Goal: Task Accomplishment & Management: Manage account settings

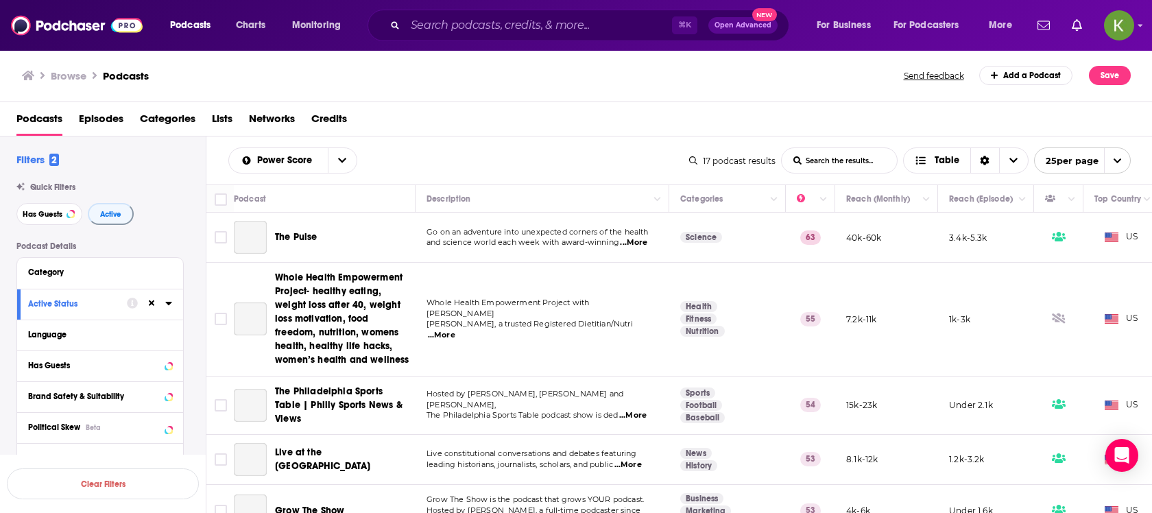
scroll to position [629, 3]
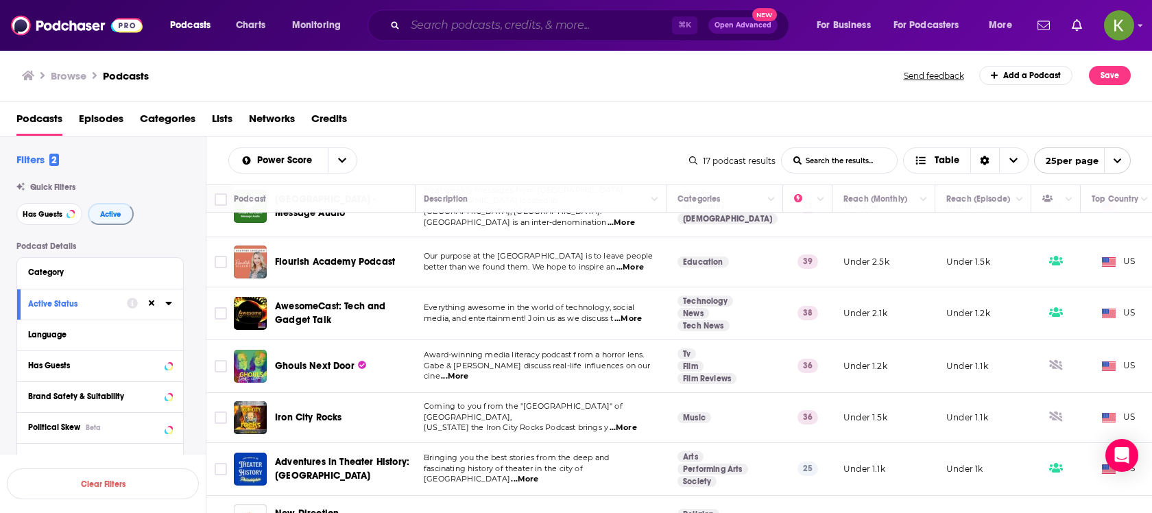
click at [474, 29] on input "Search podcasts, credits, & more..." at bounding box center [538, 25] width 267 height 22
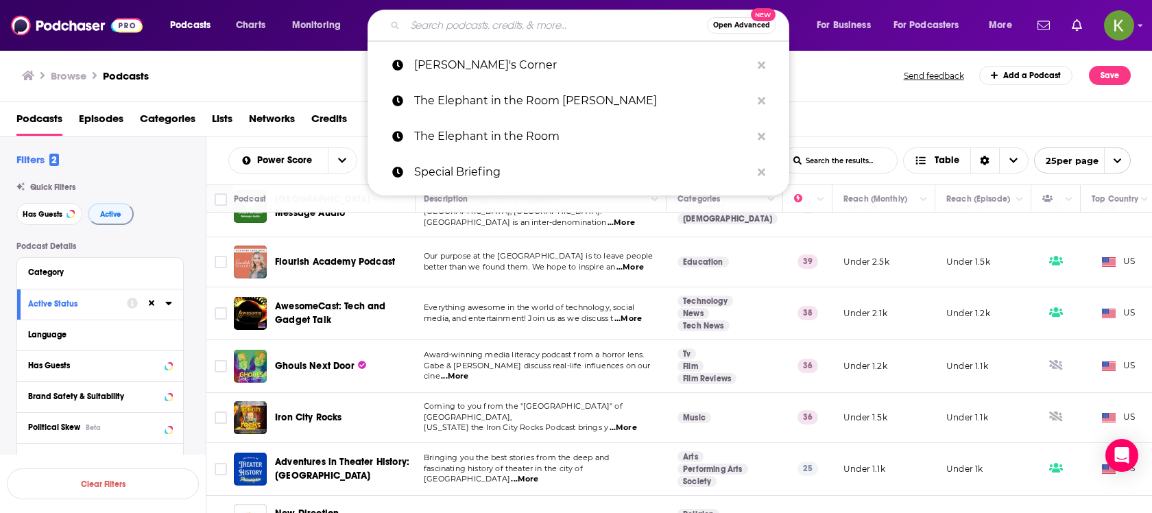
paste input "PA Political Digest"
type input "PA Political Digest"
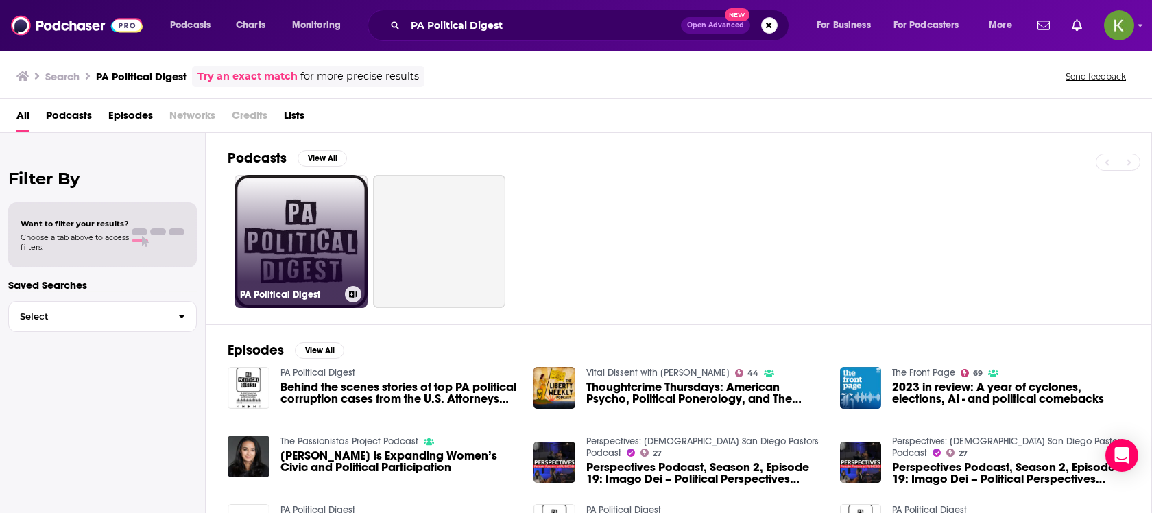
click at [300, 245] on link "PA Political Digest" at bounding box center [300, 241] width 133 height 133
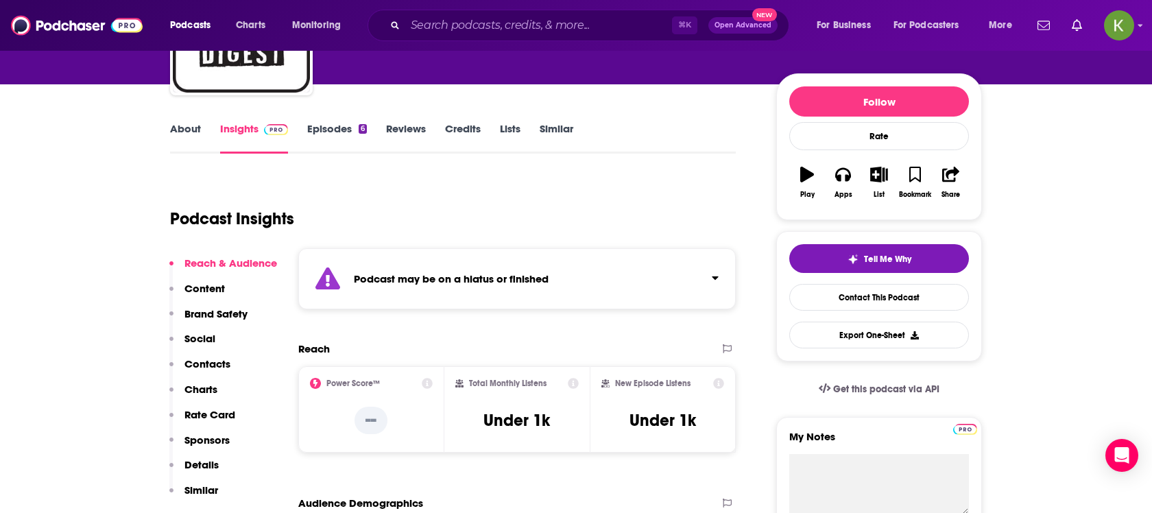
scroll to position [83, 0]
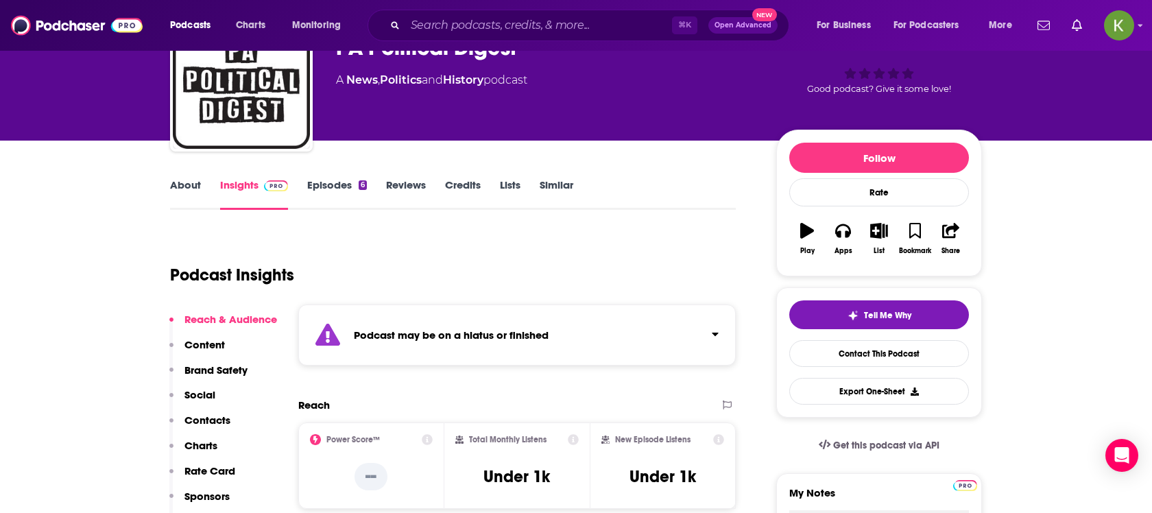
click at [309, 186] on link "Episodes 6" at bounding box center [337, 194] width 60 height 32
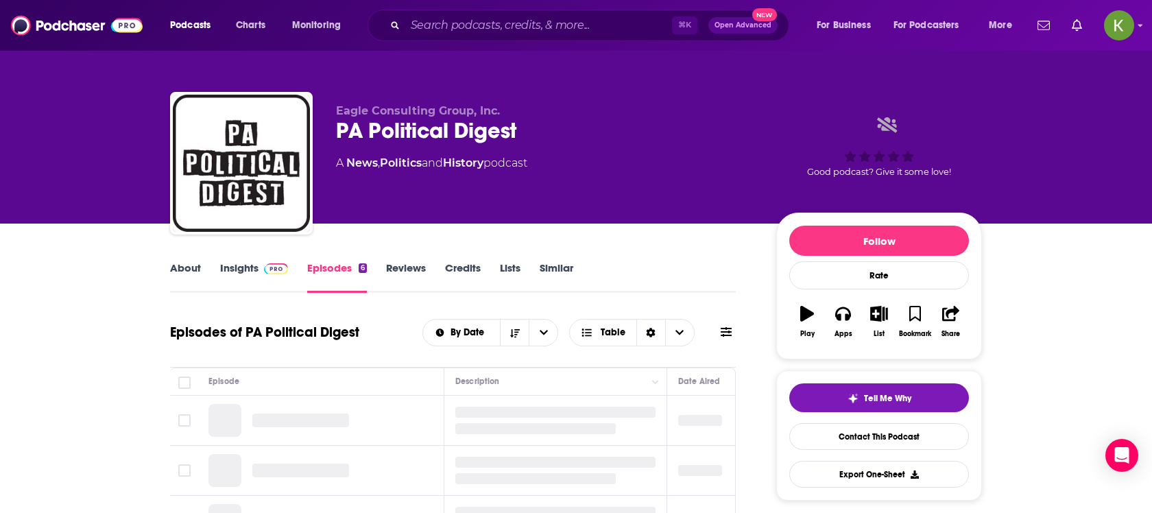
scroll to position [45, 0]
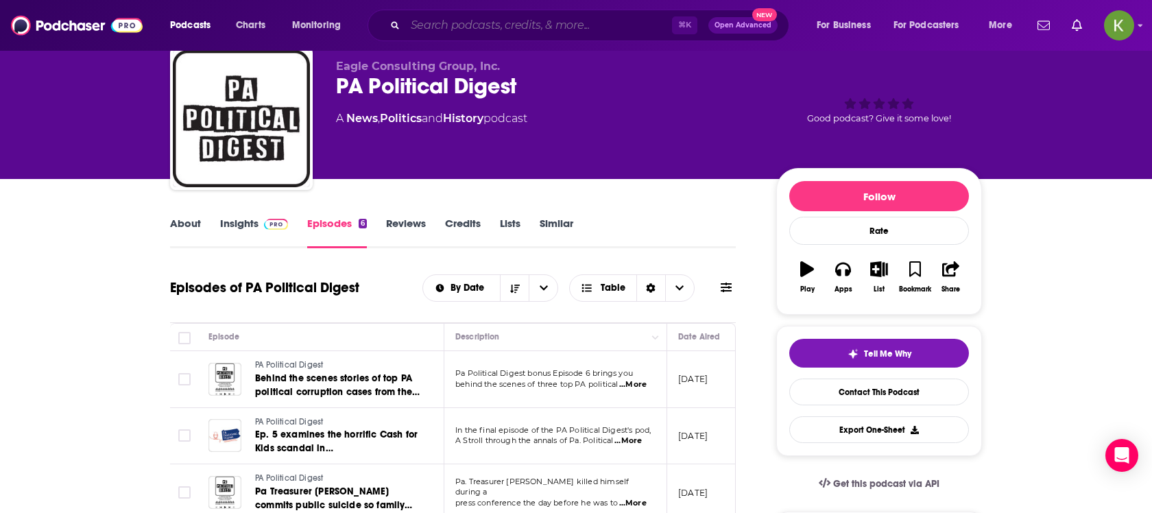
click at [428, 15] on input "Search podcasts, credits, & more..." at bounding box center [538, 25] width 267 height 22
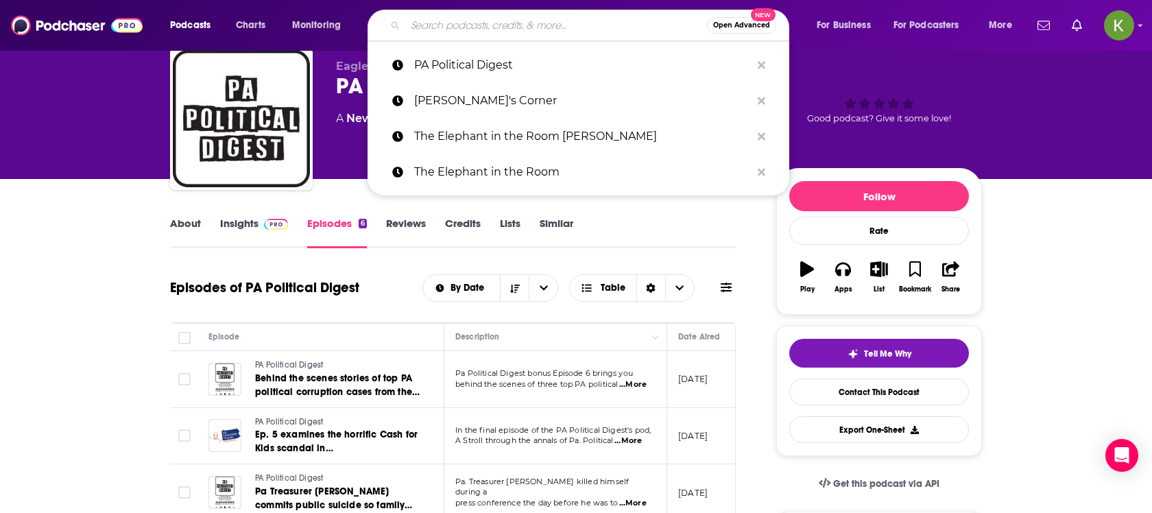
paste input "Democracy Works"
type input "Democracy Works"
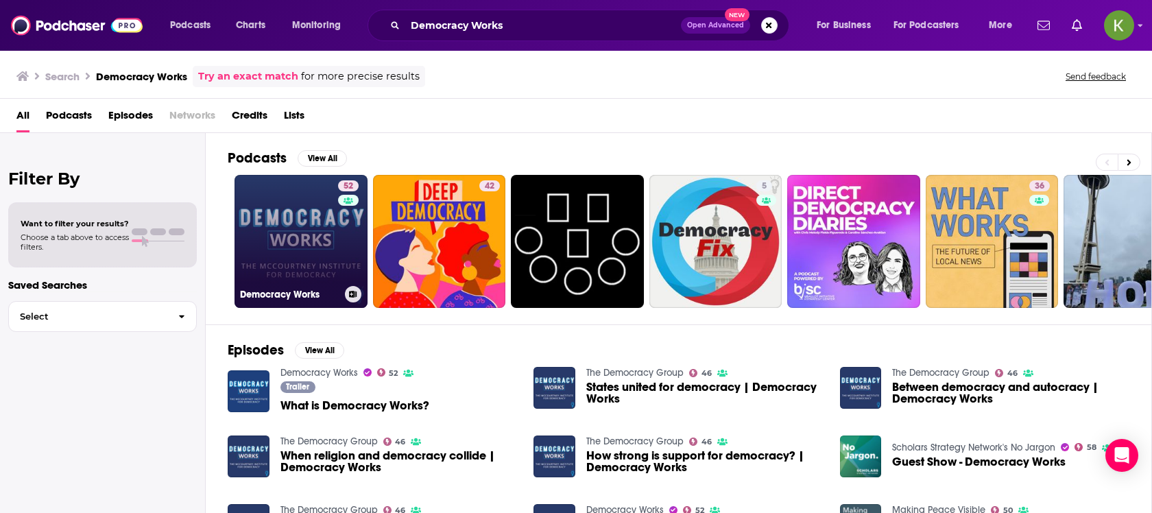
click at [291, 225] on link "52 Democracy Works" at bounding box center [300, 241] width 133 height 133
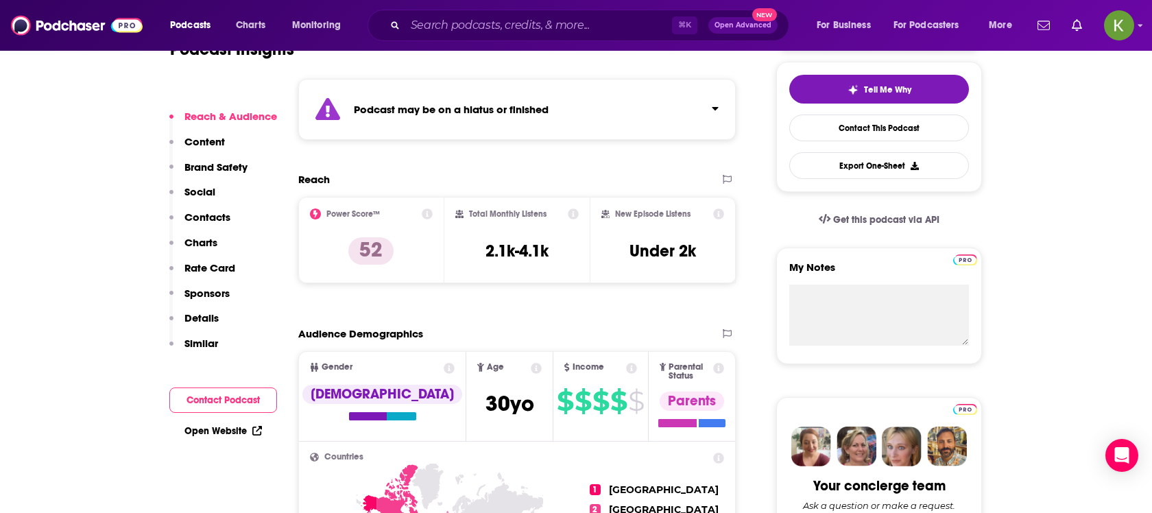
scroll to position [287, 0]
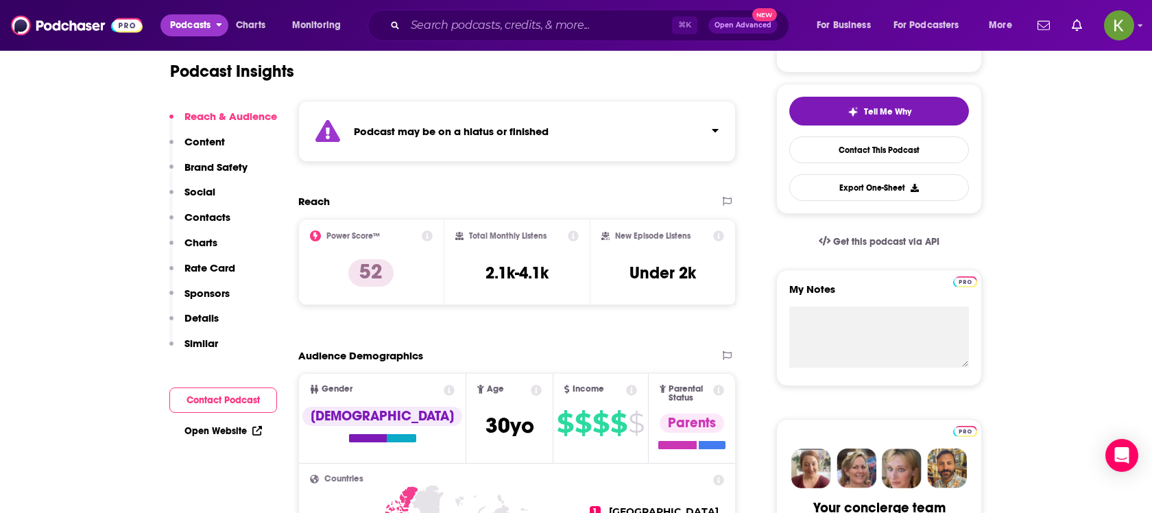
click at [202, 23] on span "Podcasts" at bounding box center [190, 25] width 40 height 19
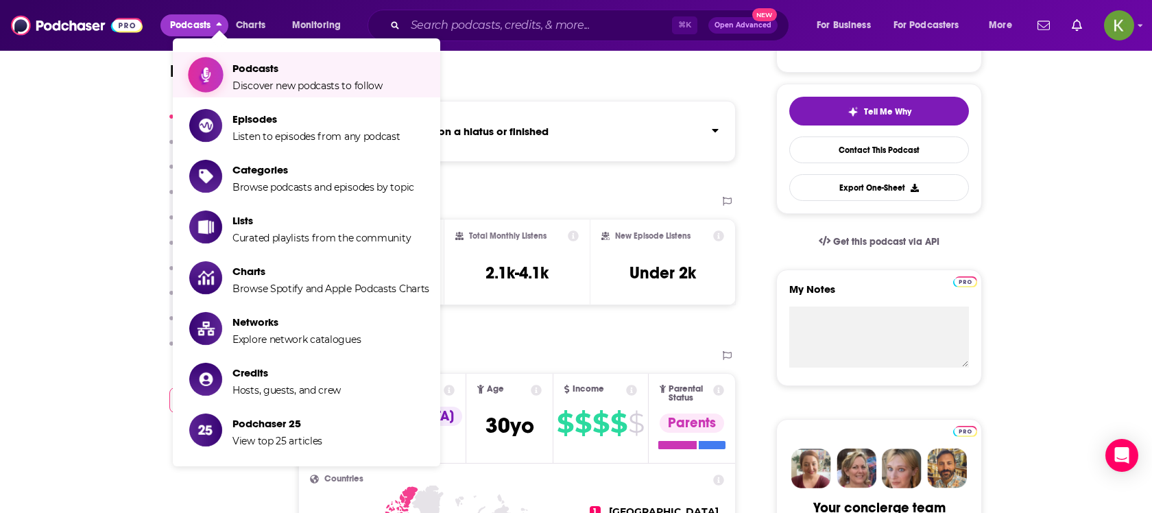
click at [205, 80] on icon "Show item sub-menu" at bounding box center [206, 74] width 10 height 16
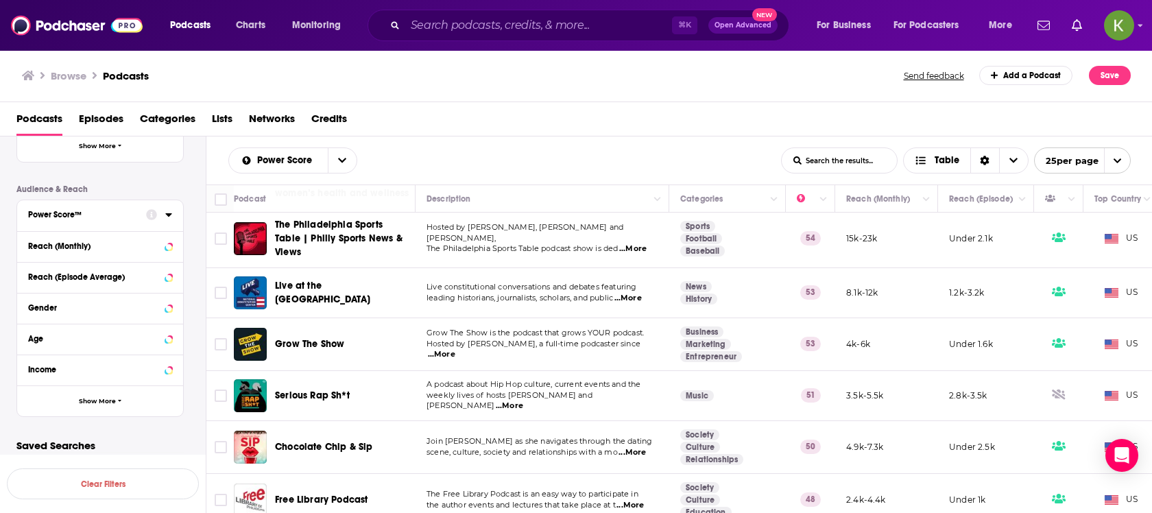
scroll to position [343, 0]
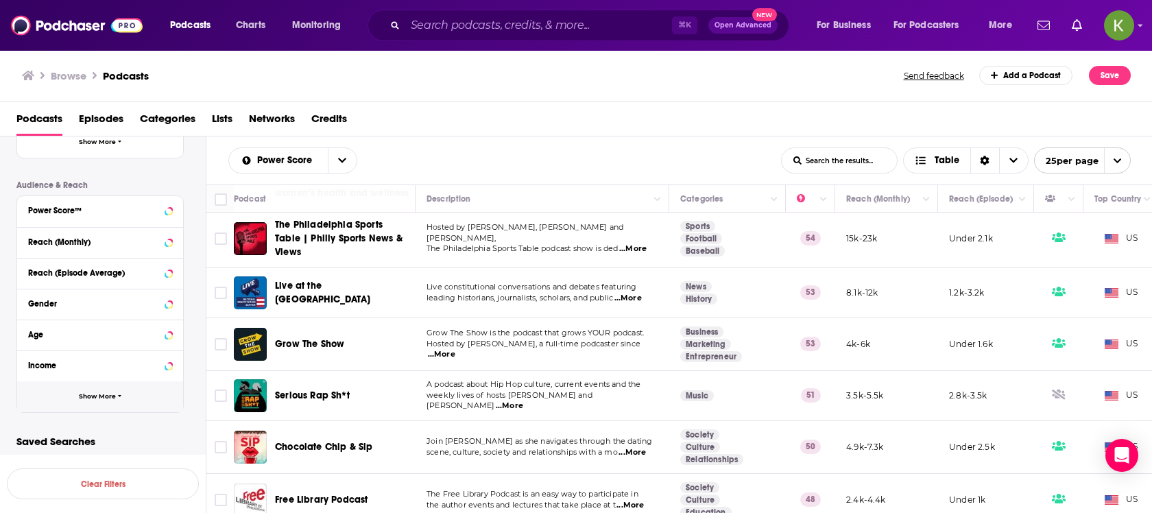
click at [93, 386] on button "Show More" at bounding box center [100, 396] width 166 height 31
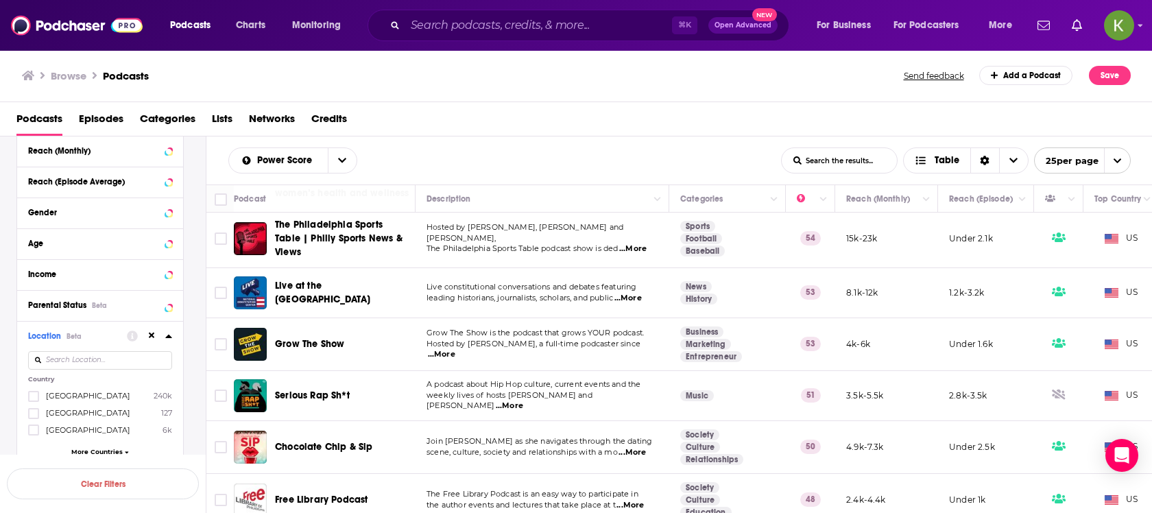
scroll to position [464, 0]
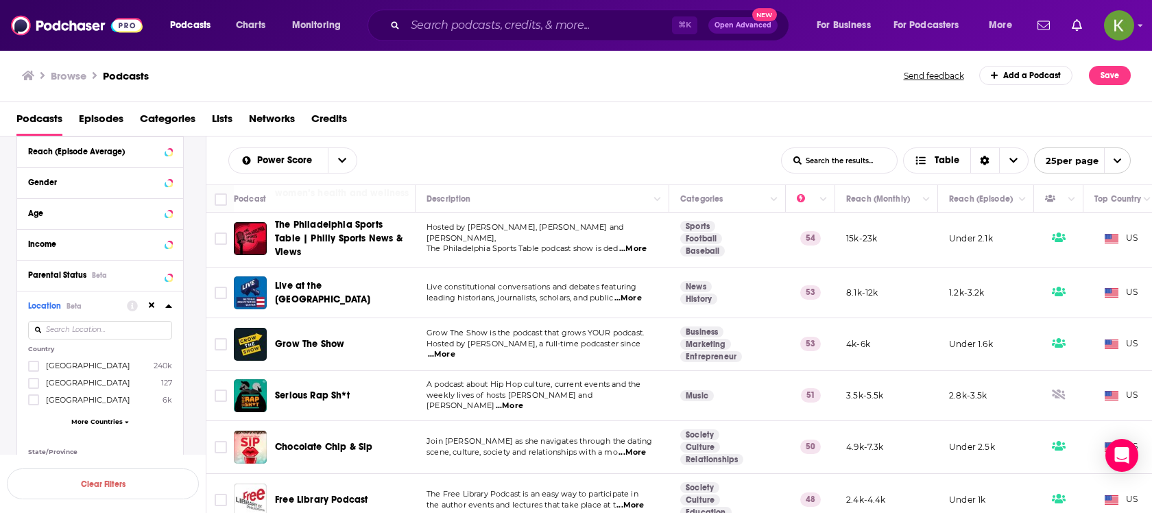
click at [105, 325] on input at bounding box center [100, 330] width 144 height 19
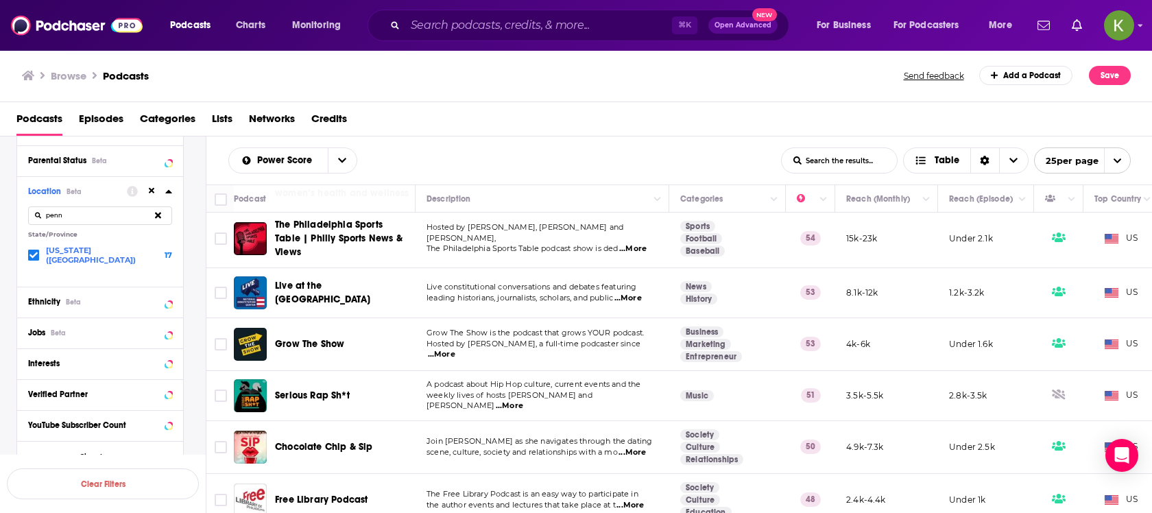
scroll to position [617, 0]
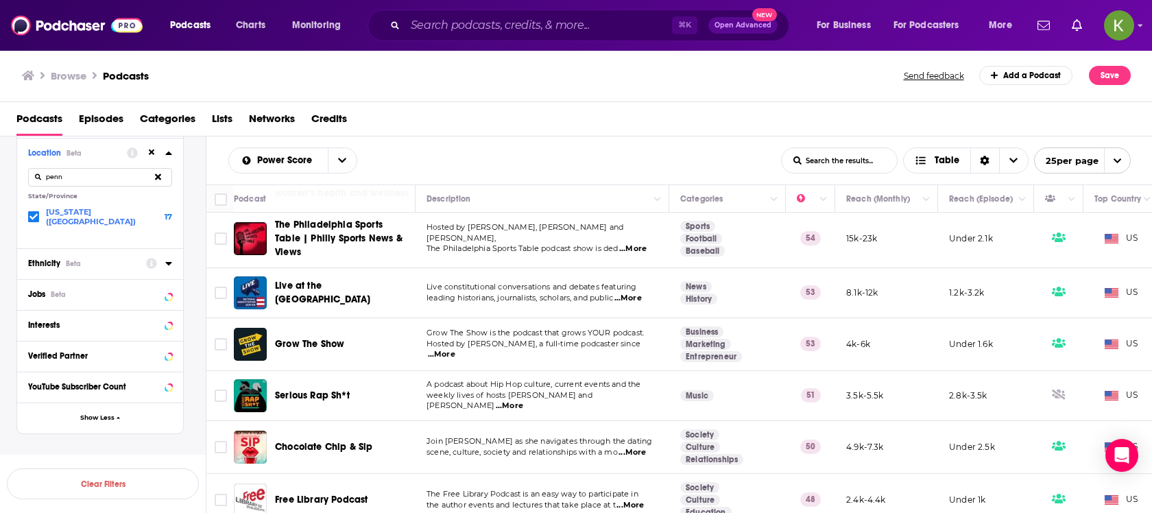
type input "penn"
click at [167, 258] on icon at bounding box center [168, 263] width 7 height 11
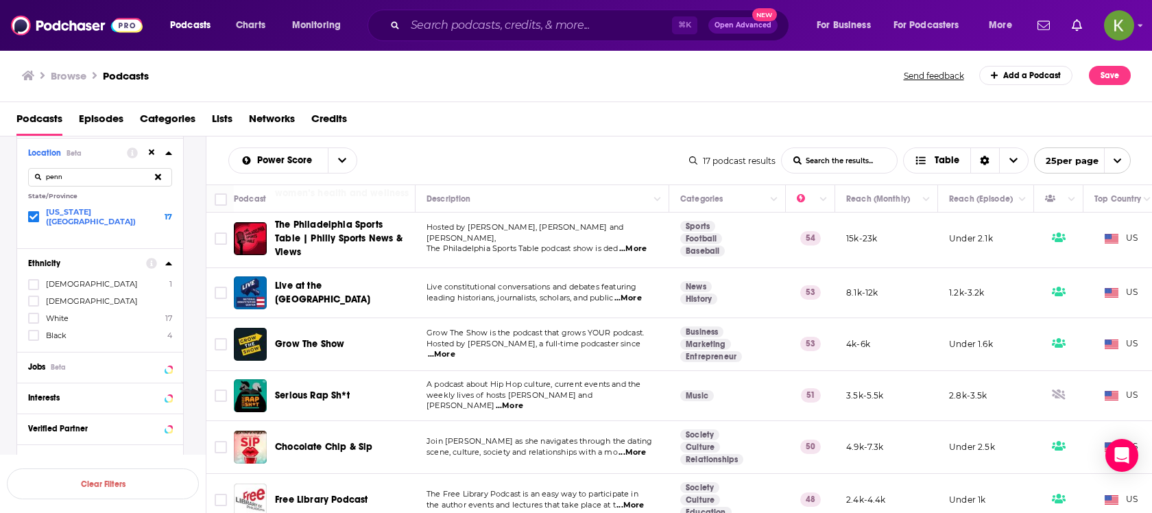
click at [171, 258] on icon at bounding box center [168, 263] width 7 height 11
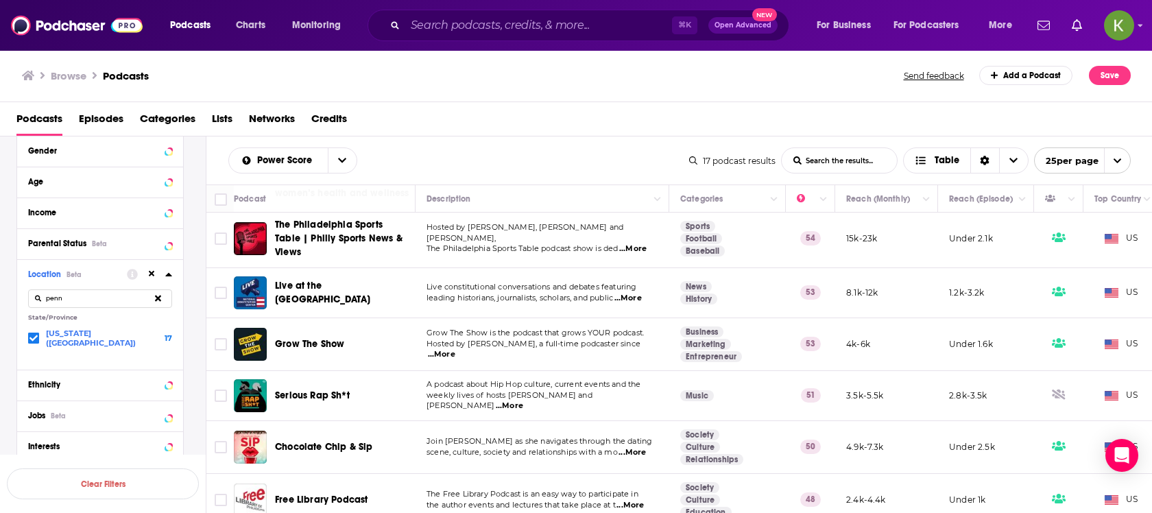
scroll to position [500, 0]
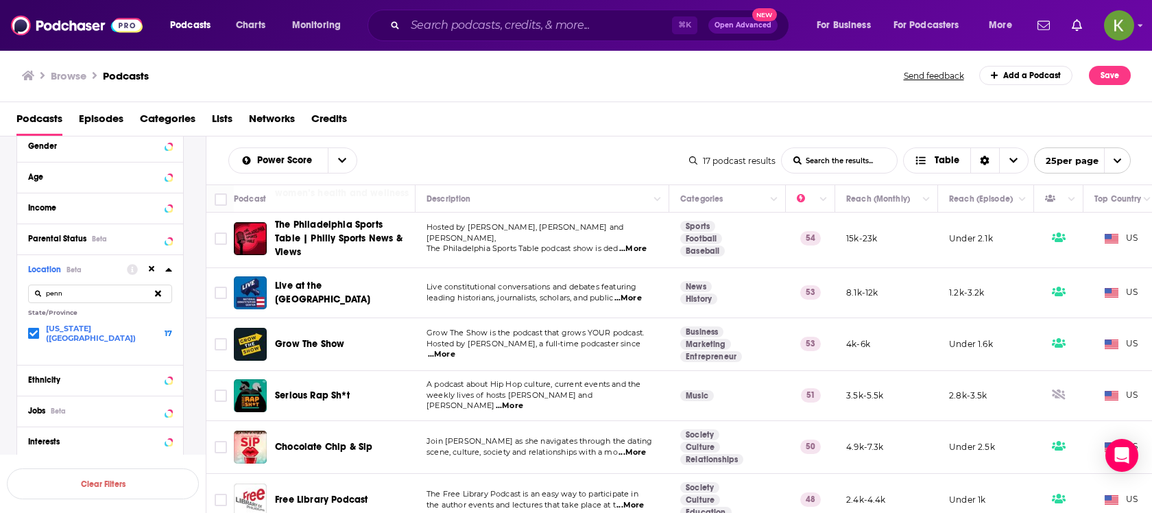
click at [39, 328] on div at bounding box center [35, 334] width 14 height 12
click at [34, 336] on input "multiSelectOption-pennsylvania-0" at bounding box center [34, 336] width 0 height 0
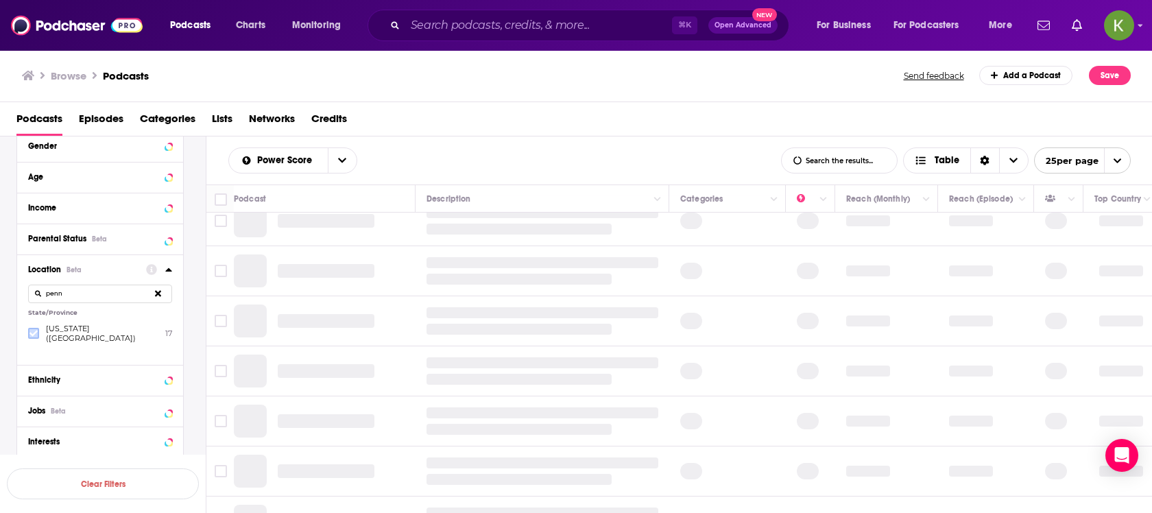
click at [36, 330] on icon at bounding box center [33, 333] width 8 height 6
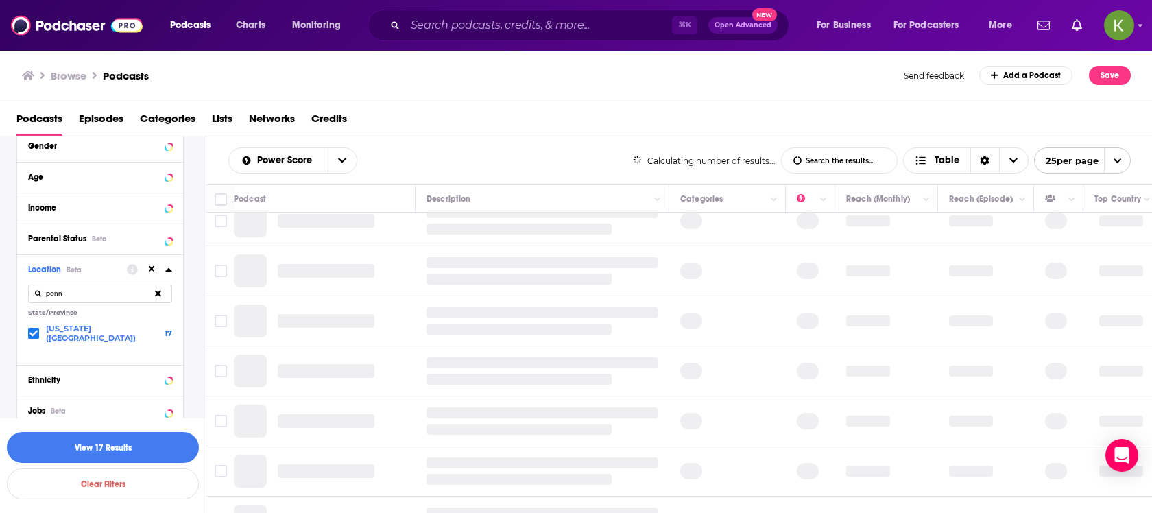
click at [154, 267] on icon at bounding box center [152, 269] width 6 height 9
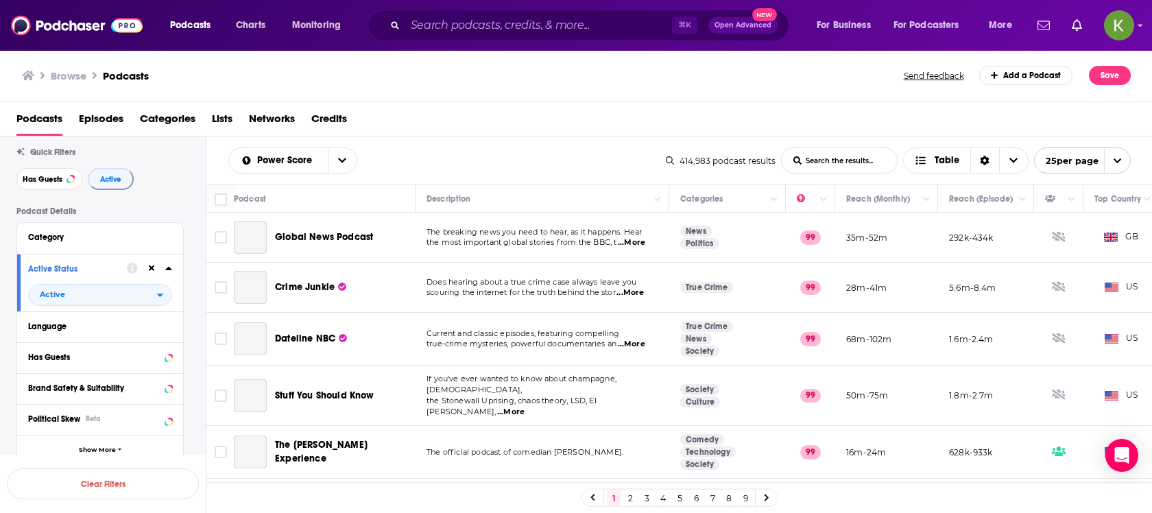
scroll to position [77, 0]
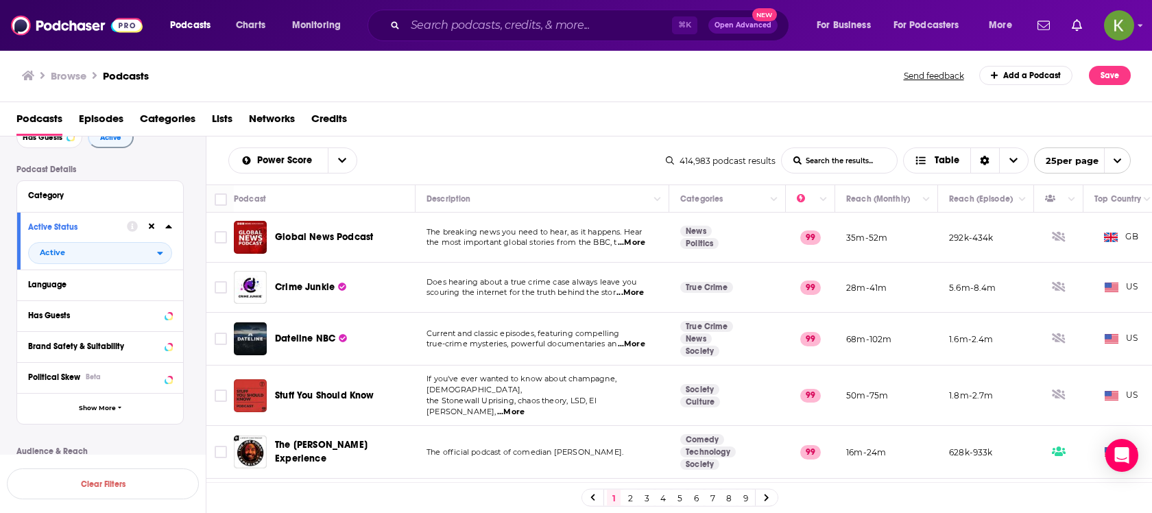
click at [170, 223] on icon at bounding box center [168, 226] width 7 height 11
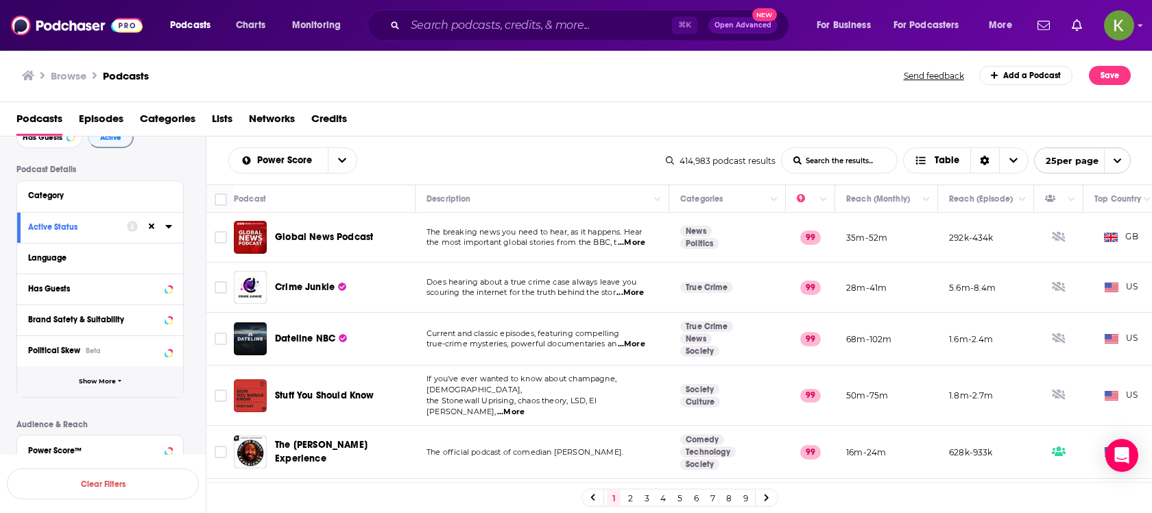
click at [112, 387] on button "Show More" at bounding box center [100, 381] width 166 height 31
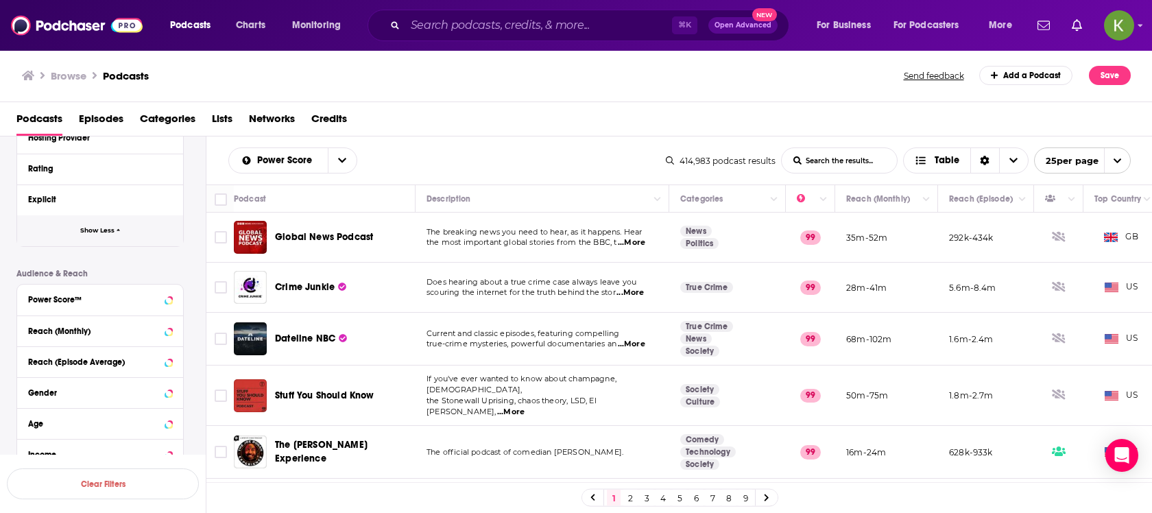
scroll to position [489, 0]
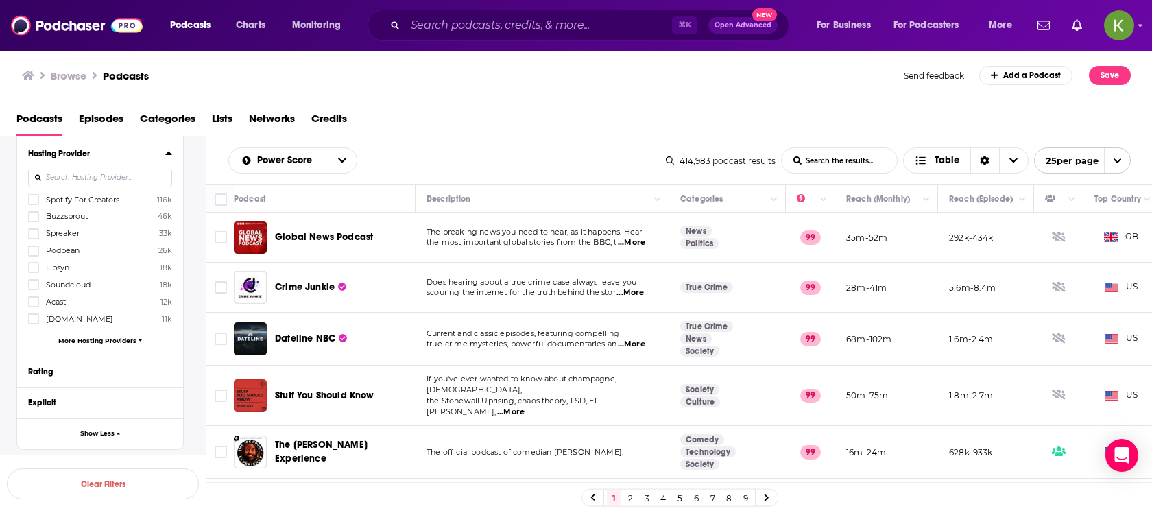
click at [171, 151] on icon at bounding box center [168, 152] width 7 height 11
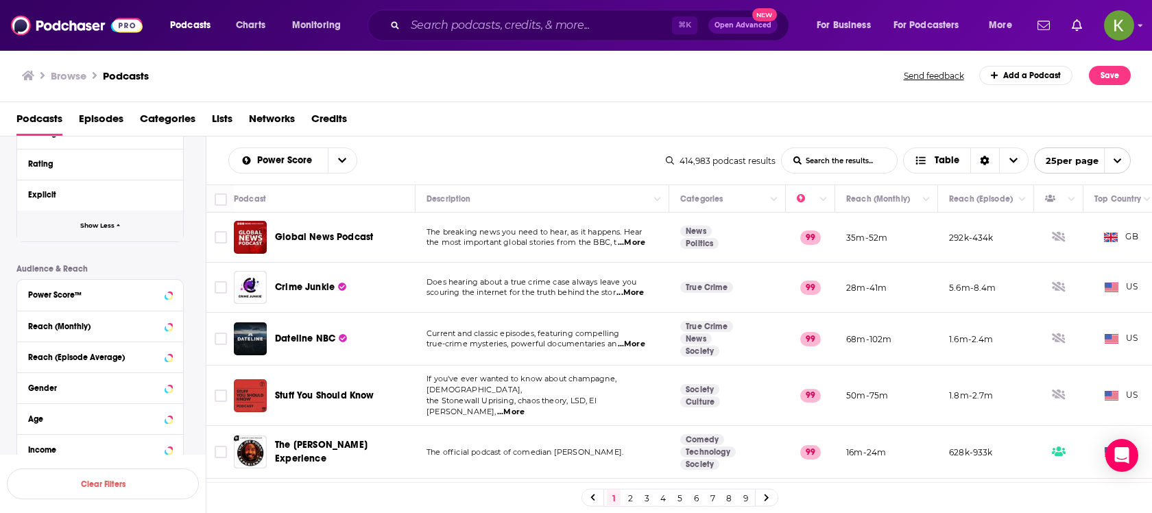
click at [117, 223] on icon "button" at bounding box center [119, 225] width 4 height 6
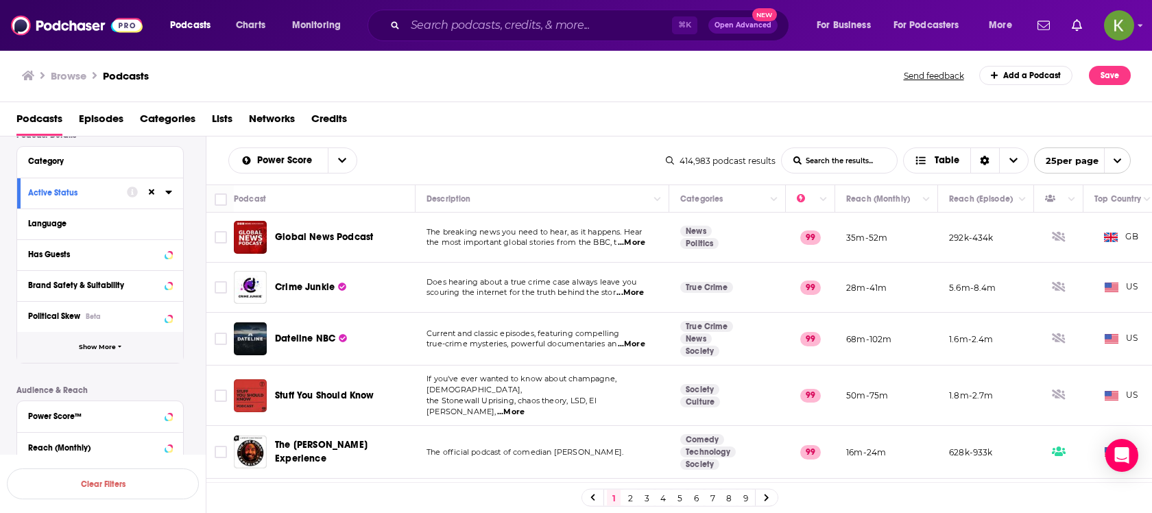
scroll to position [112, 0]
click at [90, 337] on button "Show More" at bounding box center [100, 346] width 166 height 31
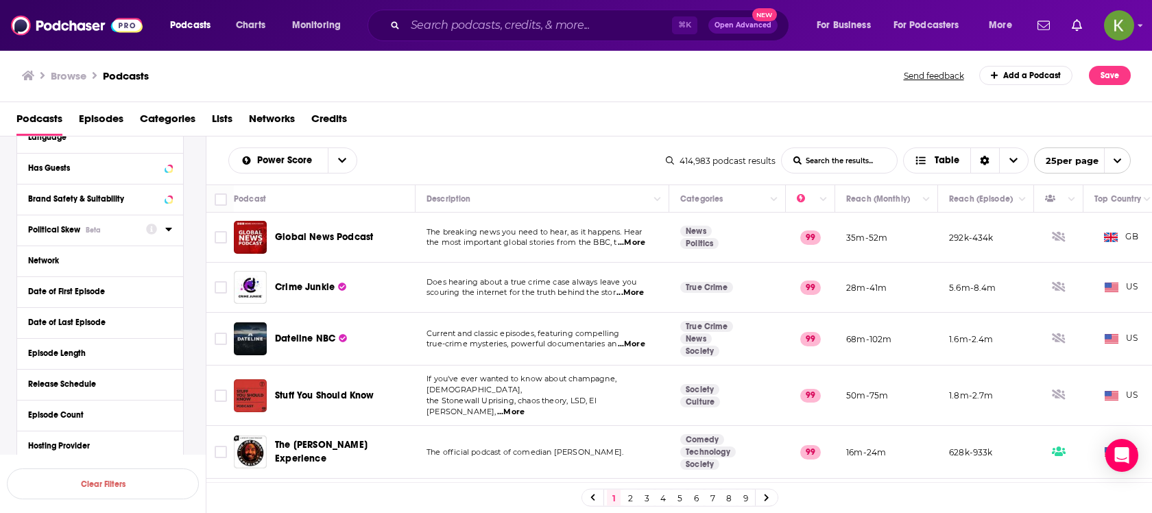
scroll to position [203, 0]
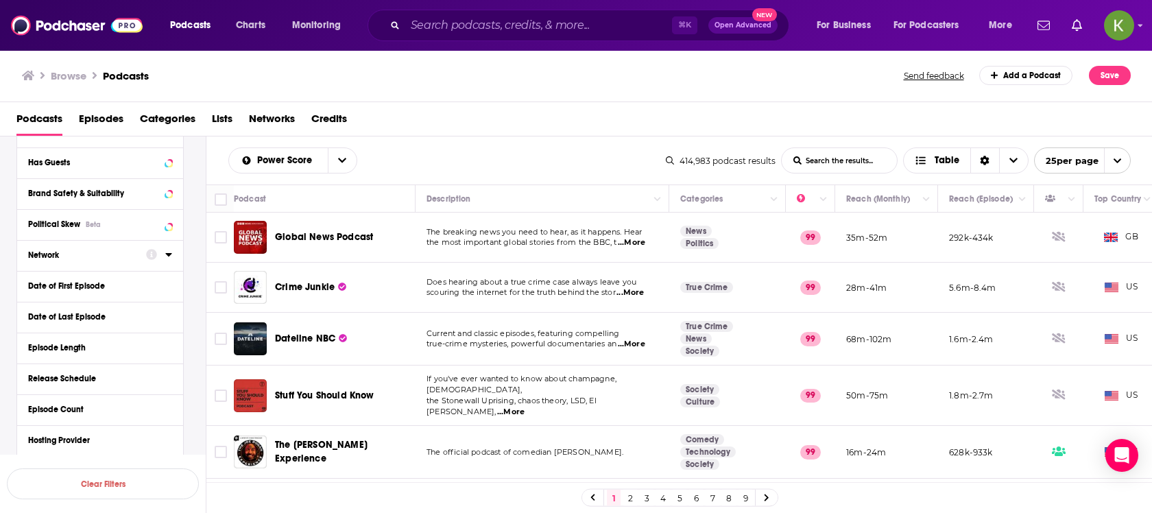
click at [168, 254] on icon at bounding box center [168, 254] width 6 height 3
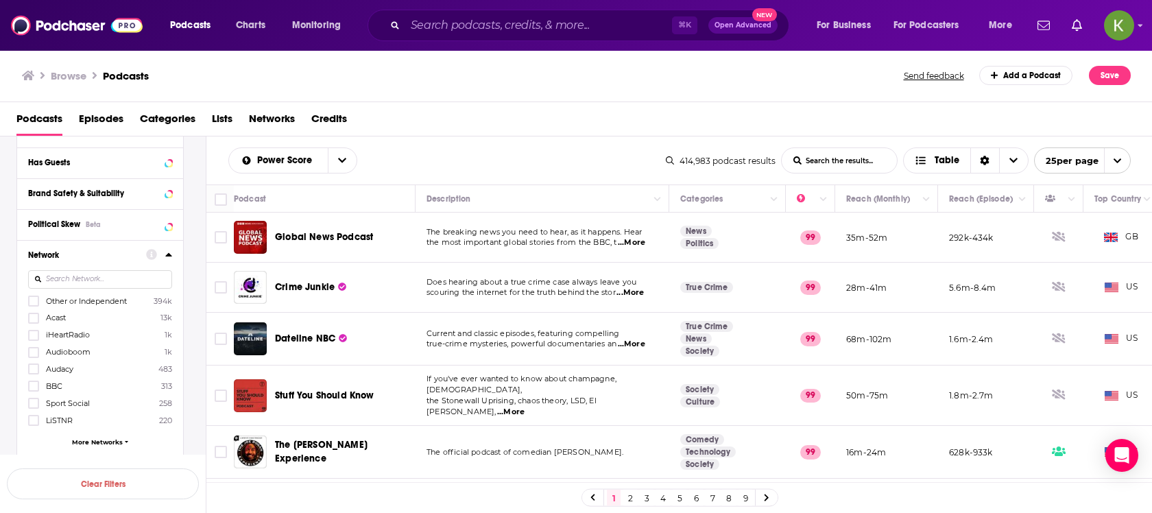
click at [163, 250] on div at bounding box center [159, 254] width 26 height 17
click at [167, 256] on icon at bounding box center [168, 254] width 7 height 11
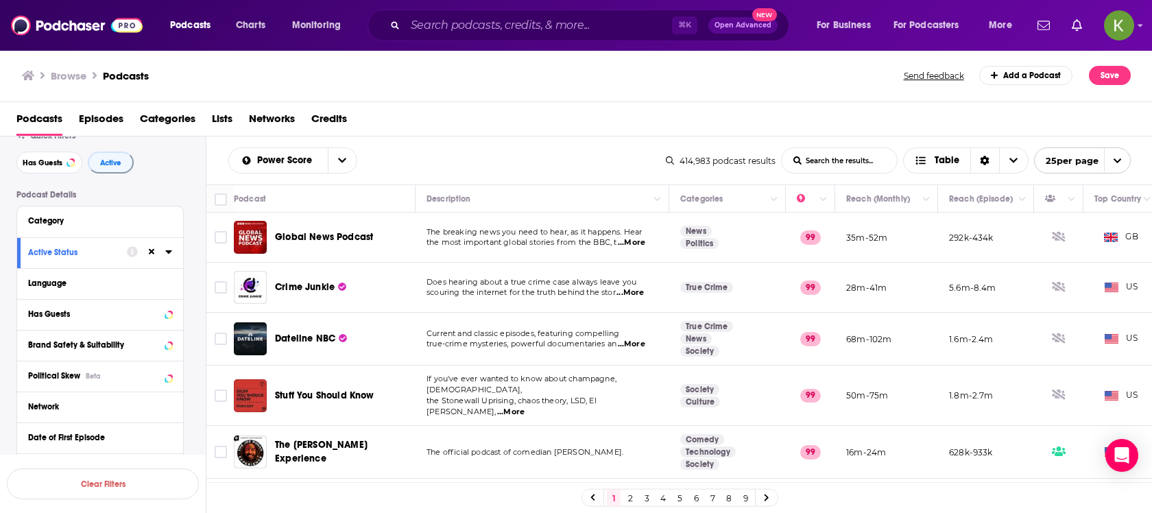
scroll to position [50, 0]
click at [170, 226] on icon at bounding box center [168, 221] width 7 height 11
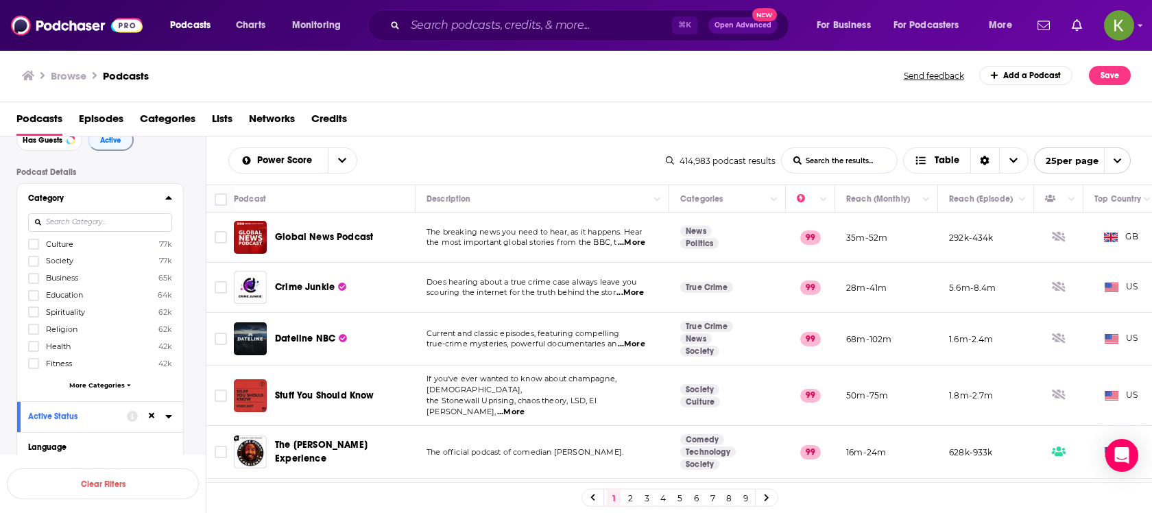
scroll to position [80, 0]
click at [169, 196] on icon at bounding box center [168, 191] width 7 height 11
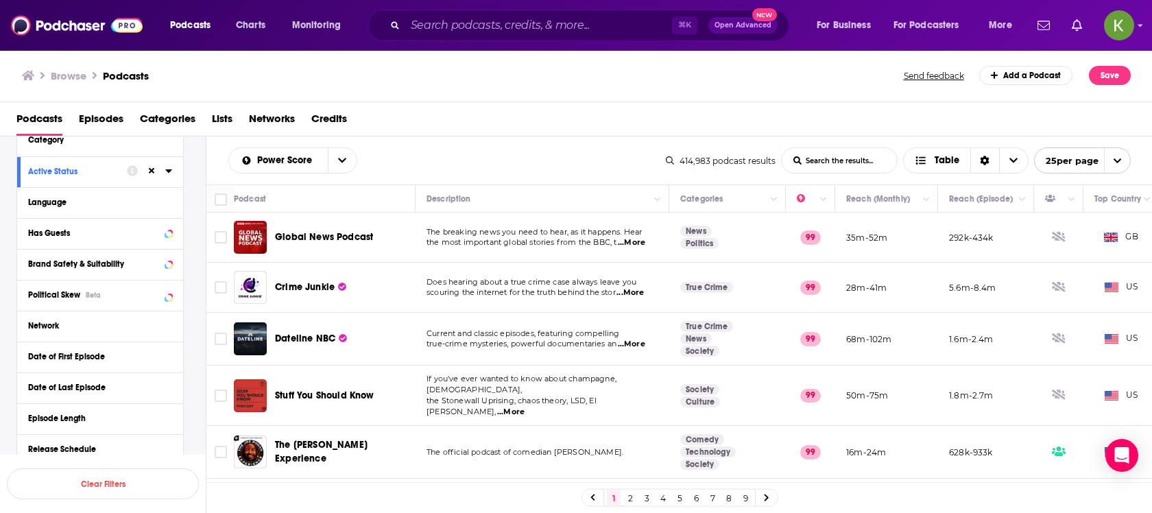
scroll to position [134, 0]
click at [168, 293] on icon at bounding box center [168, 292] width 6 height 3
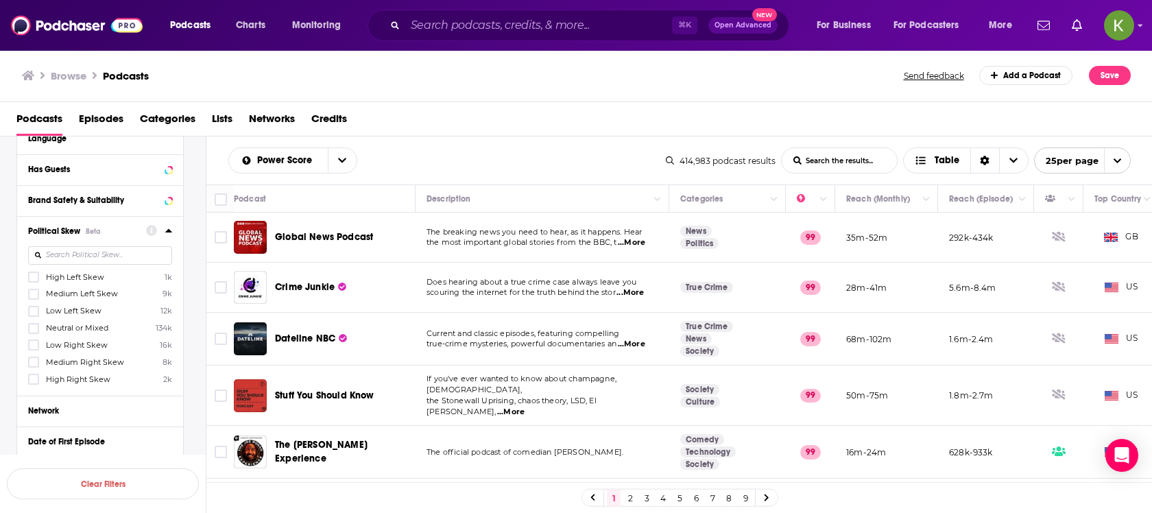
scroll to position [197, 0]
click at [80, 341] on span "Low Right Skew" at bounding box center [77, 344] width 62 height 10
click at [34, 348] on input "multiSelectOption-Low_Right-4" at bounding box center [34, 348] width 0 height 0
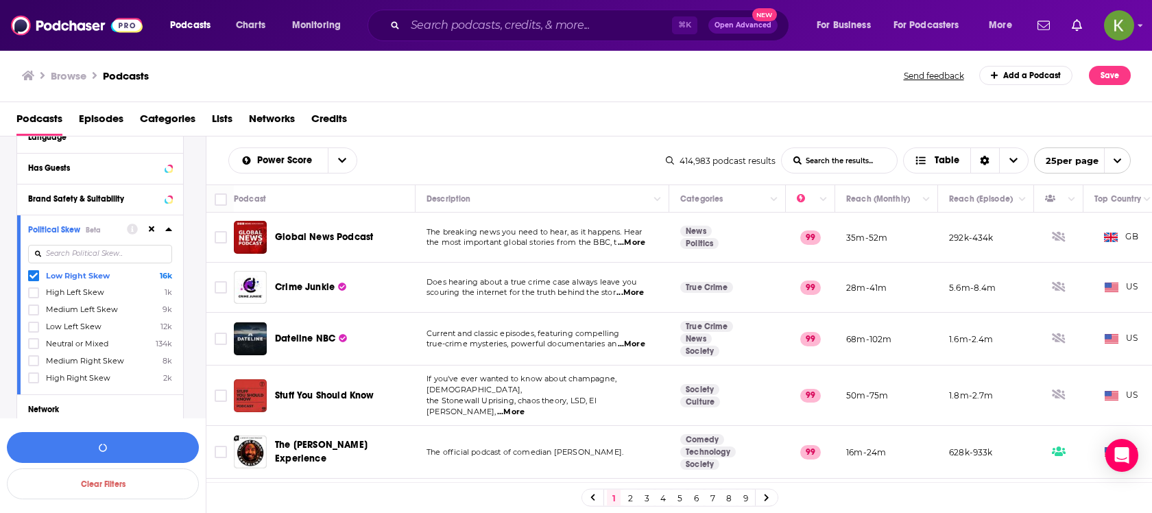
click at [69, 360] on span "Medium Right Skew" at bounding box center [85, 361] width 78 height 10
click at [34, 365] on input "multiSelectOption-Right-5" at bounding box center [34, 365] width 0 height 0
click at [68, 376] on span "High Right Skew" at bounding box center [78, 378] width 64 height 10
click at [34, 382] on input "multiSelectOption-Strong_Right-6" at bounding box center [34, 382] width 0 height 0
click at [83, 453] on button "View 10k+ Results" at bounding box center [103, 447] width 192 height 31
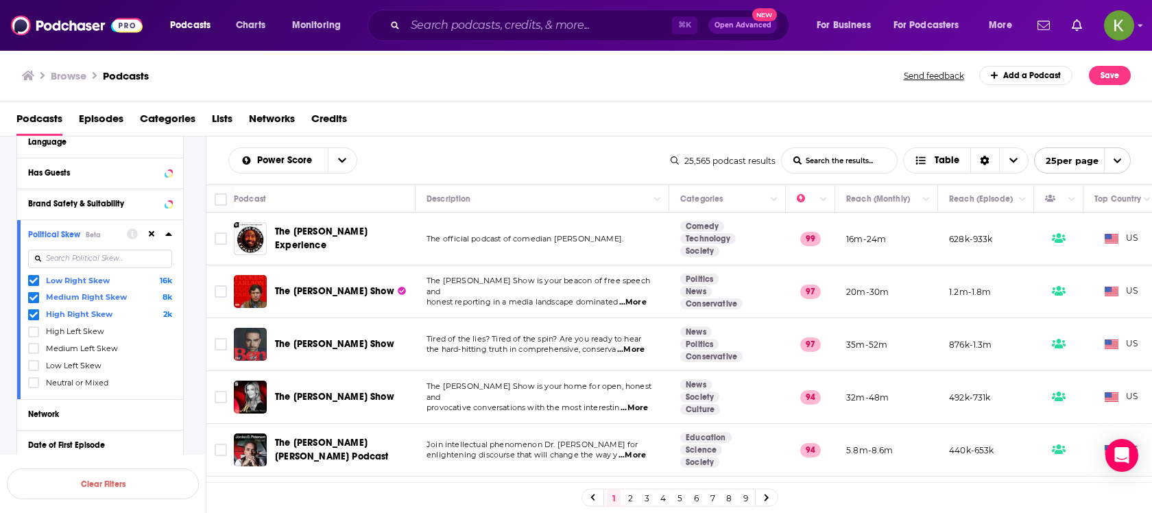
scroll to position [191, 0]
click at [165, 234] on div at bounding box center [149, 236] width 45 height 17
click at [171, 232] on icon at bounding box center [168, 235] width 7 height 11
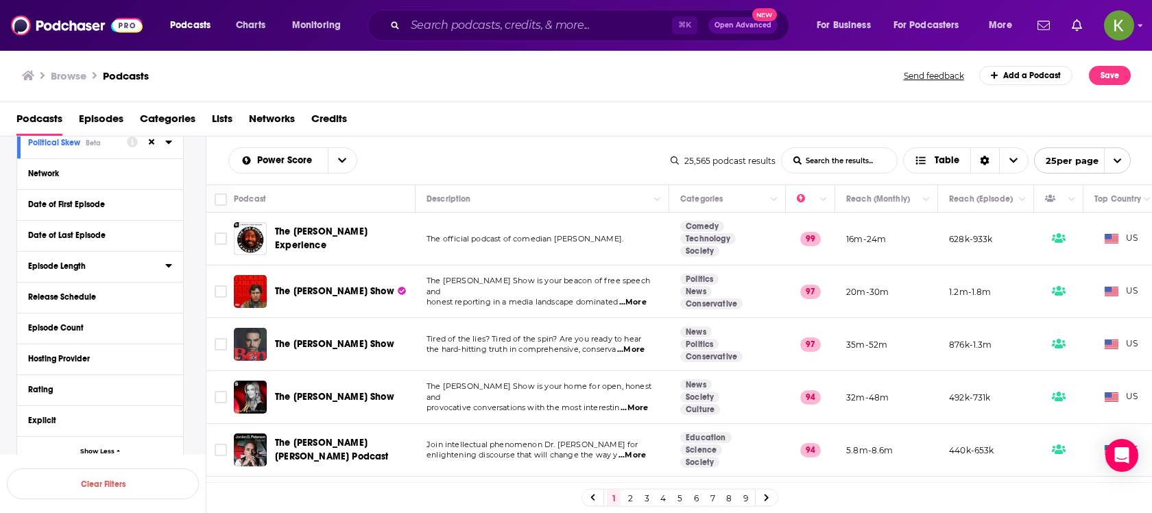
scroll to position [0, 0]
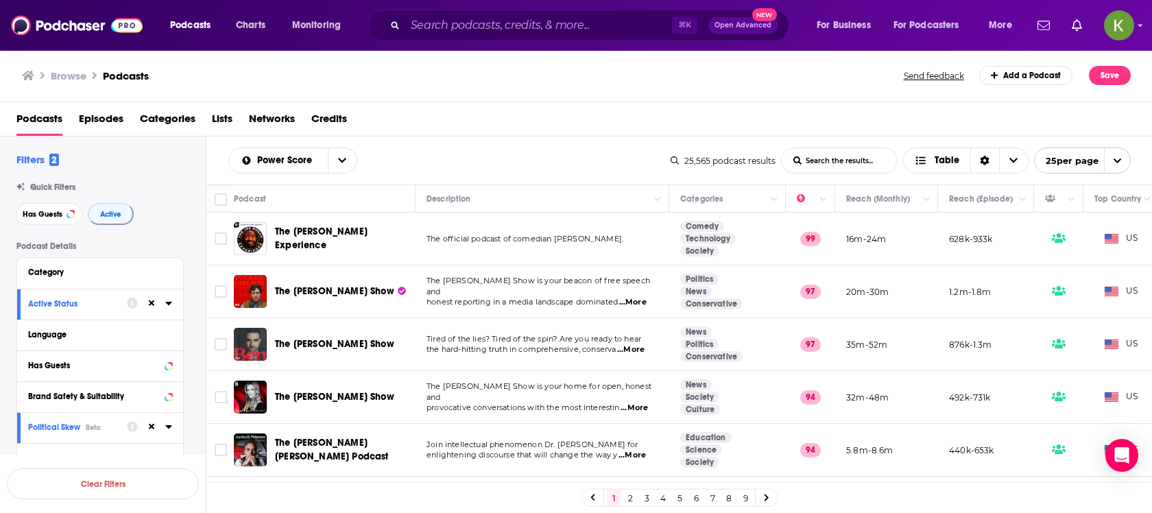
click at [68, 280] on div "Category" at bounding box center [100, 273] width 166 height 31
click at [178, 274] on div "Category" at bounding box center [100, 273] width 166 height 31
click at [169, 274] on icon at bounding box center [168, 271] width 7 height 11
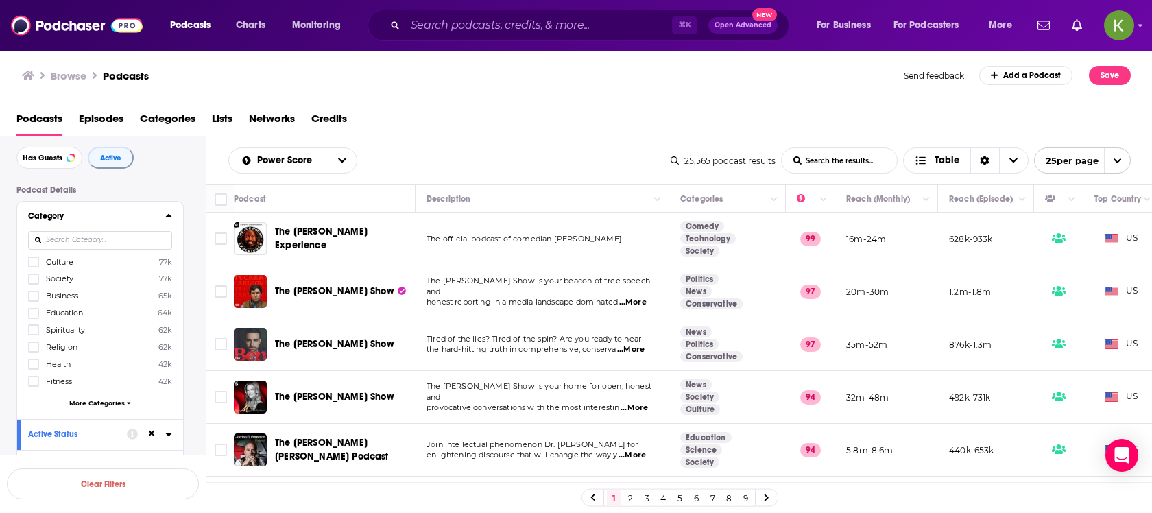
scroll to position [62, 0]
click at [168, 210] on icon at bounding box center [168, 209] width 6 height 3
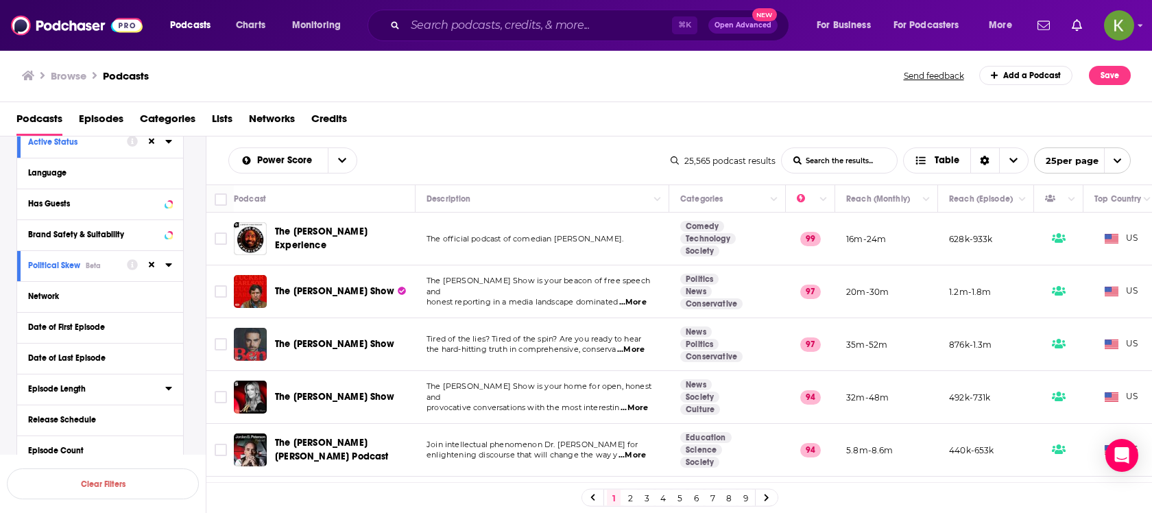
scroll to position [166, 0]
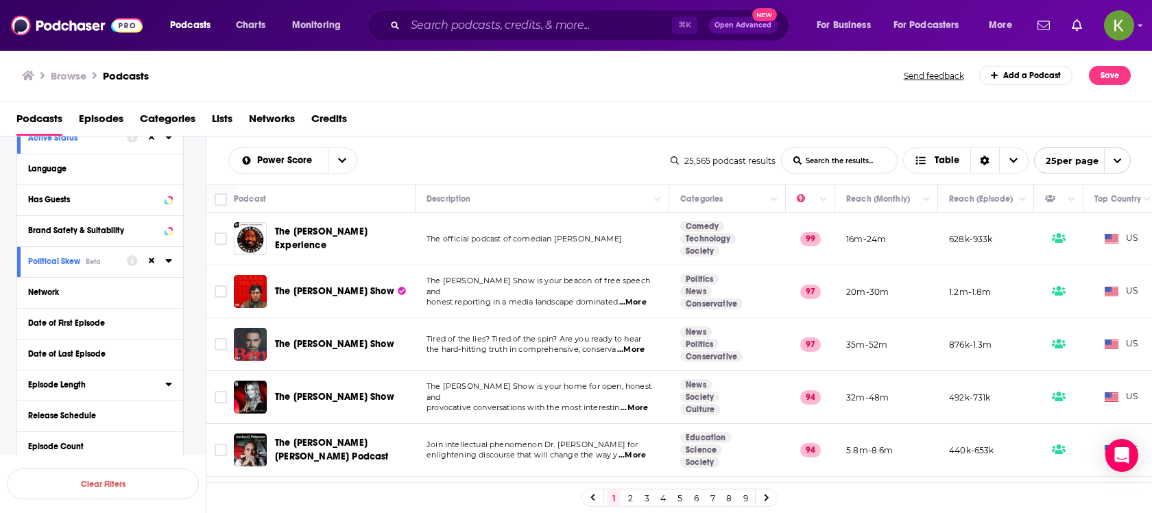
click at [169, 388] on icon at bounding box center [168, 383] width 7 height 11
click at [169, 386] on icon at bounding box center [168, 383] width 7 height 11
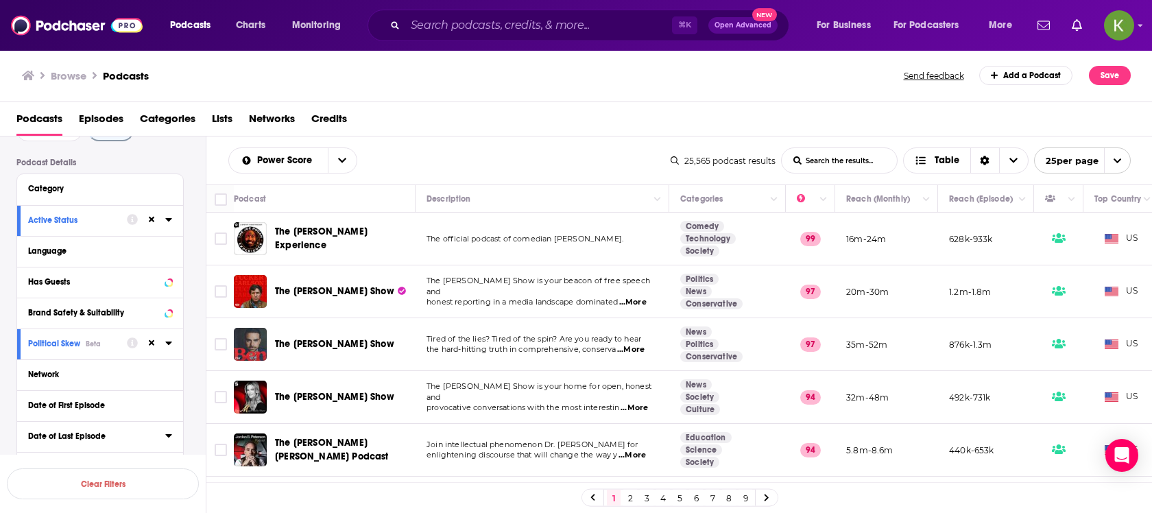
scroll to position [34, 0]
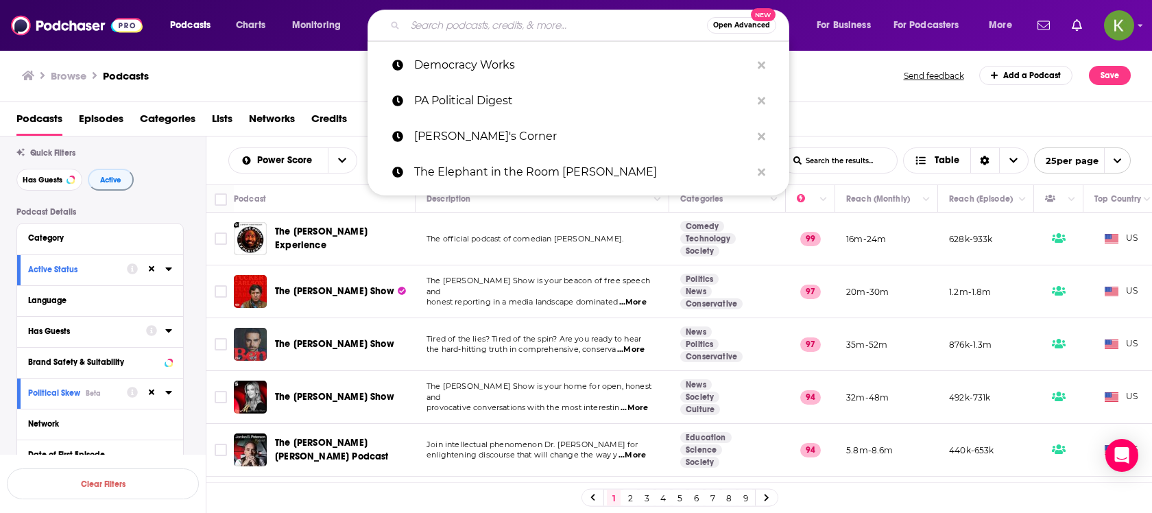
click at [445, 33] on input "Search podcasts, credits, & more..." at bounding box center [556, 25] width 302 height 22
click at [730, 30] on button "Open Advanced New" at bounding box center [741, 25] width 69 height 16
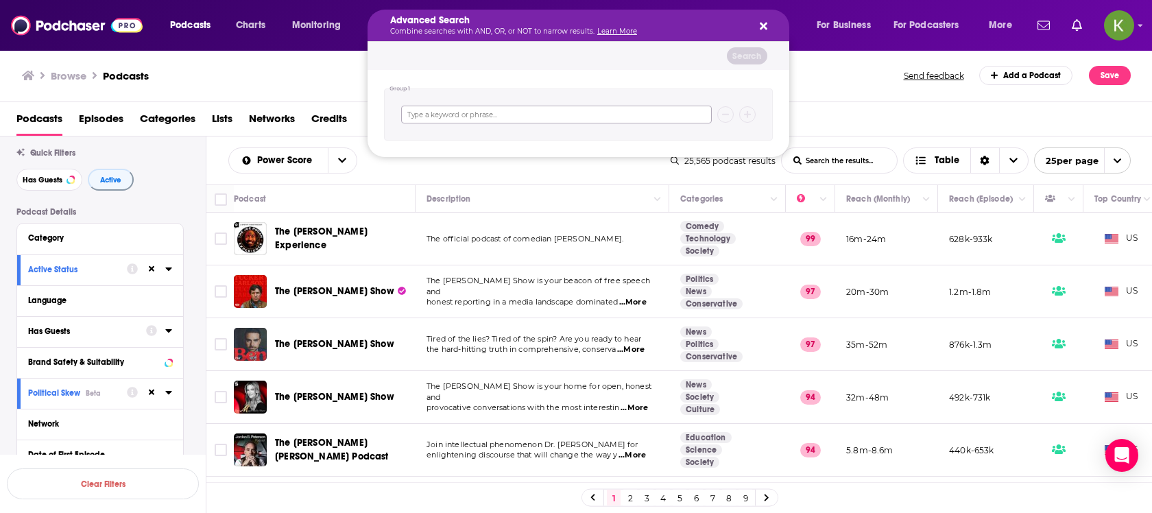
click at [525, 118] on input "Search podcasts, credits, & more..." at bounding box center [556, 115] width 311 height 18
type input "pennslyvania"
click at [729, 54] on button "Search" at bounding box center [747, 55] width 40 height 17
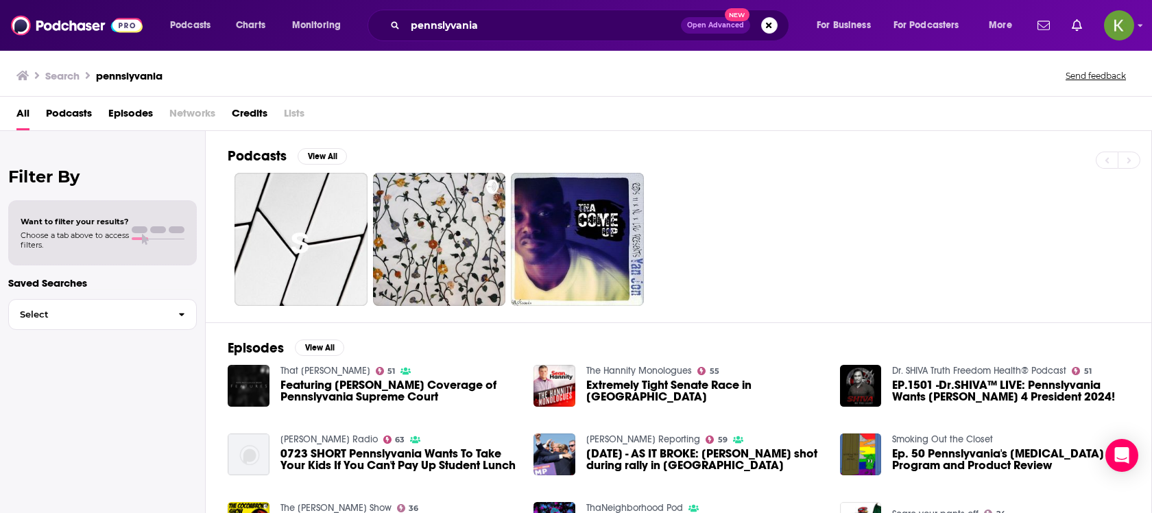
click at [72, 75] on h3 "Search" at bounding box center [62, 75] width 34 height 13
click at [25, 113] on span "All" at bounding box center [22, 116] width 13 height 28
click at [67, 113] on span "Podcasts" at bounding box center [69, 116] width 46 height 28
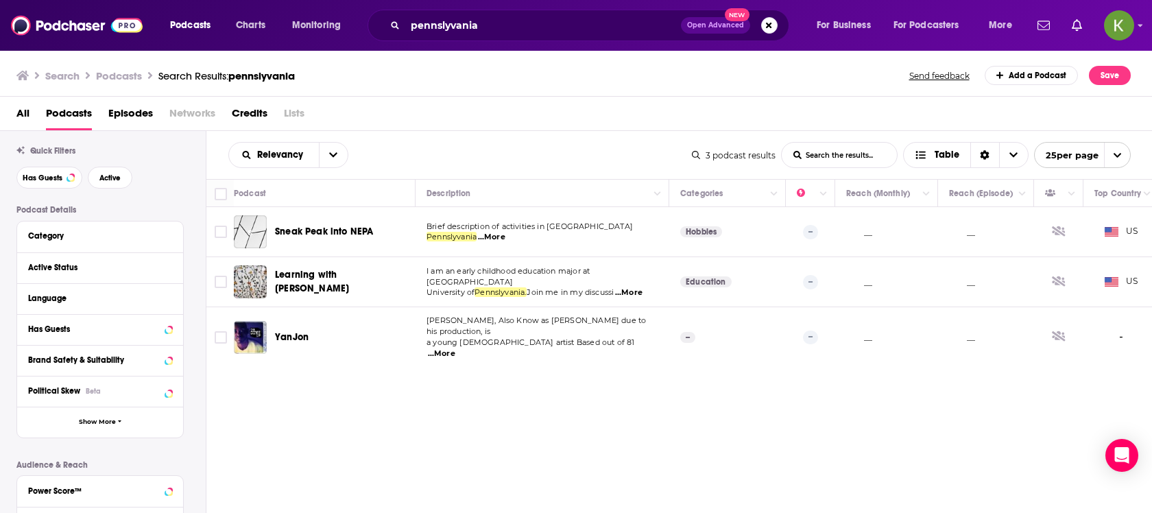
scroll to position [8, 0]
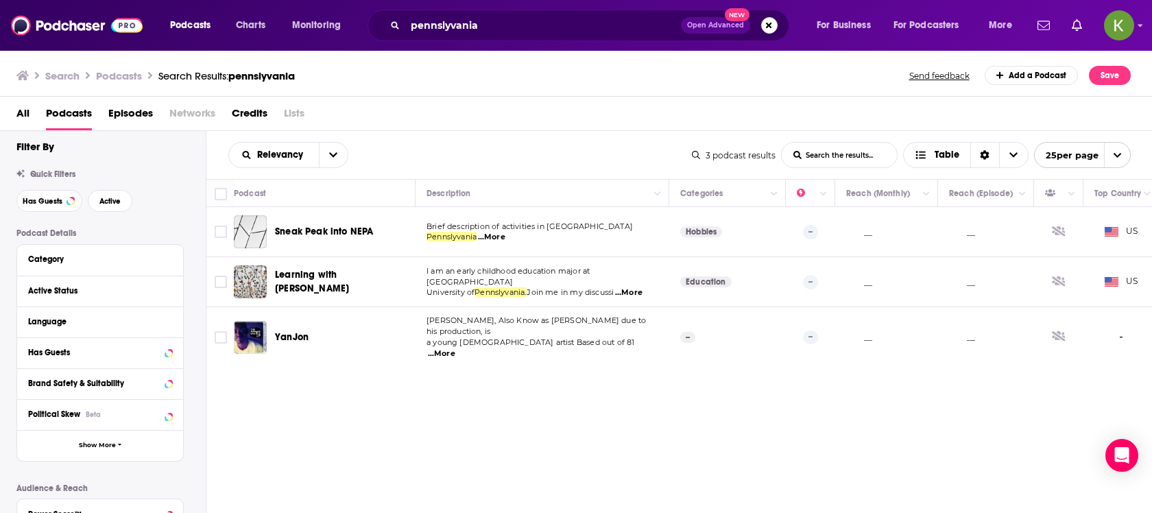
click at [761, 17] on span "Open Advanced New" at bounding box center [729, 25] width 97 height 16
click at [768, 24] on button "Search podcasts, credits, & more..." at bounding box center [769, 25] width 16 height 16
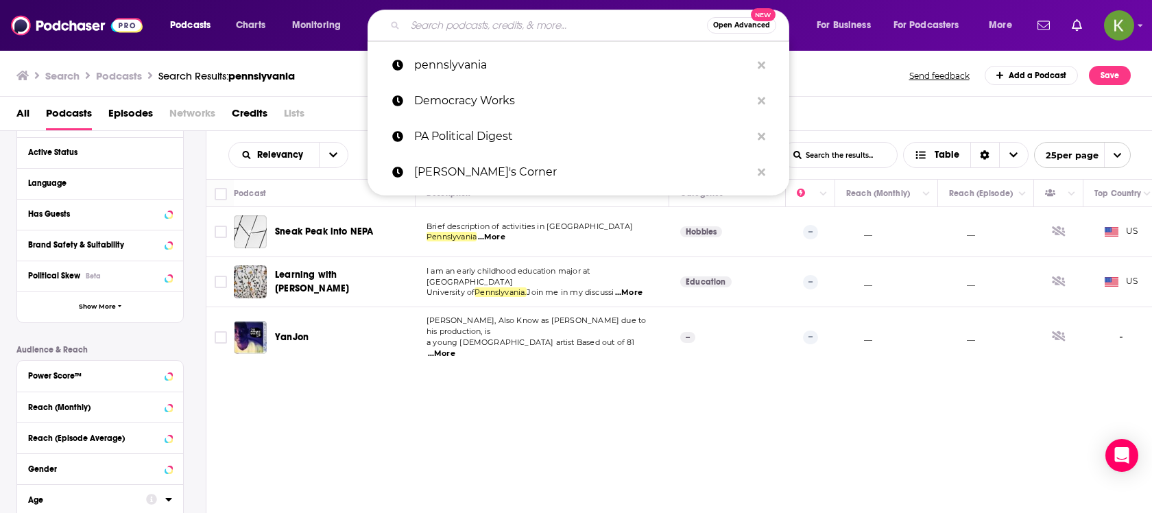
scroll to position [121, 0]
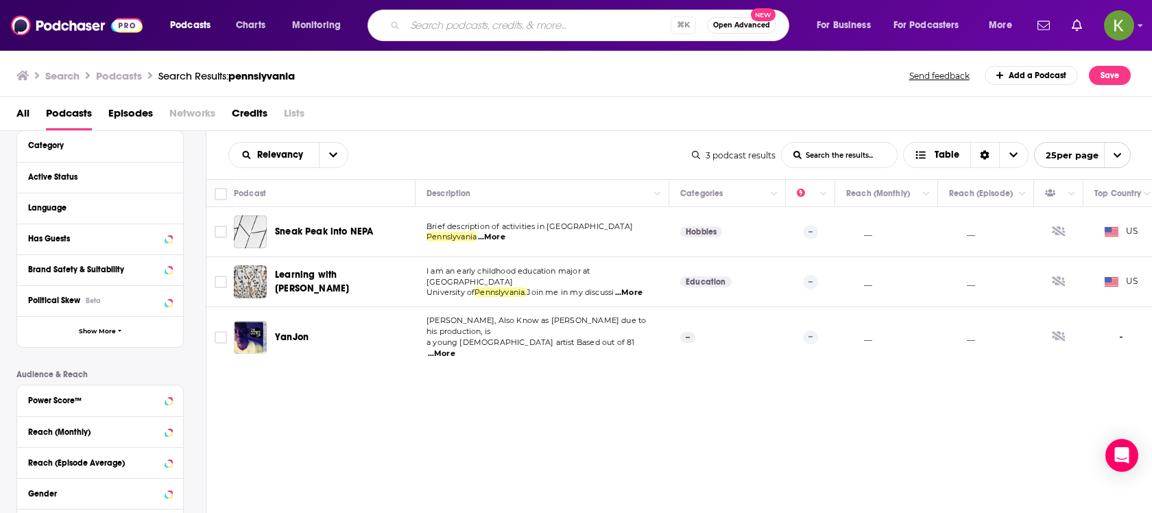
click at [325, 108] on div "All Podcasts Episodes Networks Credits Lists" at bounding box center [578, 116] width 1125 height 28
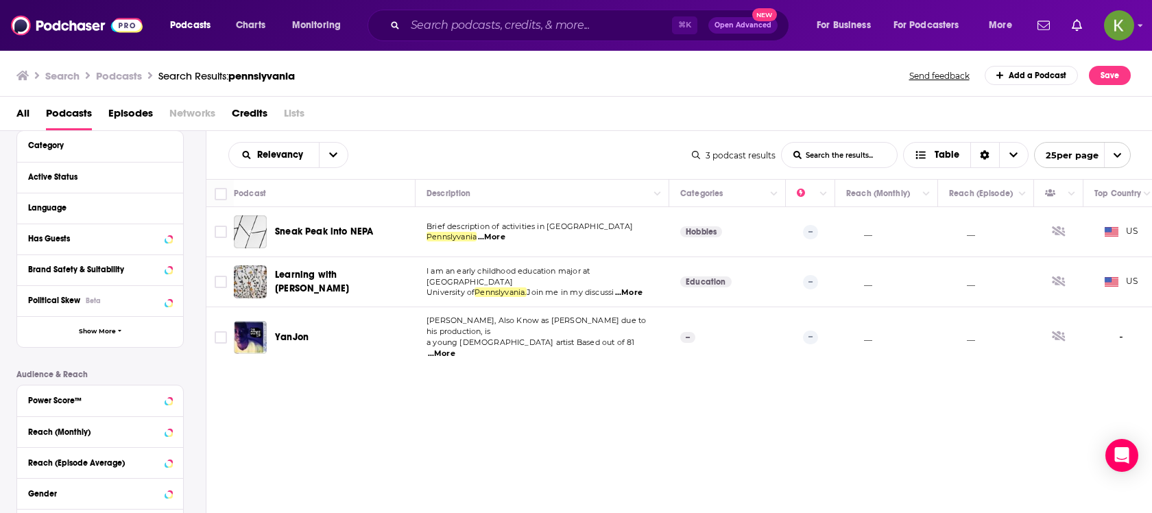
click at [96, 74] on ul "Search Podcasts Search Results: pennslyvania" at bounding box center [155, 75] width 278 height 19
click at [108, 74] on h3 "Podcasts" at bounding box center [119, 75] width 46 height 13
click at [132, 76] on h3 "Podcasts" at bounding box center [119, 75] width 46 height 13
click at [64, 75] on h3 "Search" at bounding box center [62, 75] width 34 height 13
click at [62, 122] on span "Podcasts" at bounding box center [69, 116] width 46 height 28
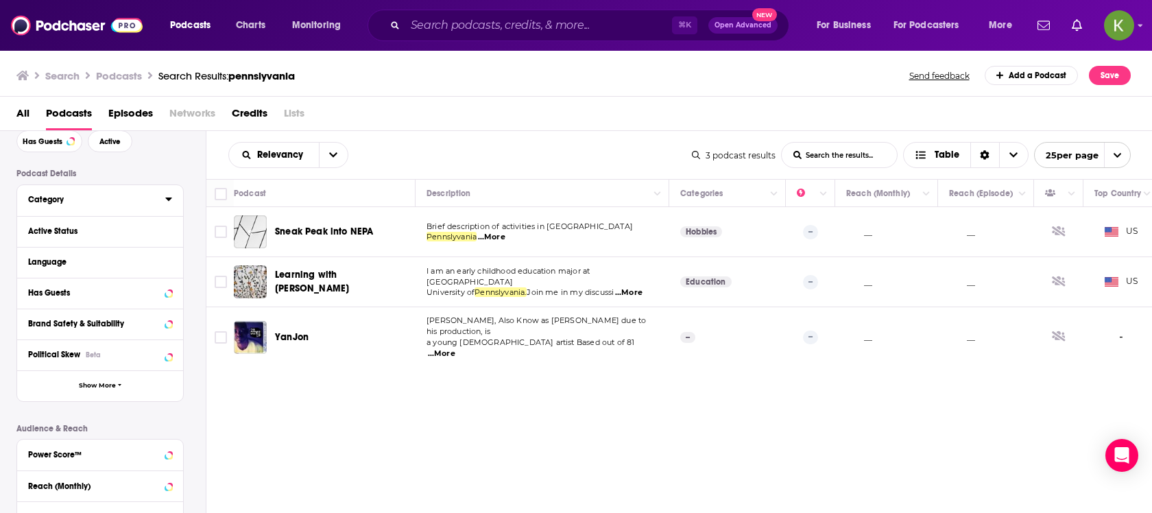
scroll to position [66, 0]
click at [46, 32] on img at bounding box center [77, 25] width 132 height 26
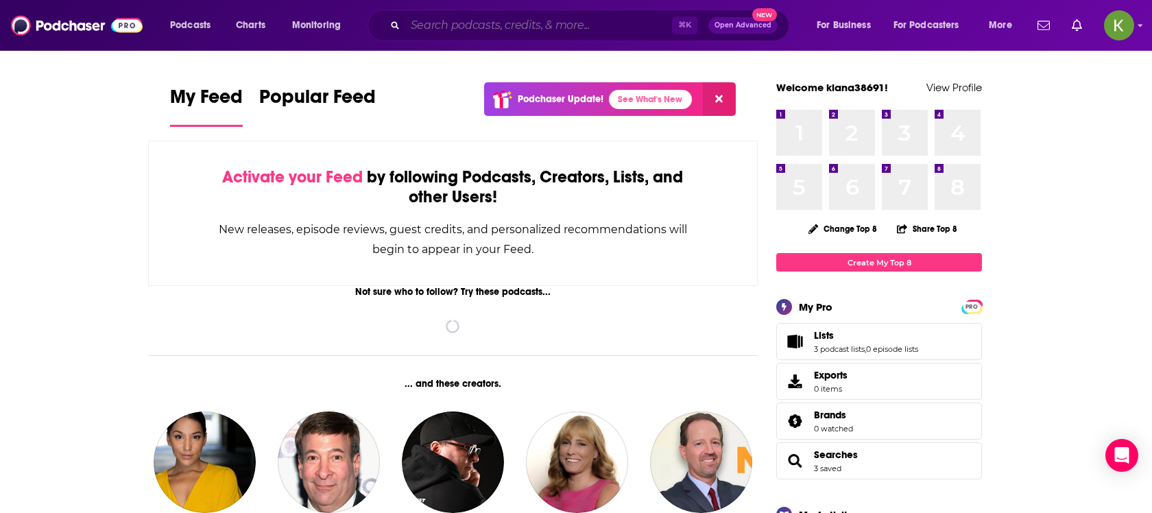
click at [481, 30] on input "Search podcasts, credits, & more..." at bounding box center [538, 25] width 267 height 22
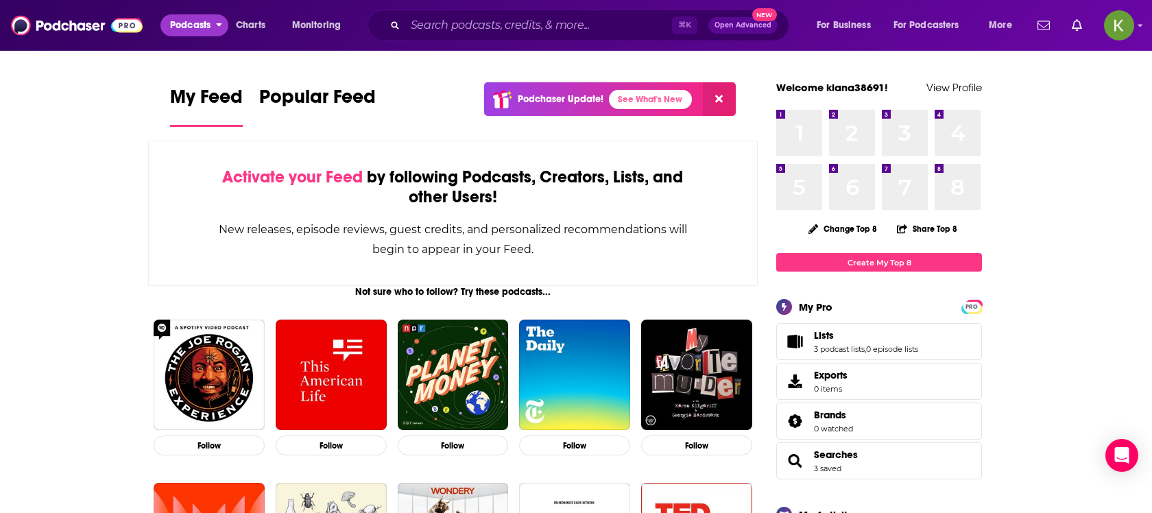
click at [201, 32] on span "Podcasts" at bounding box center [190, 25] width 40 height 19
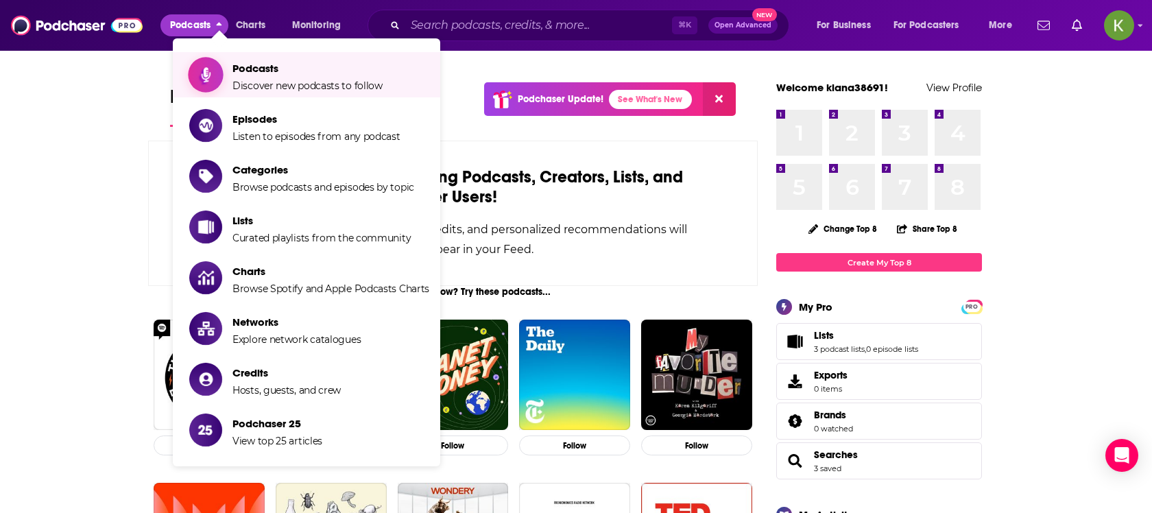
click at [198, 75] on icon "Show item sub-menu" at bounding box center [205, 75] width 17 height 18
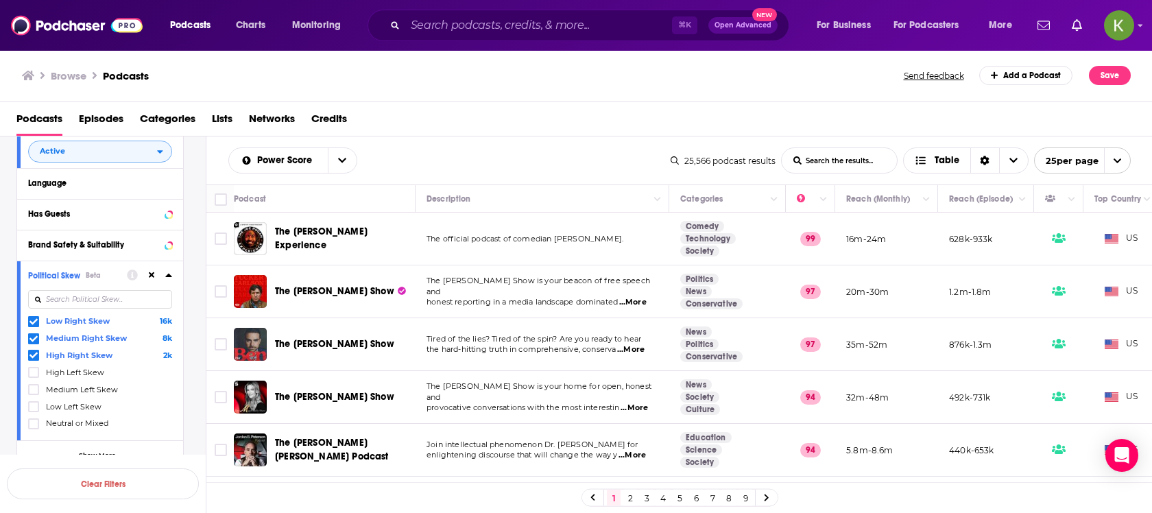
scroll to position [90, 0]
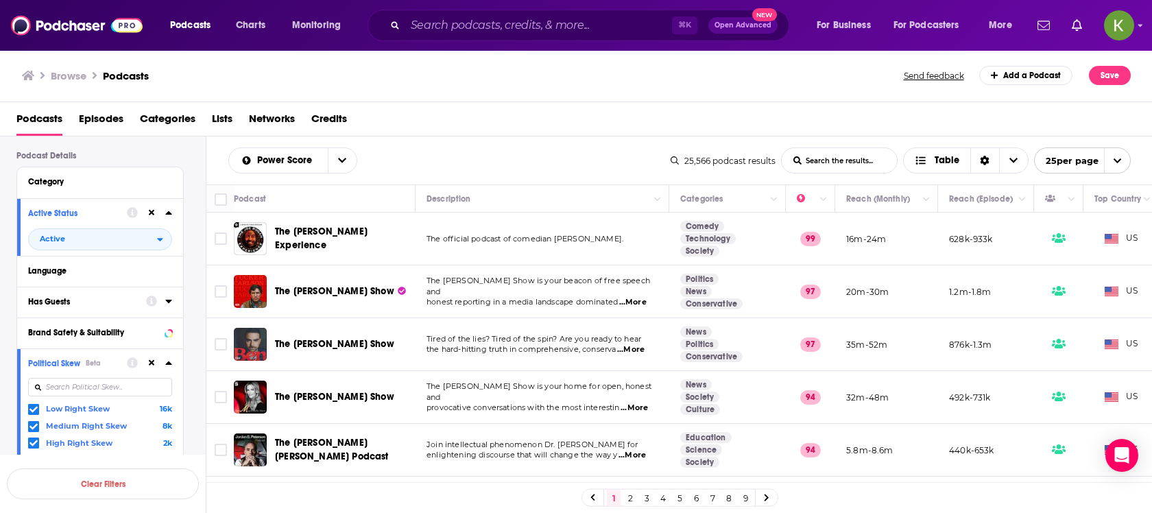
click at [169, 303] on icon at bounding box center [168, 300] width 7 height 11
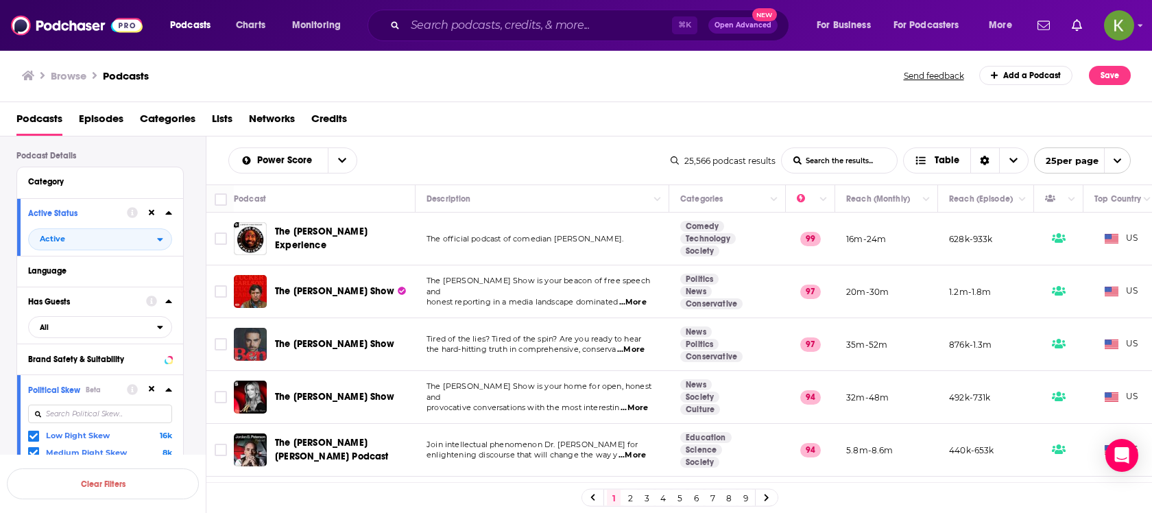
click at [169, 303] on icon at bounding box center [168, 300] width 7 height 11
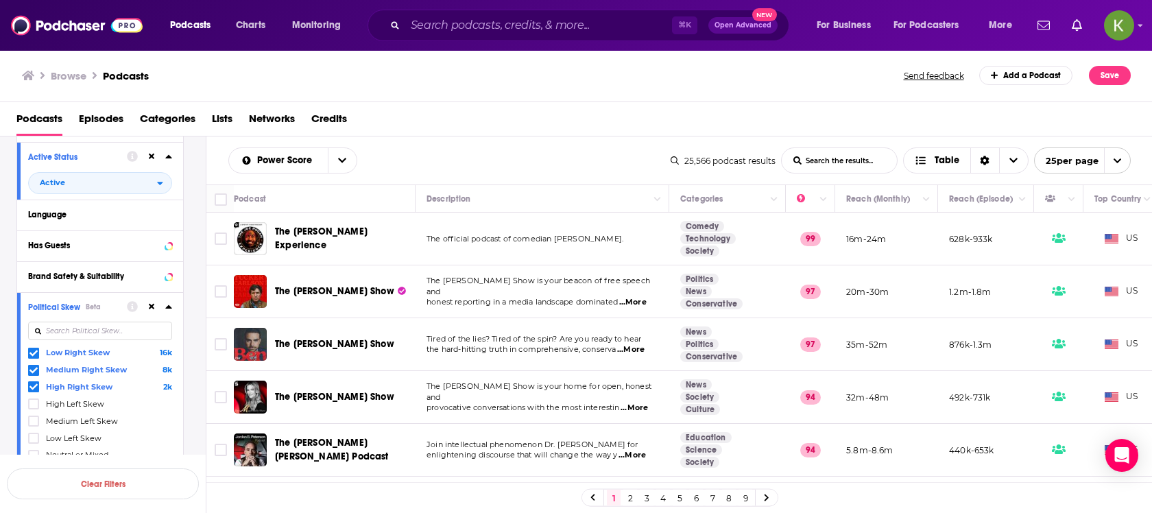
scroll to position [161, 0]
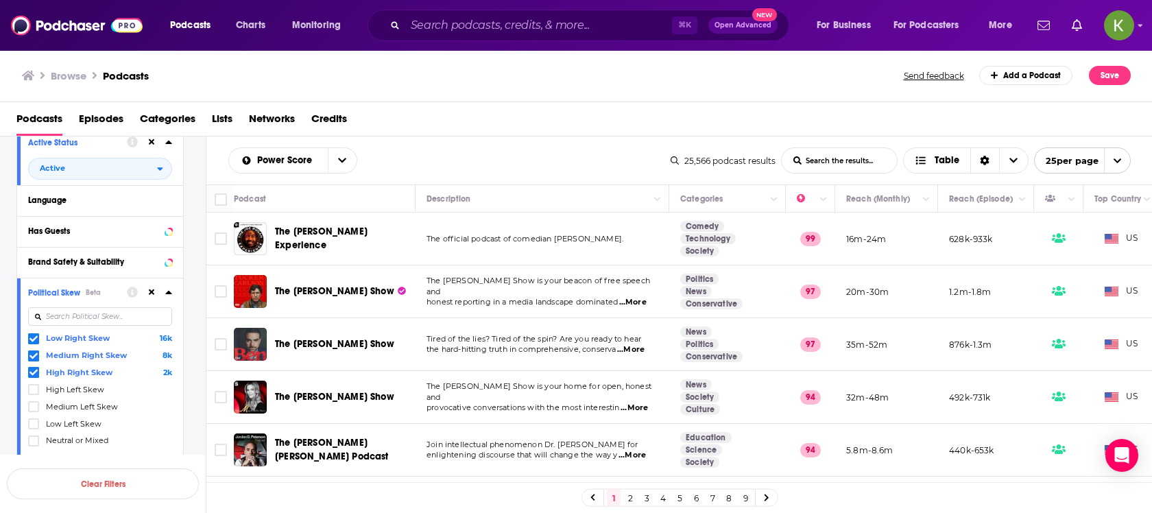
click at [167, 288] on icon at bounding box center [168, 292] width 7 height 11
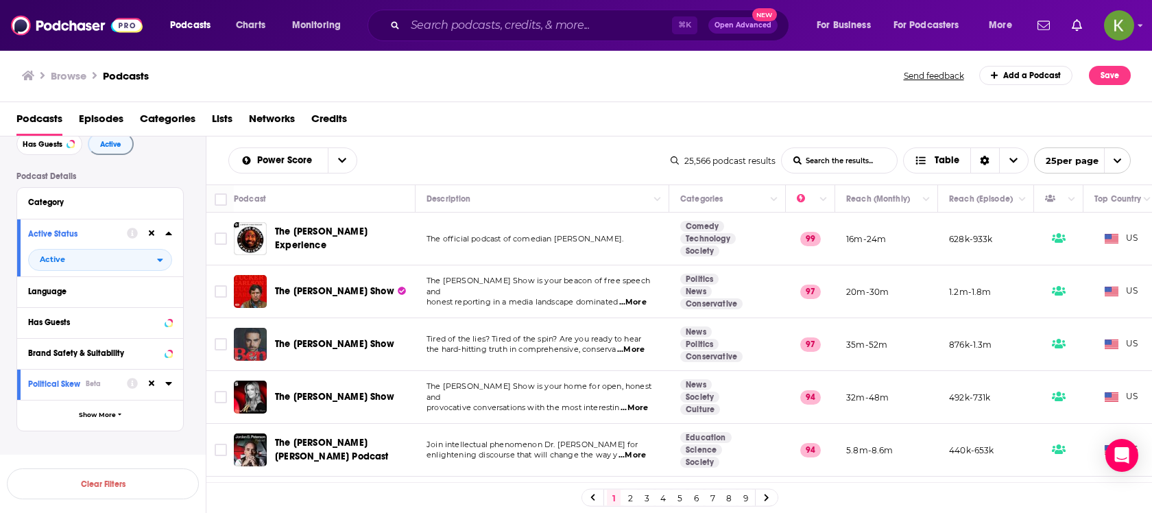
scroll to position [58, 0]
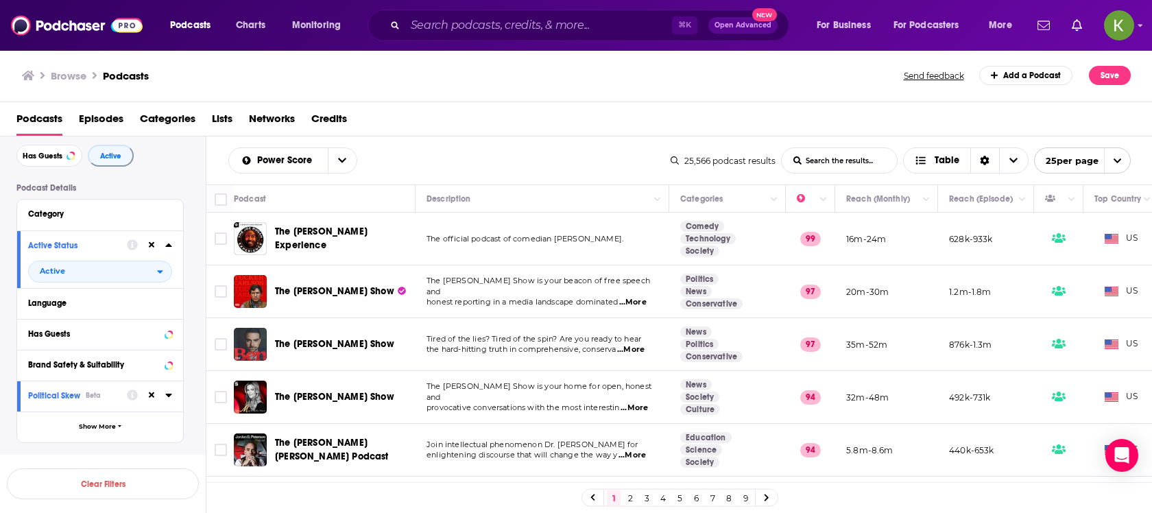
click at [167, 240] on icon at bounding box center [168, 244] width 7 height 11
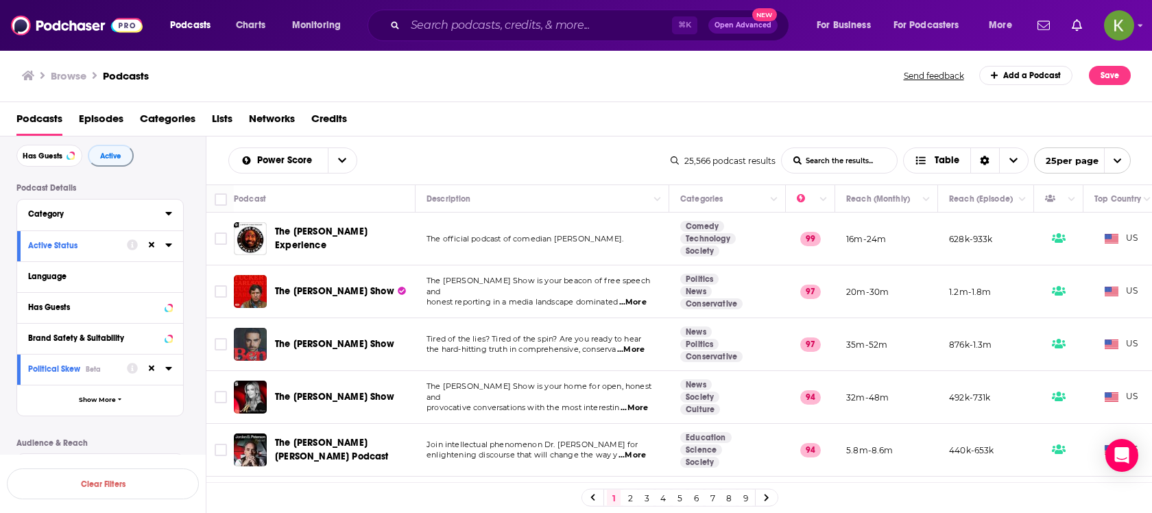
click at [157, 208] on button "Category" at bounding box center [96, 213] width 137 height 17
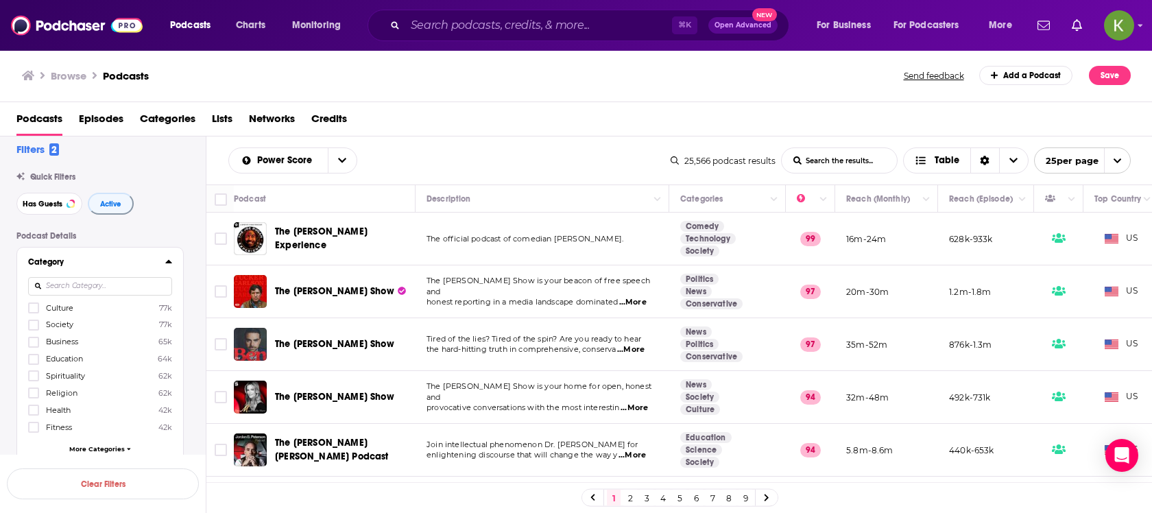
scroll to position [0, 0]
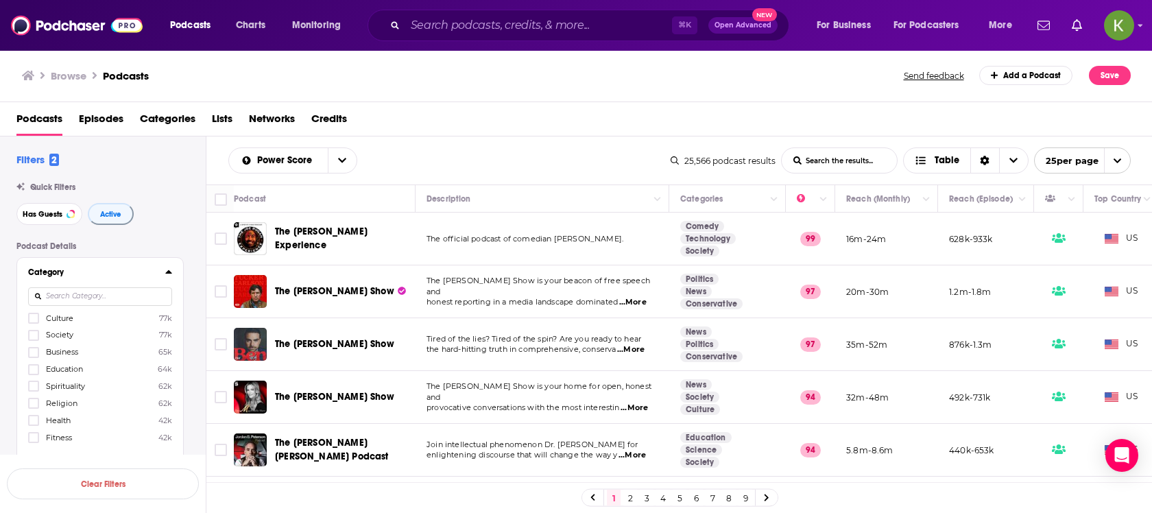
click at [171, 272] on icon at bounding box center [168, 271] width 6 height 3
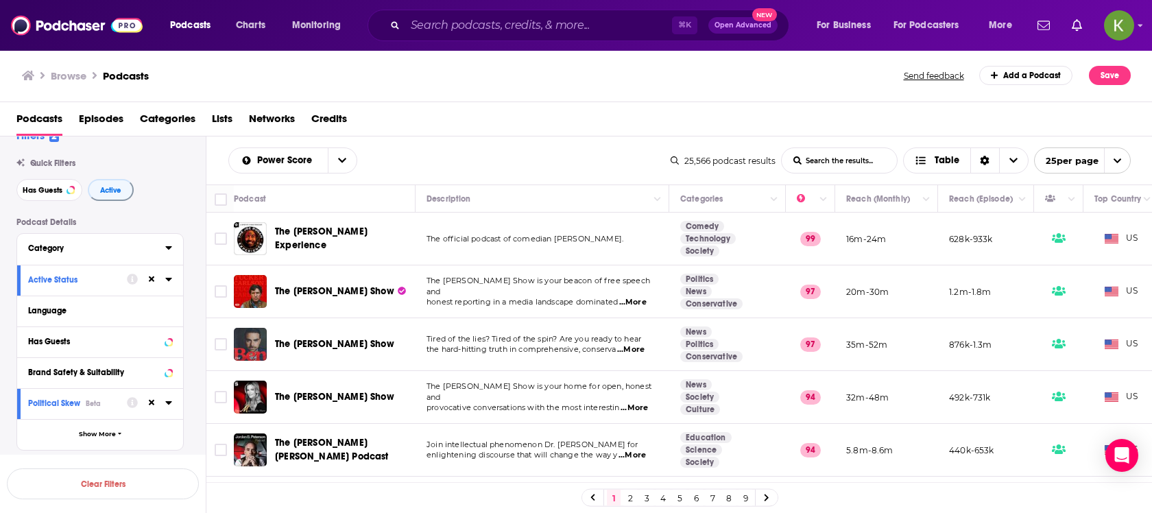
scroll to position [28, 0]
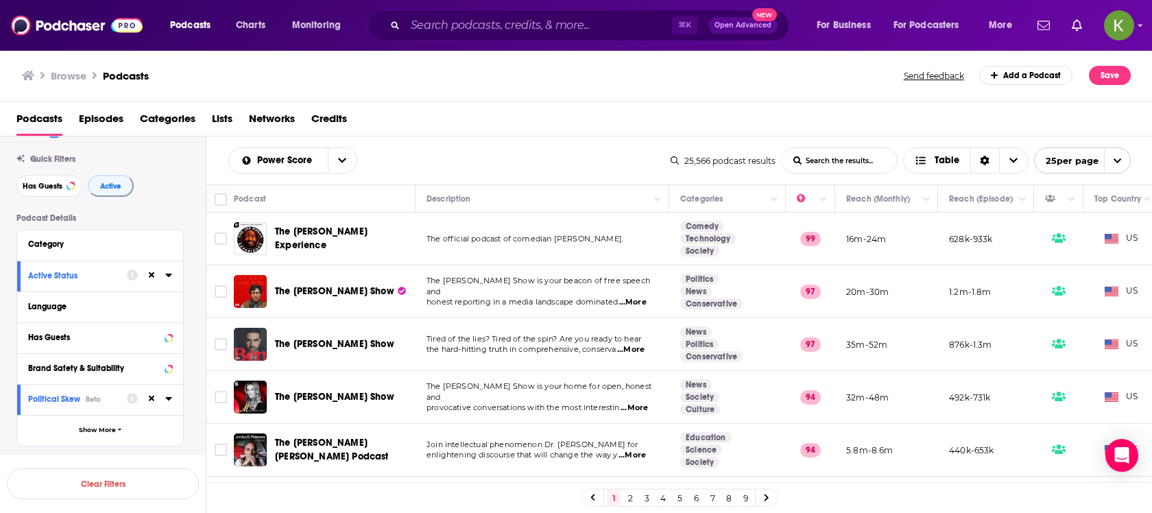
click at [818, 156] on input "List Search Input" at bounding box center [838, 160] width 115 height 25
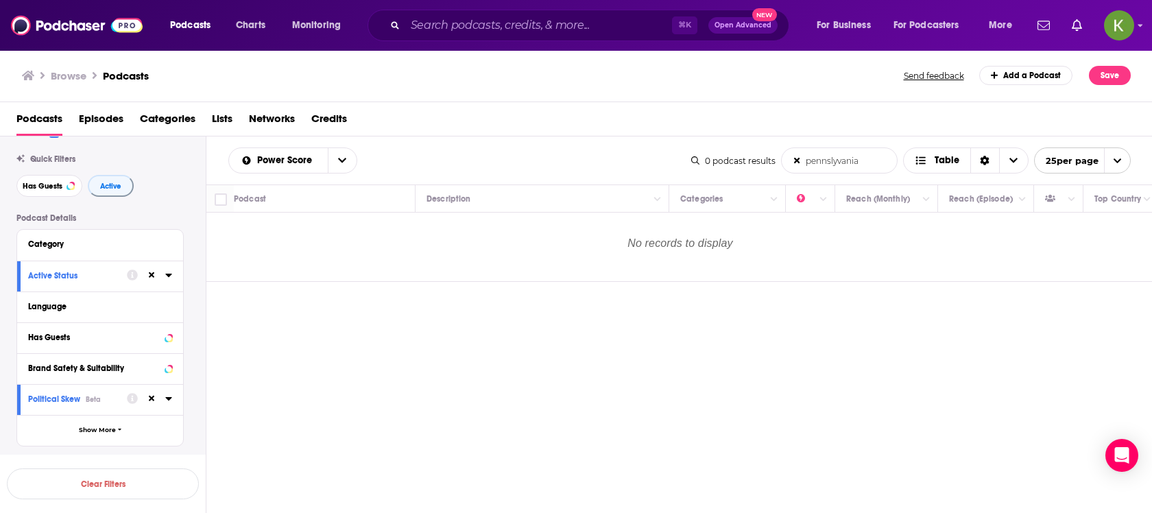
click at [845, 161] on input "pennslyvania" at bounding box center [838, 160] width 115 height 25
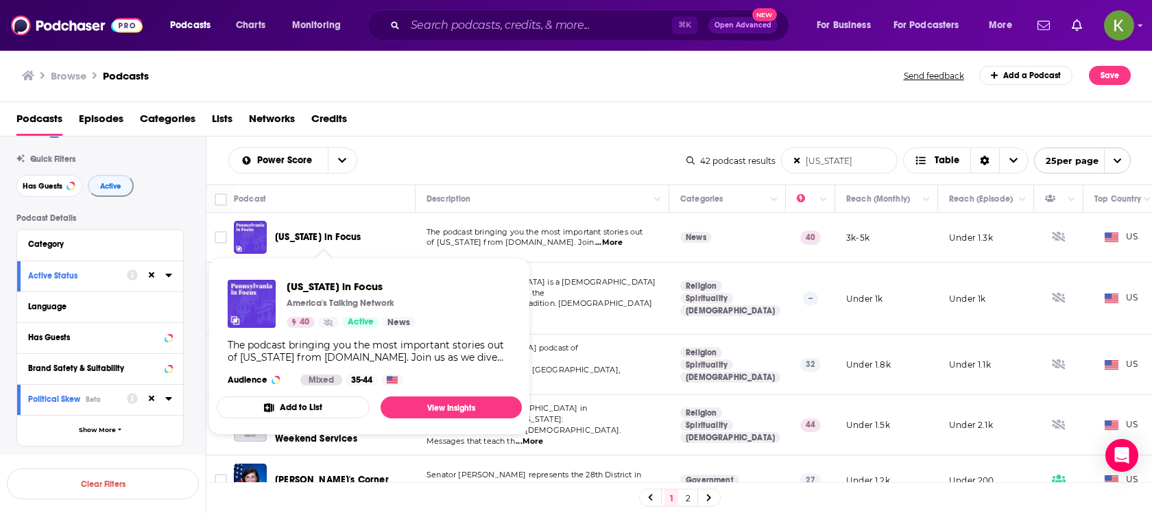
type input "Pennsylvania"
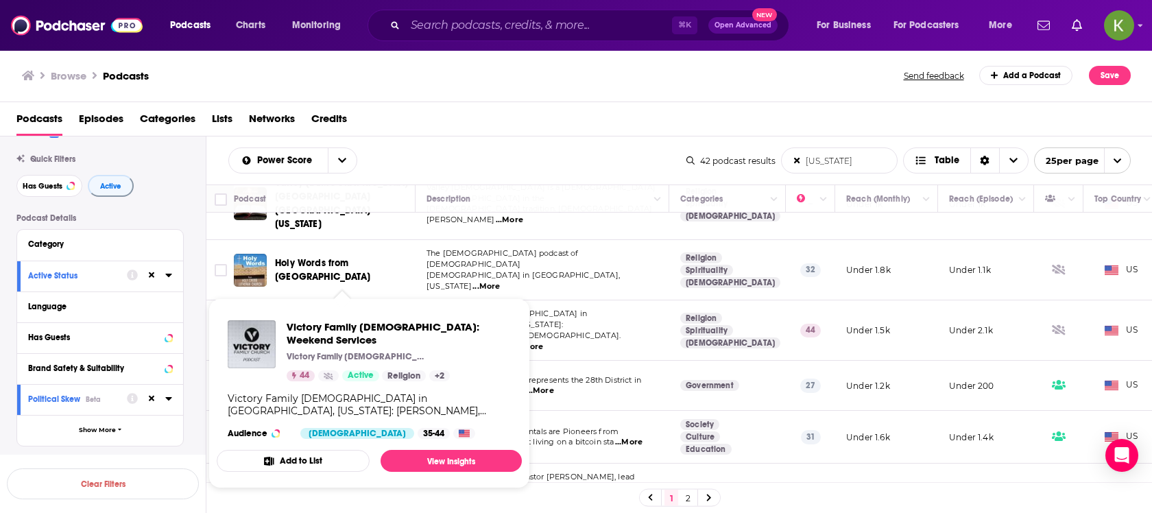
scroll to position [101, 0]
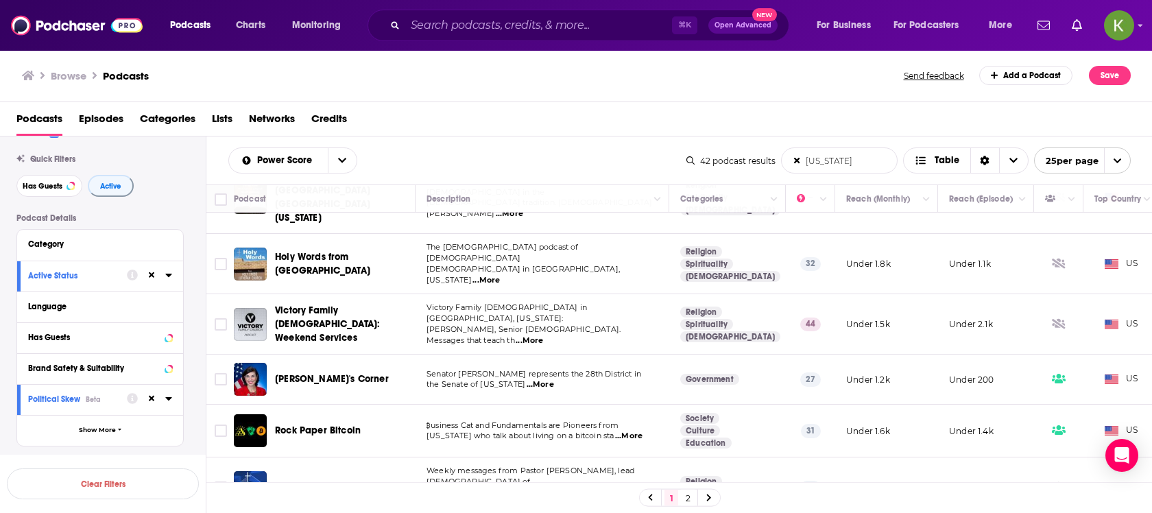
click at [543, 335] on span "...More" at bounding box center [528, 340] width 27 height 11
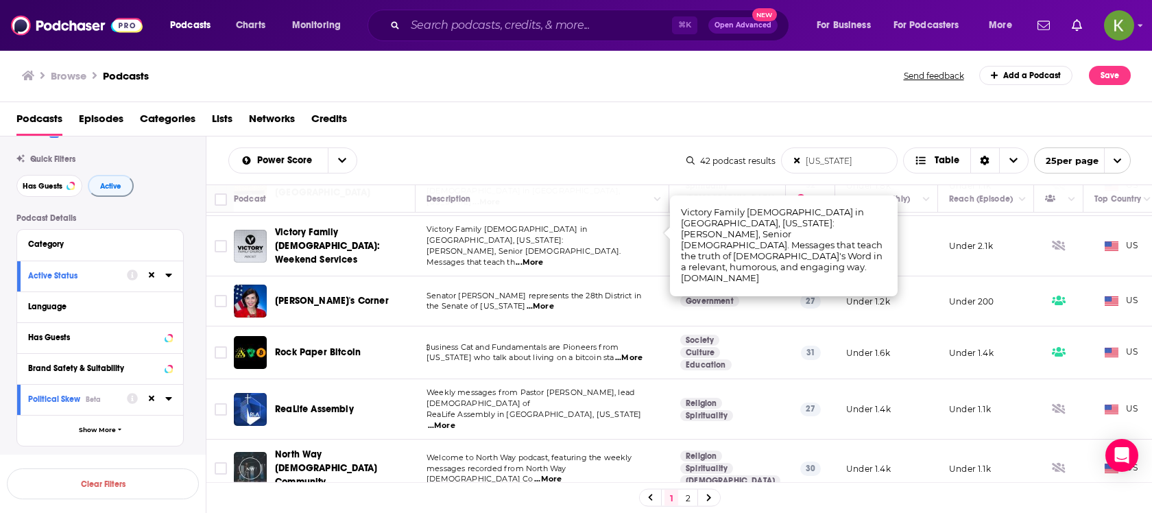
scroll to position [180, 0]
click at [637, 352] on span "...More" at bounding box center [628, 357] width 27 height 11
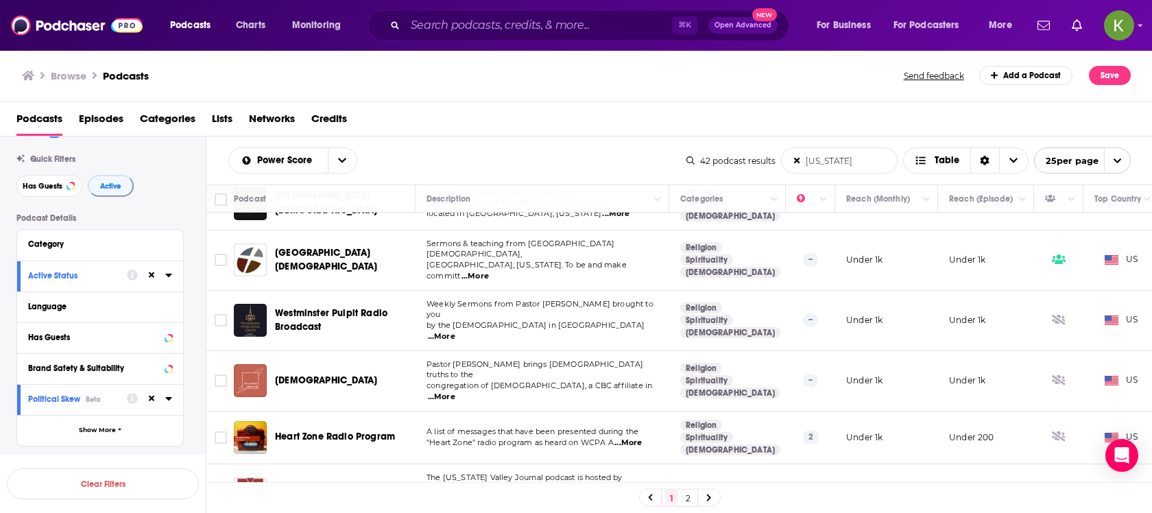
scroll to position [883, 0]
click at [627, 436] on span "...More" at bounding box center [627, 441] width 27 height 11
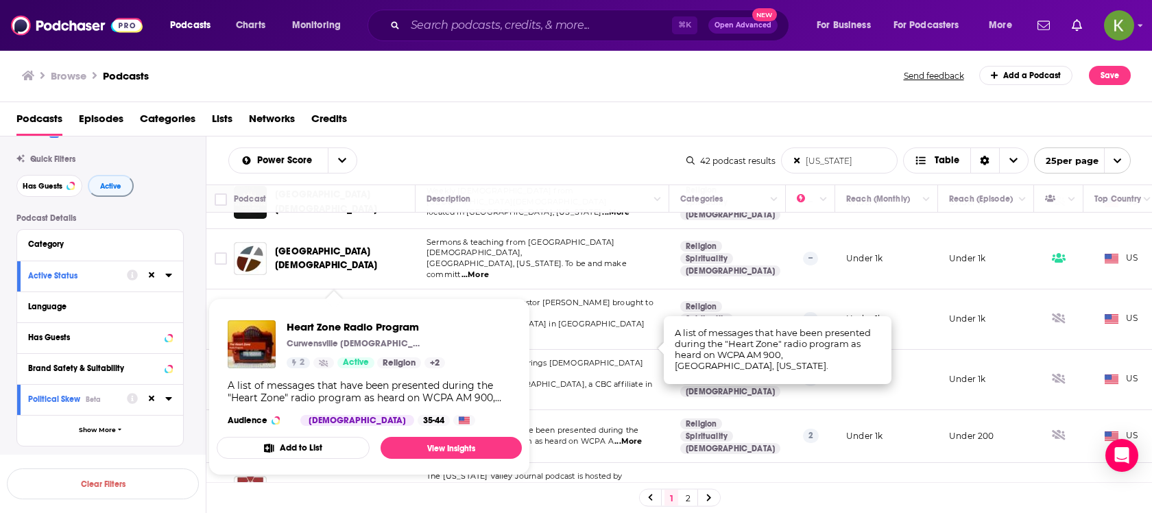
click at [546, 410] on td "A list of messages that have been presented during the "Heart Zone" radio progr…" at bounding box center [542, 436] width 254 height 53
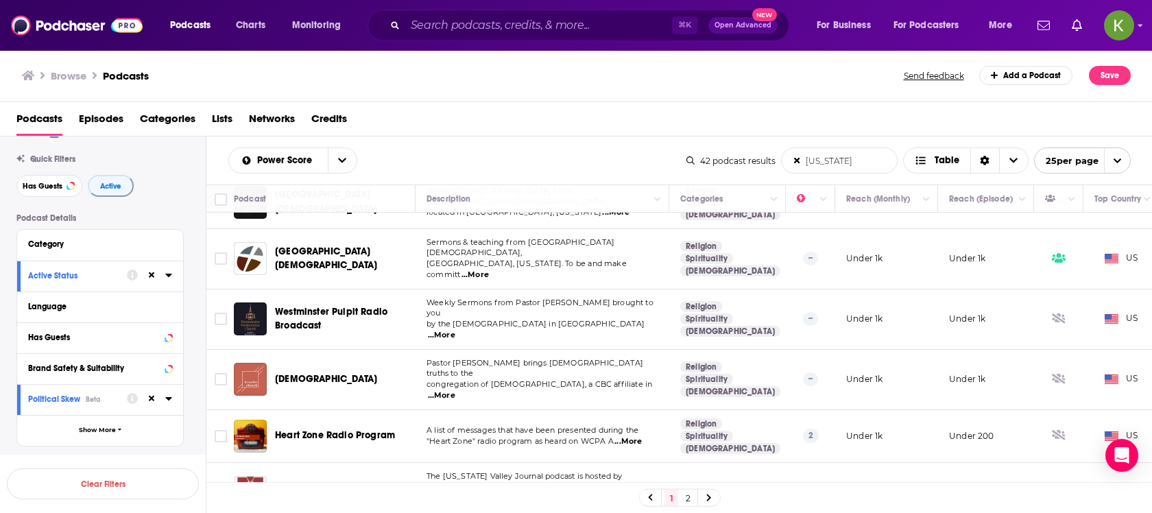
click at [594, 436] on p ""Heart Zone" radio program as heard on WCPA A ...More" at bounding box center [541, 441] width 231 height 11
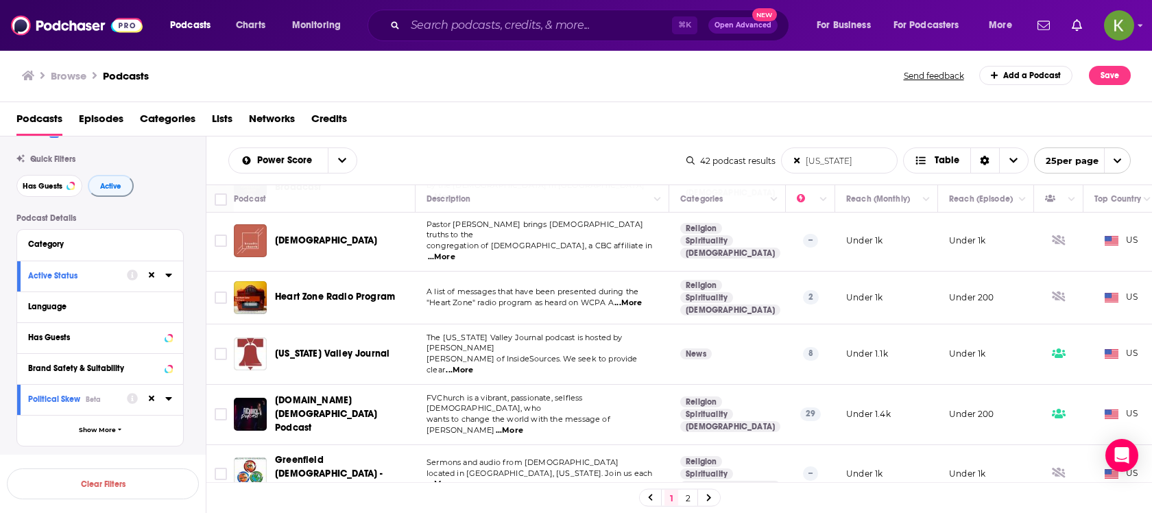
scroll to position [1026, 0]
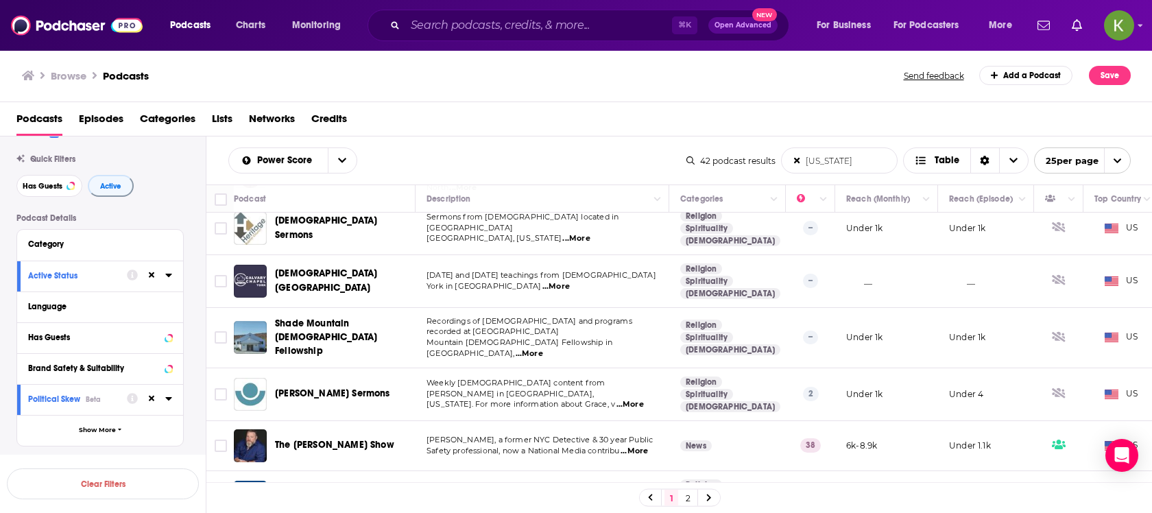
scroll to position [543, 0]
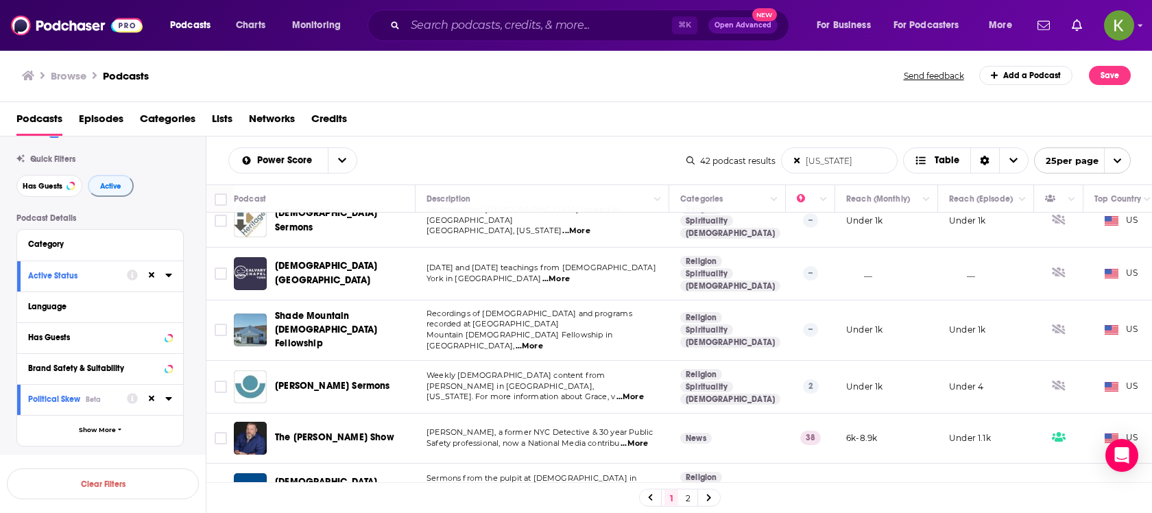
click at [640, 438] on span "...More" at bounding box center [633, 443] width 27 height 11
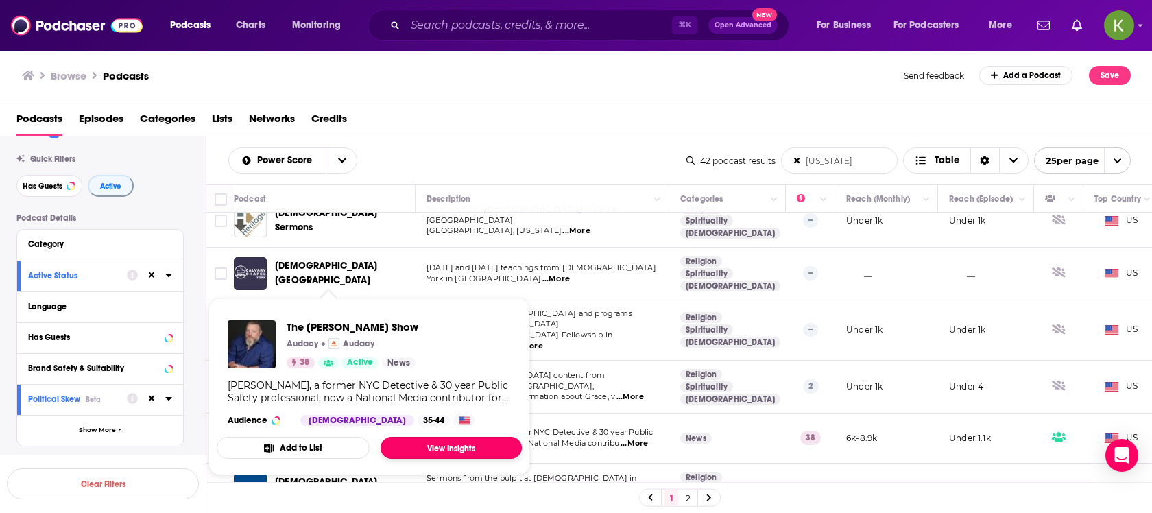
click at [425, 449] on link "View Insights" at bounding box center [450, 448] width 141 height 22
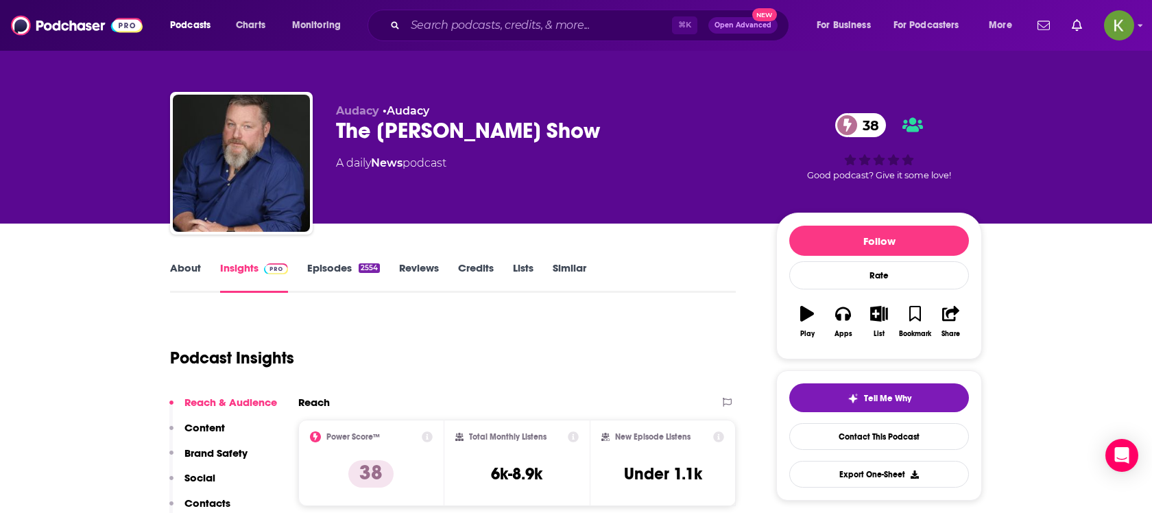
click at [335, 269] on link "Episodes 2554" at bounding box center [343, 277] width 73 height 32
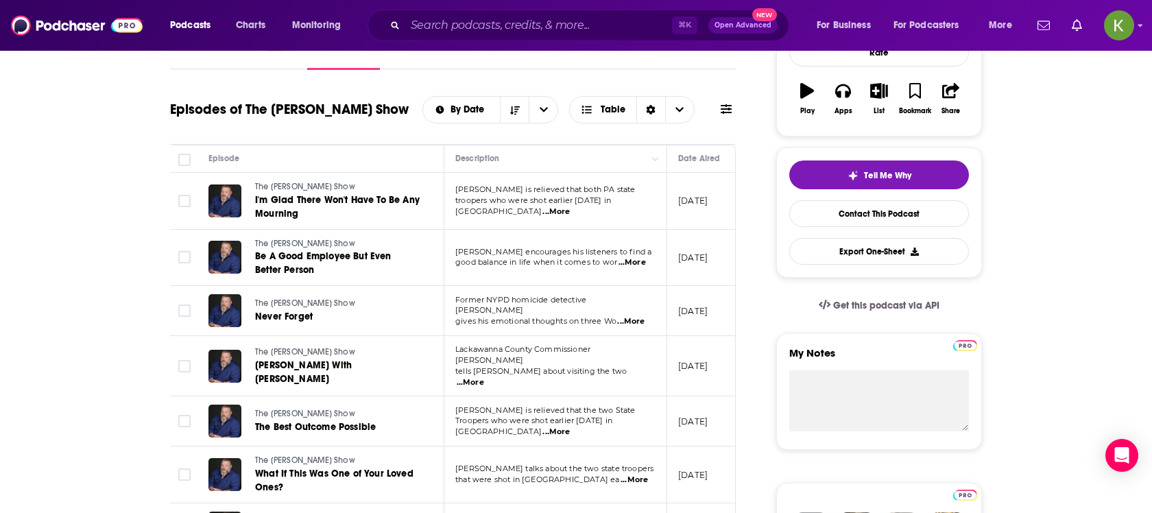
scroll to position [219, 0]
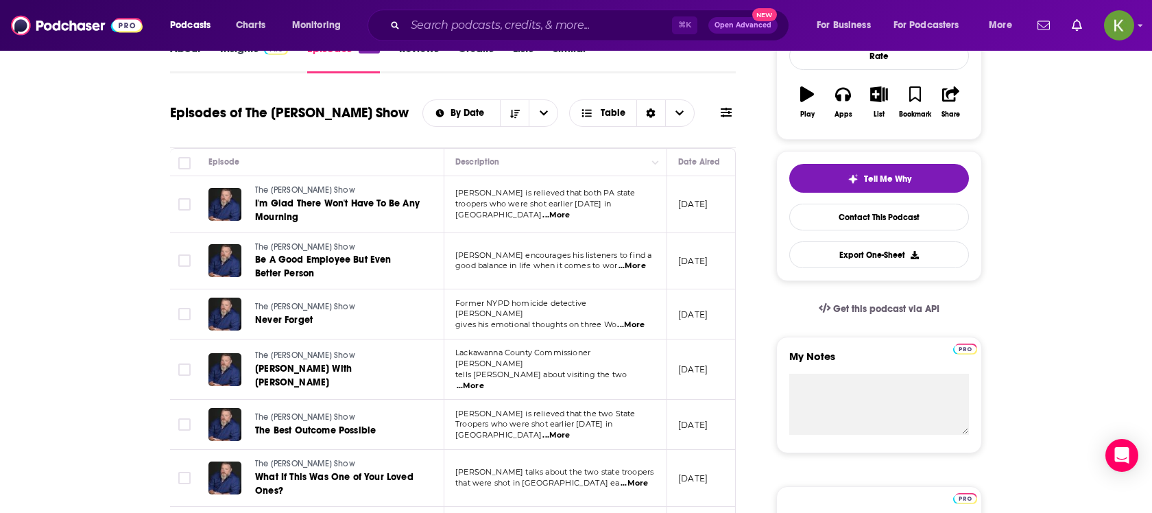
click at [570, 210] on span "...More" at bounding box center [555, 215] width 27 height 11
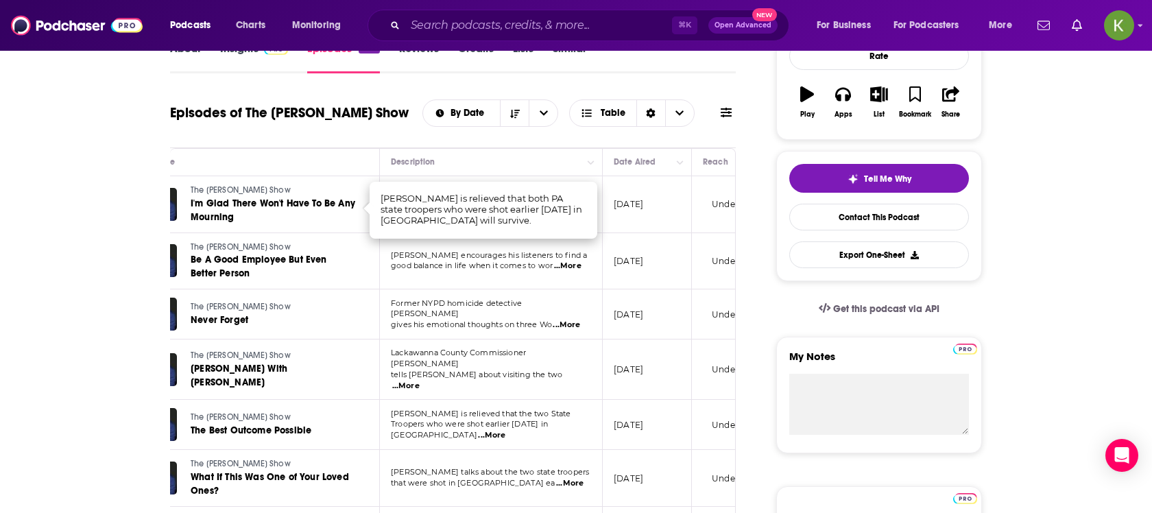
scroll to position [0, 73]
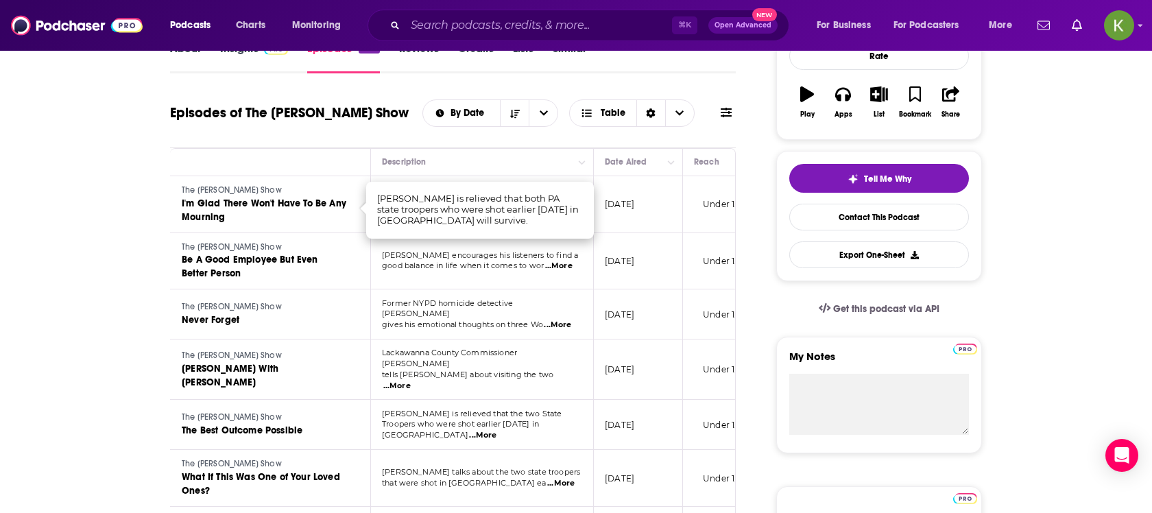
click at [610, 271] on td "August 7, 2025" at bounding box center [638, 261] width 89 height 57
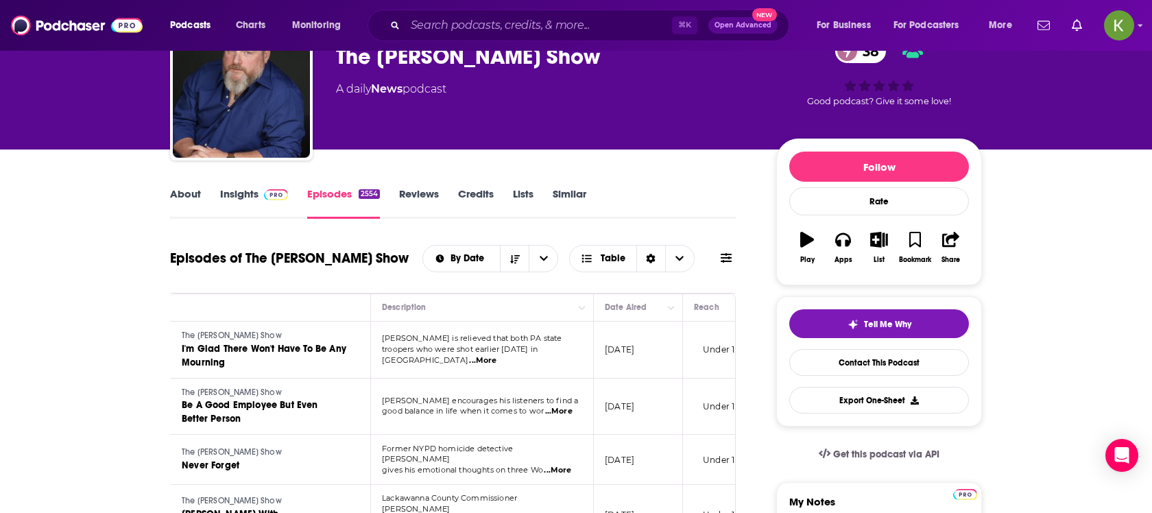
scroll to position [0, 0]
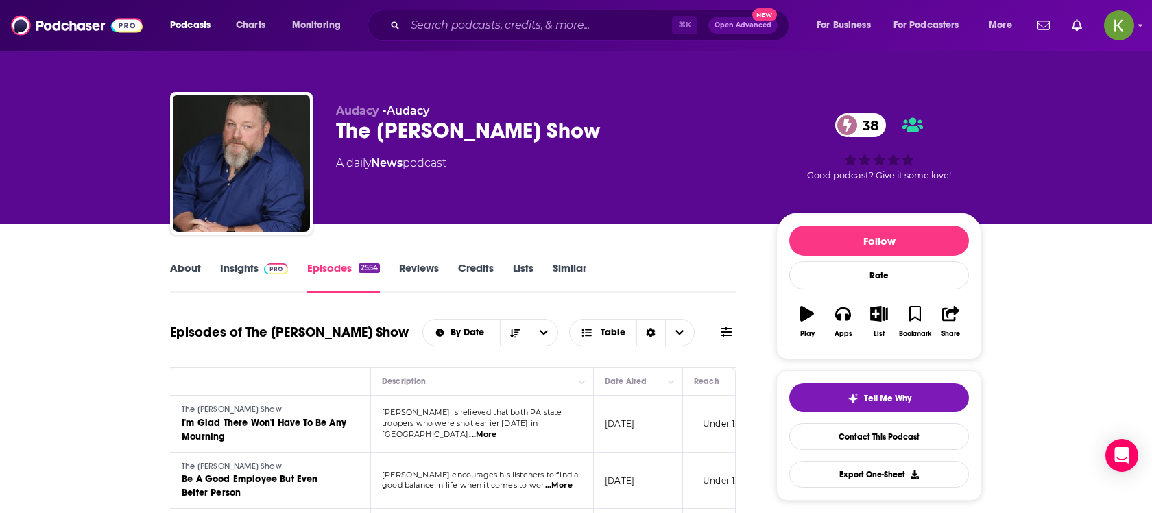
click at [243, 269] on link "Insights" at bounding box center [254, 277] width 68 height 32
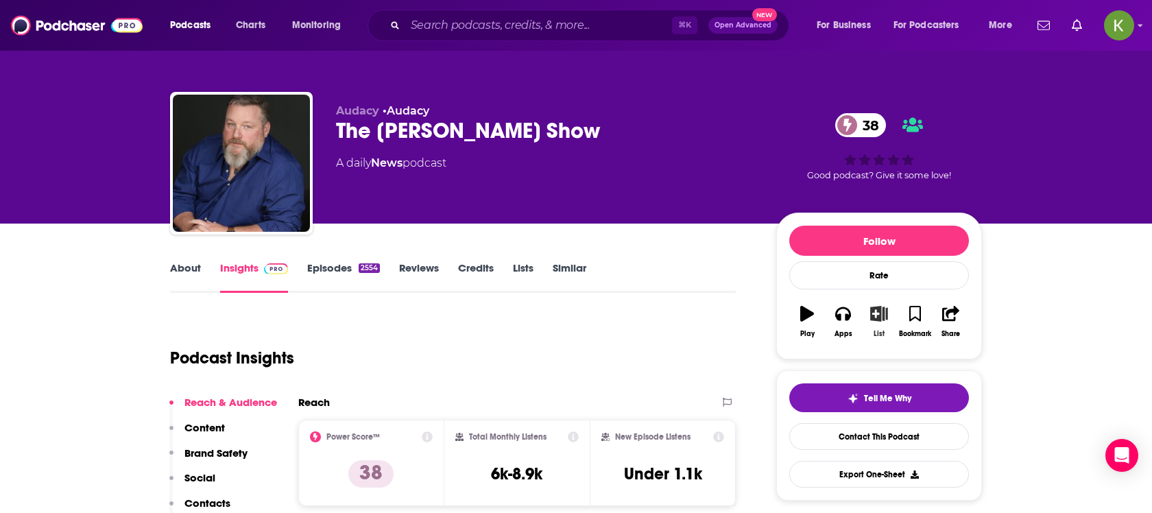
click at [879, 330] on div "List" at bounding box center [878, 334] width 11 height 8
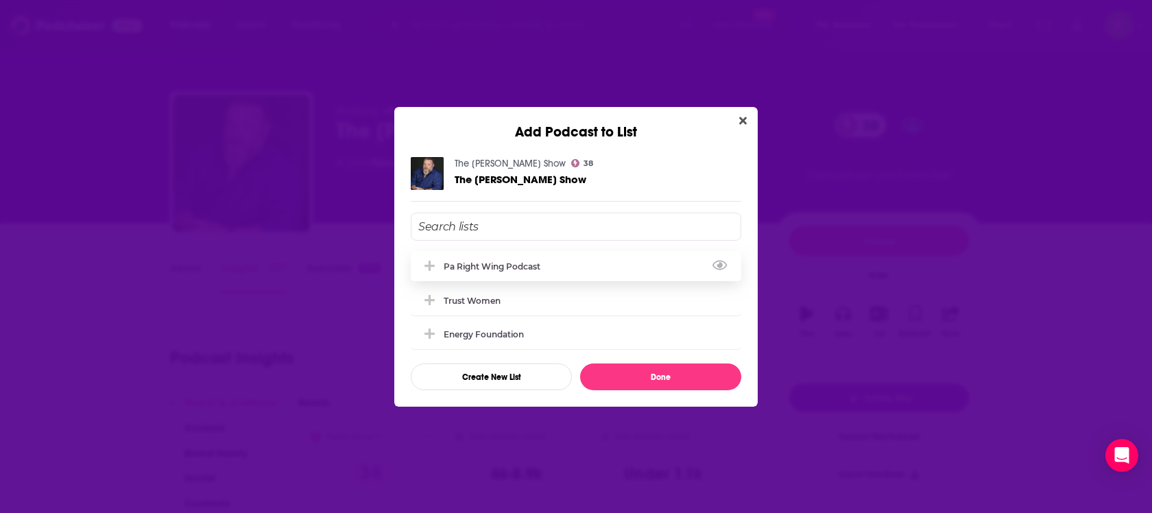
click at [554, 271] on div "pa right wing podcast" at bounding box center [576, 266] width 330 height 30
click at [624, 376] on button "Done" at bounding box center [660, 376] width 161 height 27
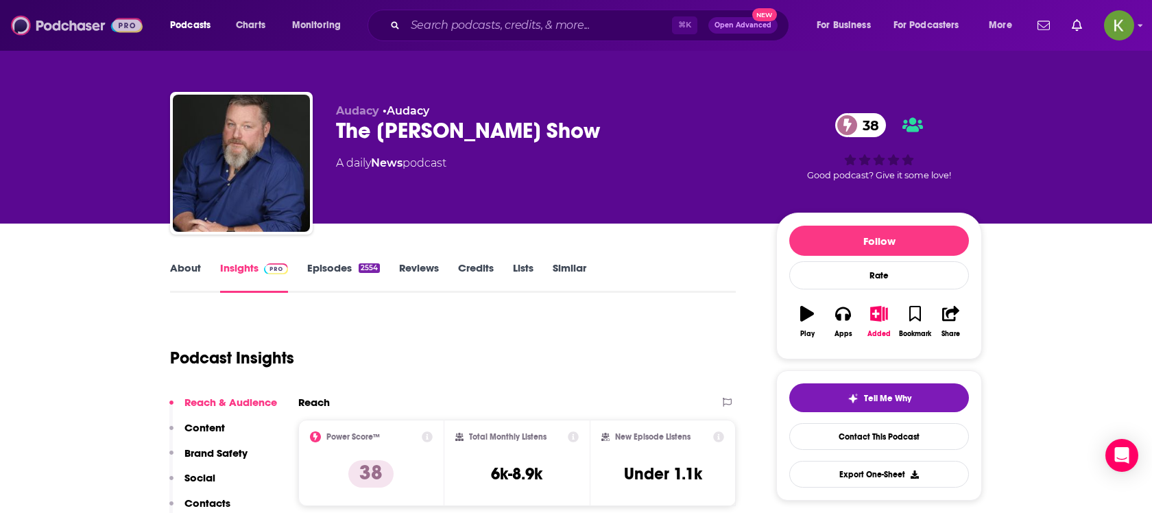
click at [71, 24] on img at bounding box center [77, 25] width 132 height 26
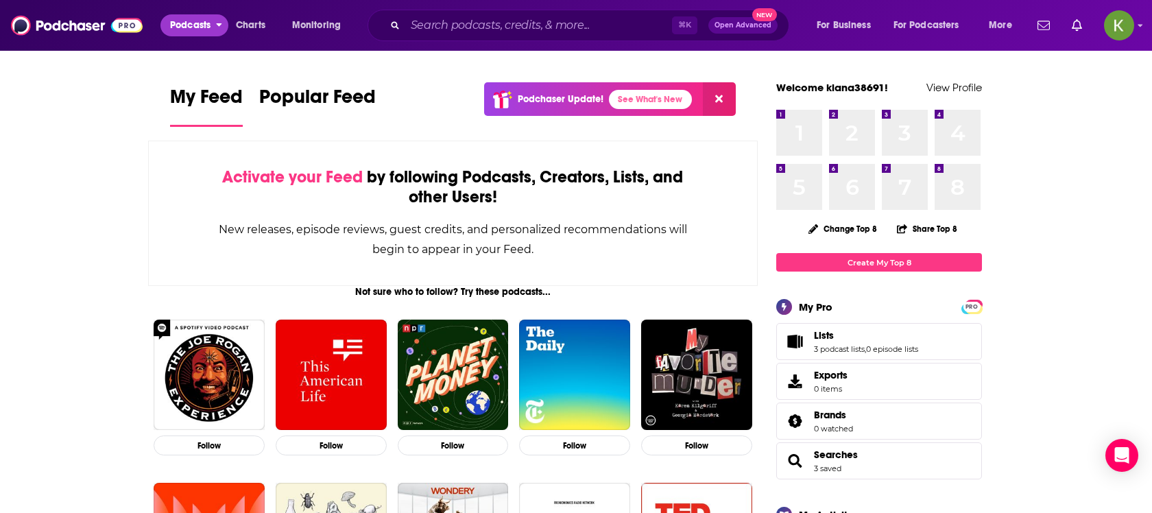
click at [201, 21] on span "Podcasts" at bounding box center [190, 25] width 40 height 19
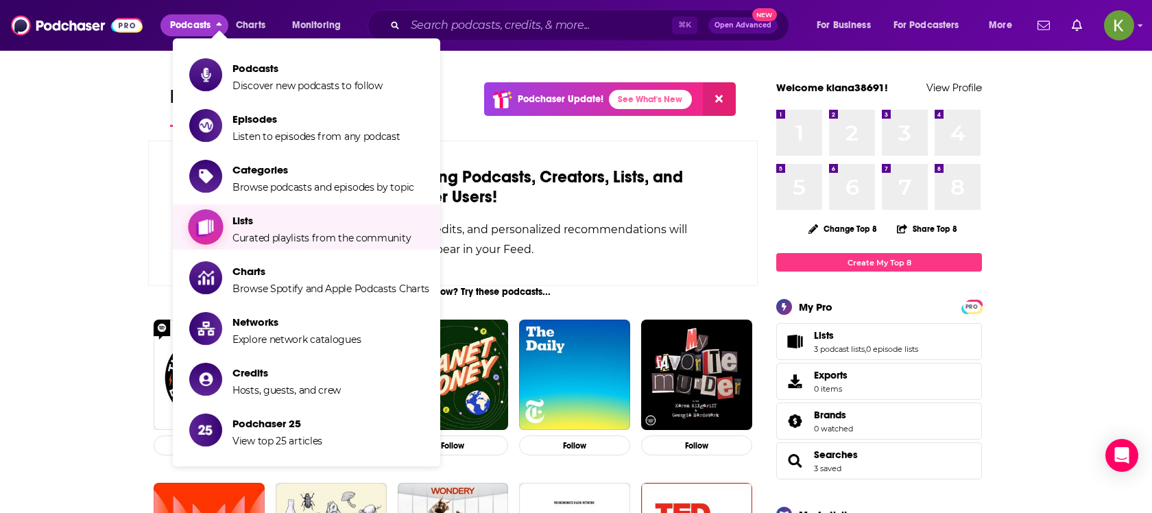
click at [201, 217] on span "Show item sub-menu" at bounding box center [206, 227] width 106 height 106
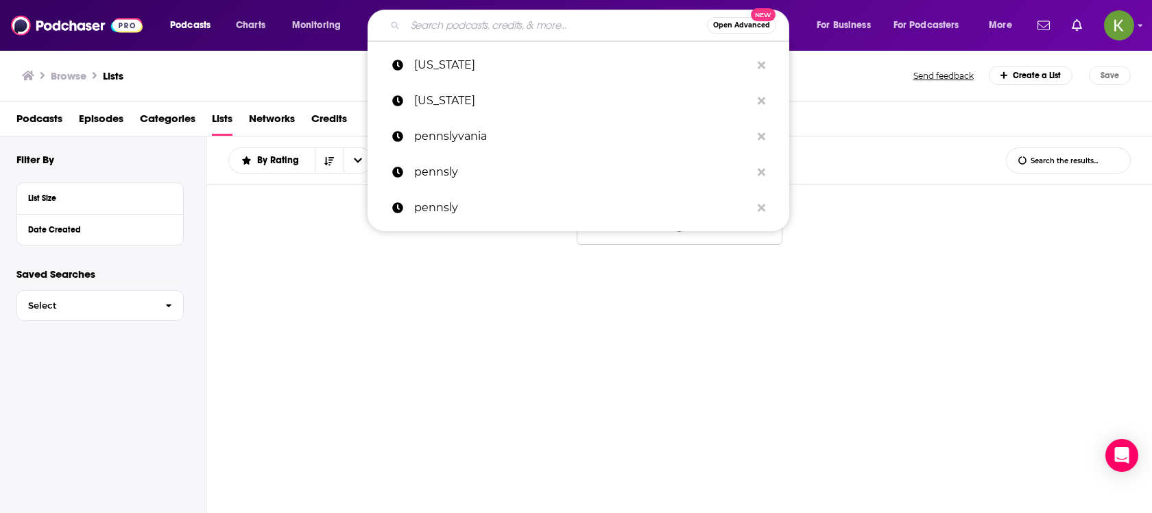
click at [521, 29] on input "Search podcasts, credits, & more..." at bounding box center [556, 25] width 302 height 22
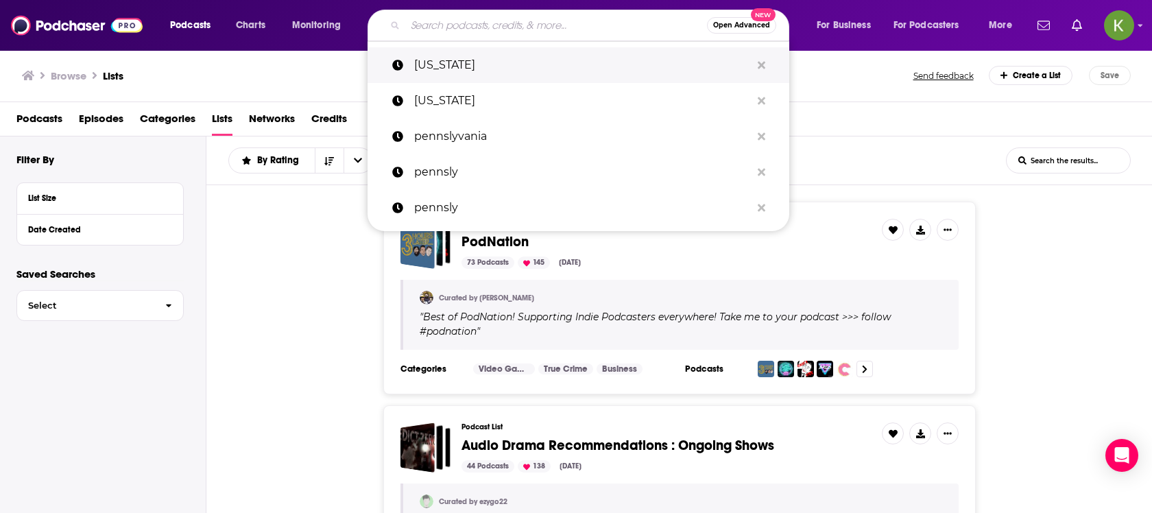
click at [456, 63] on p "Pennsylvania" at bounding box center [582, 65] width 337 height 36
type input "Pennsylvania"
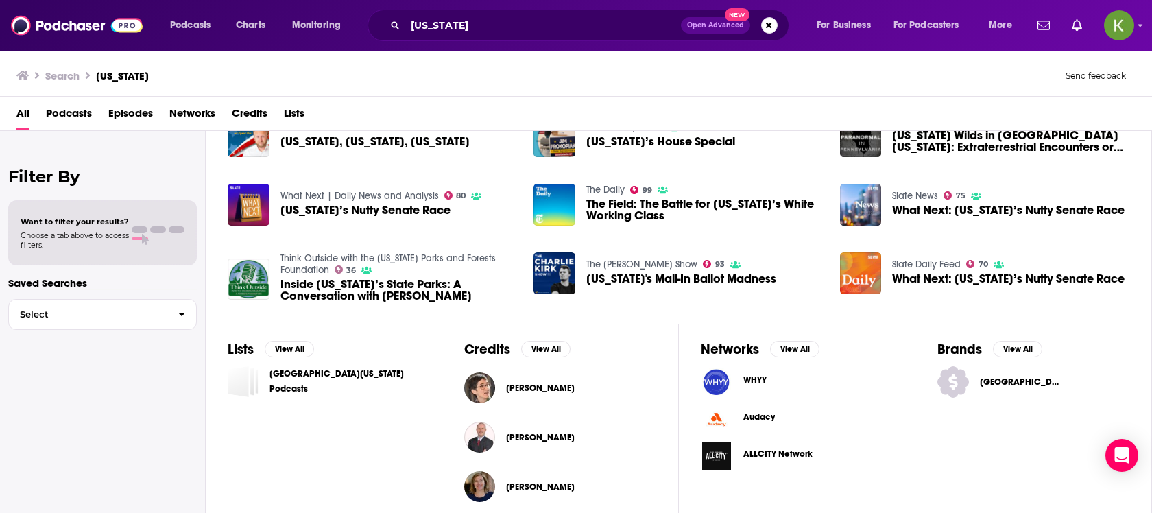
scroll to position [259, 0]
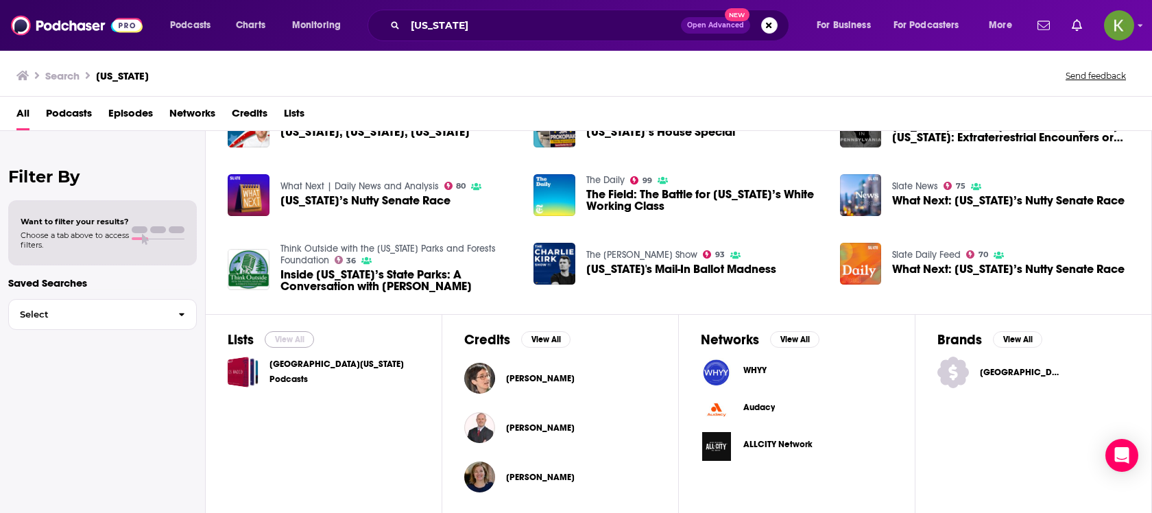
click at [309, 341] on button "View All" at bounding box center [289, 339] width 49 height 16
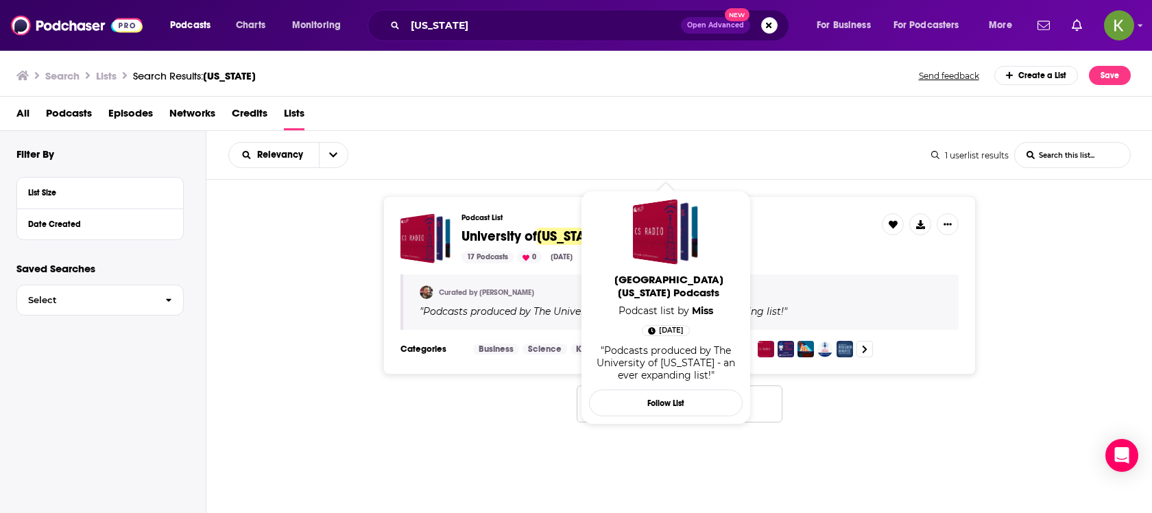
click at [529, 230] on span "University of" at bounding box center [498, 236] width 75 height 17
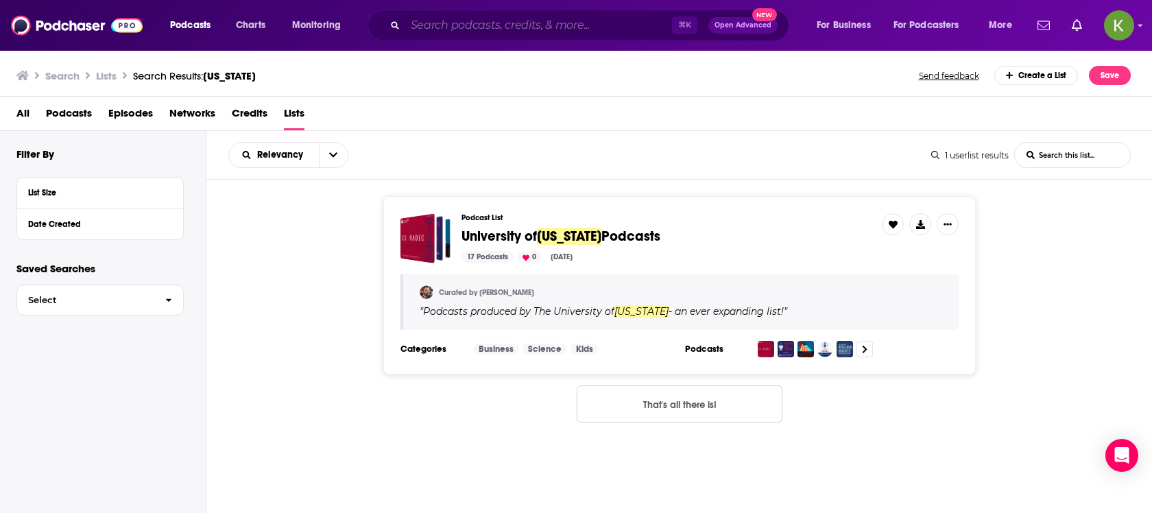
click at [443, 34] on input "Search podcasts, credits, & more..." at bounding box center [538, 25] width 267 height 22
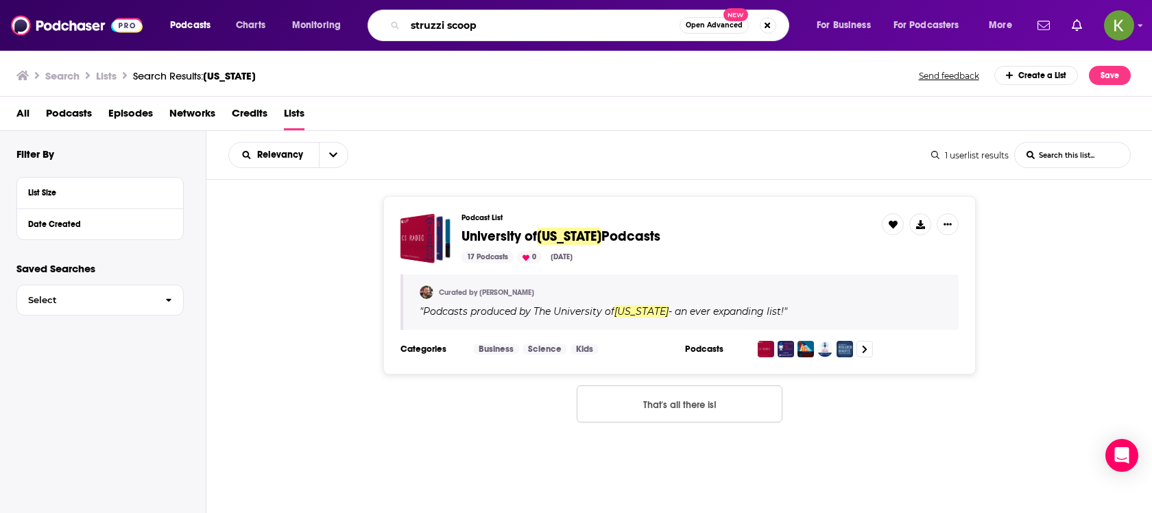
type input "struzzi scoop"
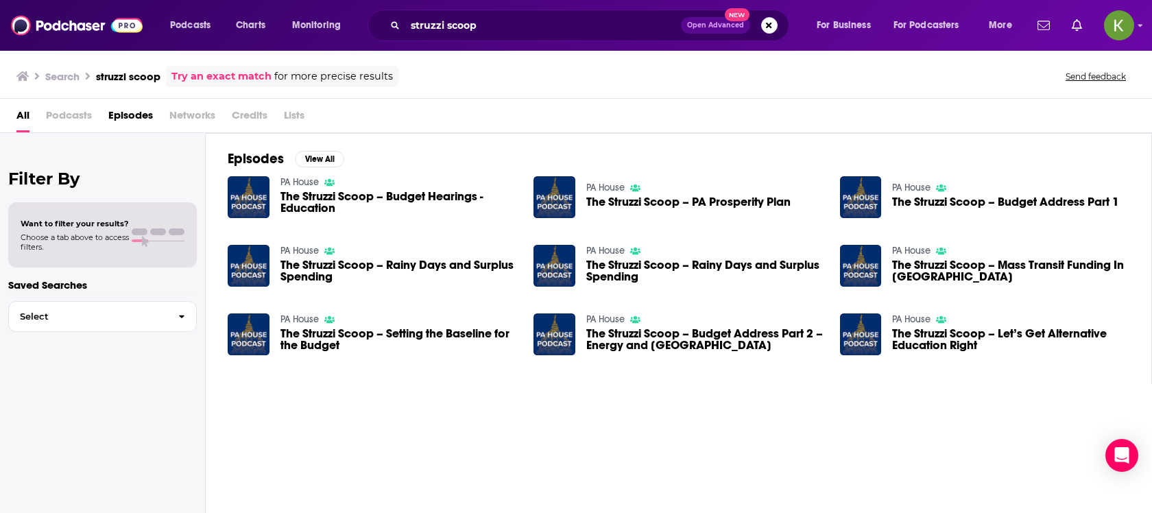
click at [402, 193] on span "The Struzzi Scoop – Budget Hearings - Education" at bounding box center [398, 202] width 237 height 23
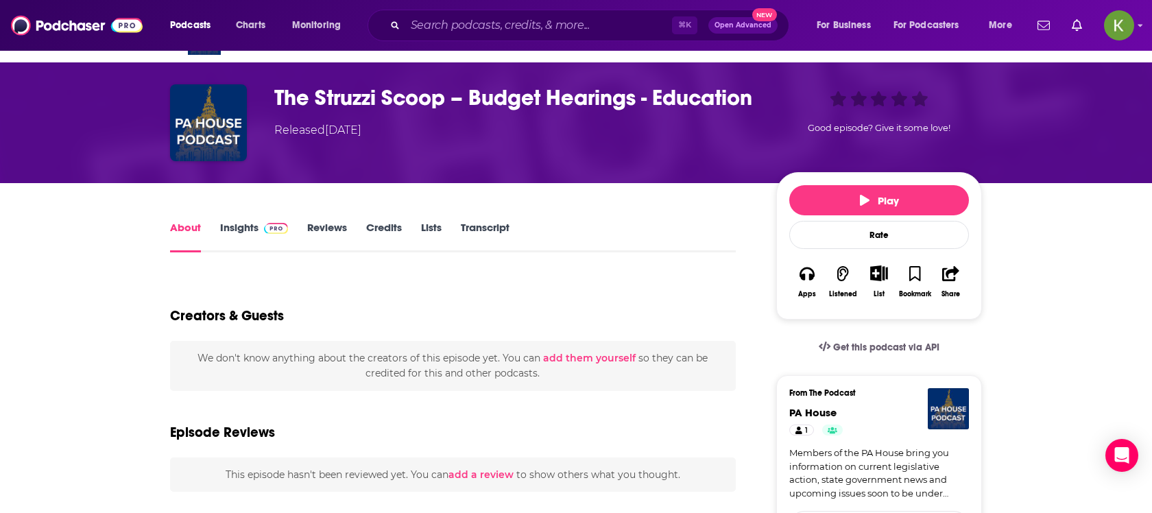
scroll to position [39, 0]
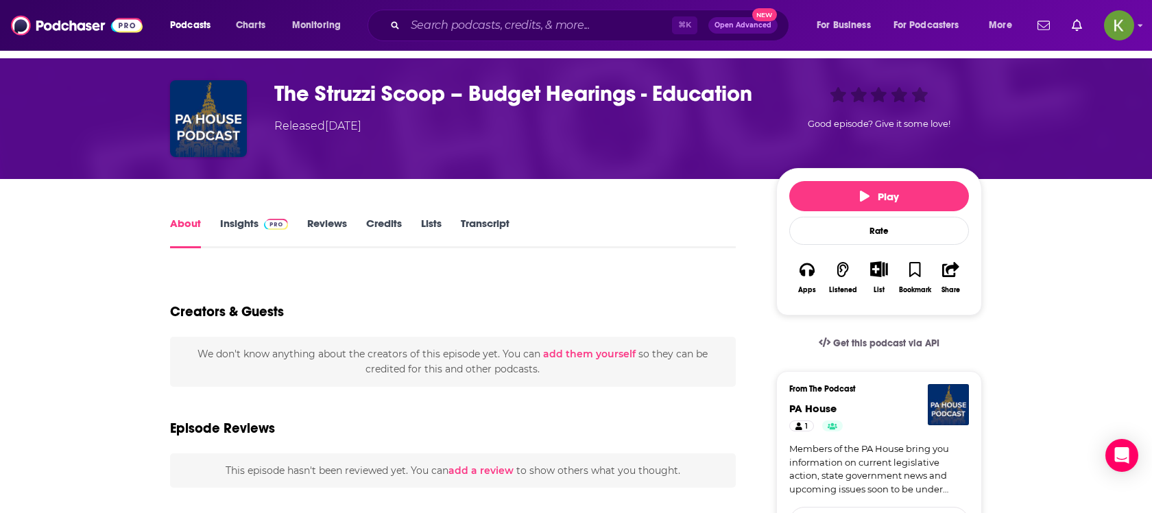
click at [321, 236] on link "Reviews" at bounding box center [327, 233] width 40 height 32
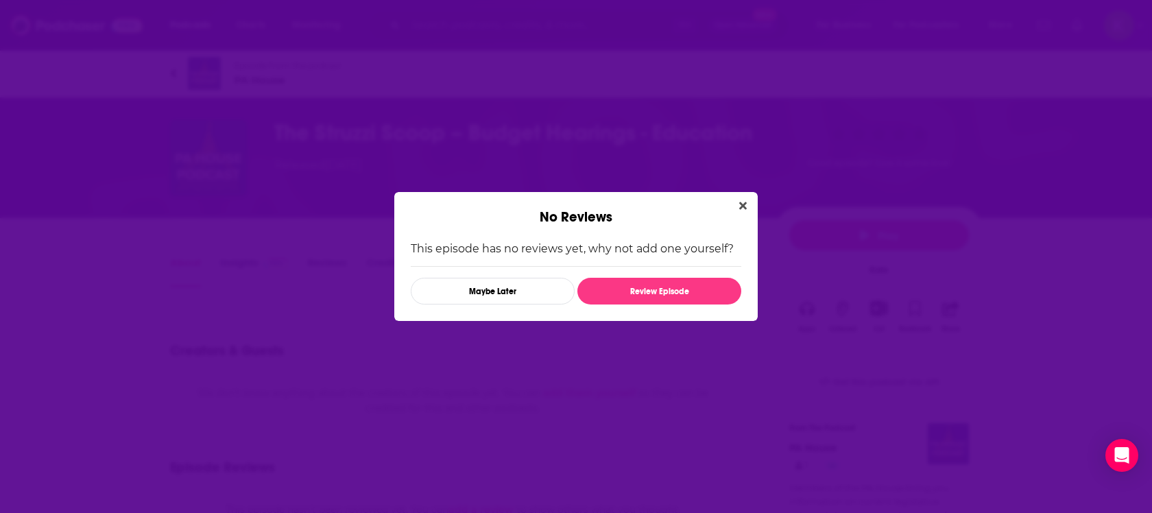
click at [288, 265] on div "No Reviews This episode has no reviews yet, why not add one yourself? Maybe Lat…" at bounding box center [576, 256] width 1152 height 513
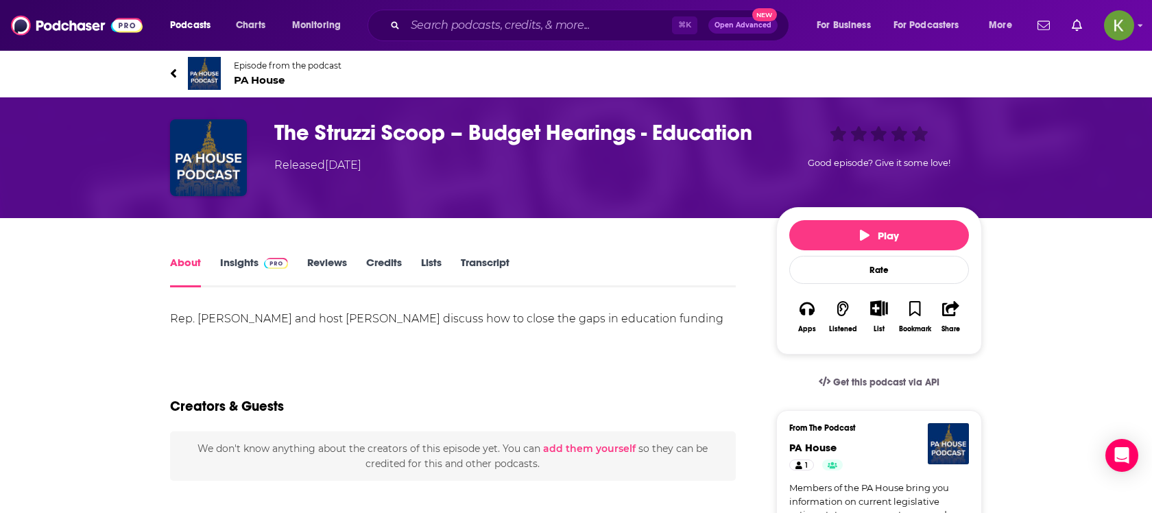
click at [254, 276] on link "Insights" at bounding box center [254, 272] width 68 height 32
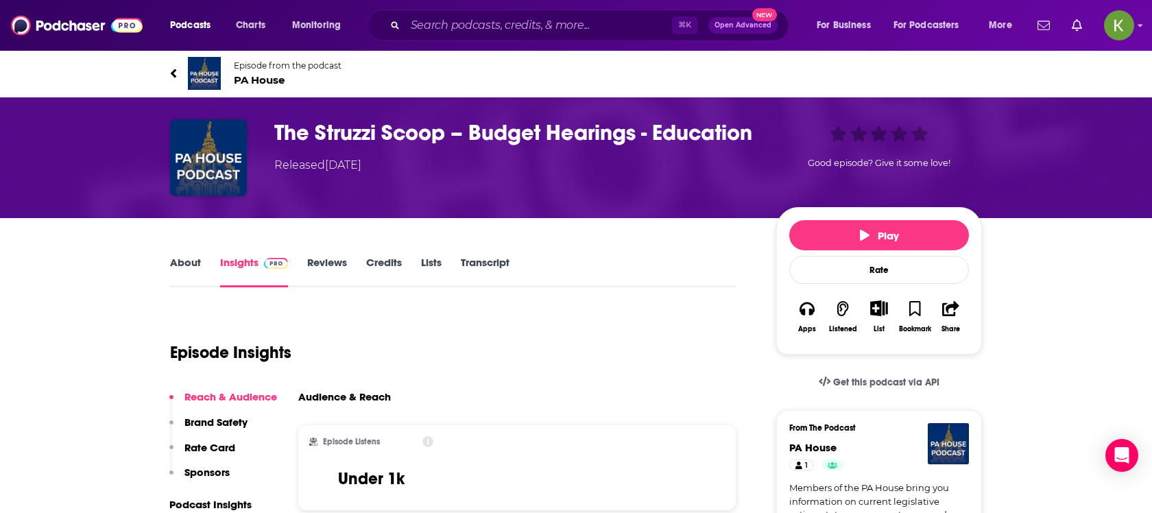
click at [265, 77] on span "PA House" at bounding box center [288, 79] width 108 height 13
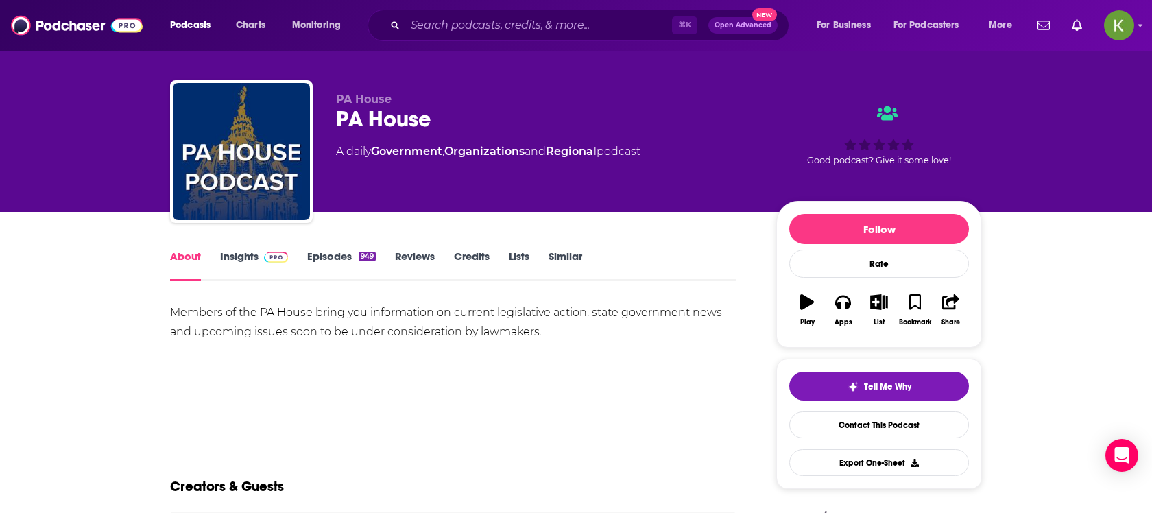
scroll to position [17, 0]
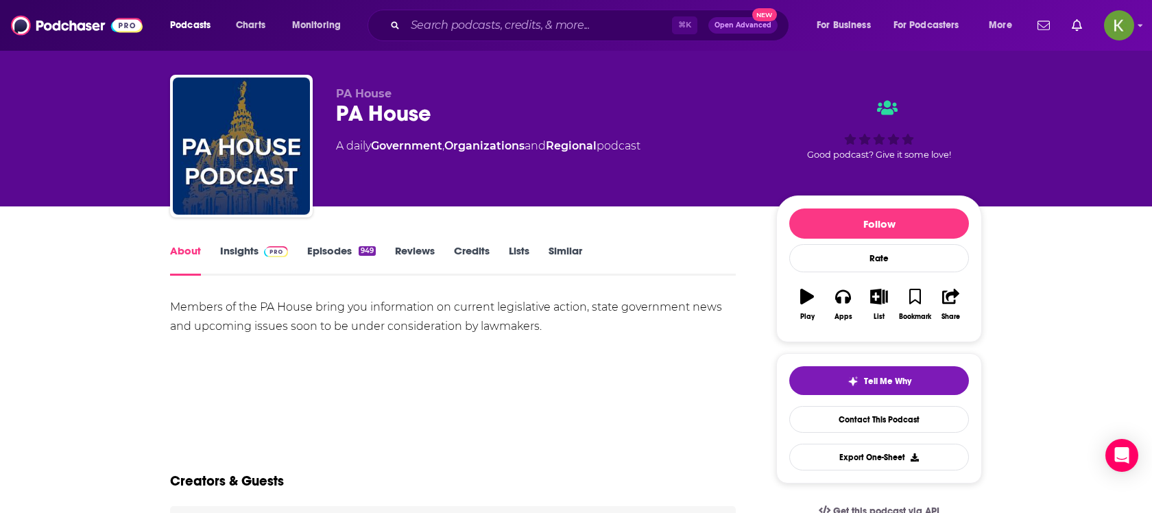
click at [317, 254] on link "Episodes 949" at bounding box center [341, 260] width 69 height 32
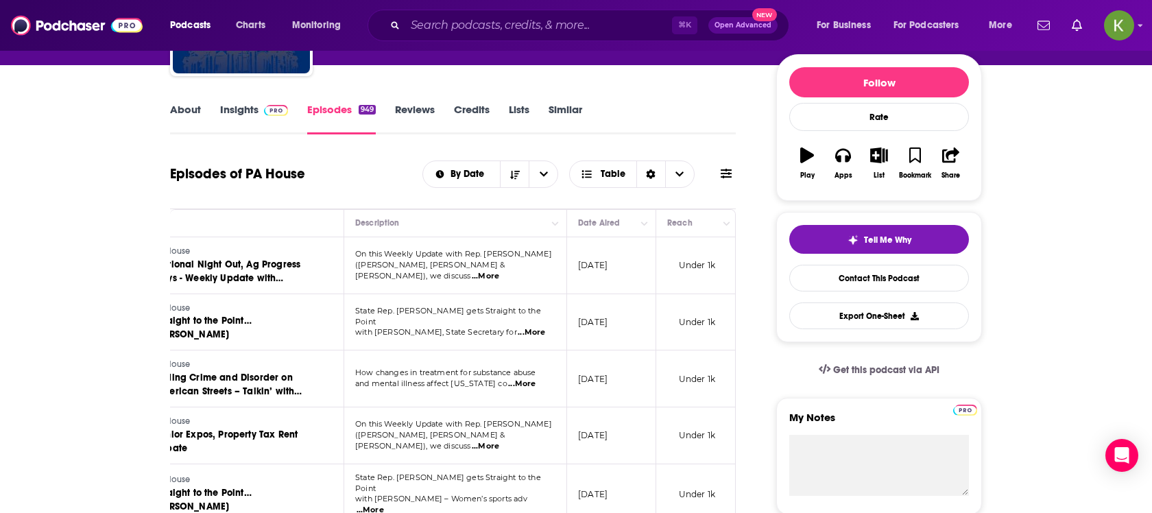
scroll to position [0, 106]
click at [493, 271] on span "...More" at bounding box center [478, 276] width 27 height 11
click at [523, 327] on span "...More" at bounding box center [524, 332] width 27 height 11
click at [525, 379] on span "...More" at bounding box center [515, 383] width 27 height 11
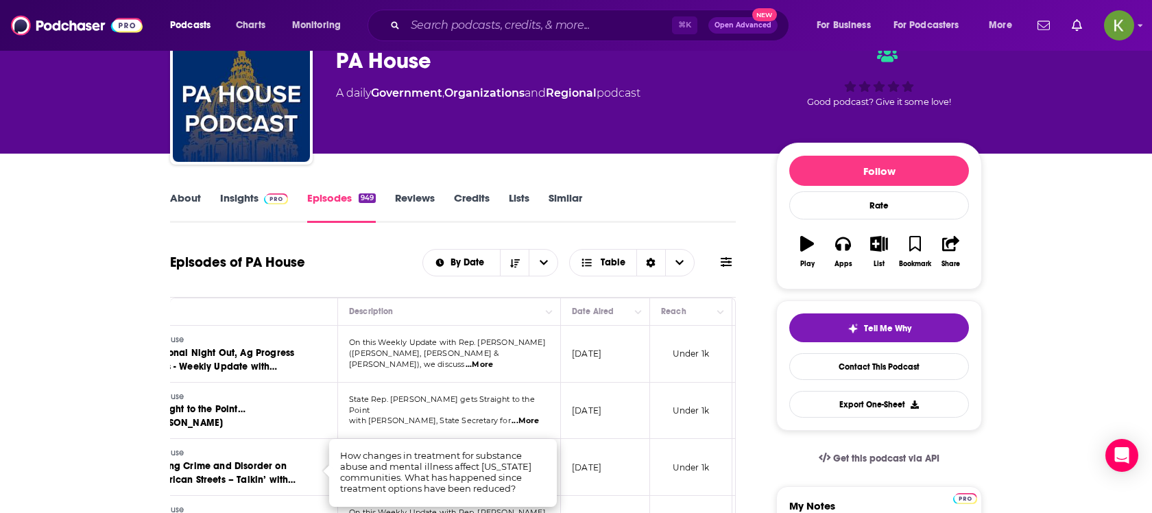
scroll to position [0, 0]
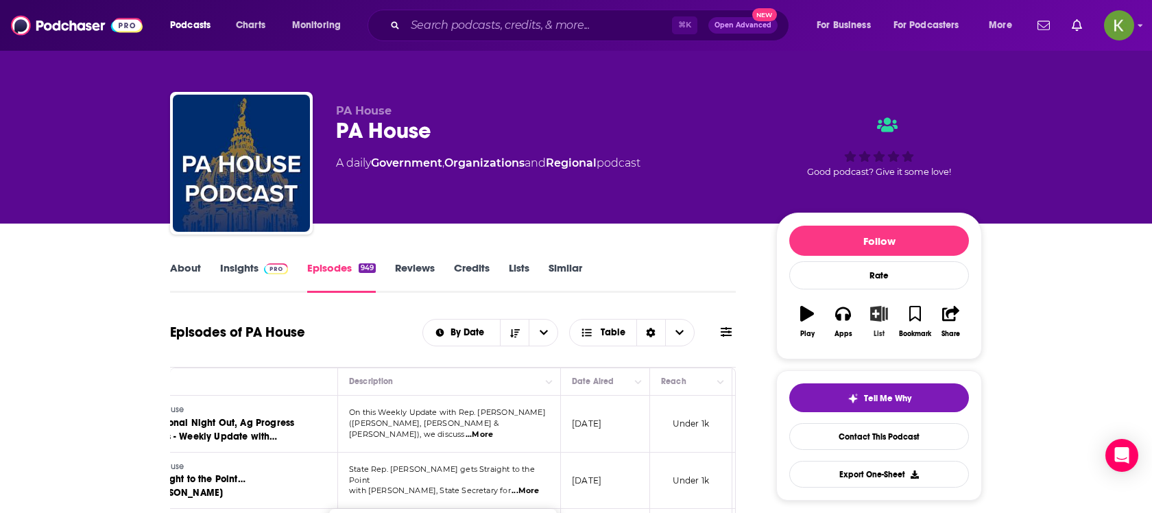
click at [872, 317] on icon "button" at bounding box center [879, 313] width 17 height 15
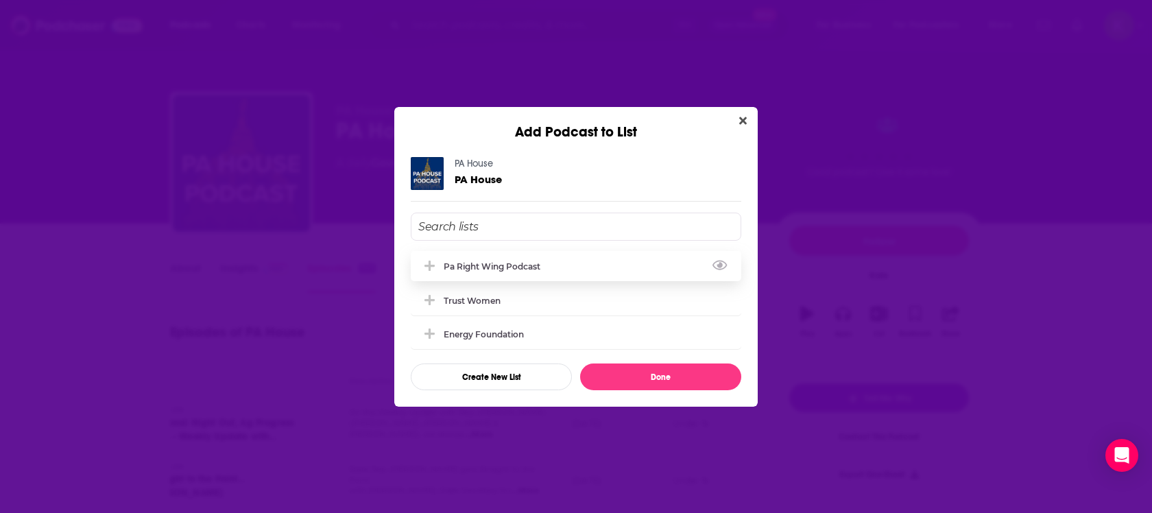
click at [613, 263] on div "pa right wing podcast" at bounding box center [576, 266] width 330 height 30
click at [662, 373] on button "Done" at bounding box center [660, 376] width 161 height 27
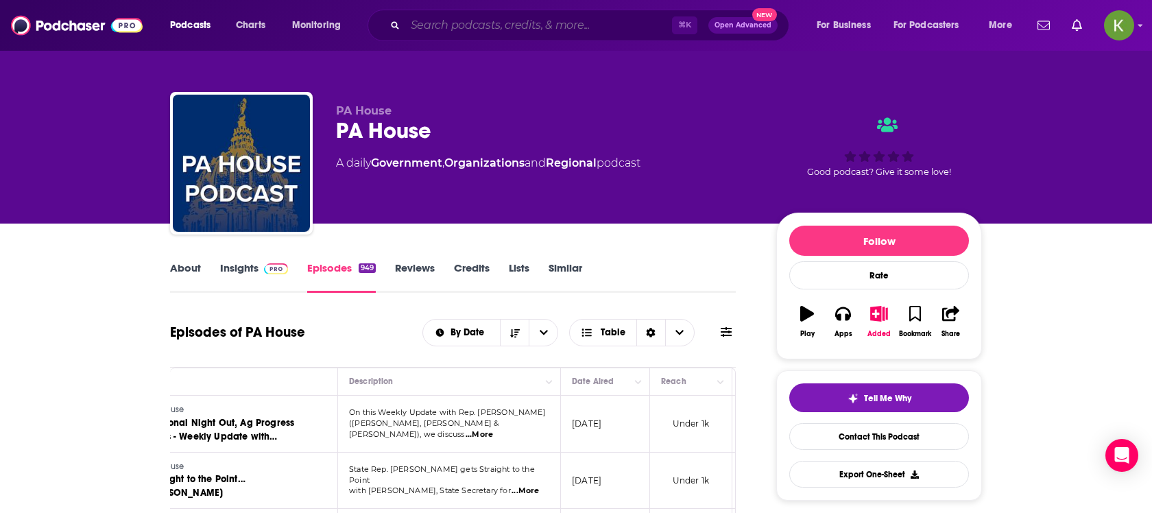
click at [463, 21] on input "Search podcasts, credits, & more..." at bounding box center [538, 25] width 267 height 22
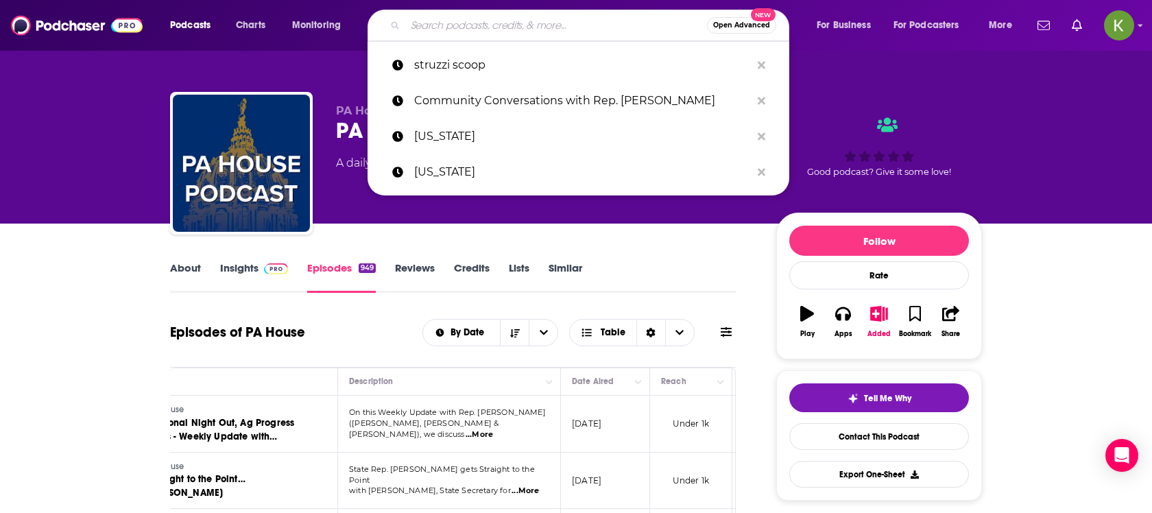
paste input "PA Rebellion Podcast"
type input "PA Rebellion Podcast"
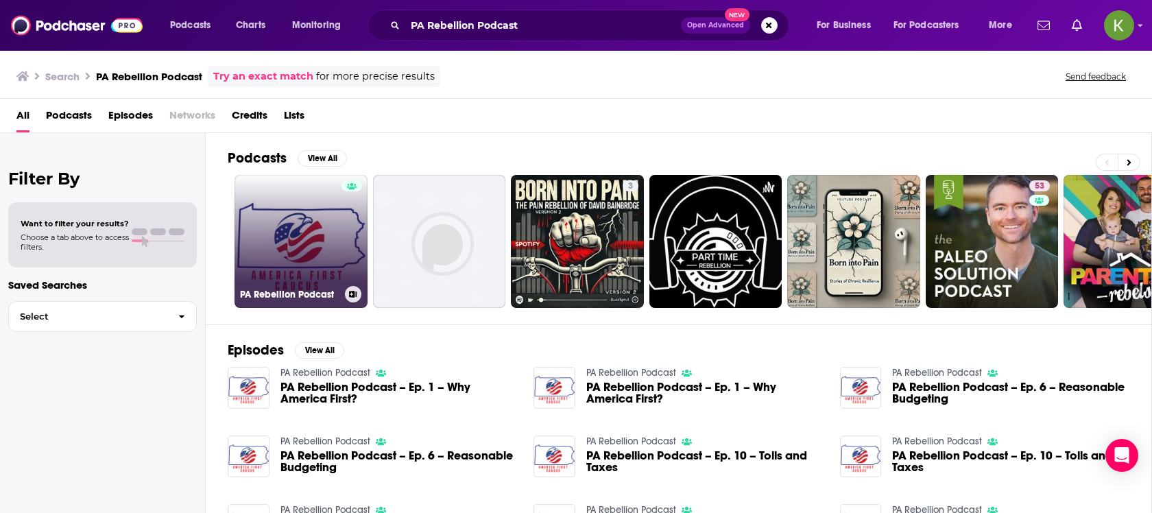
click at [306, 253] on link "PA Rebellion Podcast" at bounding box center [300, 241] width 133 height 133
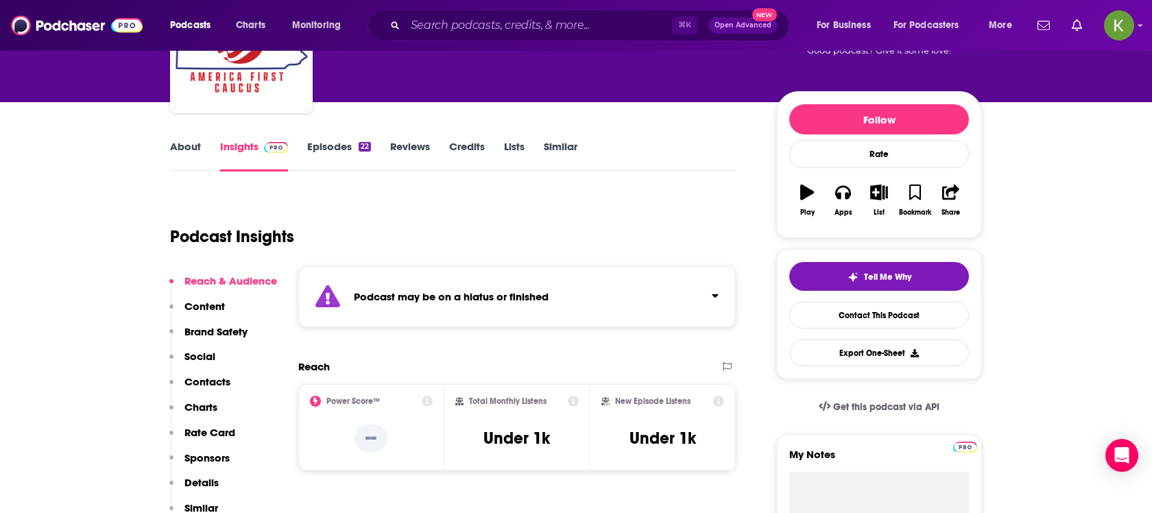
scroll to position [99, 0]
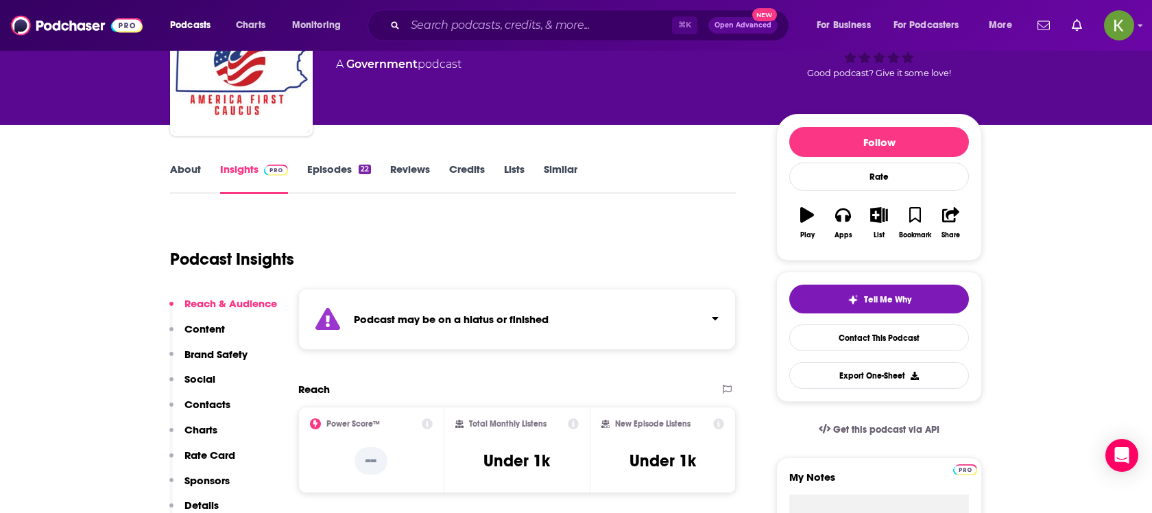
click at [337, 175] on link "Episodes 22" at bounding box center [339, 178] width 64 height 32
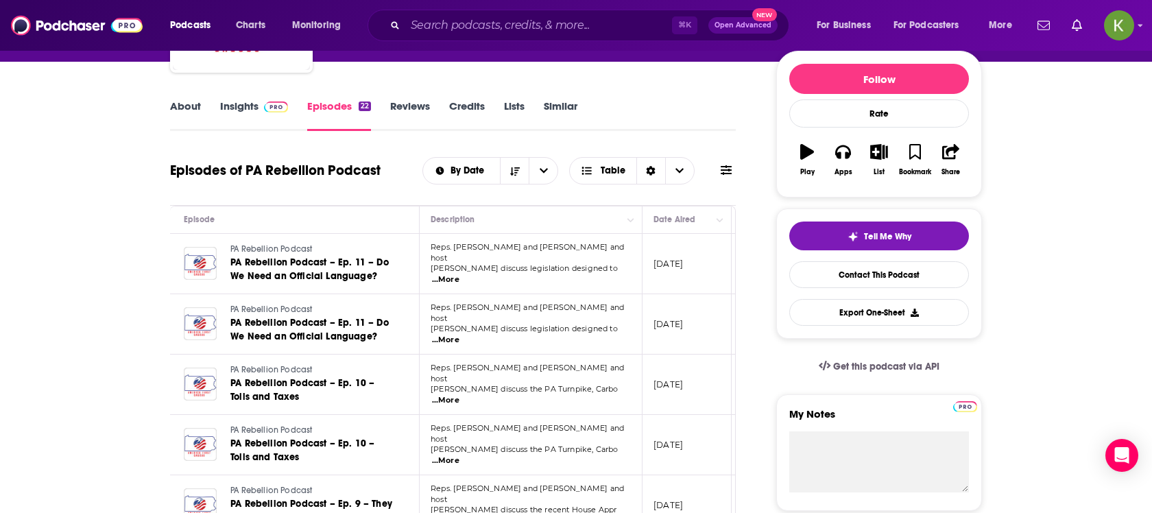
scroll to position [169, 0]
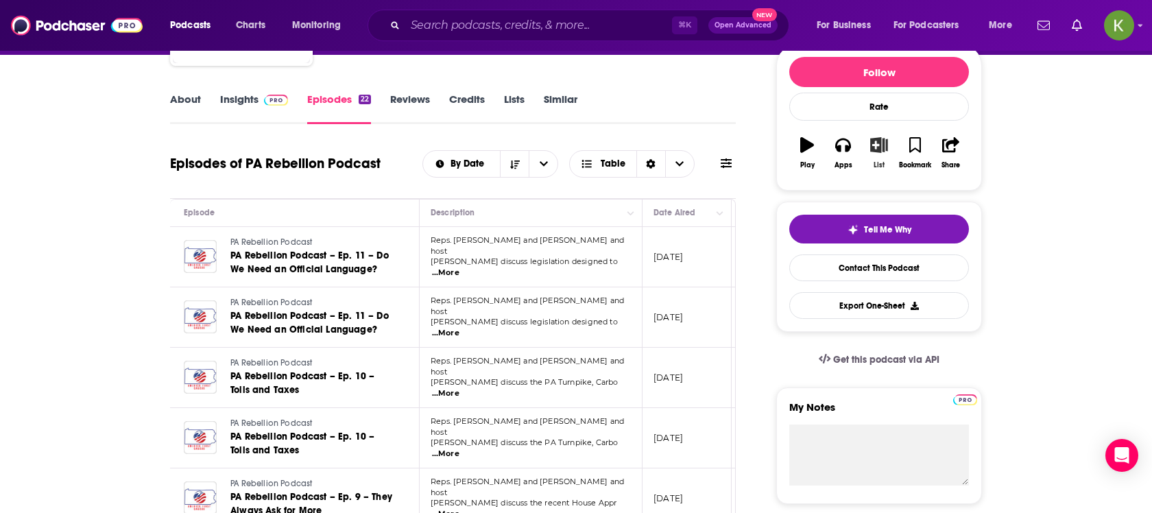
click at [876, 150] on button "List" at bounding box center [879, 152] width 36 height 49
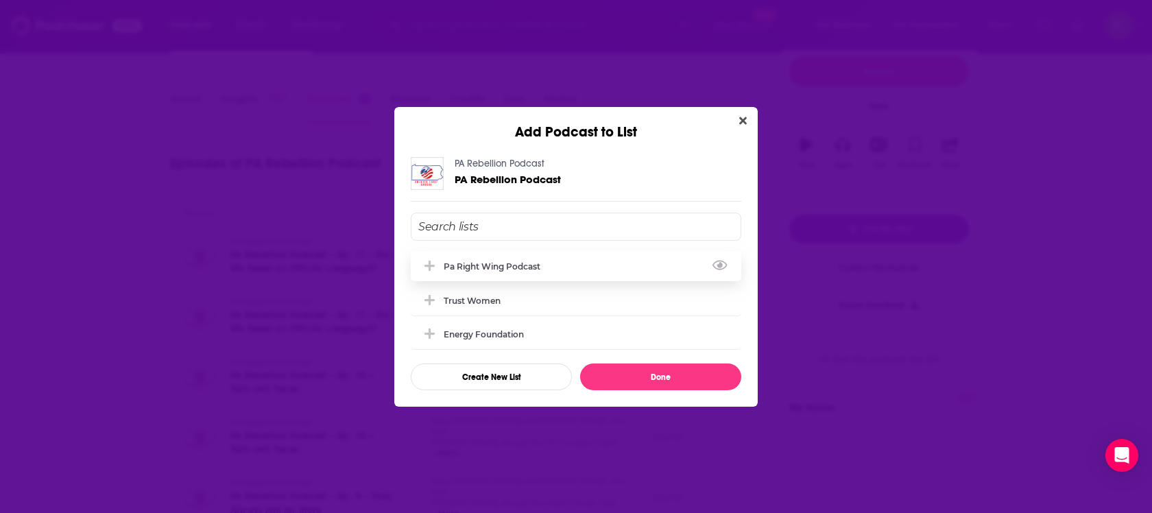
click at [604, 270] on div "pa right wing podcast" at bounding box center [576, 266] width 330 height 30
click at [650, 376] on button "Done" at bounding box center [660, 376] width 161 height 27
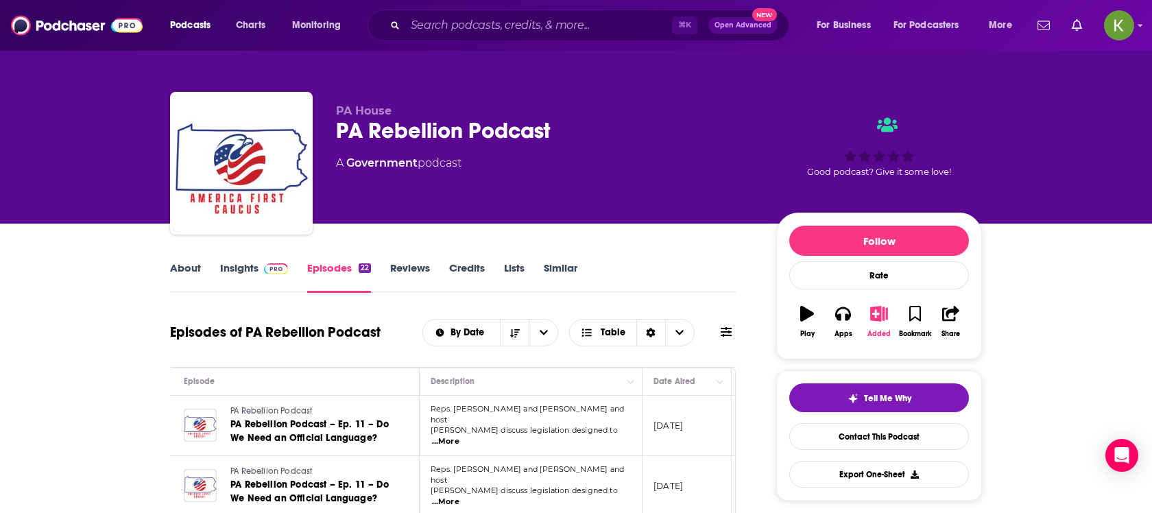
scroll to position [169, 0]
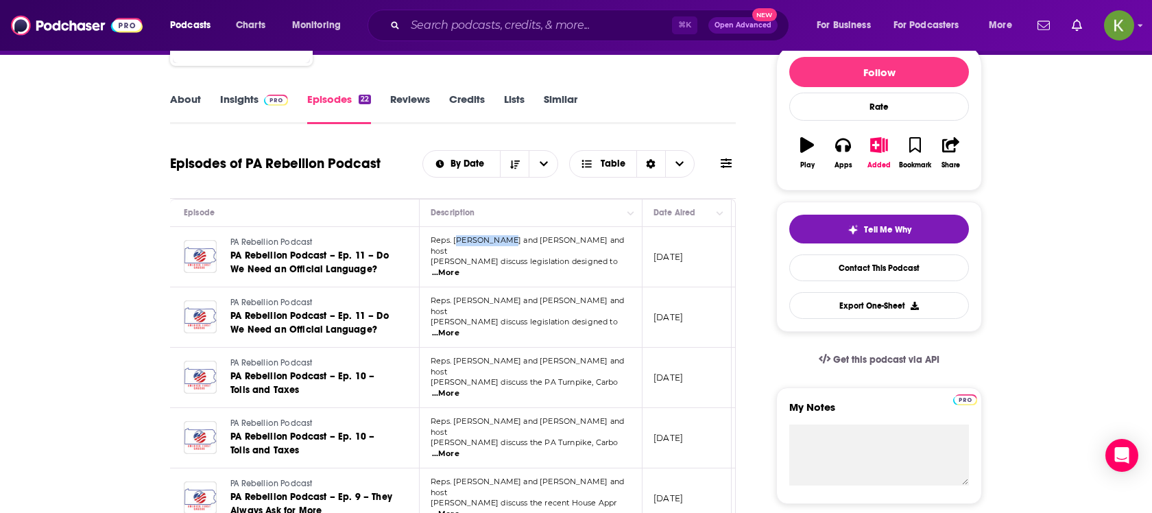
drag, startPoint x: 457, startPoint y: 247, endPoint x: 503, endPoint y: 250, distance: 46.7
click at [503, 250] on span "Reps. Eric Davanzo and Ryan Warner and host" at bounding box center [526, 245] width 193 height 21
copy span "ric Davanzo"
click at [476, 15] on input "Search podcasts, credits, & more..." at bounding box center [538, 25] width 267 height 22
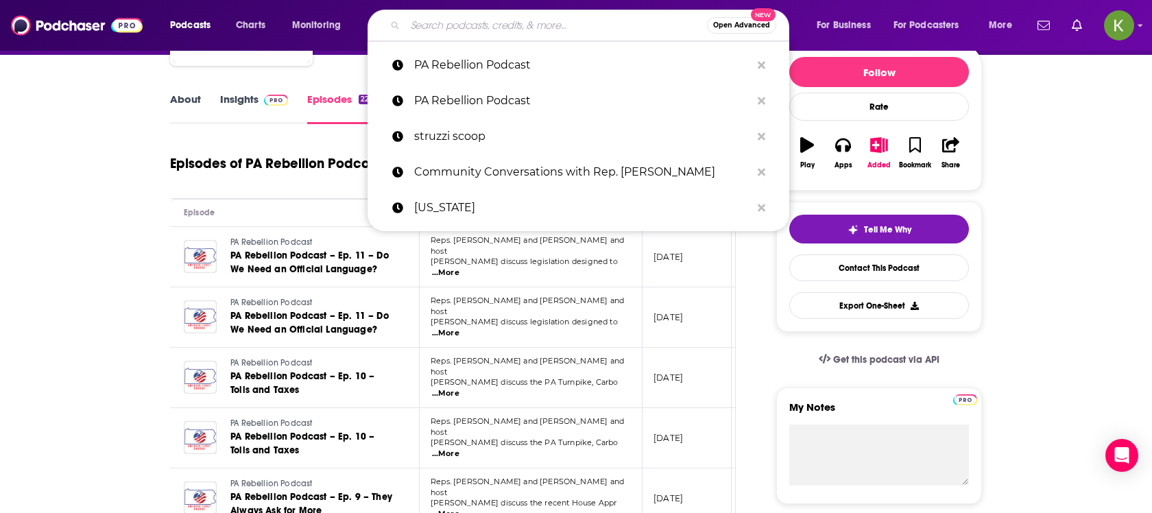
paste input "Talkin’ With [PERSON_NAME]"
type input "Talkin’ With [PERSON_NAME]"
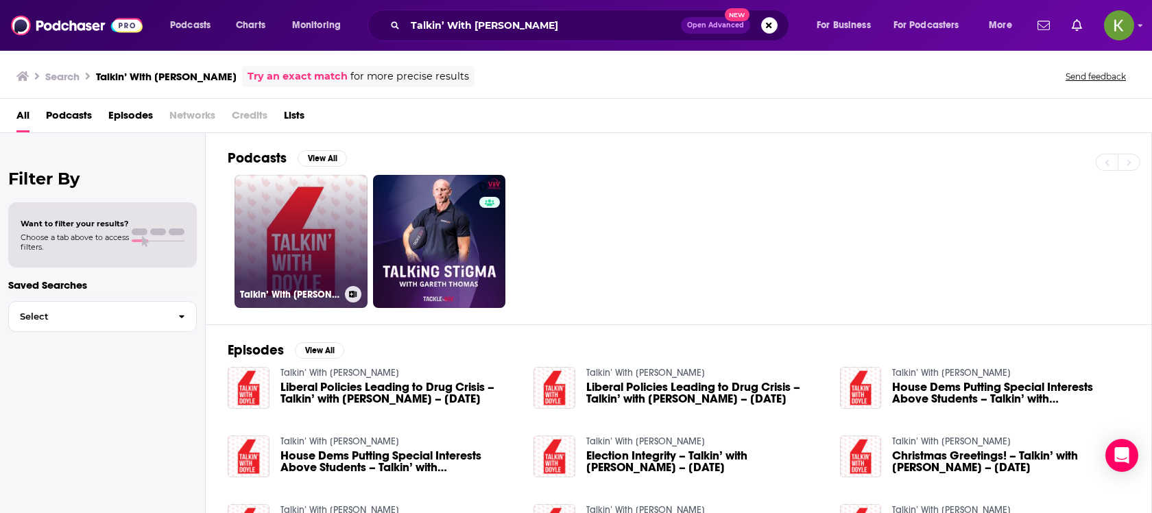
click at [326, 255] on link "Talkin’ With [PERSON_NAME]" at bounding box center [300, 241] width 133 height 133
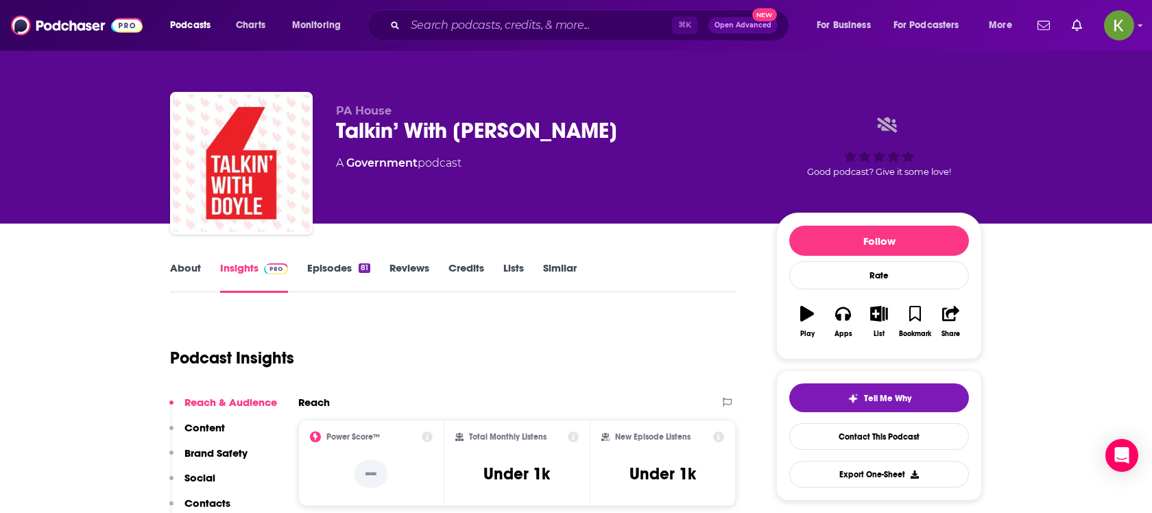
click at [338, 278] on link "Episodes 81" at bounding box center [338, 277] width 63 height 32
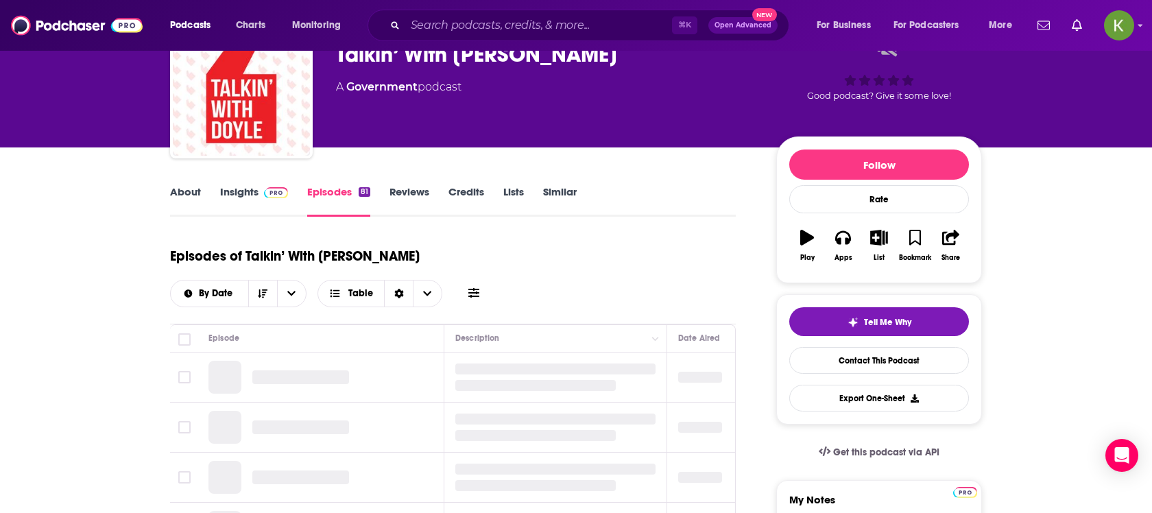
scroll to position [84, 0]
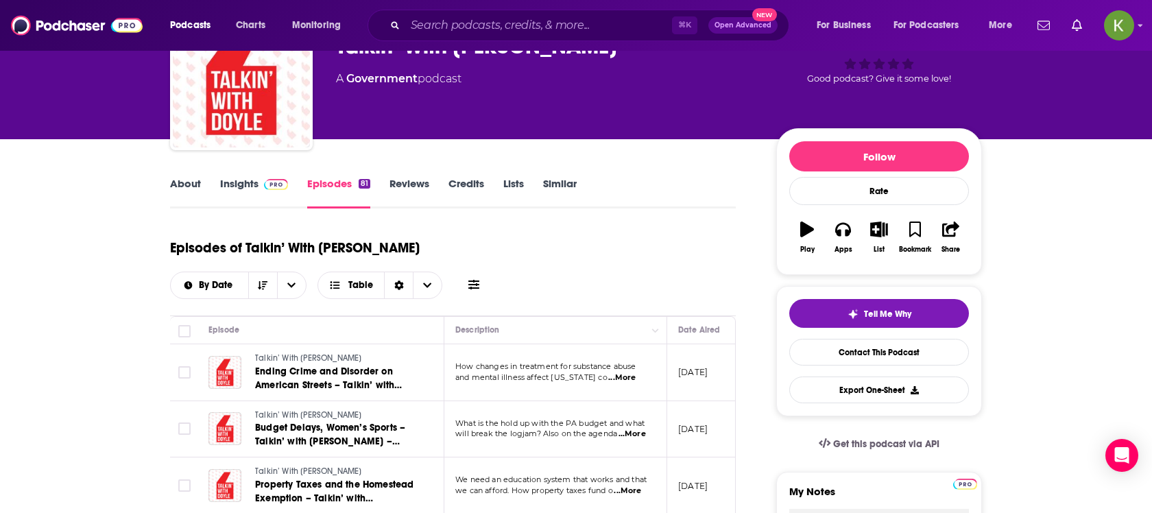
click at [180, 178] on link "About" at bounding box center [185, 193] width 31 height 32
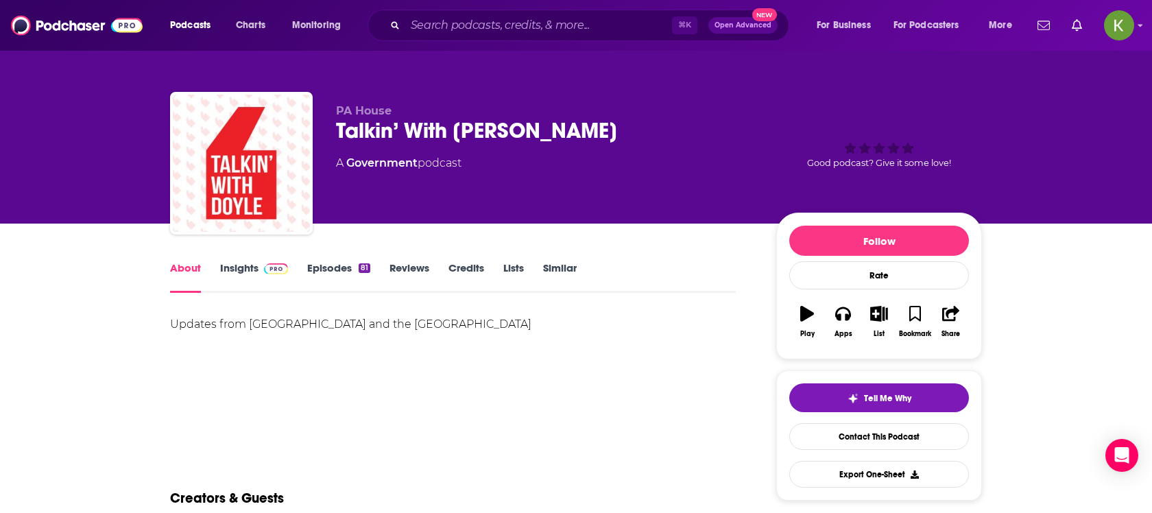
scroll to position [32, 0]
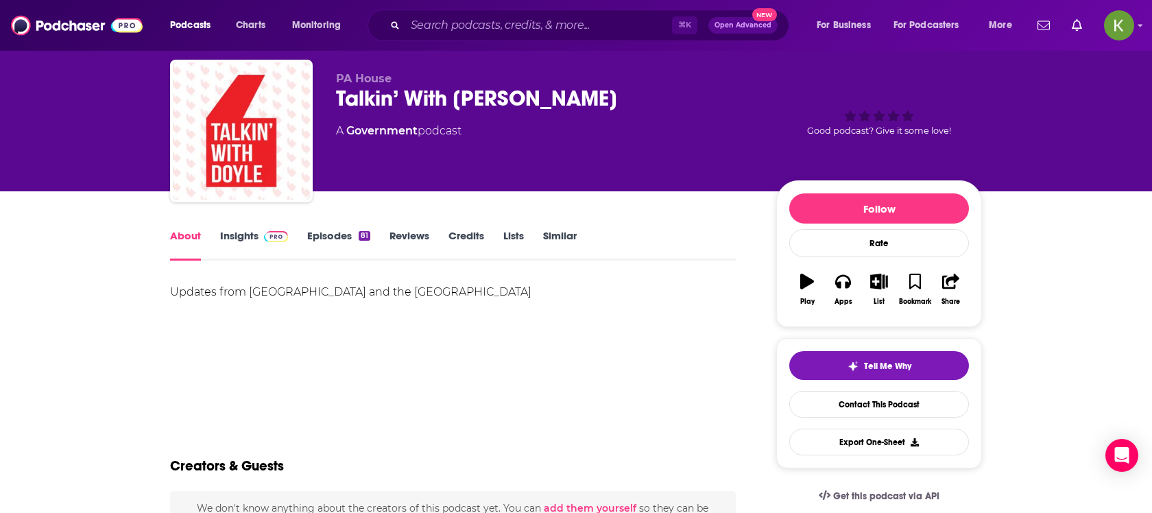
click at [292, 292] on div "Updates from [GEOGRAPHIC_DATA] and the [GEOGRAPHIC_DATA]" at bounding box center [453, 291] width 566 height 19
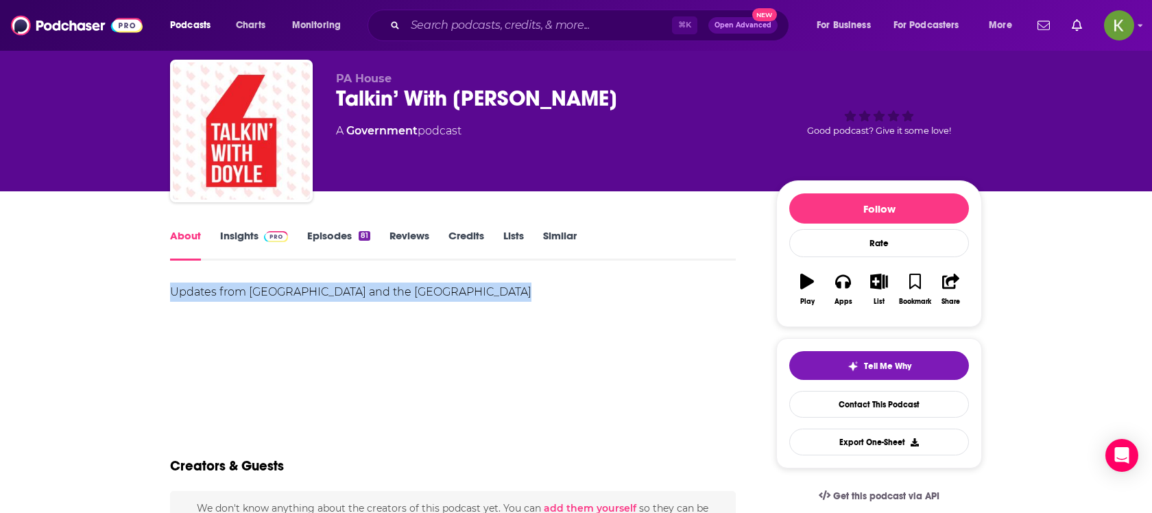
click at [292, 292] on div "Updates from [GEOGRAPHIC_DATA] and the [GEOGRAPHIC_DATA]" at bounding box center [453, 291] width 566 height 19
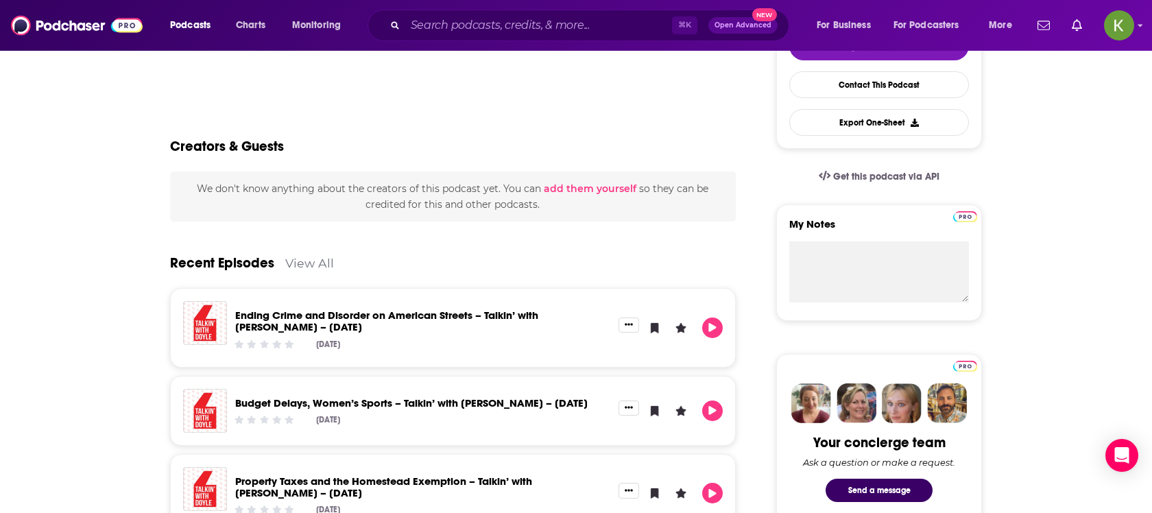
scroll to position [0, 0]
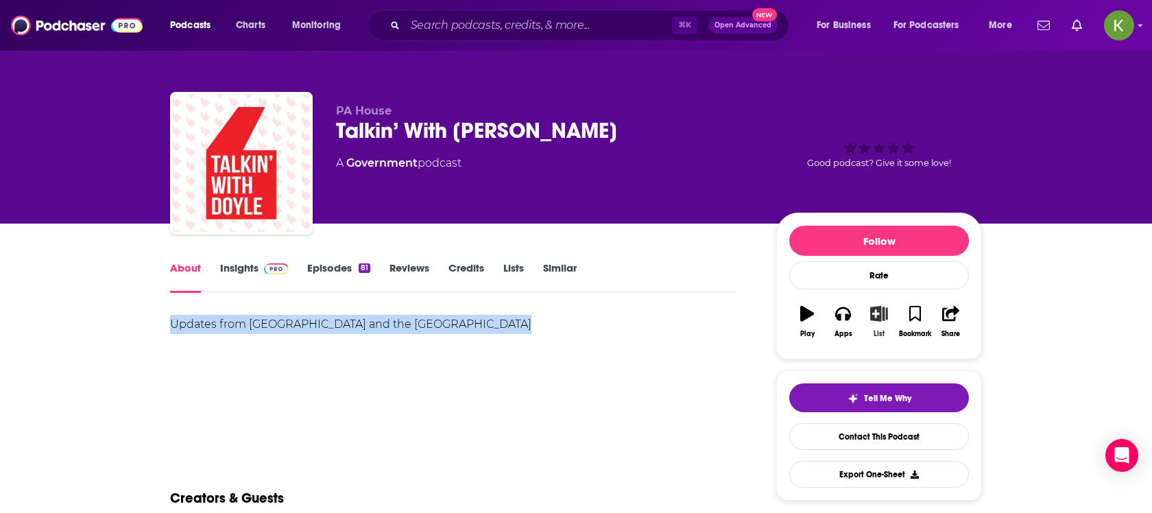
click at [873, 315] on icon "button" at bounding box center [879, 313] width 17 height 15
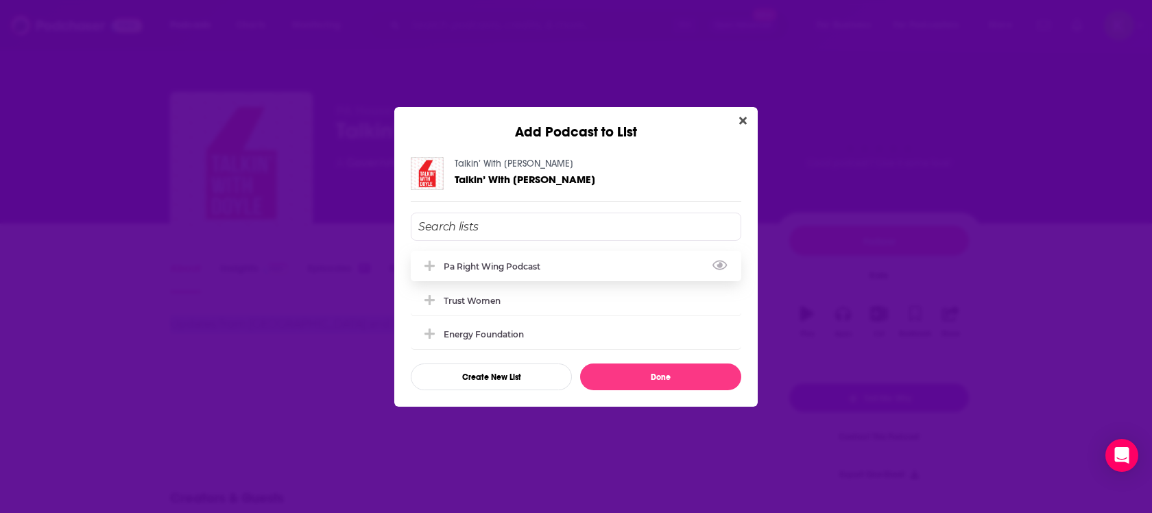
click at [596, 260] on div "pa right wing podcast" at bounding box center [576, 266] width 330 height 30
click at [640, 374] on button "Done" at bounding box center [660, 376] width 161 height 27
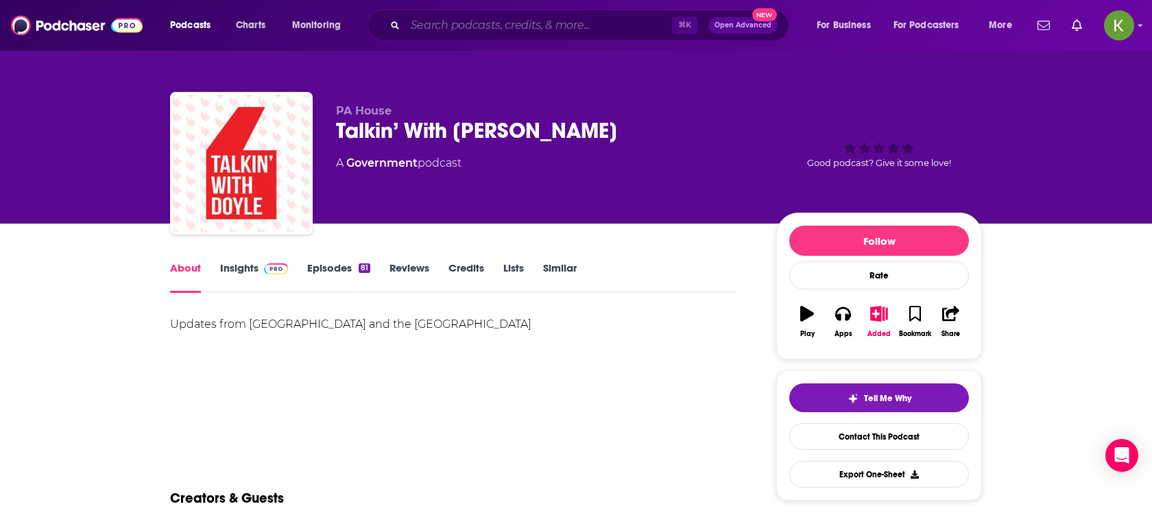
click at [448, 22] on input "Search podcasts, credits, & more..." at bounding box center [538, 25] width 267 height 22
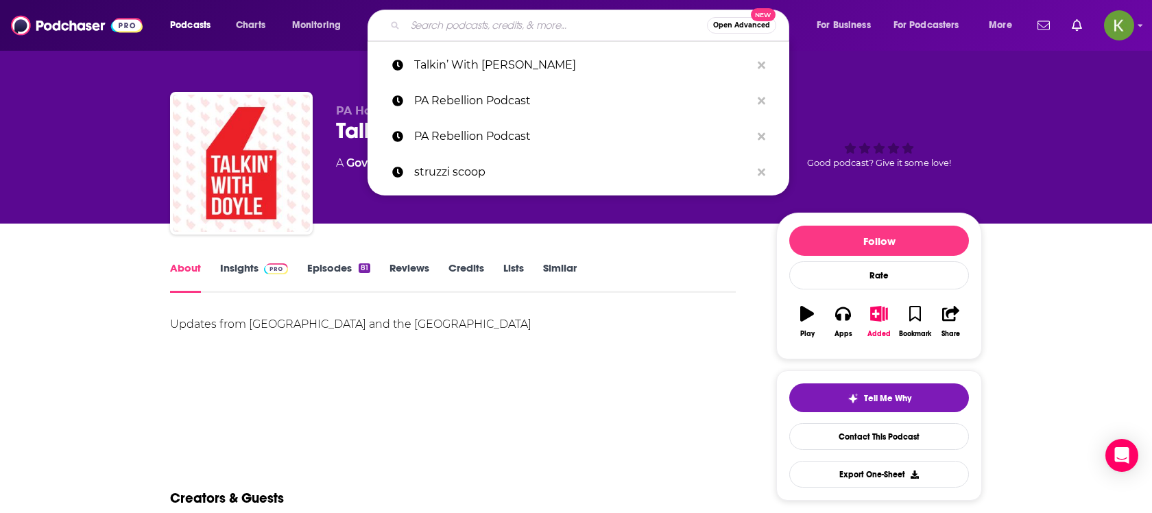
paste input "Straight to the Point with [PERSON_NAME]"
type input "Straight to the Point with [PERSON_NAME]"
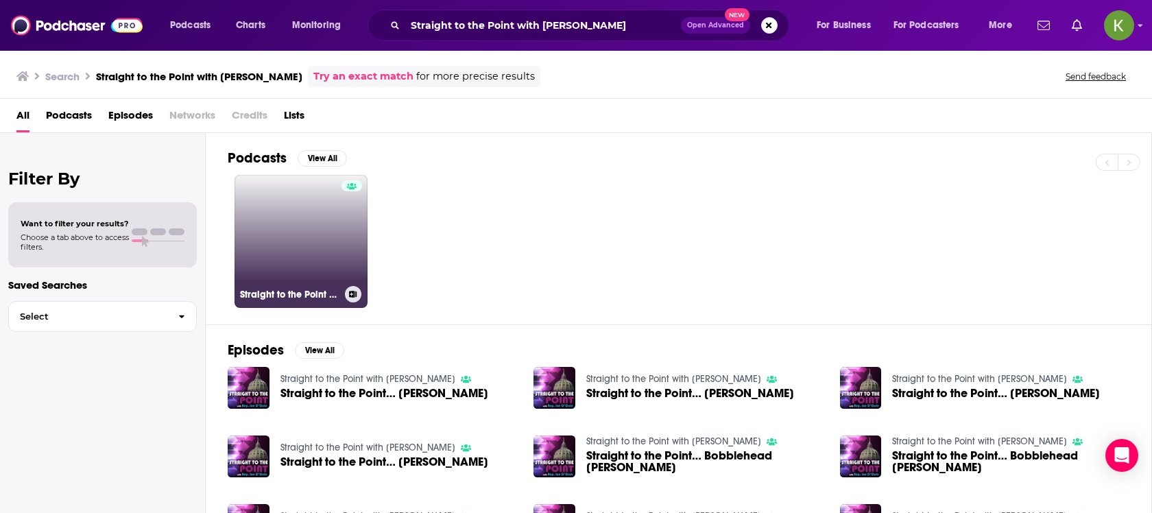
click at [293, 208] on link "Straight to the Point with [PERSON_NAME]" at bounding box center [300, 241] width 133 height 133
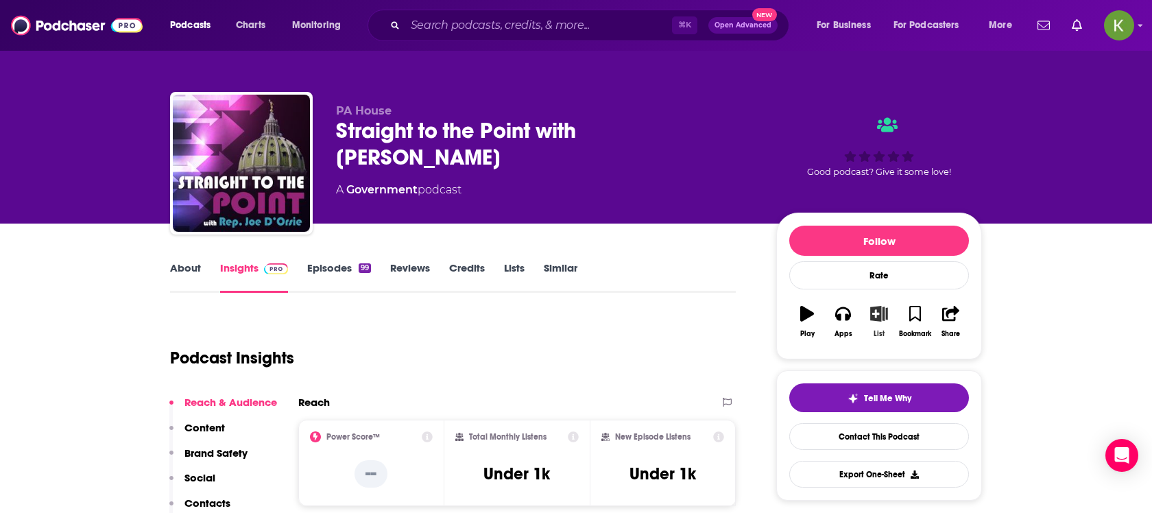
click at [877, 319] on icon "button" at bounding box center [878, 313] width 17 height 15
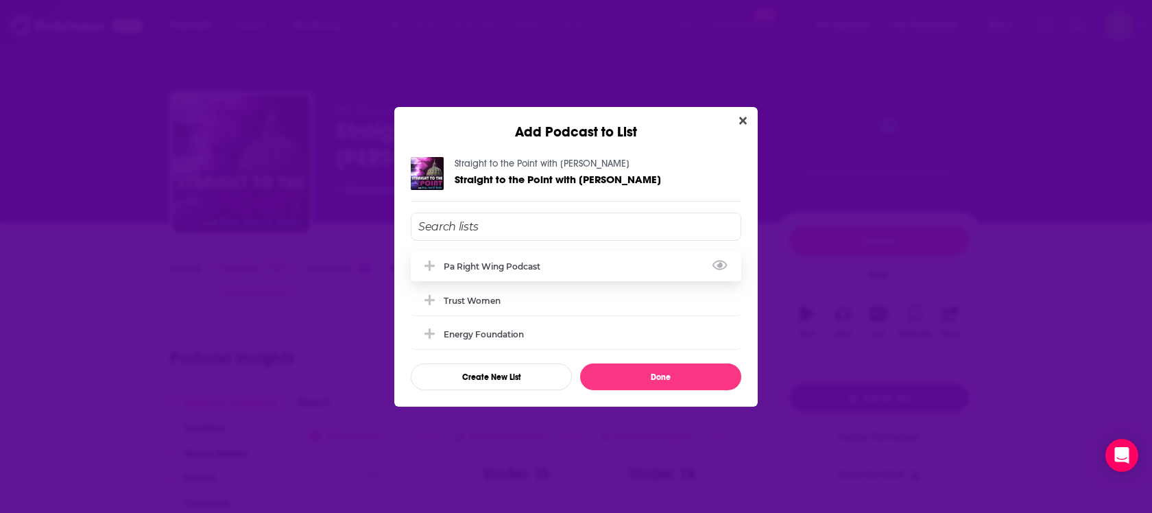
click at [519, 274] on div "pa right wing podcast" at bounding box center [576, 266] width 330 height 30
click at [674, 372] on button "Done" at bounding box center [660, 376] width 161 height 27
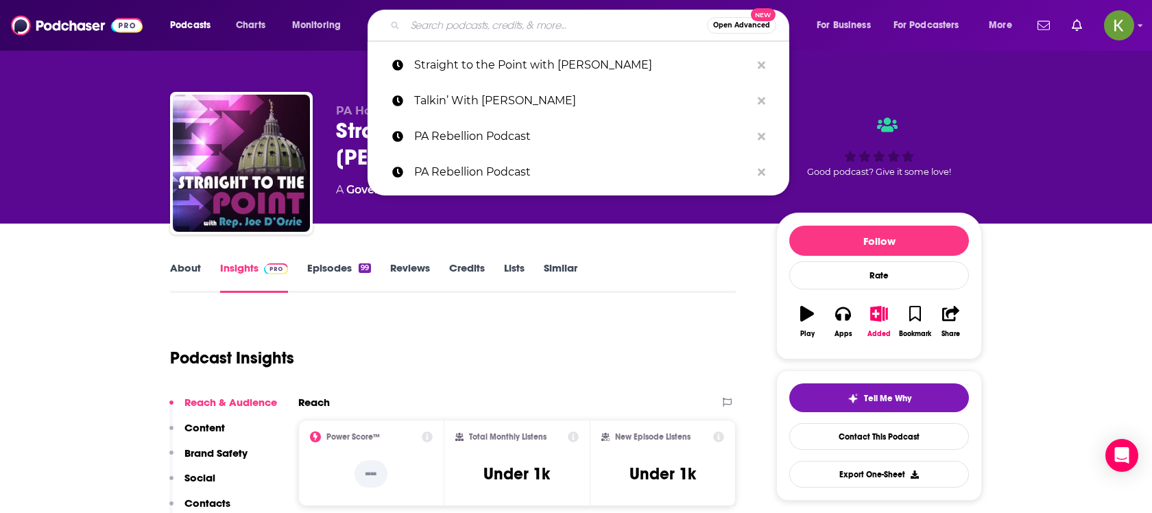
click at [447, 30] on input "Search podcasts, credits, & more..." at bounding box center [556, 25] width 302 height 22
paste input "Mic Up with Dane"
type input "Mic Up with Dane"
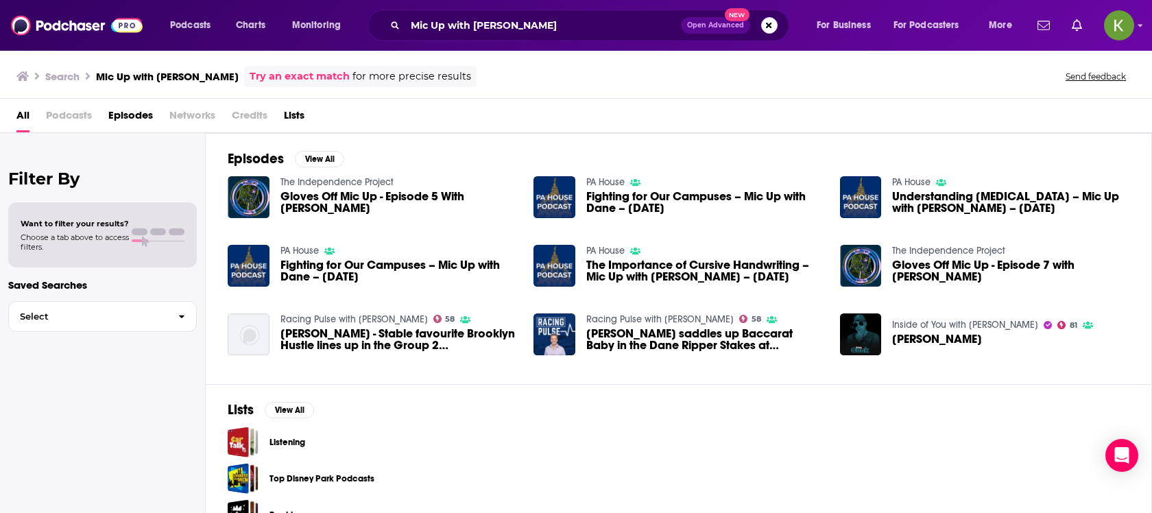
scroll to position [29, 0]
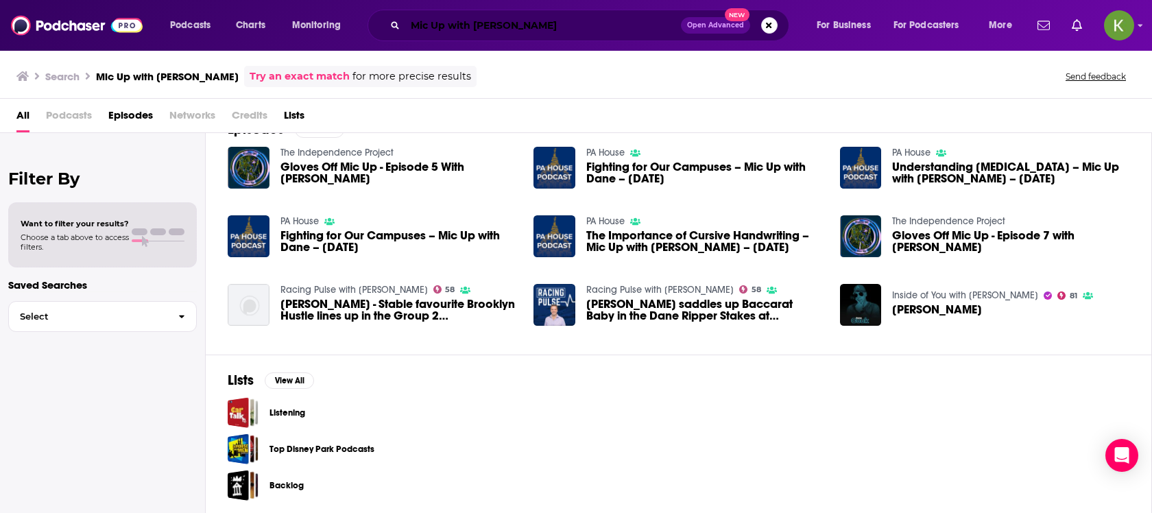
click at [461, 28] on input "Mic Up with Dane" at bounding box center [543, 25] width 276 height 22
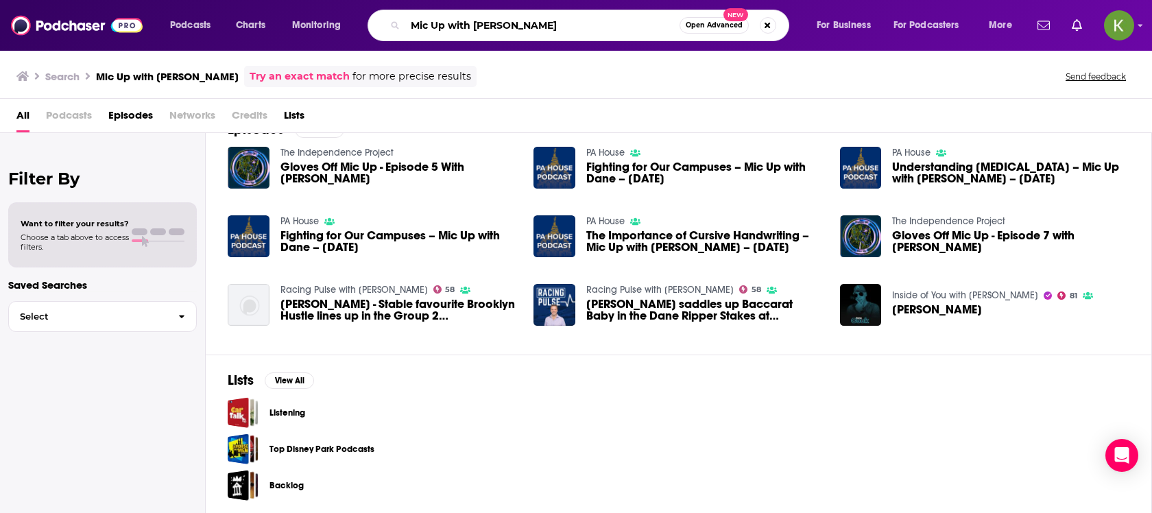
click at [461, 28] on input "Mic Up with Dane" at bounding box center [542, 25] width 274 height 22
paste input "Voices of Reason"
type input "Voices of Reason"
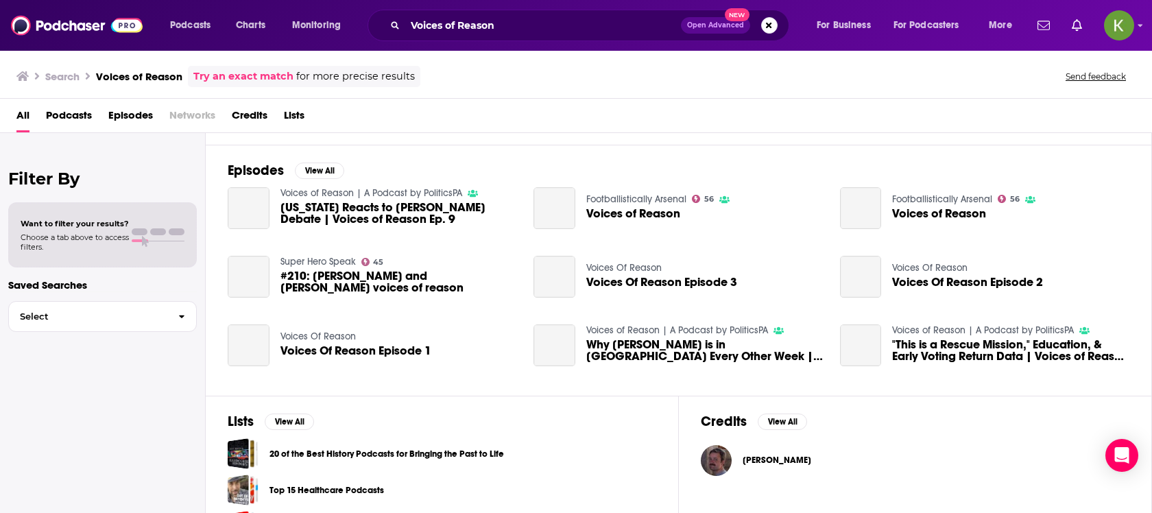
scroll to position [220, 0]
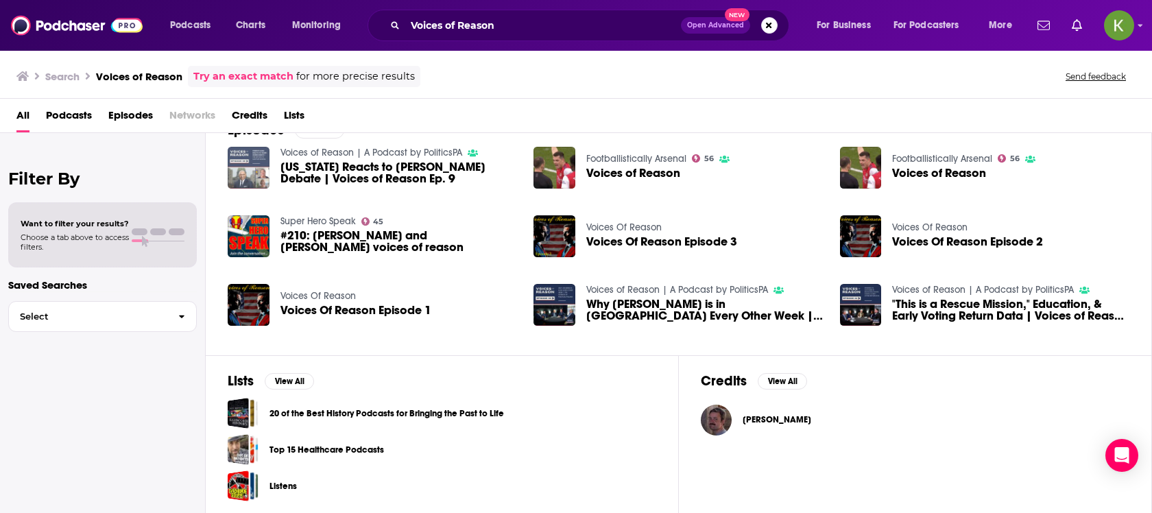
click at [245, 167] on img "Pennsylvania Reacts to Trump-Harris Debate | Voices of Reason Ep. 9" at bounding box center [249, 168] width 42 height 42
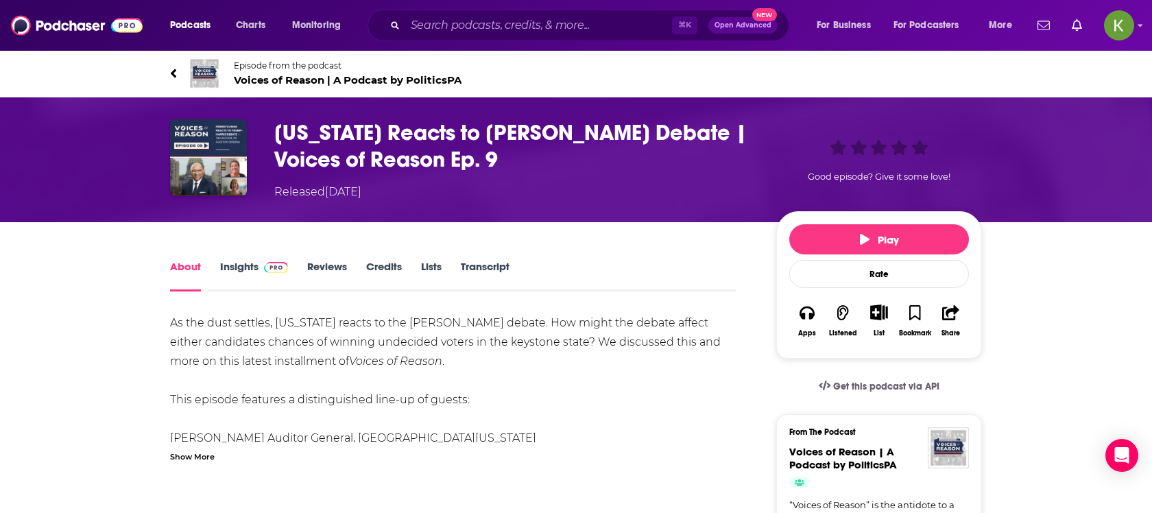
click at [245, 276] on link "Insights" at bounding box center [254, 276] width 68 height 32
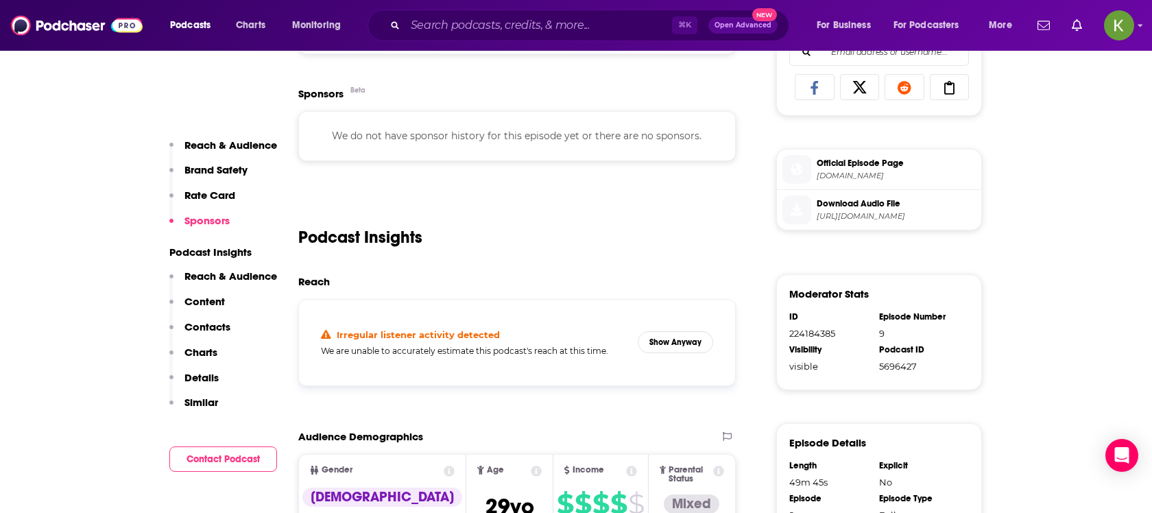
scroll to position [640, 0]
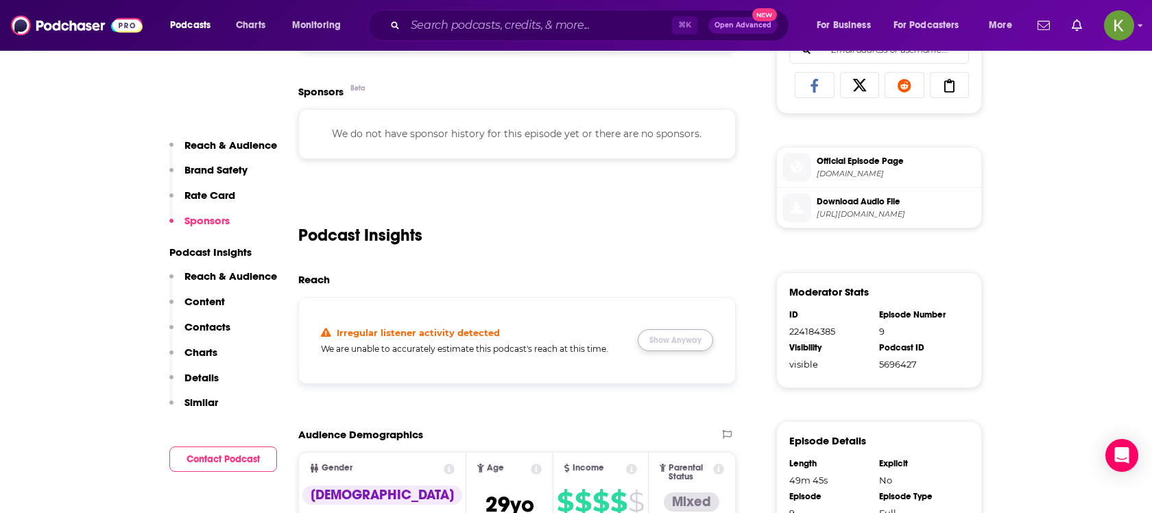
click at [692, 344] on button "Show Anyway" at bounding box center [675, 340] width 75 height 22
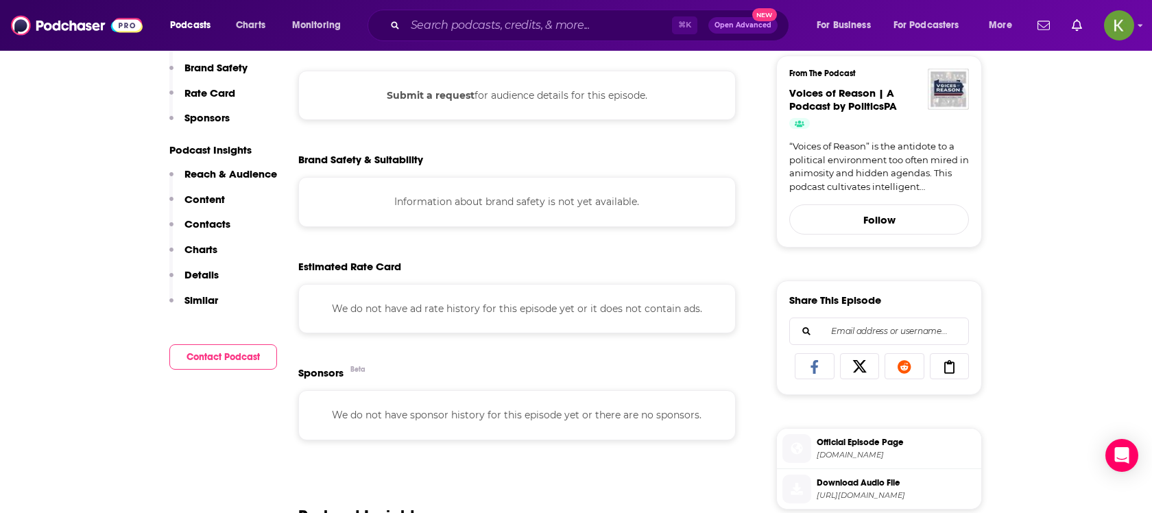
scroll to position [0, 0]
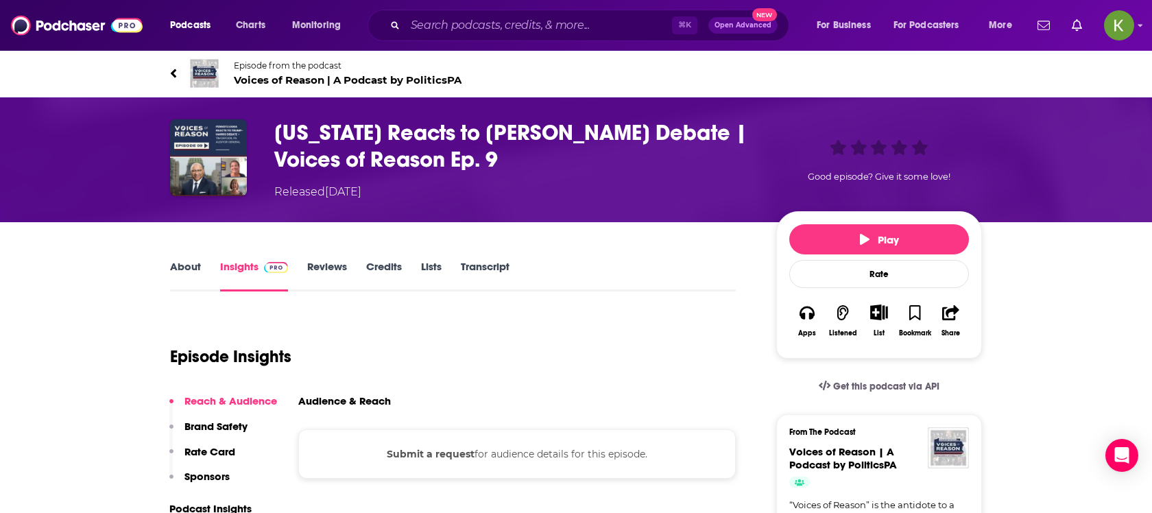
click at [179, 270] on link "About" at bounding box center [185, 276] width 31 height 32
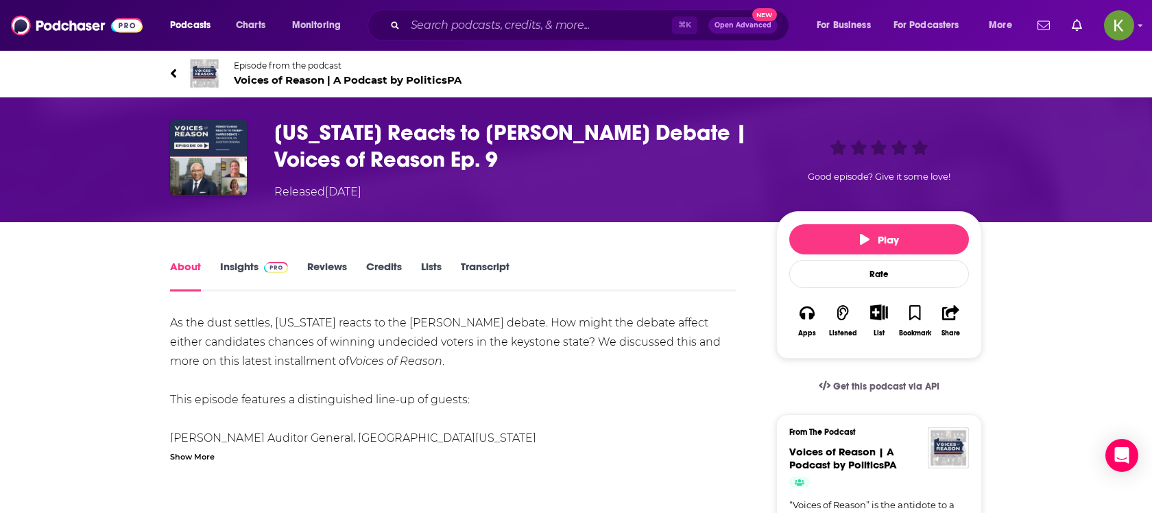
click at [297, 78] on span "Voices of Reason | A Podcast by PoliticsPA" at bounding box center [348, 79] width 228 height 13
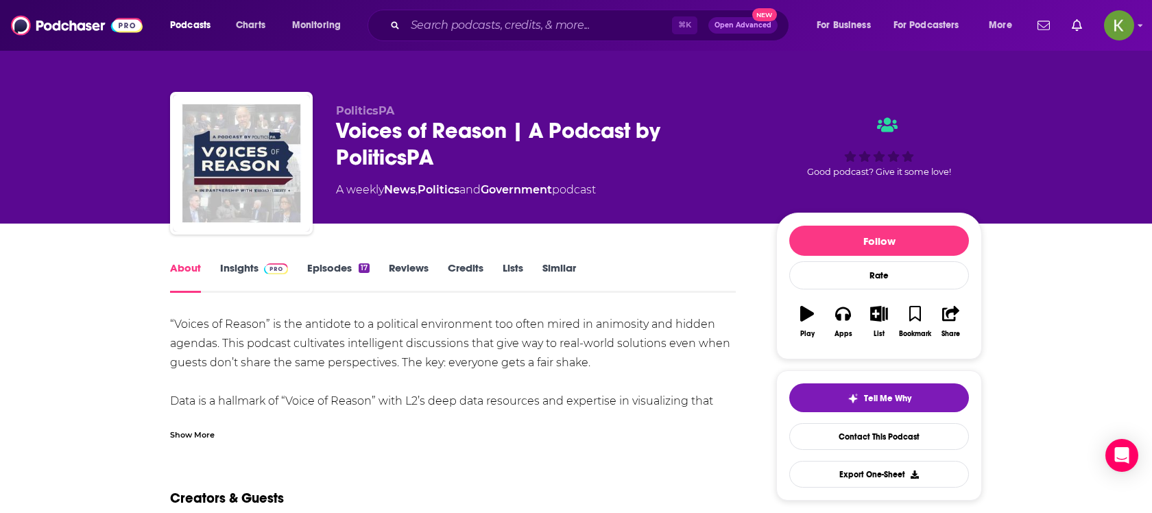
click at [254, 273] on link "Insights" at bounding box center [254, 277] width 68 height 32
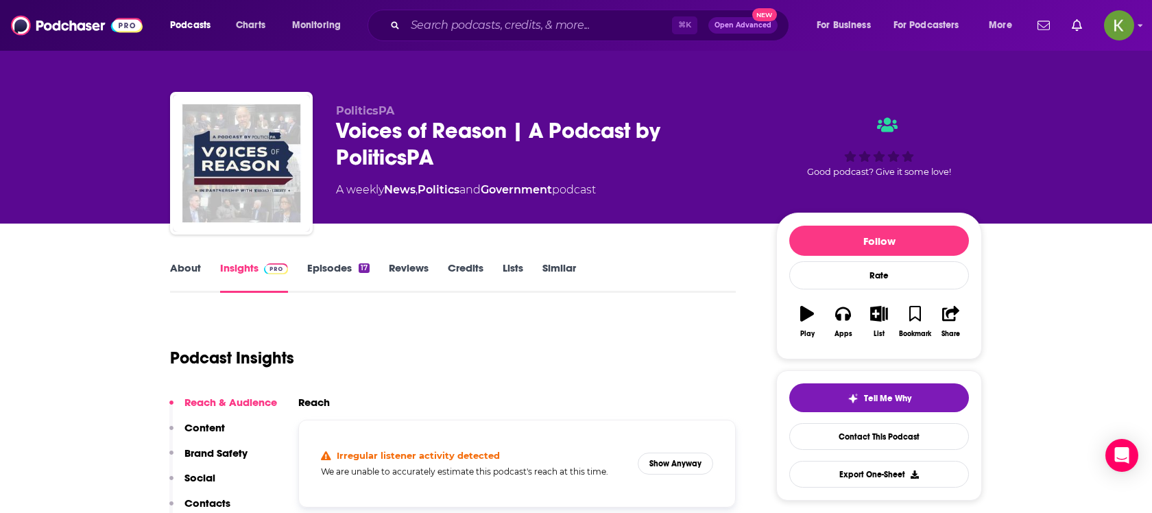
click at [173, 280] on link "About" at bounding box center [185, 277] width 31 height 32
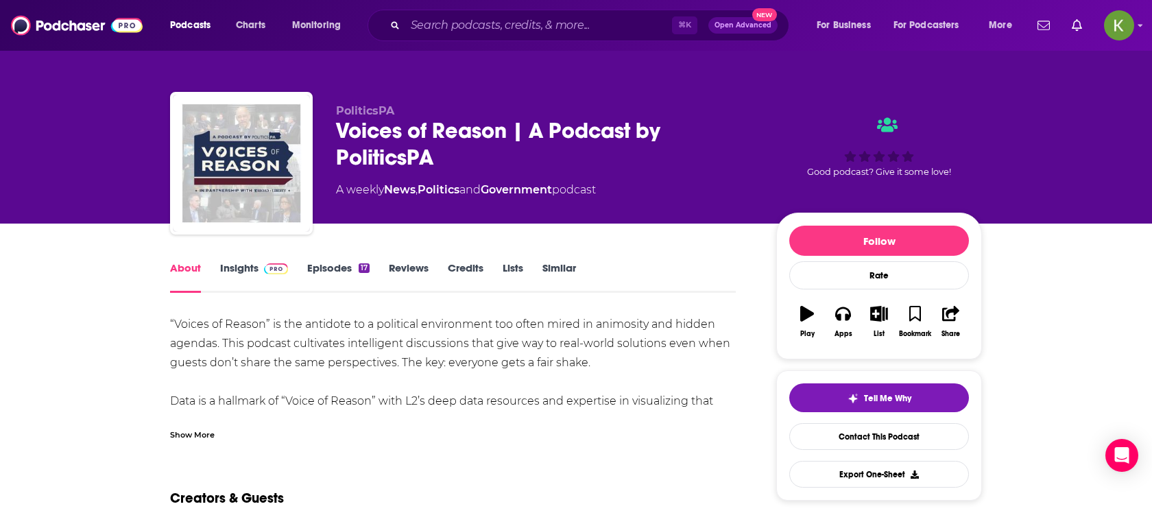
scroll to position [2, 0]
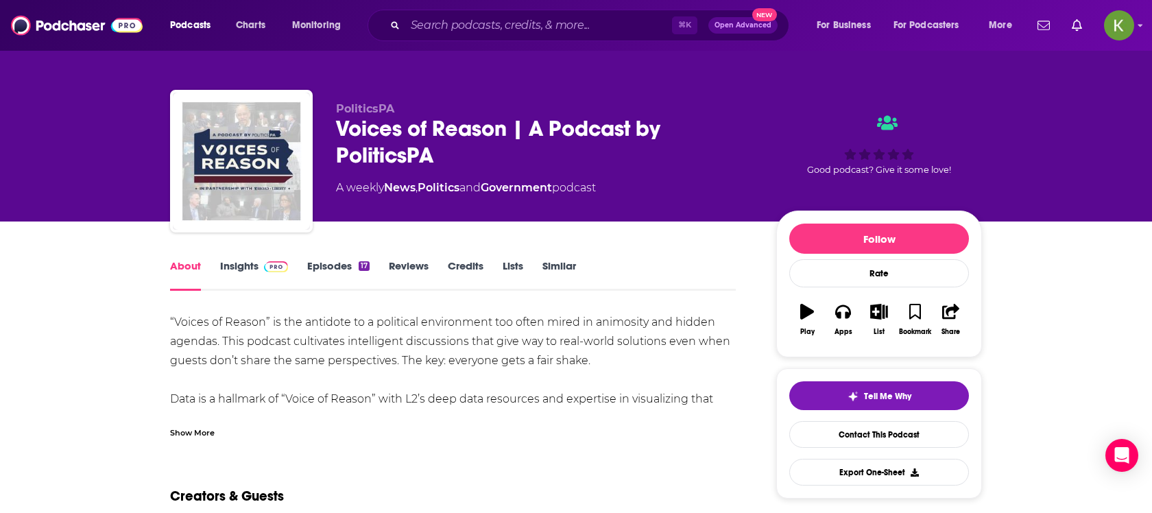
click at [341, 323] on div "“Voices of Reason” is the antidote to a political environment too often mired i…" at bounding box center [453, 409] width 566 height 192
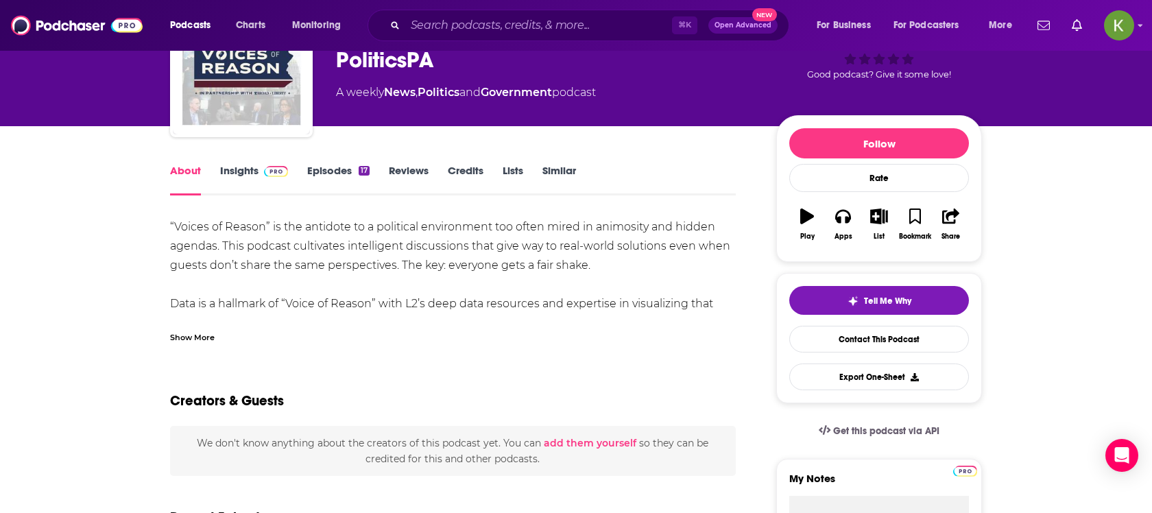
scroll to position [104, 0]
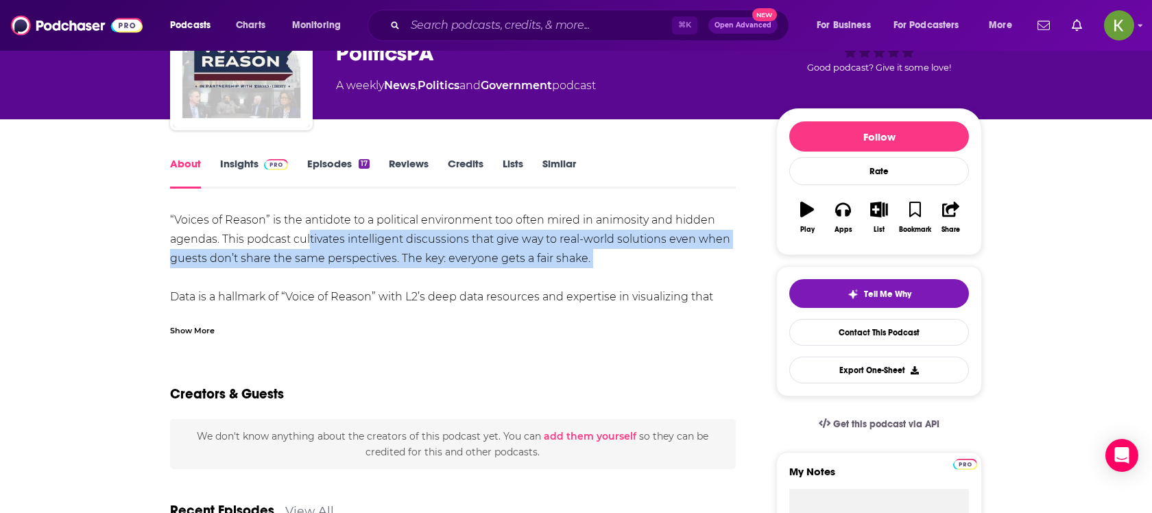
drag, startPoint x: 311, startPoint y: 236, endPoint x: 511, endPoint y: 274, distance: 203.7
click at [511, 274] on div "“Voices of Reason” is the antidote to a political environment too often mired i…" at bounding box center [453, 306] width 566 height 192
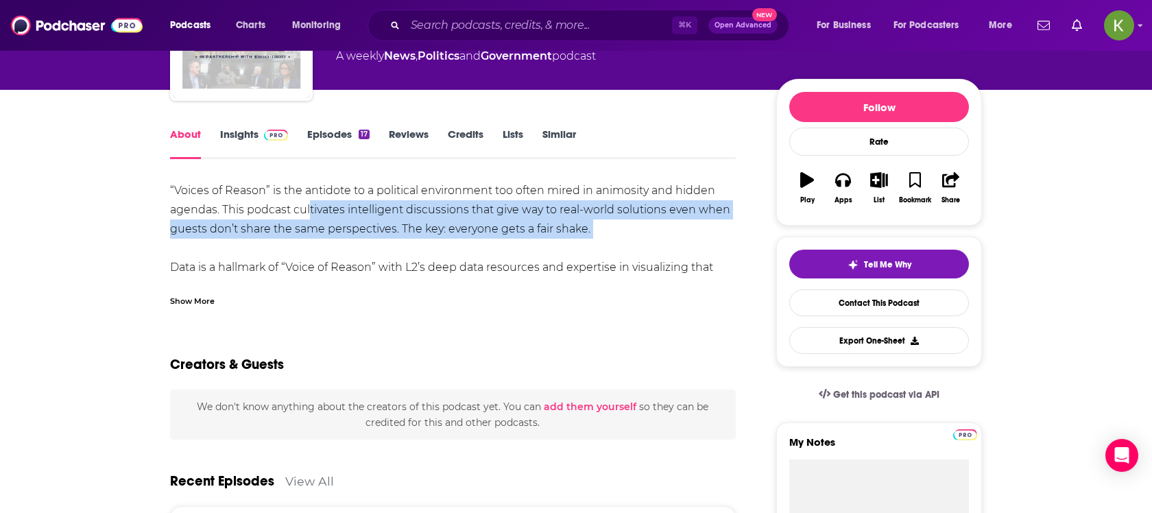
scroll to position [136, 0]
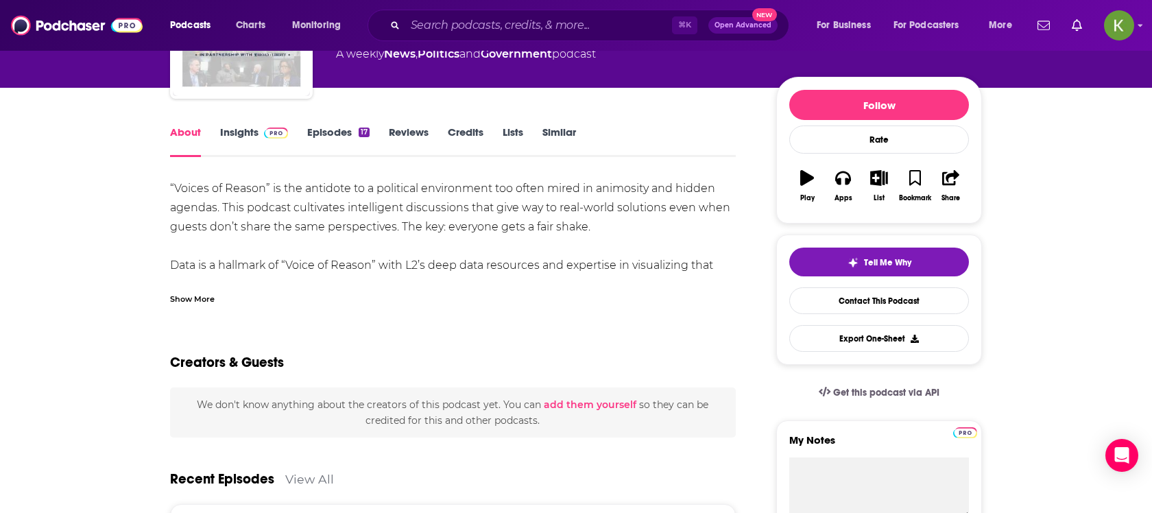
click at [511, 273] on div "“Voices of Reason” is the antidote to a political environment too often mired i…" at bounding box center [453, 275] width 566 height 192
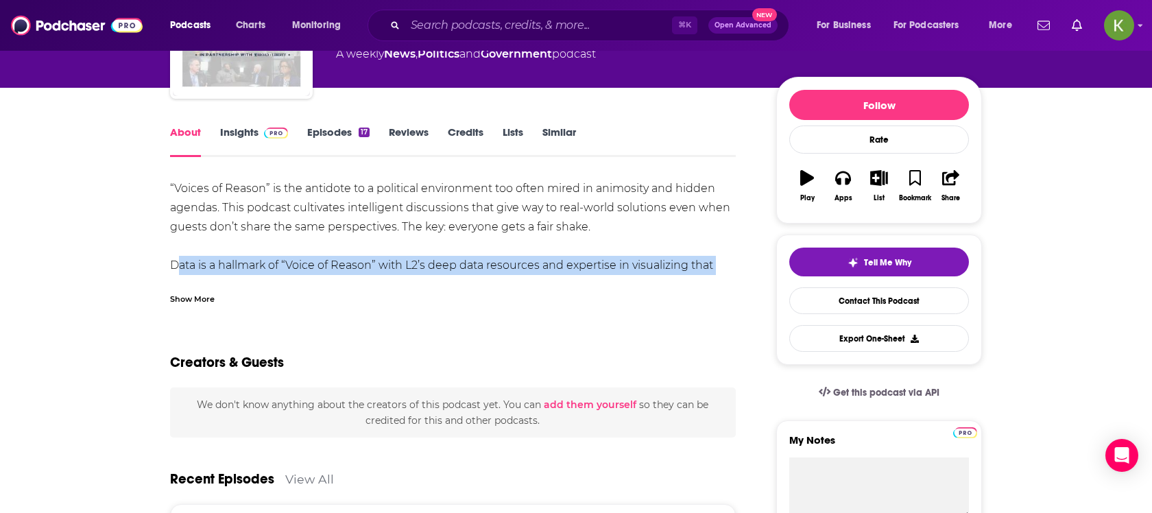
click at [511, 273] on div "“Voices of Reason” is the antidote to a political environment too often mired i…" at bounding box center [453, 275] width 566 height 192
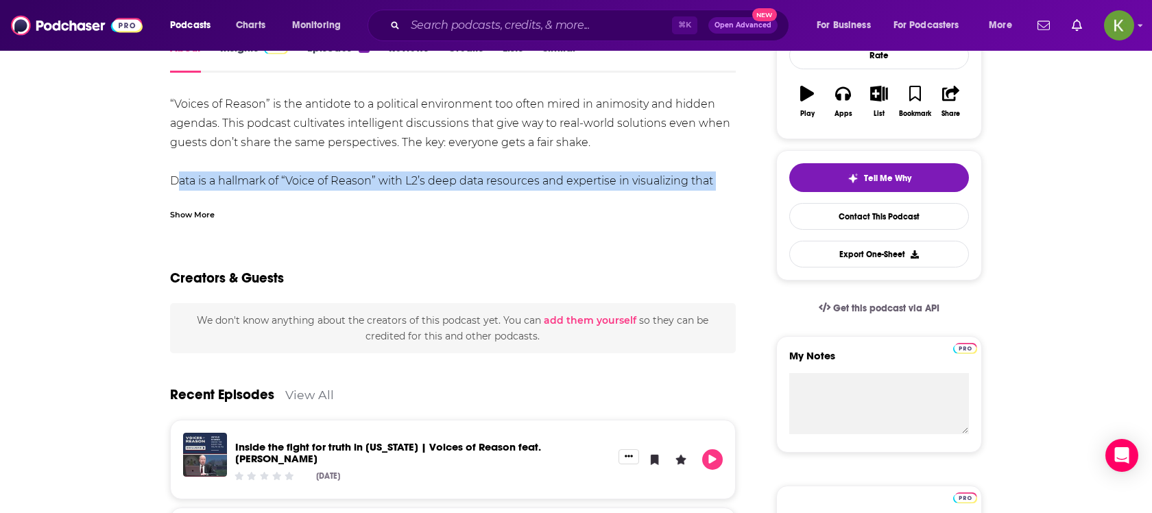
scroll to position [223, 0]
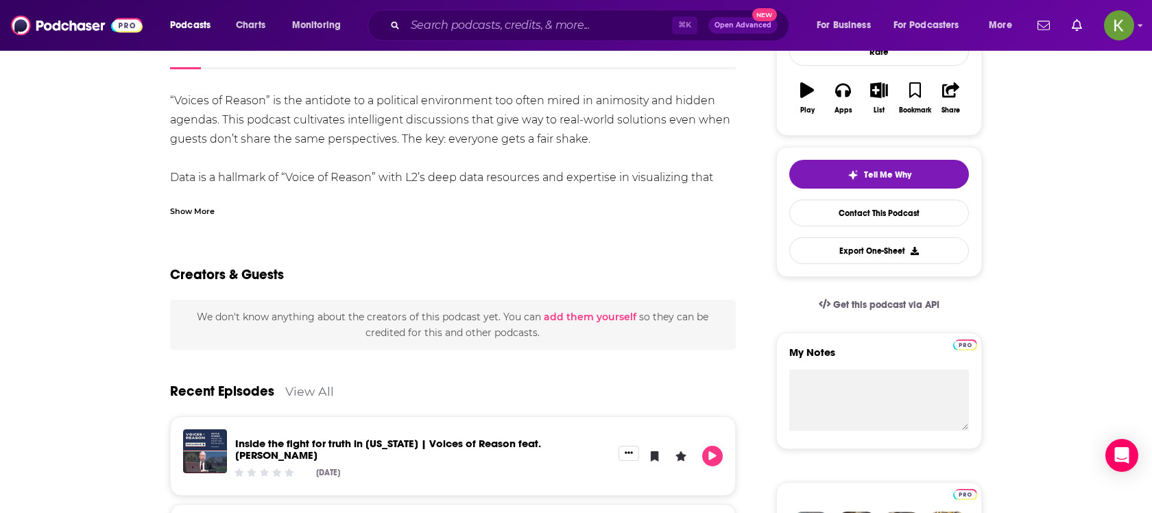
click at [182, 212] on div "Show More" at bounding box center [192, 210] width 45 height 13
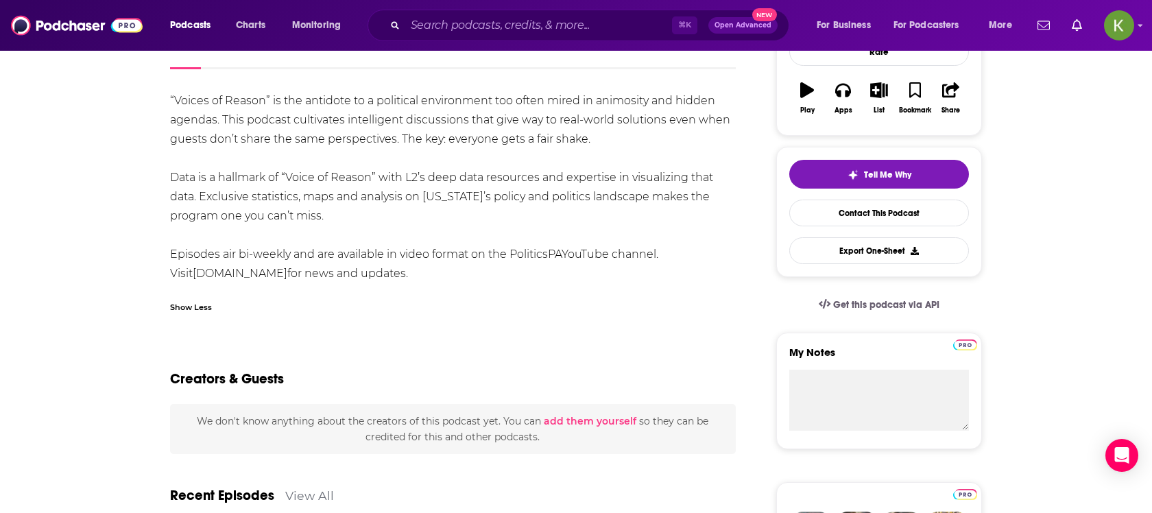
click at [1138, 38] on div "Podcasts Charts Monitoring ⌘ K Open Advanced New For Business For Podcasters Mo…" at bounding box center [576, 25] width 1152 height 51
click at [1134, 34] on div "Podcasts Charts Monitoring ⌘ K Open Advanced New For Business For Podcasters Mo…" at bounding box center [576, 25] width 1152 height 51
click at [1119, 33] on img "Logged in as kiana38691" at bounding box center [1119, 25] width 30 height 30
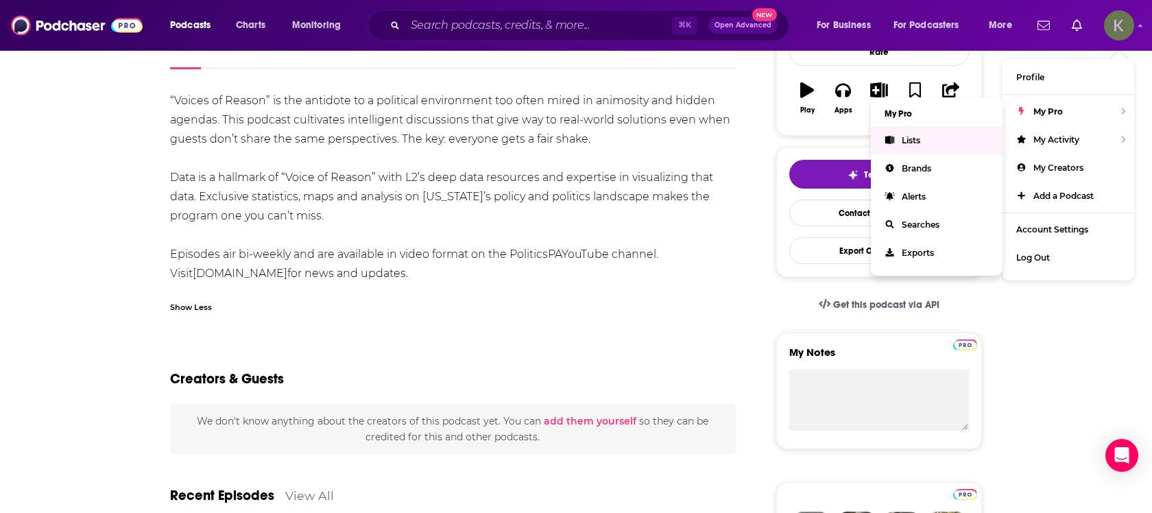
click at [941, 141] on link "Lists" at bounding box center [937, 140] width 132 height 28
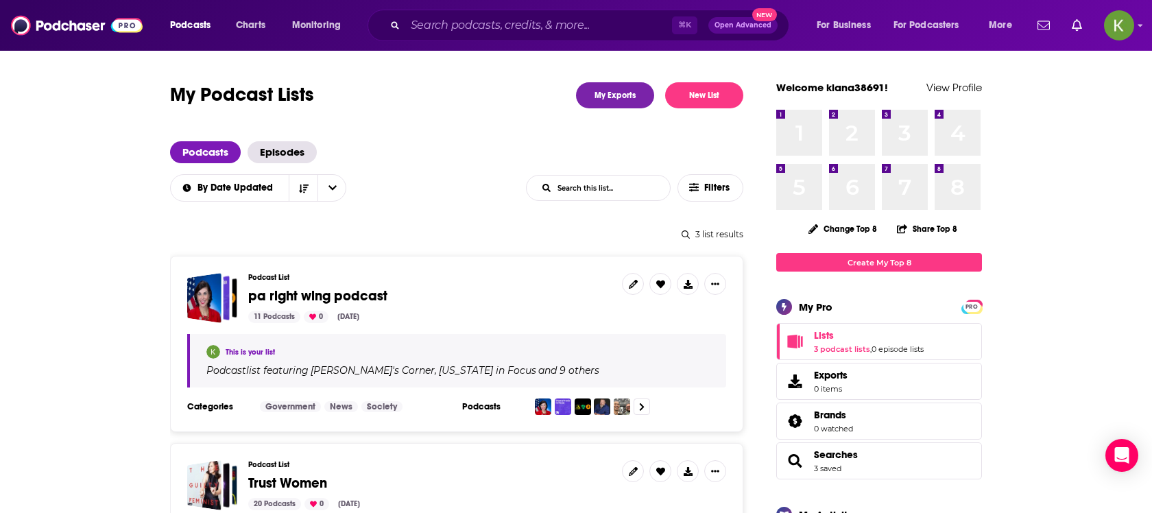
click at [339, 298] on span "pa right wing podcast" at bounding box center [317, 295] width 139 height 17
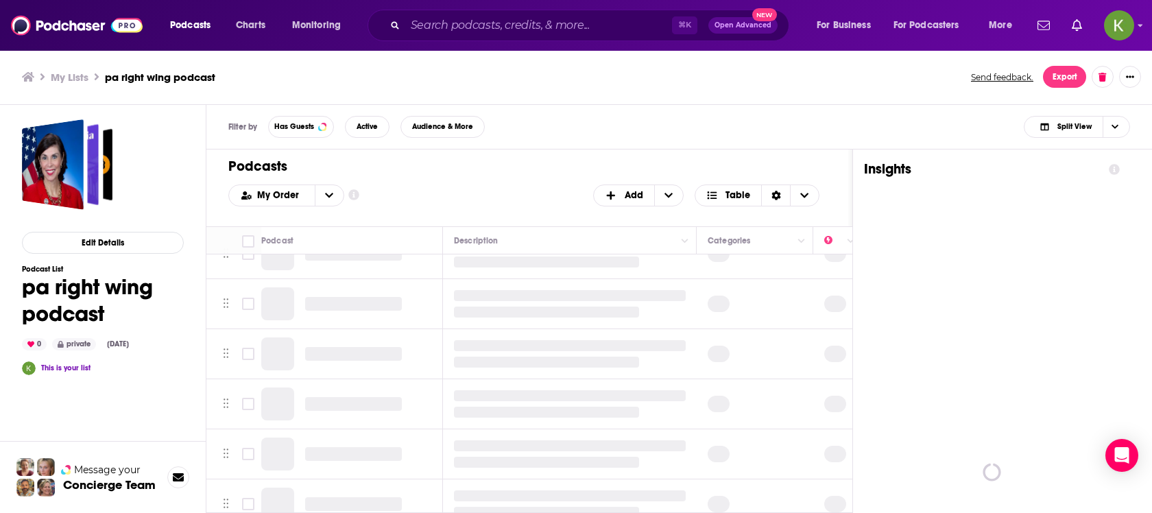
scroll to position [63, 0]
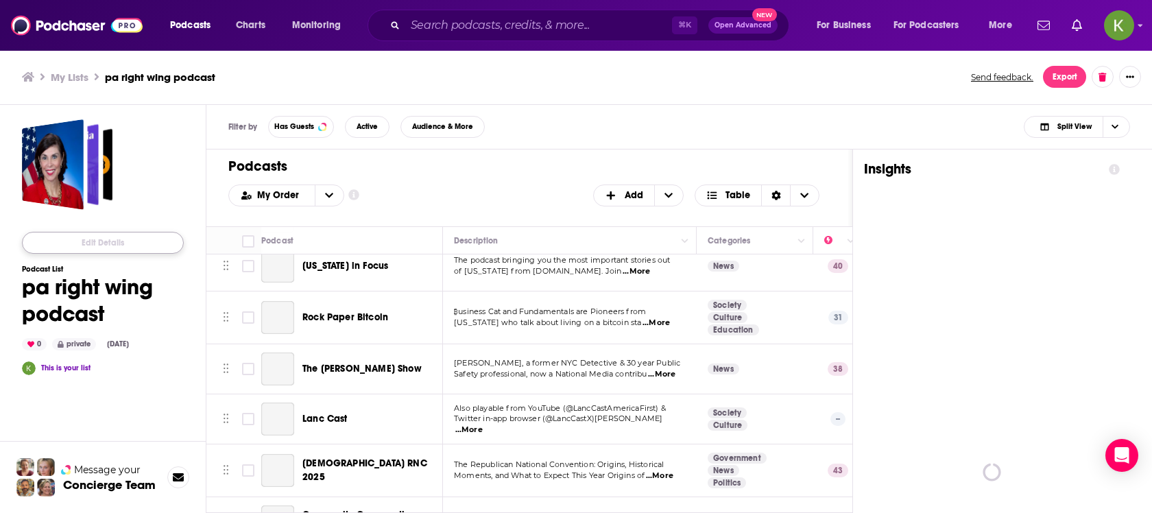
click at [145, 250] on button "Edit Details" at bounding box center [103, 243] width 162 height 22
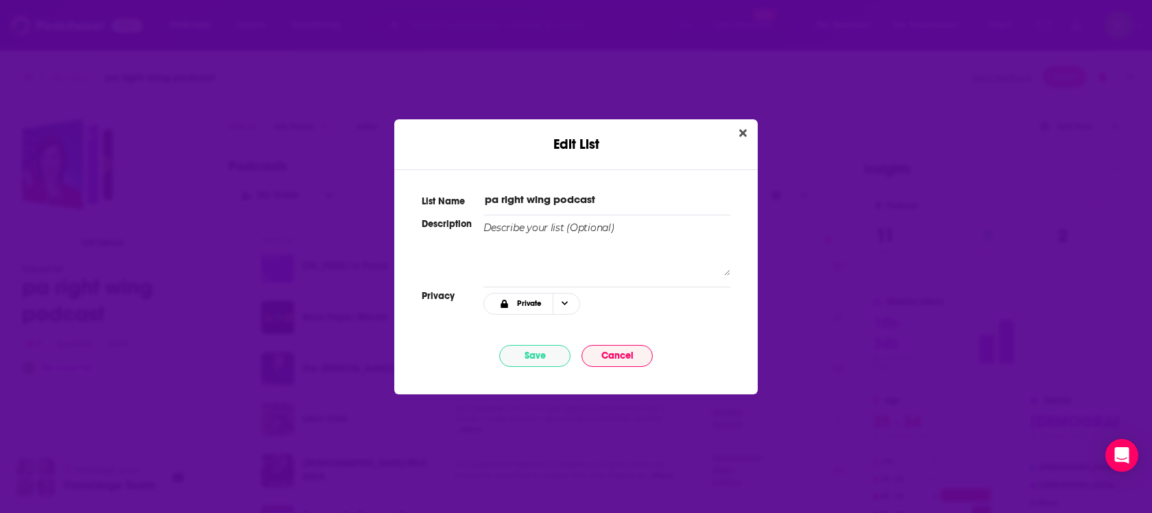
click at [568, 195] on input "pa right wing podcast" at bounding box center [606, 199] width 247 height 14
type input "PA Right-Wing Podcasts"
click at [532, 360] on button "Save" at bounding box center [534, 356] width 71 height 22
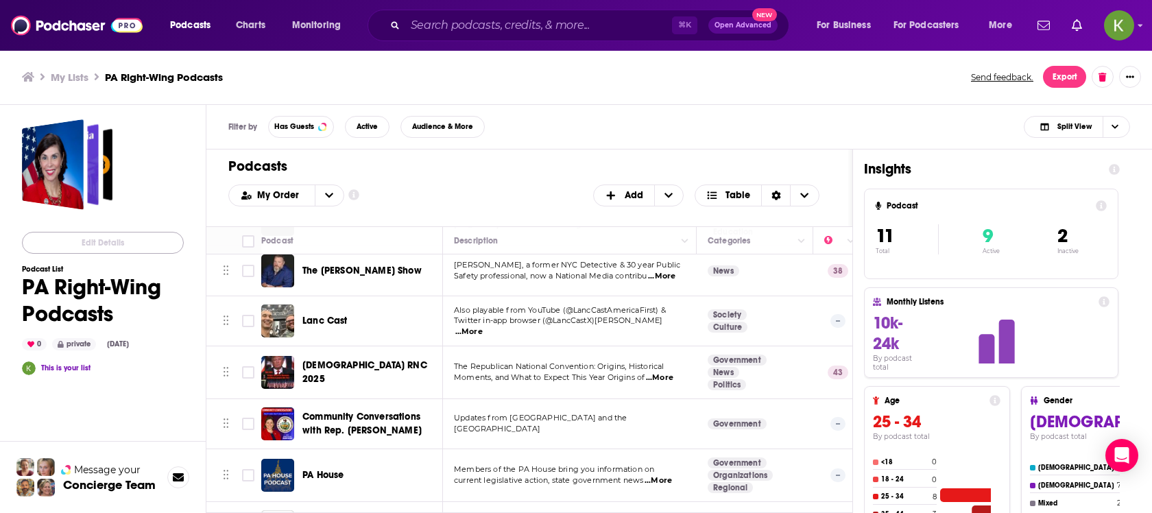
scroll to position [0, 0]
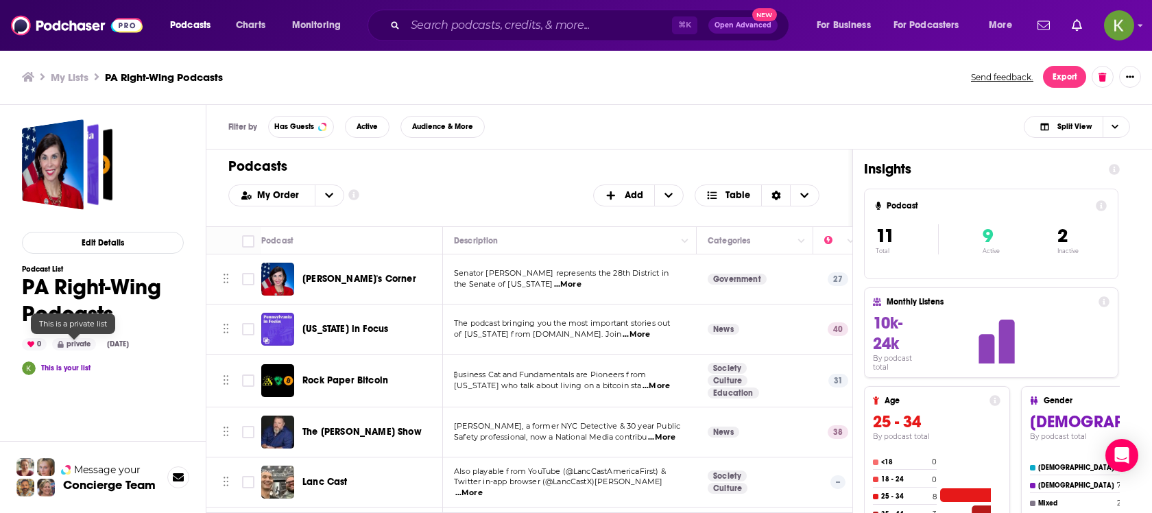
click at [80, 341] on div "private" at bounding box center [74, 344] width 44 height 12
click at [110, 239] on button "Edit Details" at bounding box center [103, 243] width 162 height 22
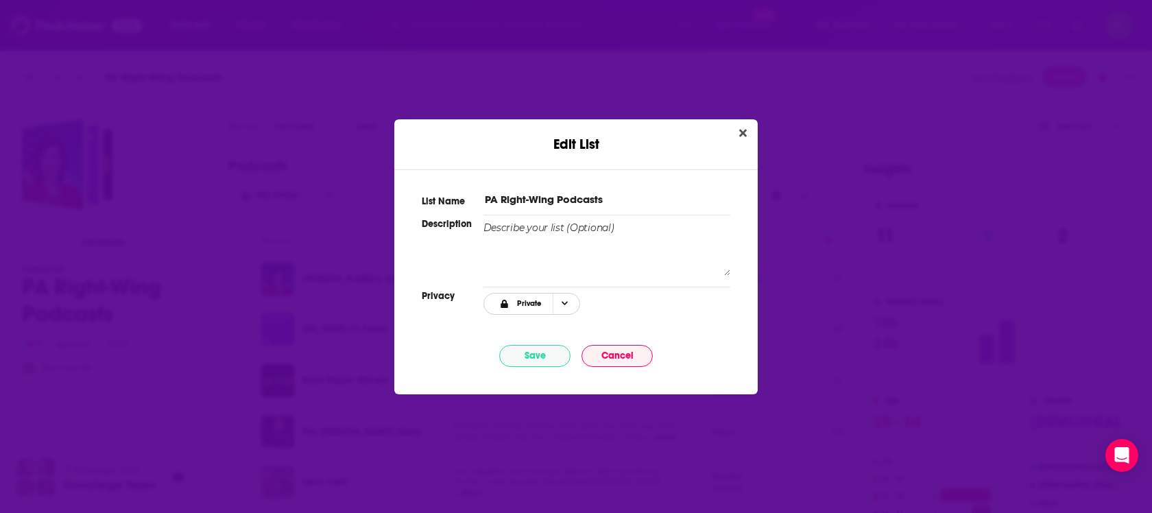
click at [524, 304] on span "Private" at bounding box center [529, 304] width 25 height 8
click at [518, 348] on span "Link Only" at bounding box center [554, 349] width 86 height 8
click at [542, 357] on button "Save" at bounding box center [534, 356] width 71 height 22
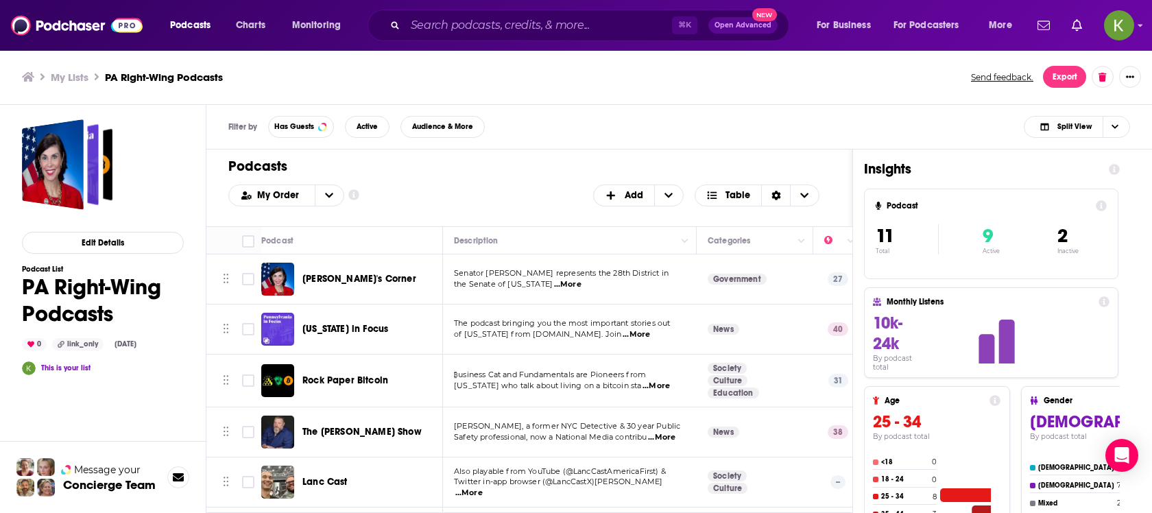
click at [526, 354] on td "₿usiness Cat and Fundamentals are Pioneers from Pennsylvania who talk about liv…" at bounding box center [570, 380] width 254 height 53
click at [86, 342] on div "link_only" at bounding box center [77, 344] width 51 height 12
click at [123, 239] on button "Edit Details" at bounding box center [103, 243] width 162 height 22
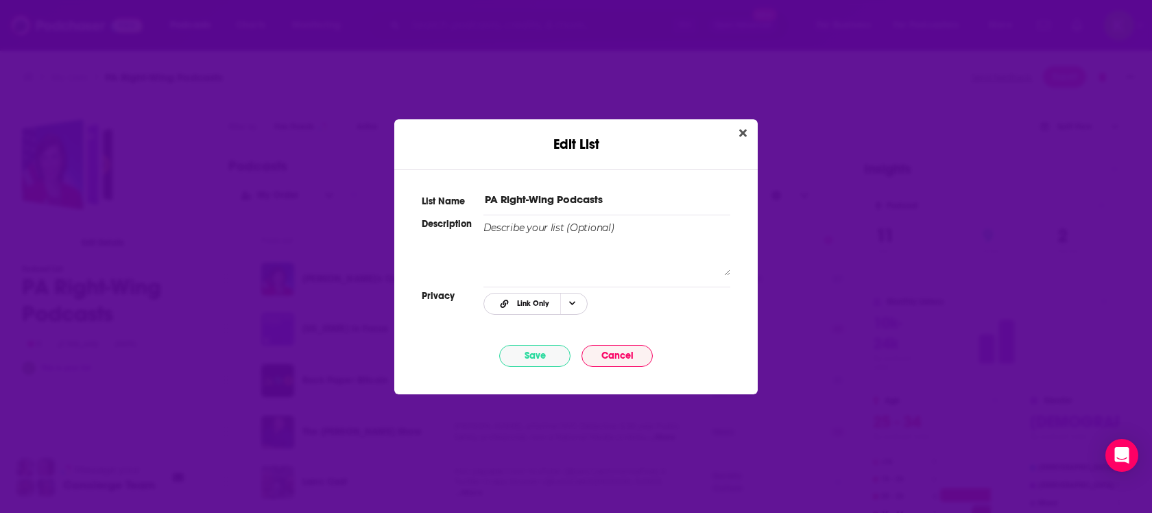
click at [552, 299] on span "Link Only" at bounding box center [523, 303] width 73 height 19
click at [543, 368] on span "Public" at bounding box center [554, 372] width 86 height 8
click at [548, 350] on button "Save" at bounding box center [534, 356] width 71 height 22
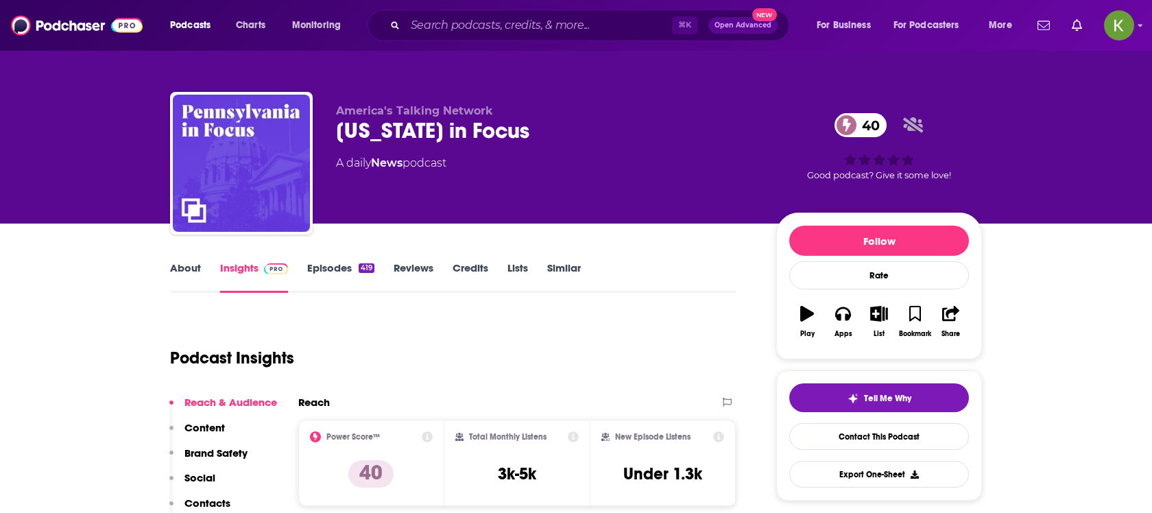
click at [183, 280] on link "About" at bounding box center [185, 277] width 31 height 32
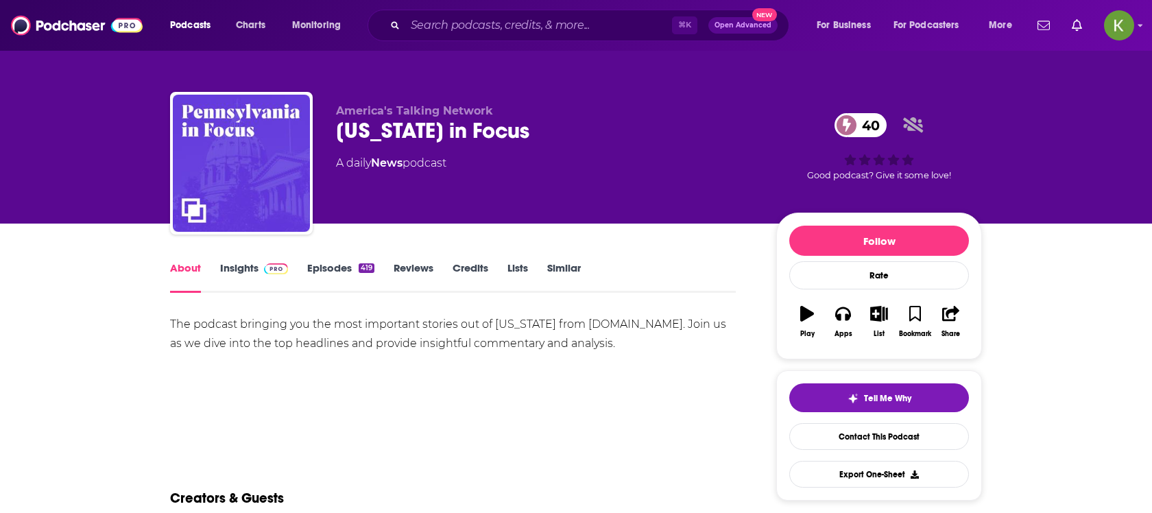
scroll to position [21, 0]
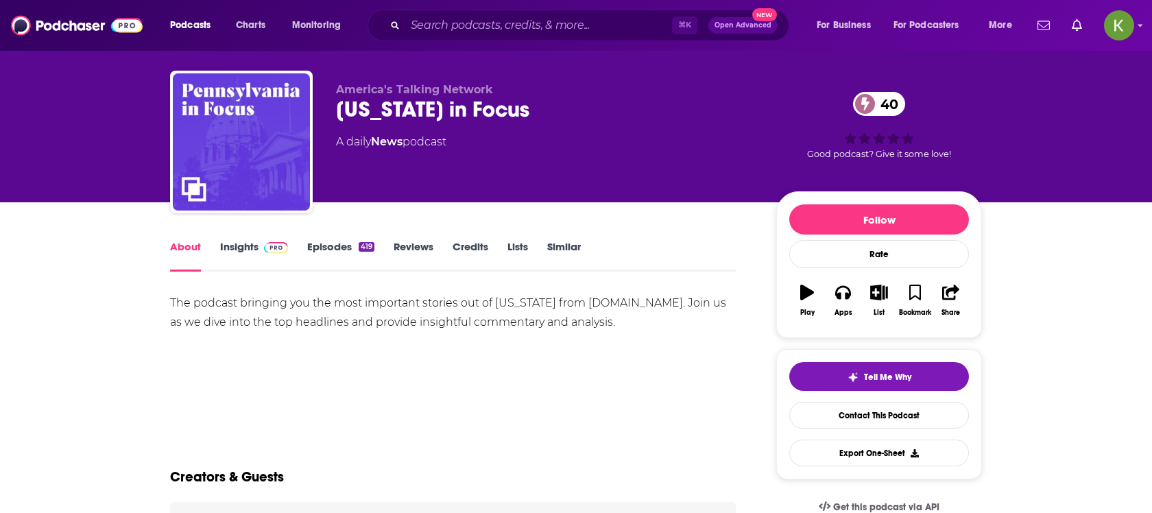
click at [257, 305] on div "The podcast bringing you the most important stories out of [US_STATE] from [DOM…" at bounding box center [453, 312] width 566 height 38
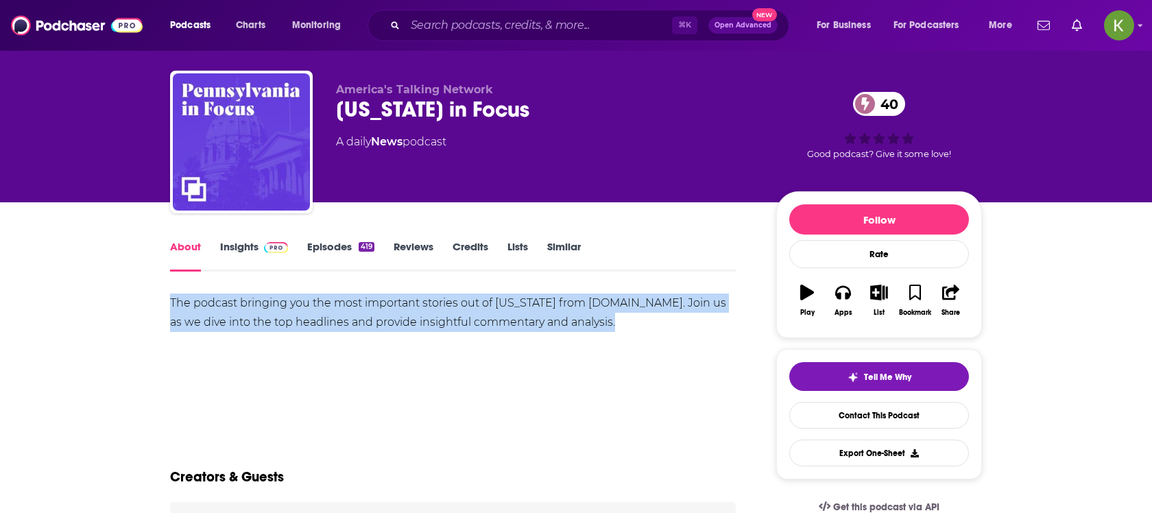
click at [257, 305] on div "The podcast bringing you the most important stories out of [US_STATE] from [DOM…" at bounding box center [453, 312] width 566 height 38
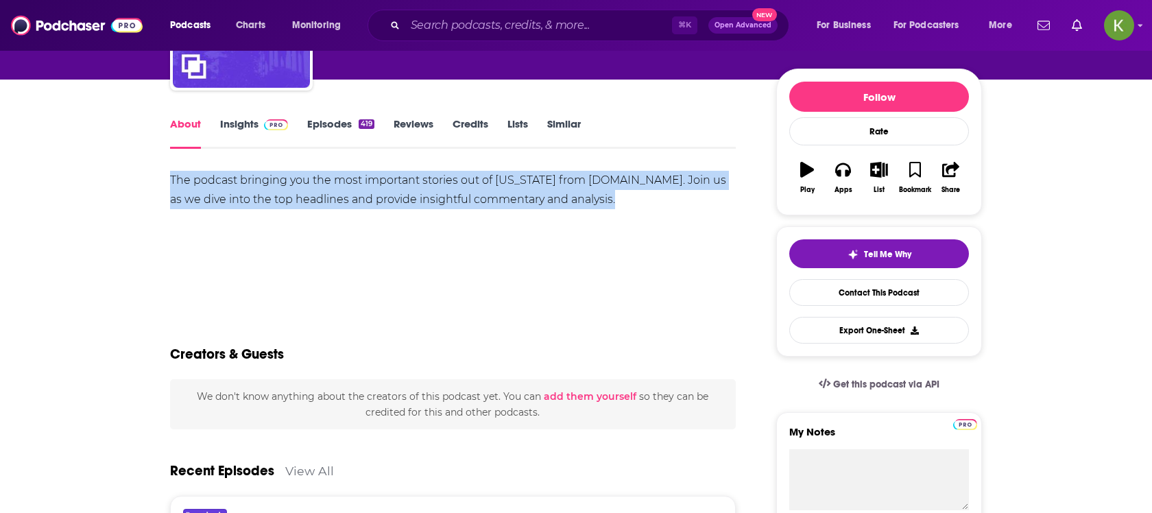
scroll to position [156, 0]
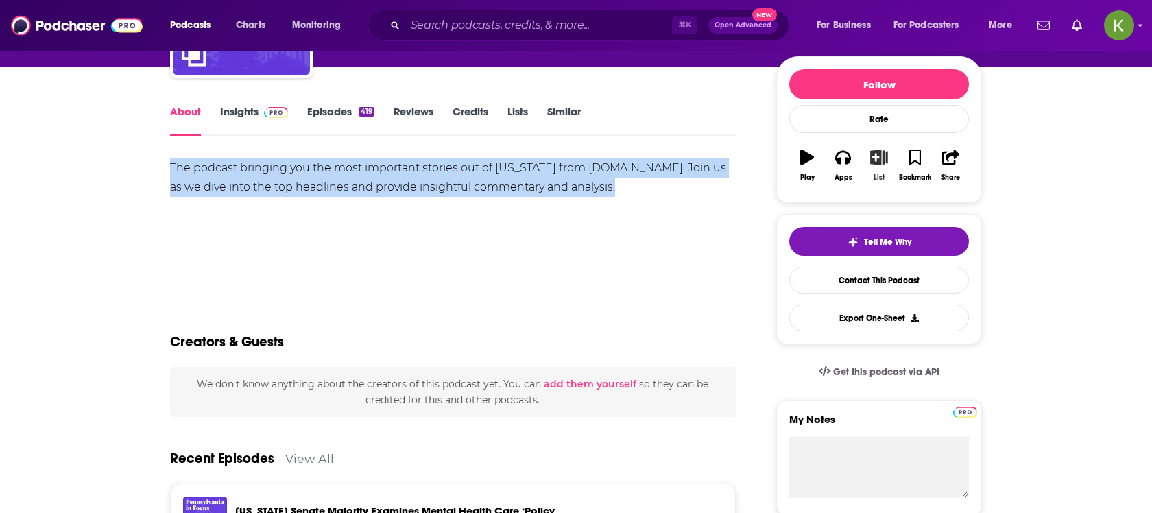
click at [875, 160] on icon "button" at bounding box center [879, 156] width 17 height 15
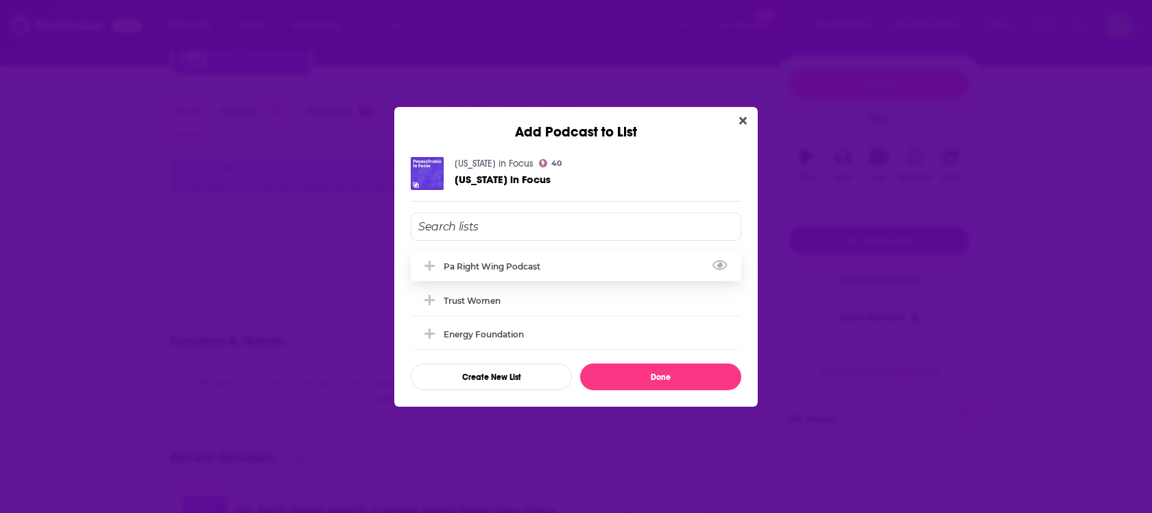
click at [540, 259] on div "pa right wing podcast" at bounding box center [576, 266] width 330 height 30
click at [664, 383] on button "Done" at bounding box center [660, 376] width 161 height 27
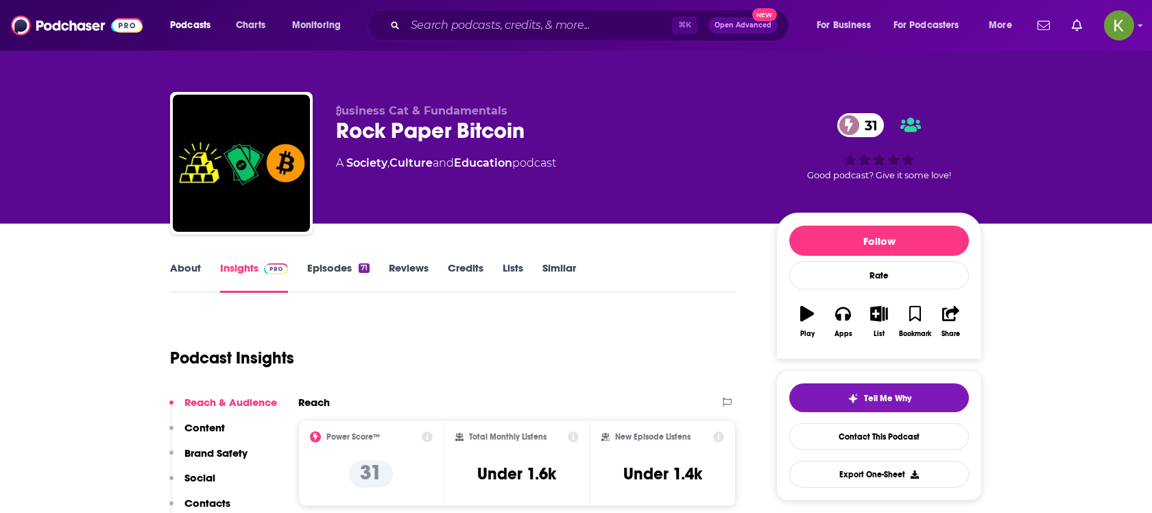
click at [315, 269] on link "Episodes 71" at bounding box center [338, 277] width 62 height 32
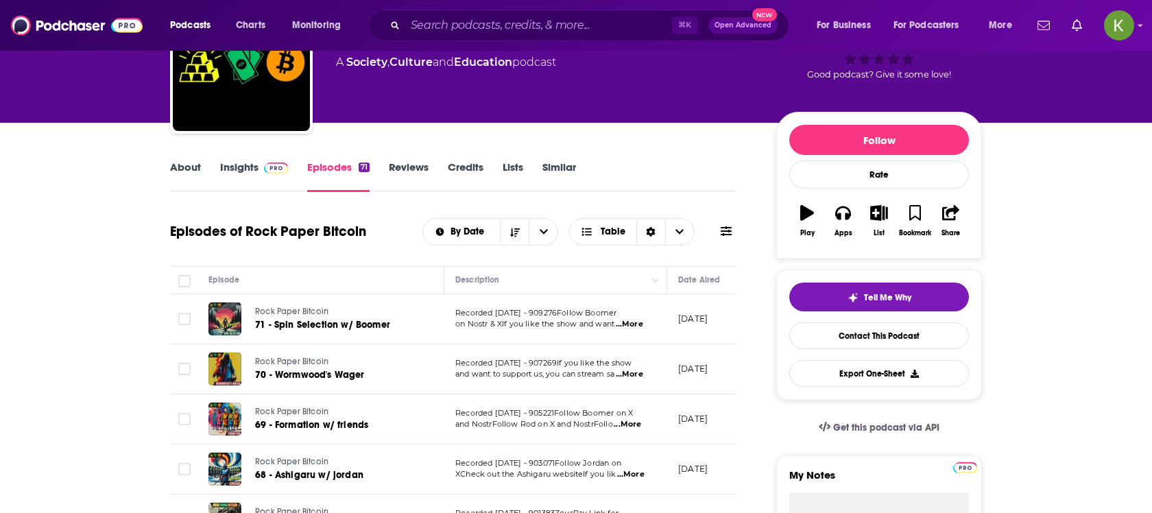
click at [176, 163] on link "About" at bounding box center [185, 176] width 31 height 32
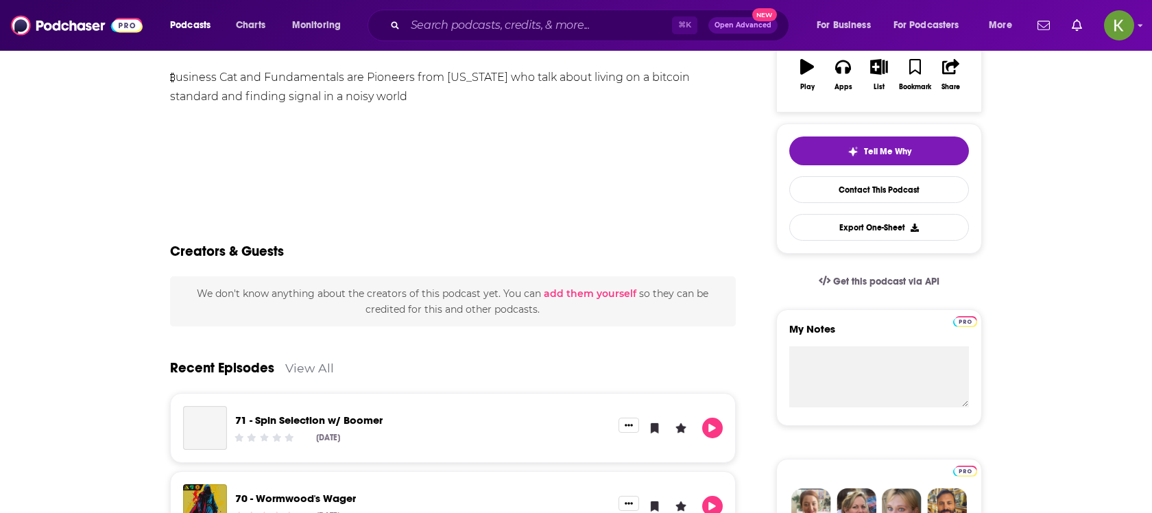
scroll to position [115, 0]
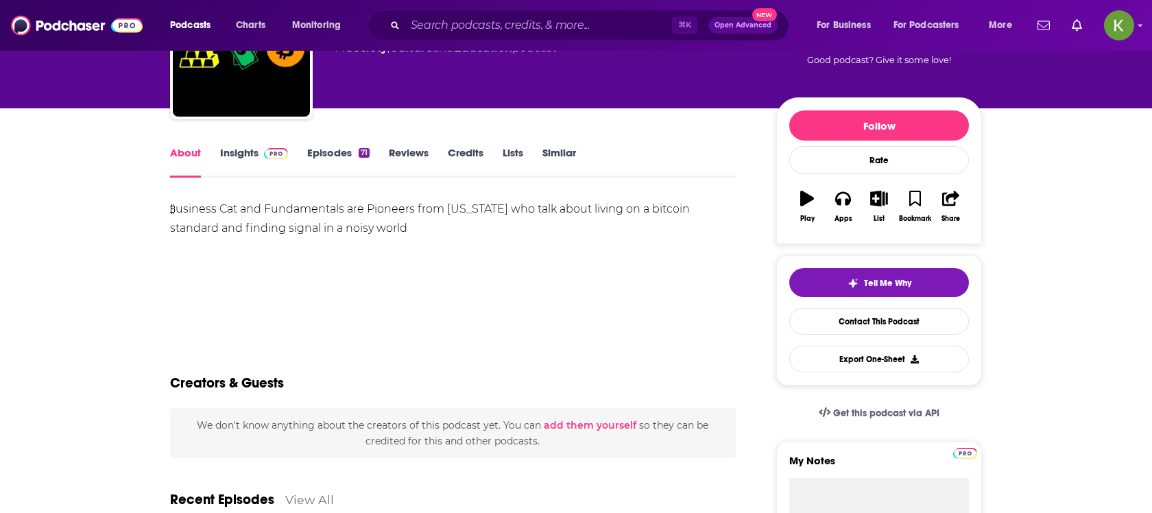
click at [254, 146] on link "Insights" at bounding box center [254, 162] width 68 height 32
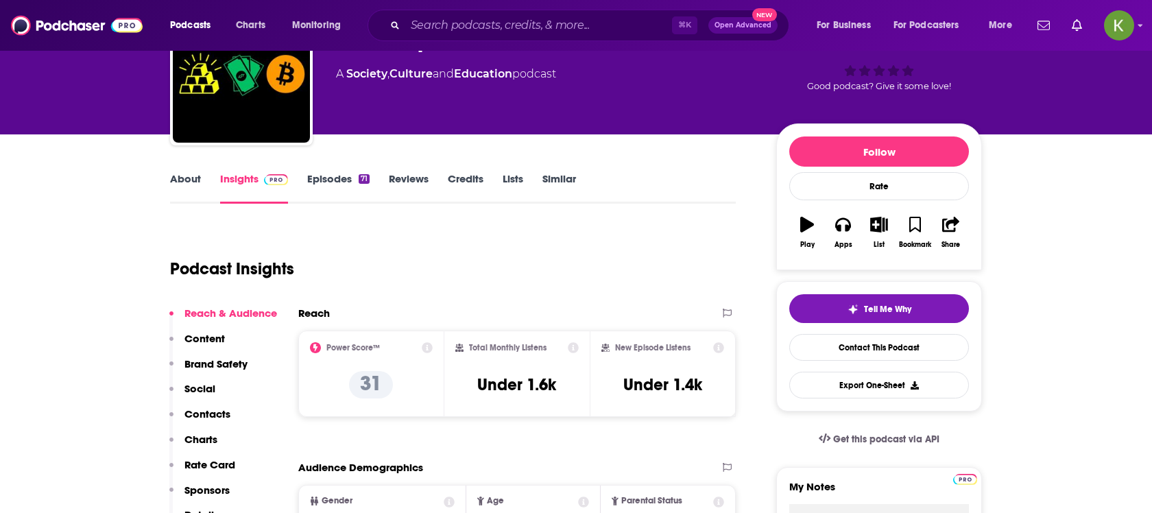
scroll to position [53, 0]
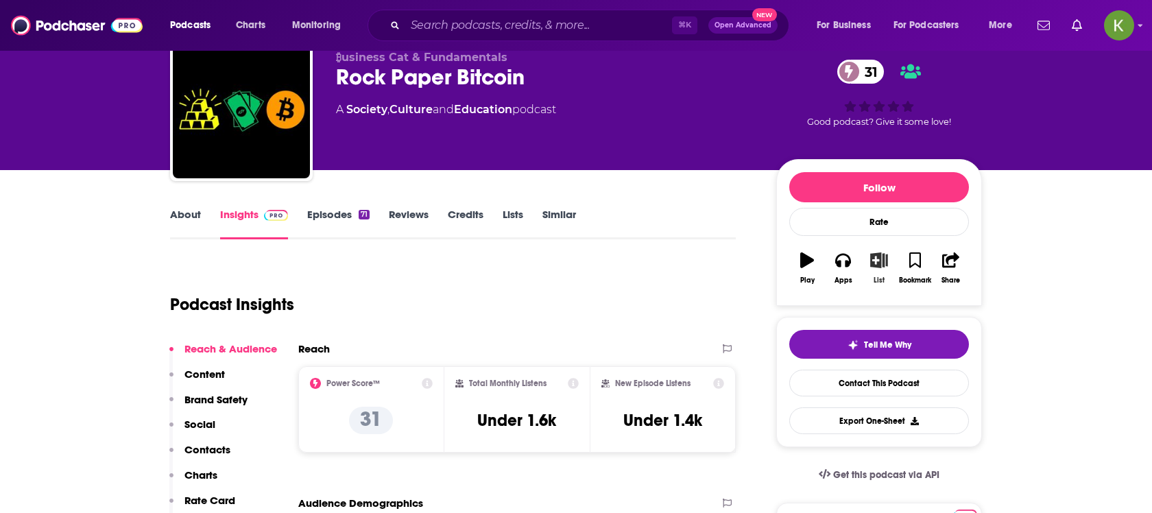
click at [873, 269] on button "List" at bounding box center [879, 267] width 36 height 49
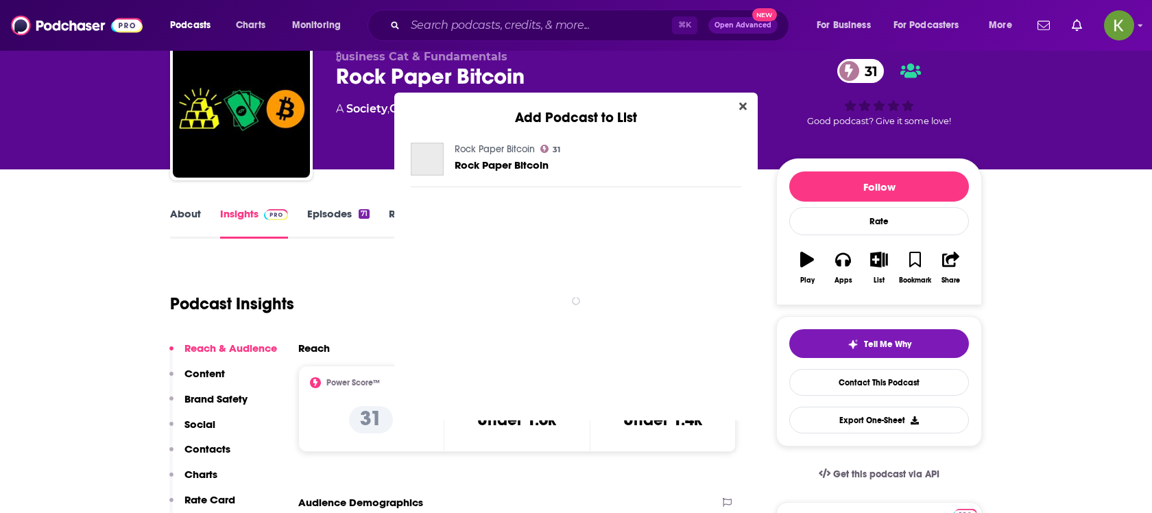
scroll to position [0, 0]
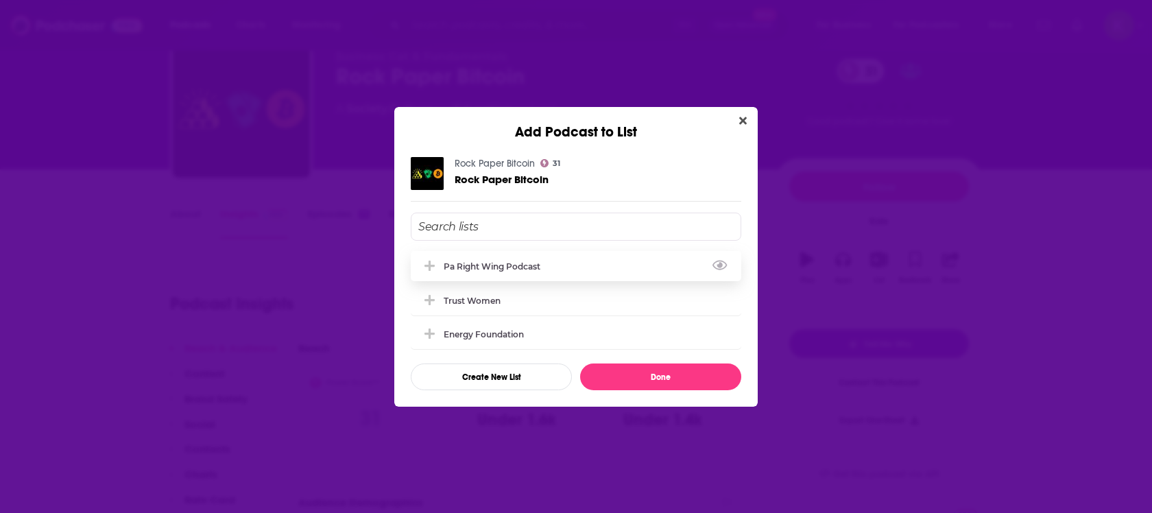
click at [567, 271] on div "pa right wing podcast" at bounding box center [576, 266] width 330 height 30
click at [639, 375] on button "Done" at bounding box center [660, 376] width 161 height 27
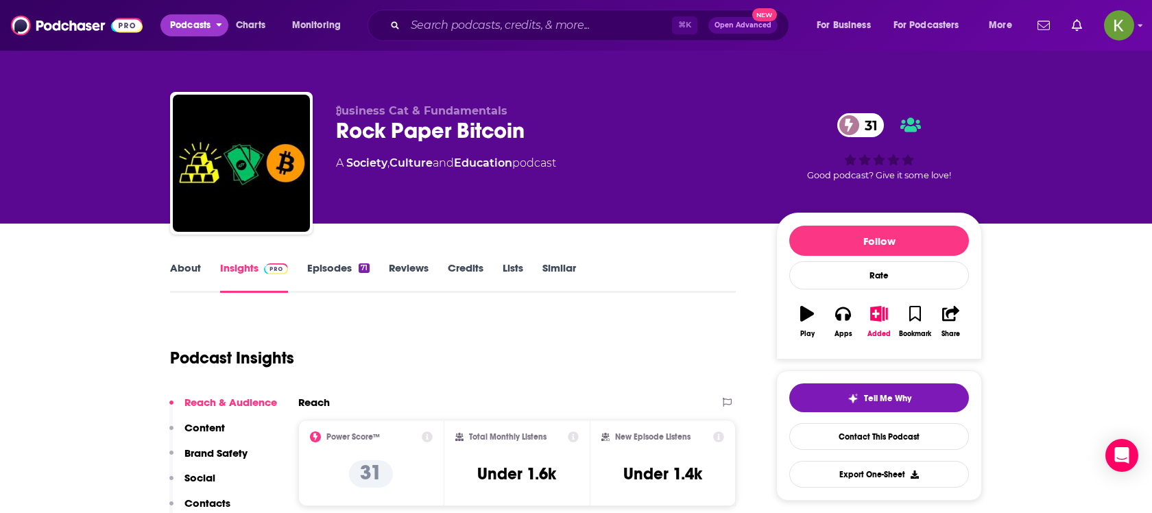
click at [191, 25] on span "Podcasts" at bounding box center [190, 25] width 40 height 19
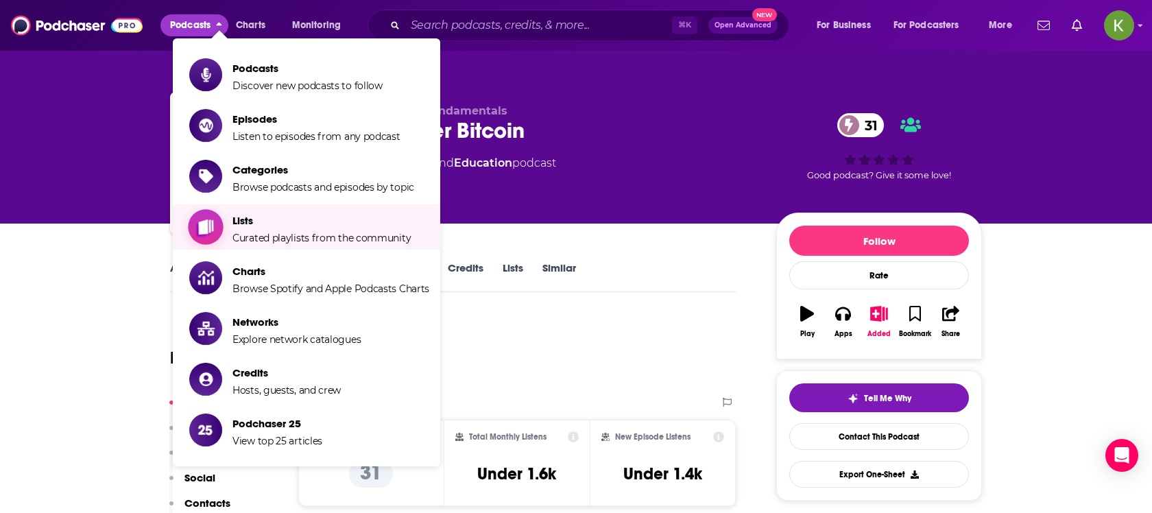
click at [283, 226] on span "Lists Curated playlists from the community" at bounding box center [321, 227] width 178 height 34
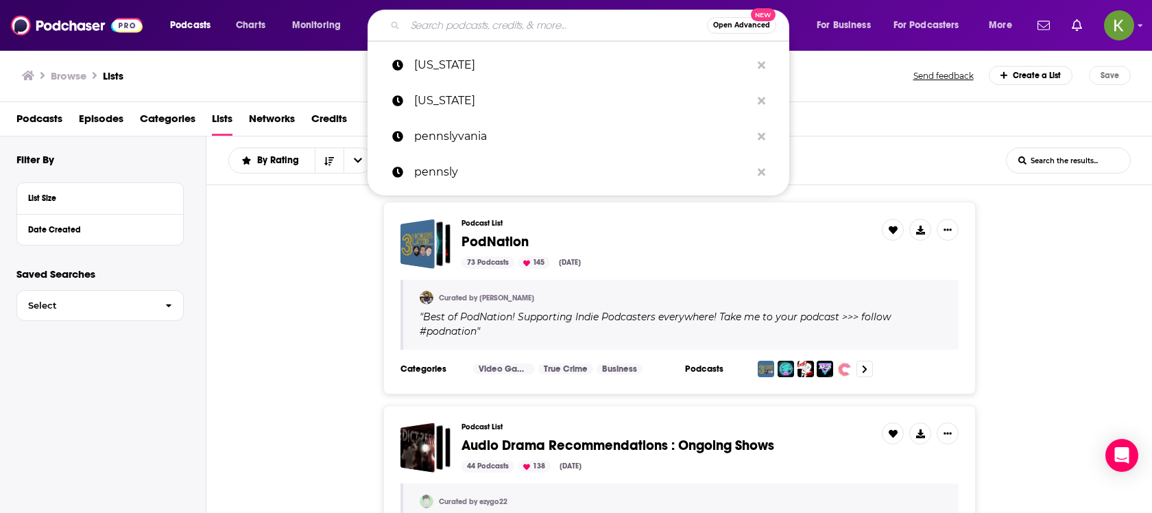
click at [457, 16] on input "Search podcasts, credits, & more..." at bounding box center [556, 25] width 302 height 22
click at [435, 72] on p "Pennsylvania" at bounding box center [582, 65] width 337 height 36
type input "Pennsylvania"
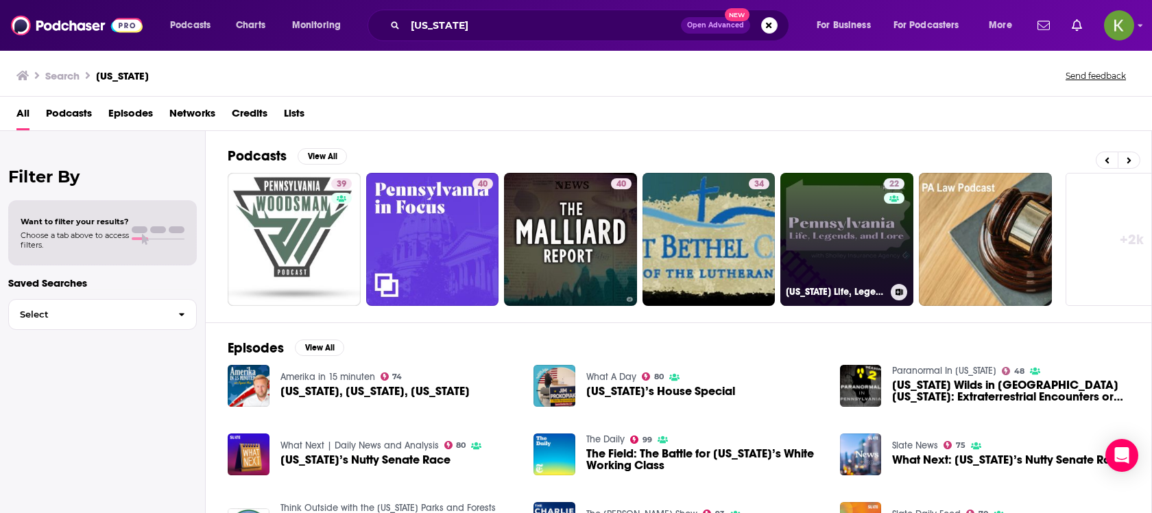
scroll to position [0, 335]
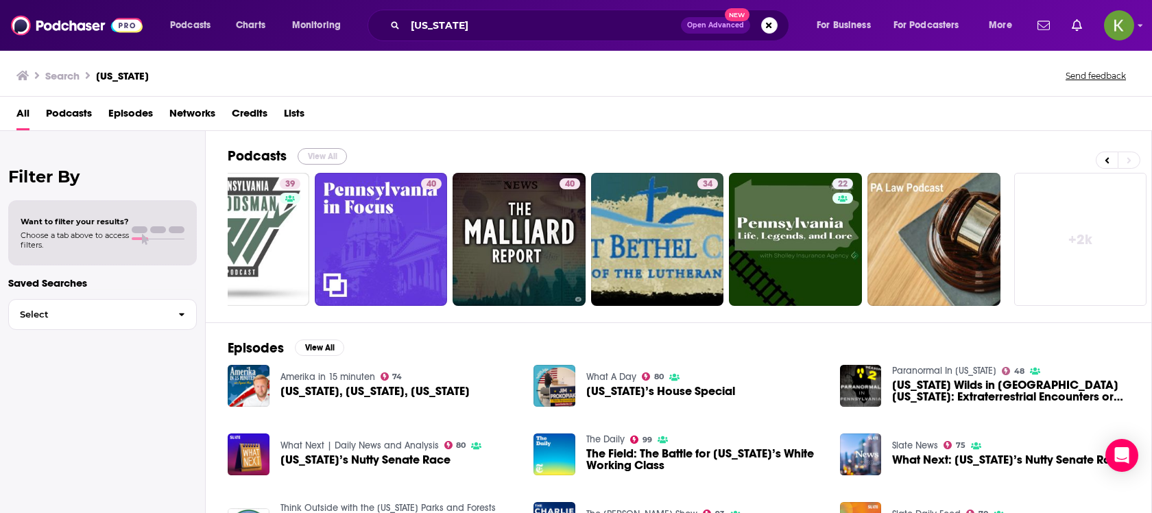
click at [326, 155] on button "View All" at bounding box center [322, 156] width 49 height 16
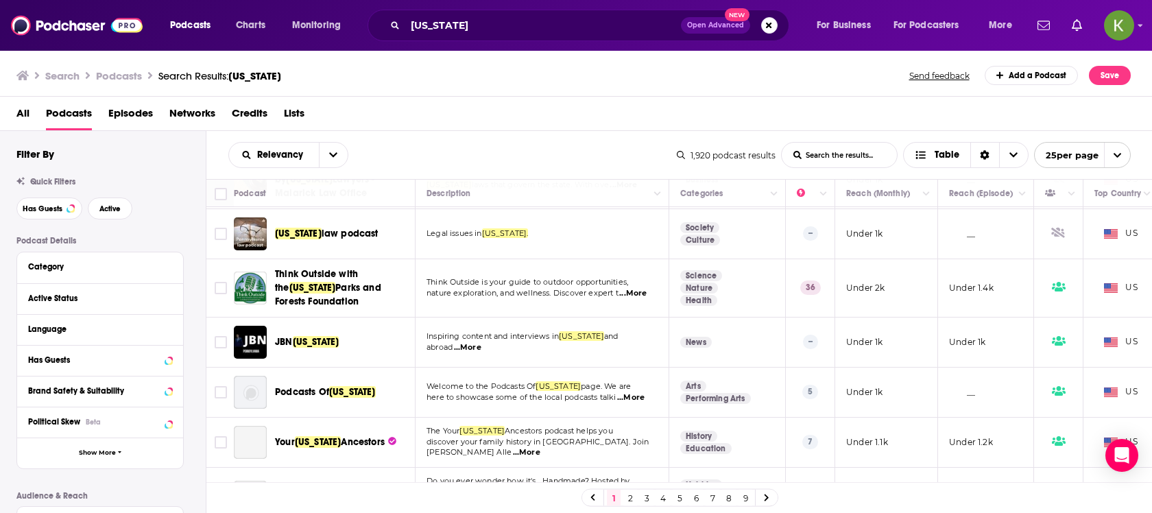
scroll to position [443, 0]
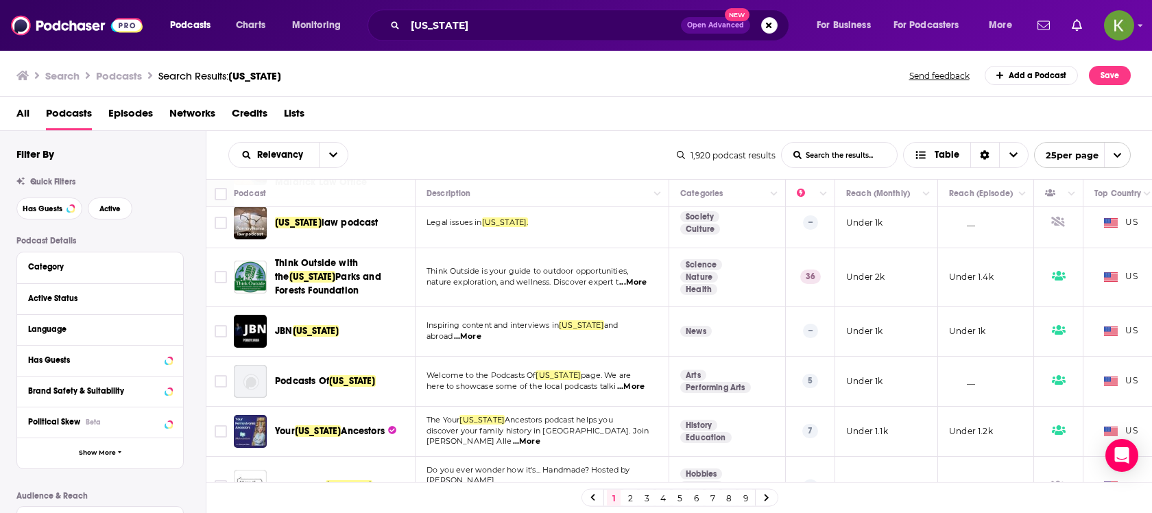
click at [474, 331] on span "...More" at bounding box center [467, 336] width 27 height 11
click at [108, 210] on span "Active" at bounding box center [109, 209] width 21 height 8
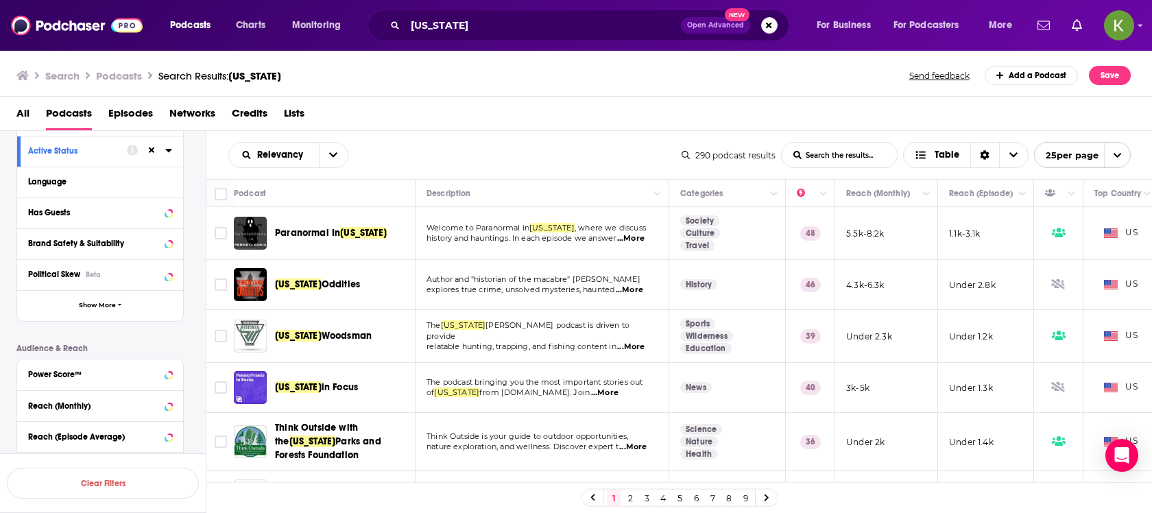
scroll to position [181, 0]
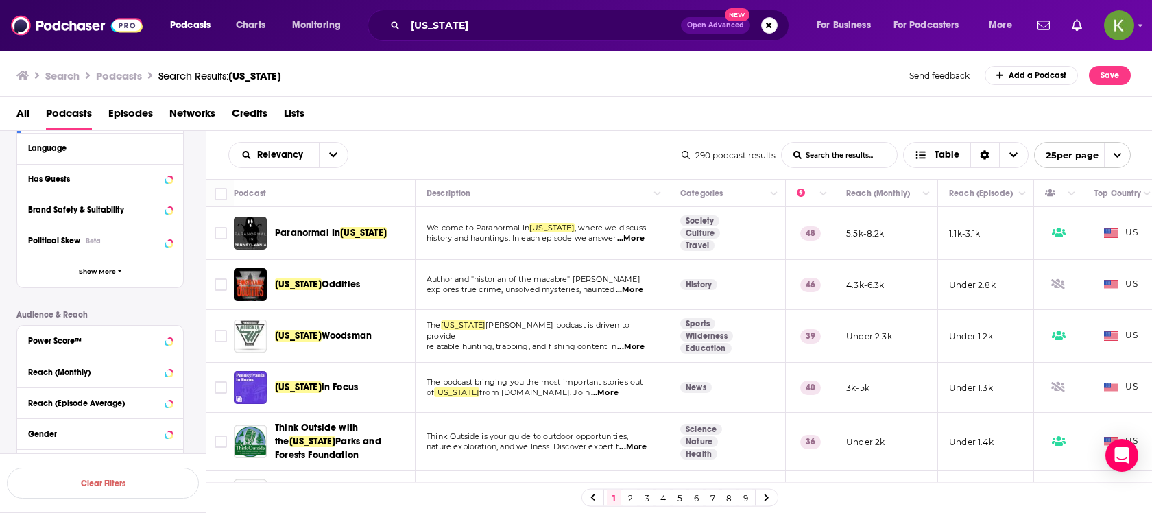
click at [120, 230] on div "Political Skew Beta" at bounding box center [100, 241] width 166 height 31
click at [173, 232] on div "Political Skew Beta" at bounding box center [100, 241] width 166 height 31
click at [169, 239] on icon at bounding box center [168, 240] width 6 height 3
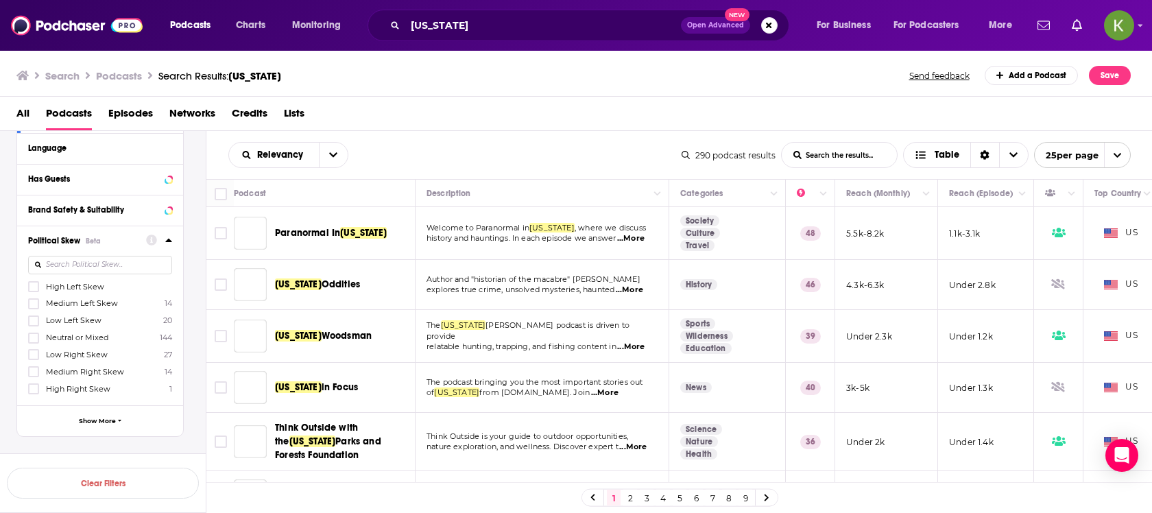
scroll to position [202, 0]
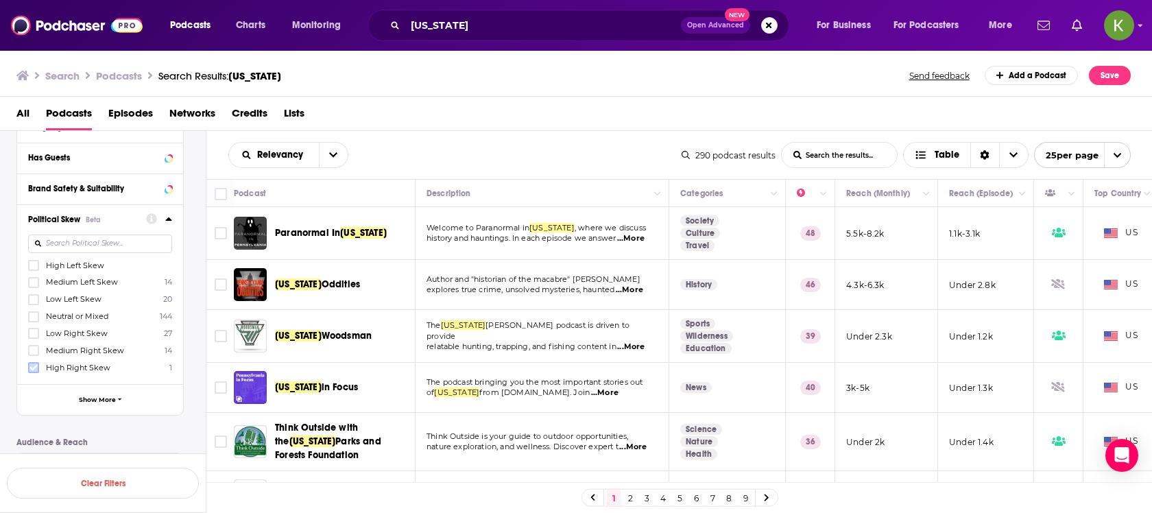
click at [34, 368] on icon at bounding box center [33, 367] width 8 height 8
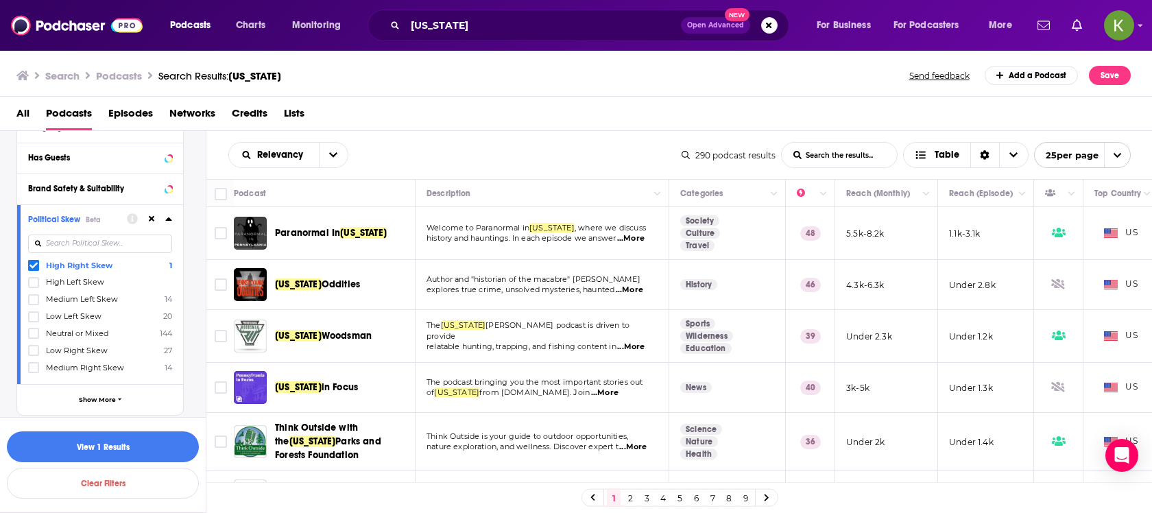
scroll to position [215, 0]
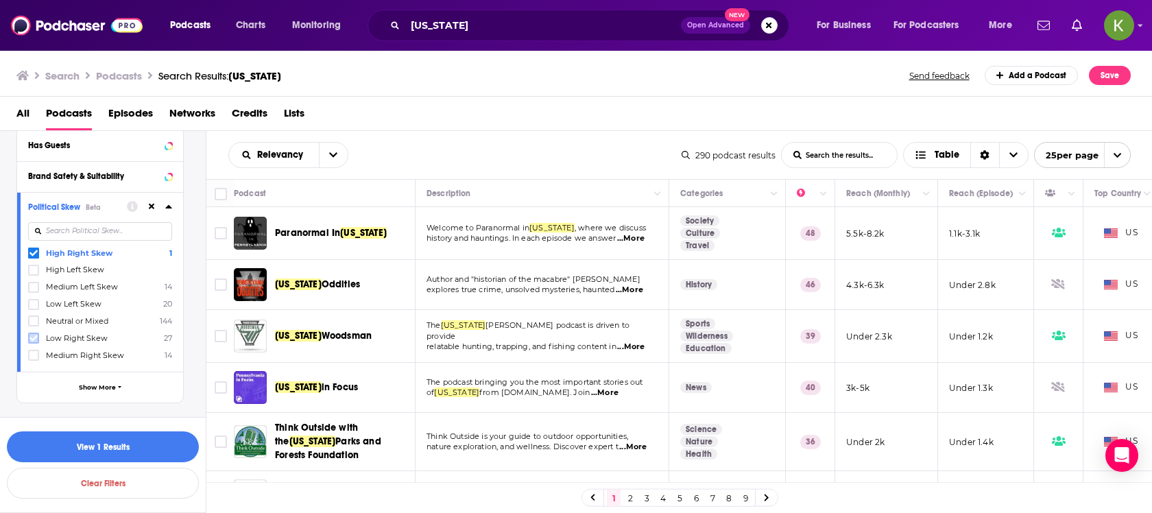
click at [28, 335] on label at bounding box center [33, 337] width 11 height 11
click at [30, 354] on icon at bounding box center [33, 355] width 8 height 8
click at [145, 455] on button "View 42 Results" at bounding box center [103, 446] width 192 height 31
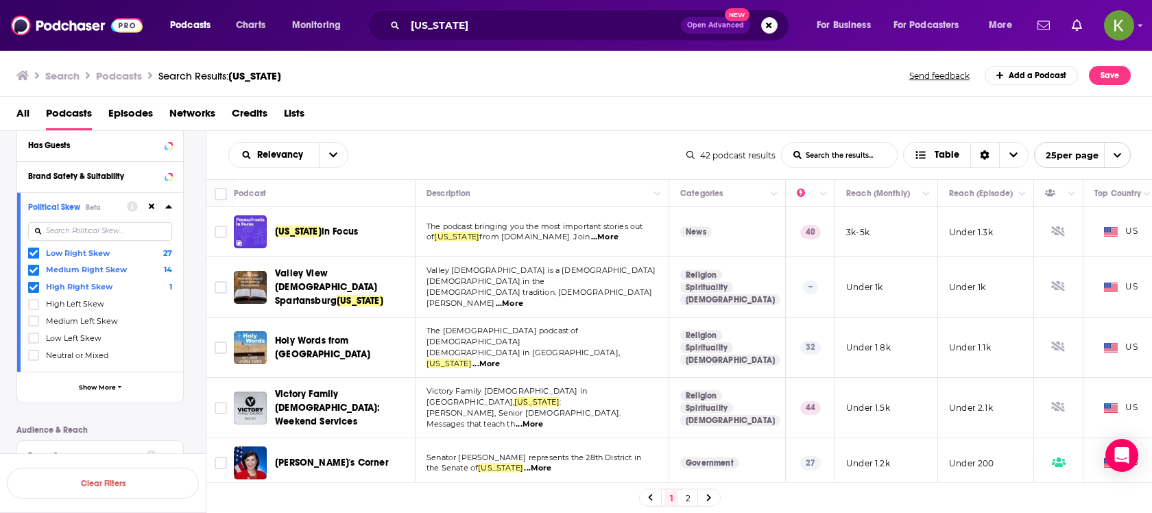
click at [688, 496] on link "2" at bounding box center [688, 497] width 14 height 16
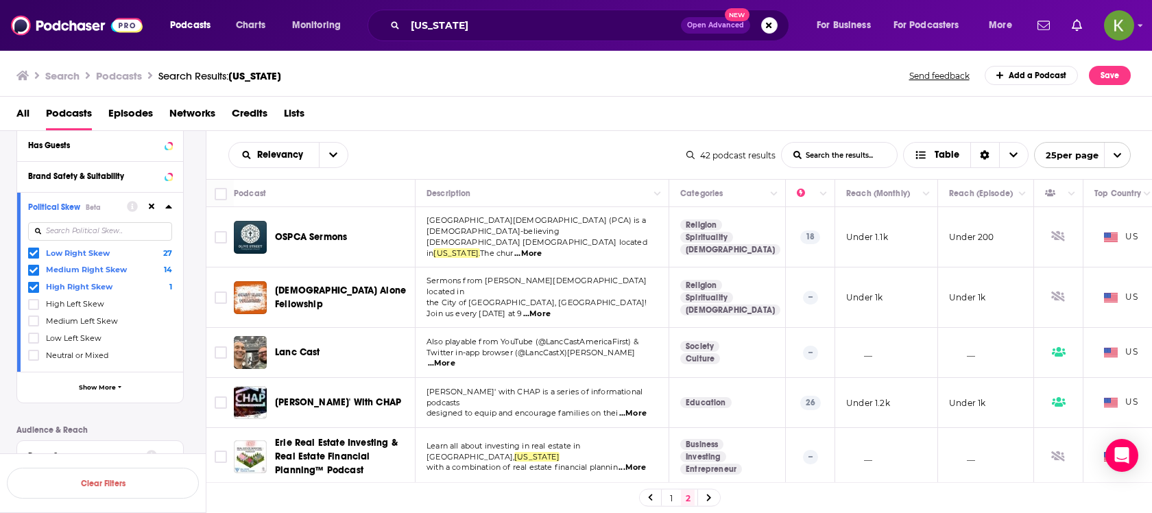
click at [641, 408] on span "...More" at bounding box center [632, 413] width 27 height 11
click at [455, 358] on span "...More" at bounding box center [441, 363] width 27 height 11
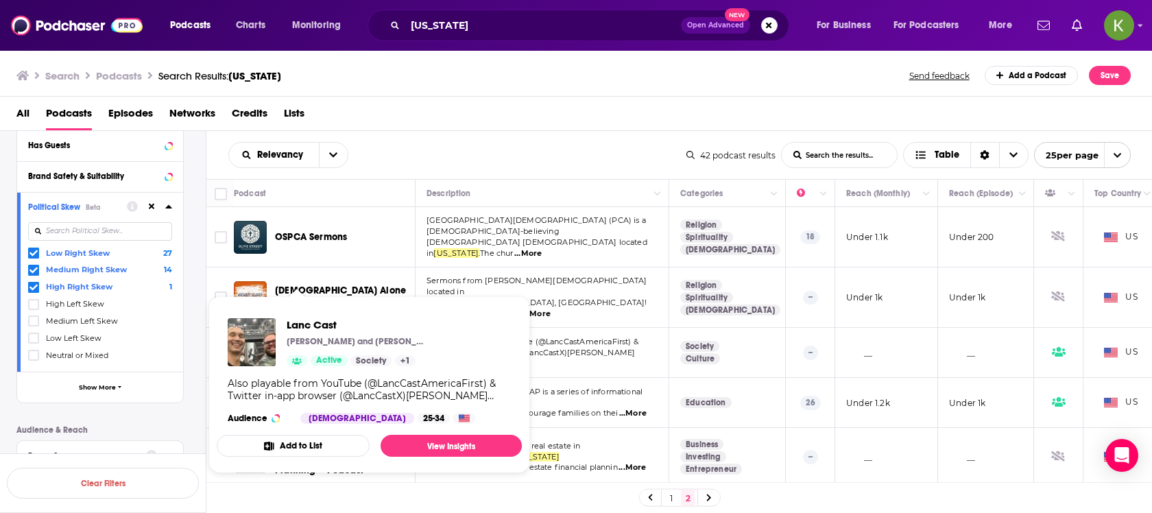
click at [502, 267] on td "Sermons from Christ Alone Fellowship Church located in the City of Lancaster, P…" at bounding box center [542, 297] width 254 height 60
click at [422, 439] on link "View Insights" at bounding box center [450, 446] width 141 height 22
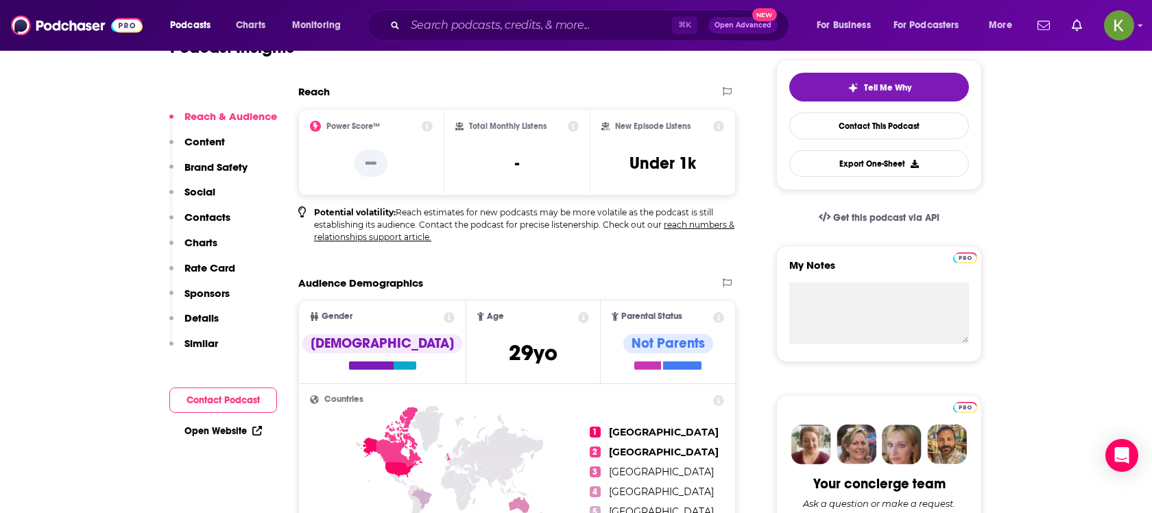
scroll to position [267, 0]
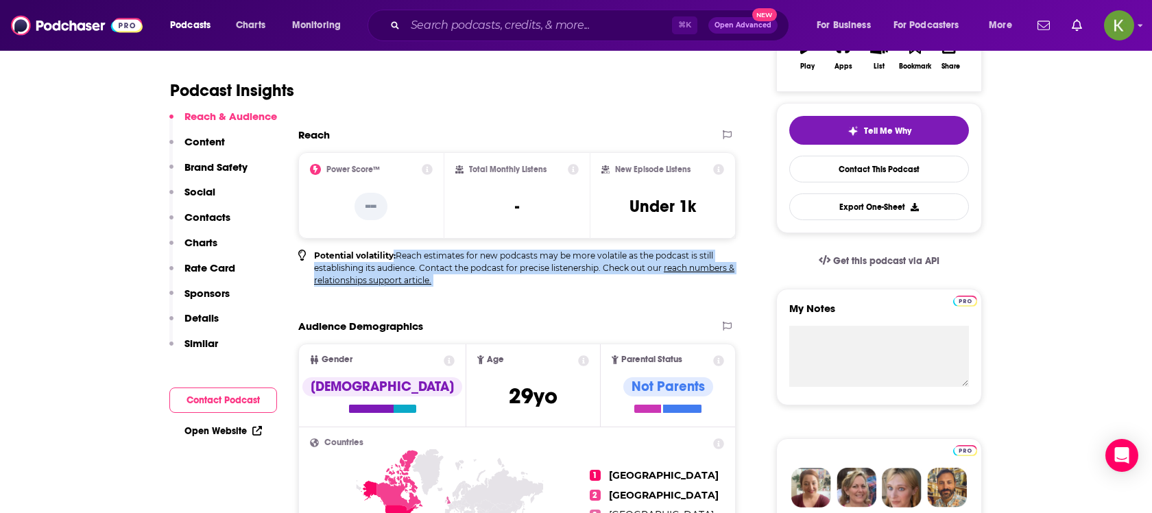
drag, startPoint x: 393, startPoint y: 252, endPoint x: 451, endPoint y: 290, distance: 69.2
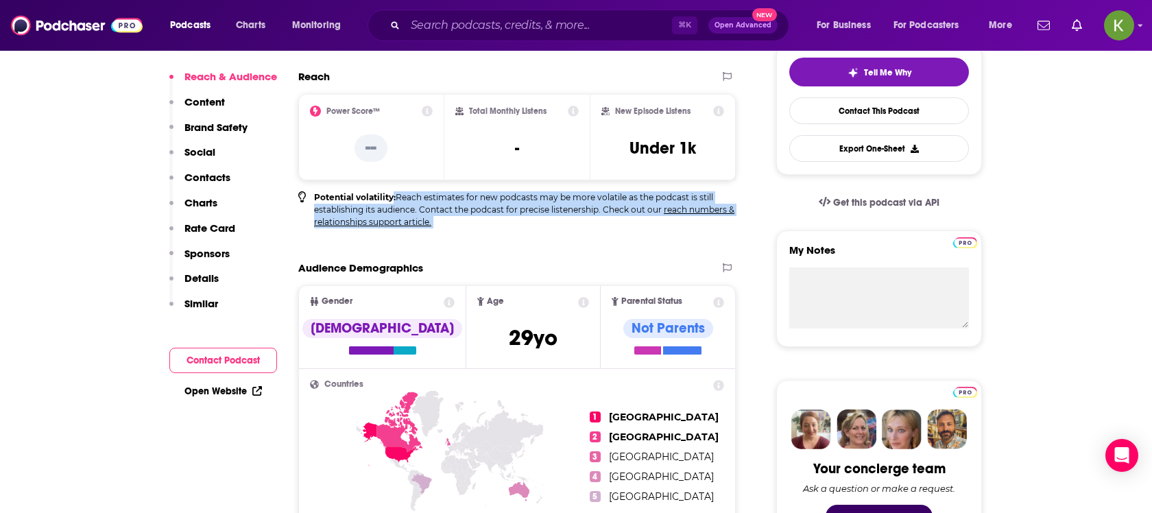
scroll to position [166, 0]
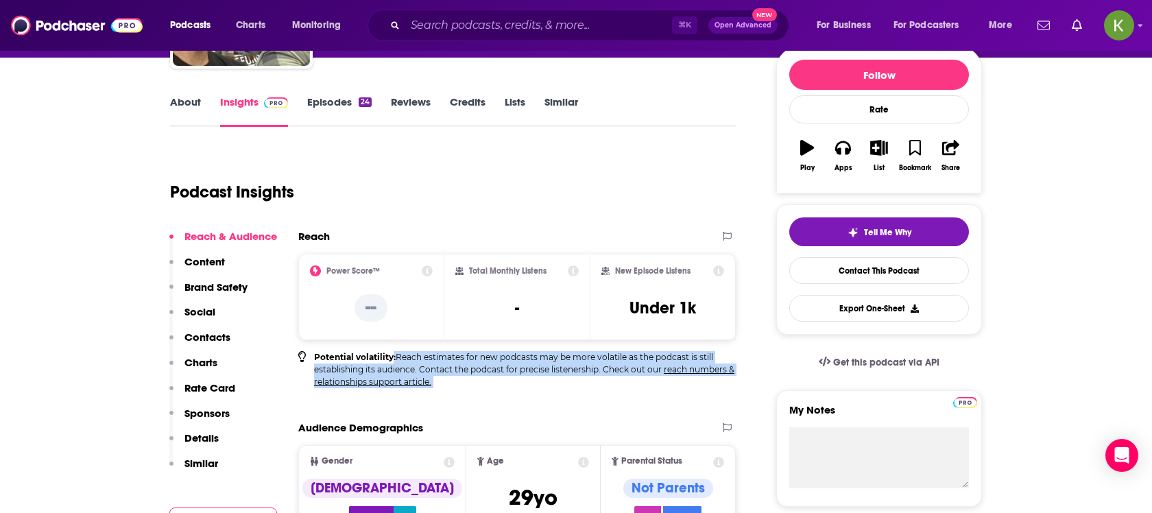
click at [321, 113] on link "Episodes 24" at bounding box center [339, 111] width 64 height 32
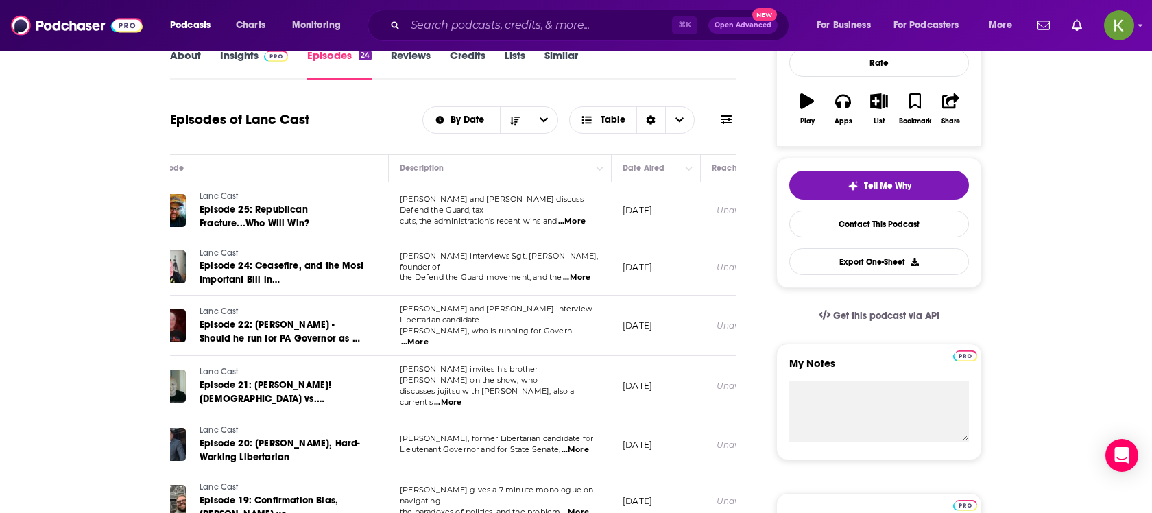
scroll to position [214, 0]
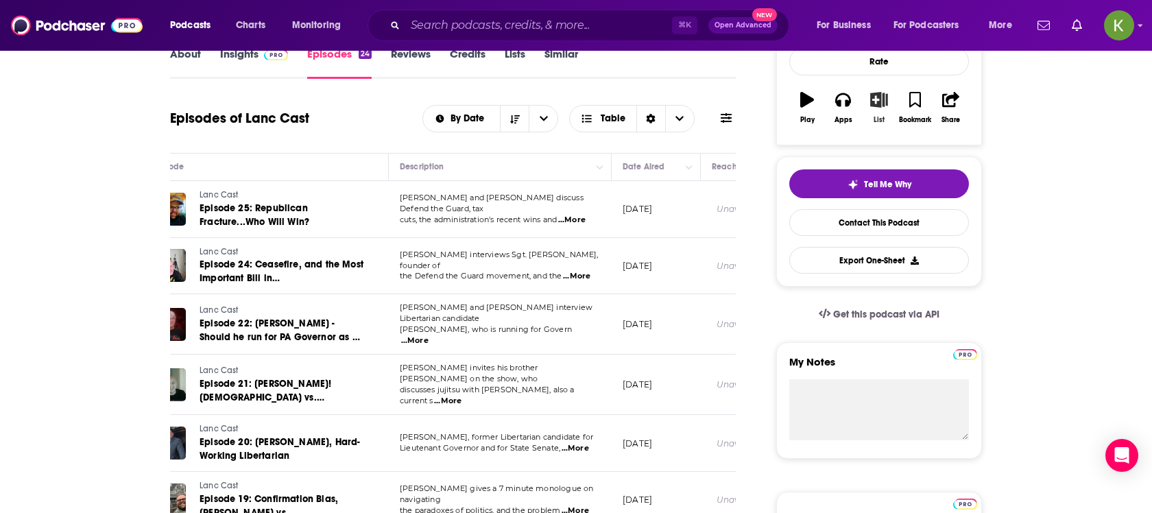
click at [880, 99] on icon "button" at bounding box center [879, 99] width 17 height 15
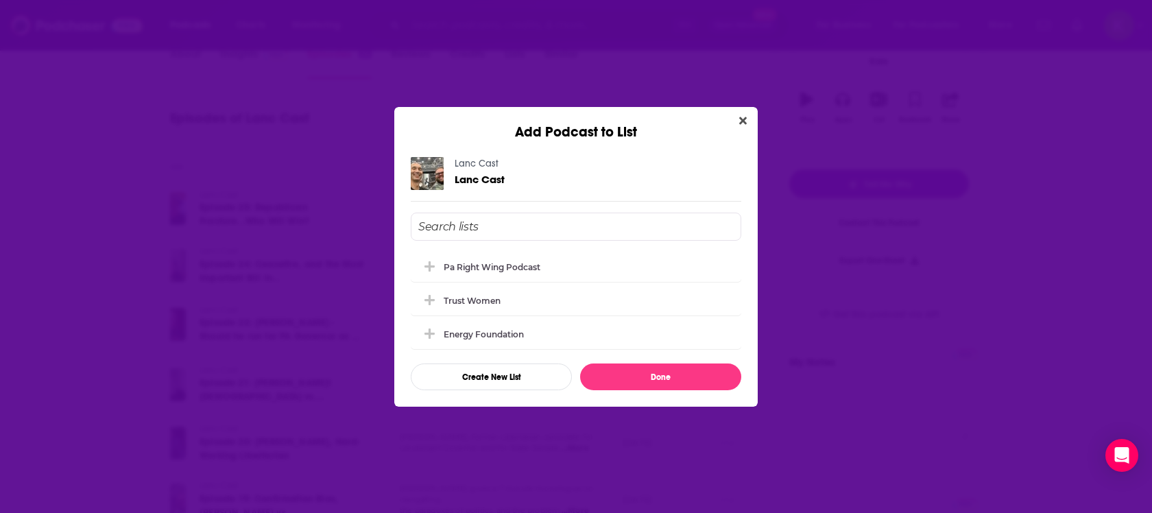
scroll to position [0, 0]
click at [495, 266] on div "pa right wing podcast" at bounding box center [496, 266] width 105 height 10
click at [617, 380] on button "Done" at bounding box center [660, 376] width 161 height 27
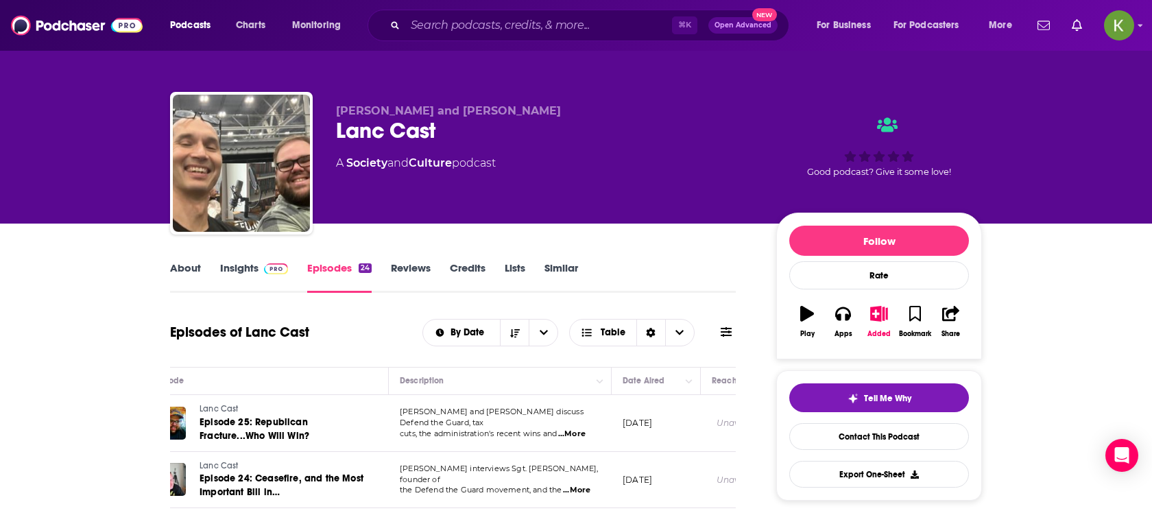
click at [197, 260] on div "About Insights Episodes 24 Reviews Credits Lists Similar" at bounding box center [453, 276] width 566 height 34
click at [190, 277] on link "About" at bounding box center [185, 277] width 31 height 32
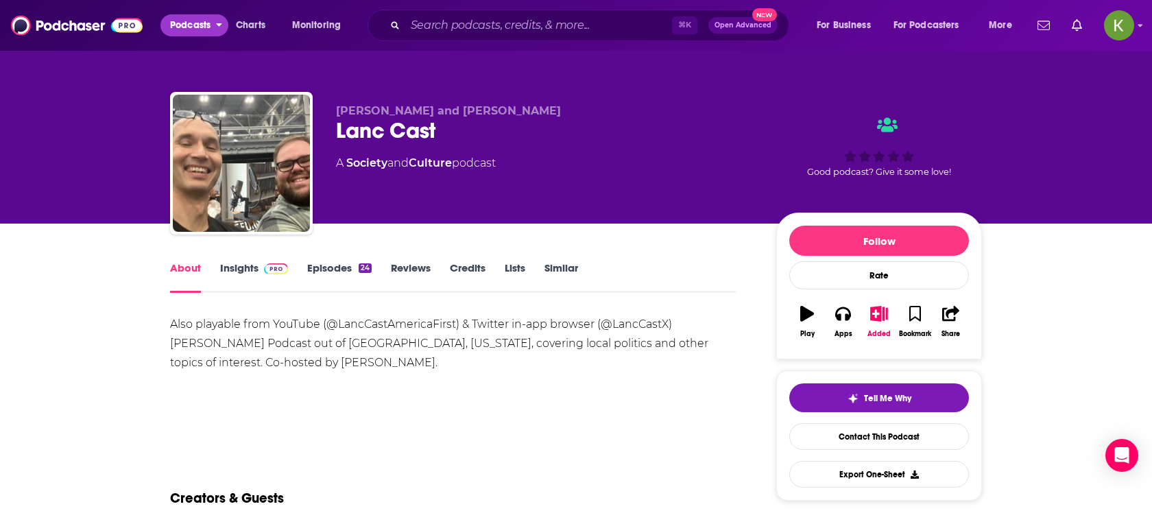
click at [180, 30] on span "Podcasts" at bounding box center [190, 25] width 40 height 19
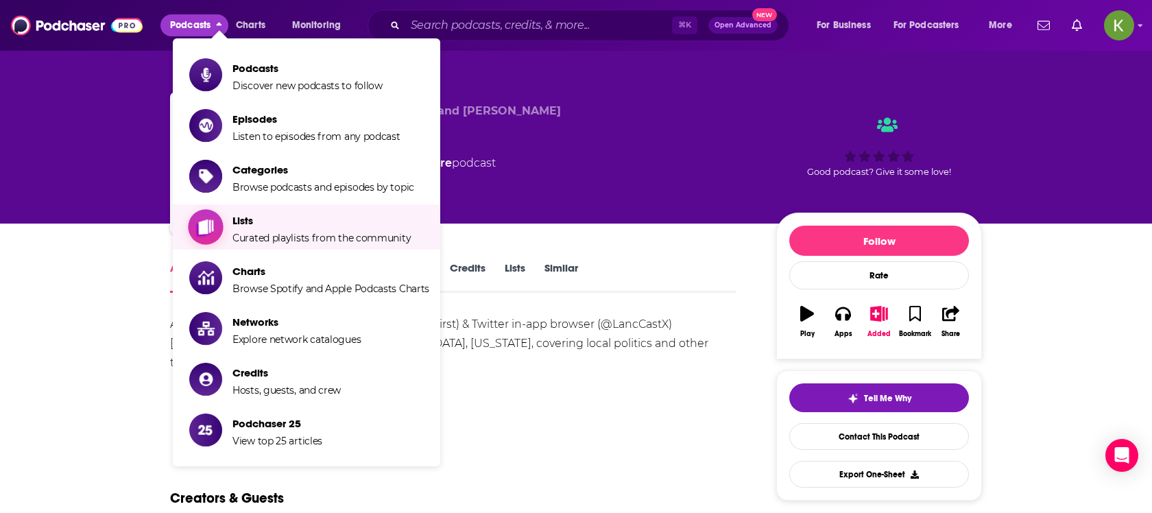
click at [199, 226] on icon "Show item sub-menu" at bounding box center [205, 226] width 15 height 17
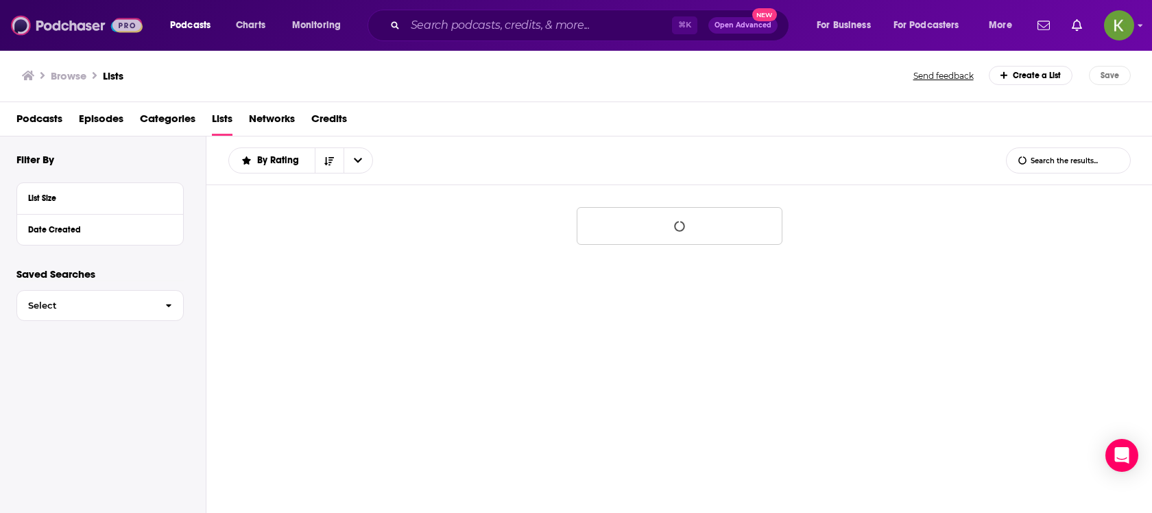
click at [106, 20] on img at bounding box center [77, 25] width 132 height 26
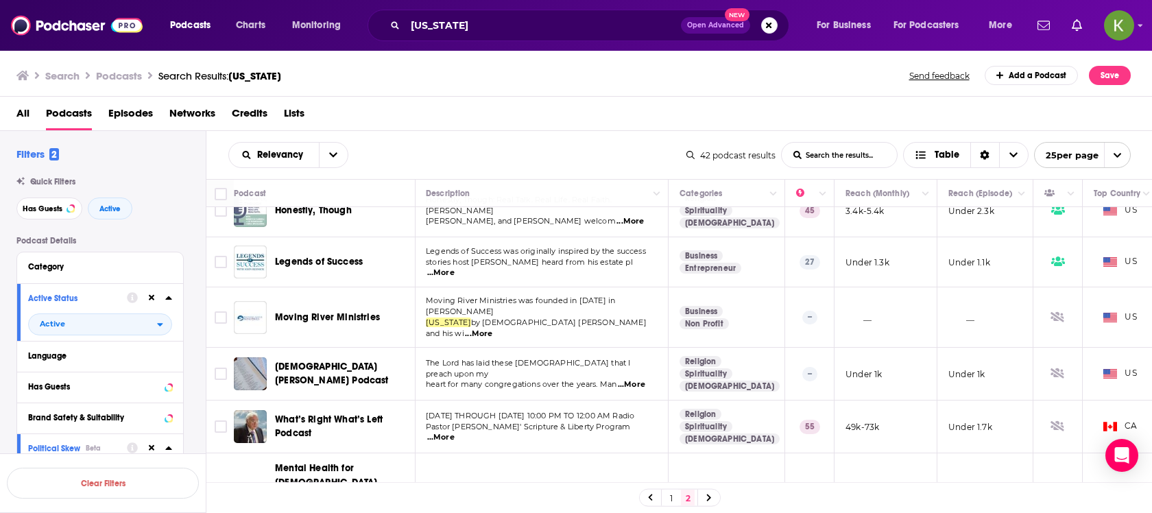
scroll to position [662, 1]
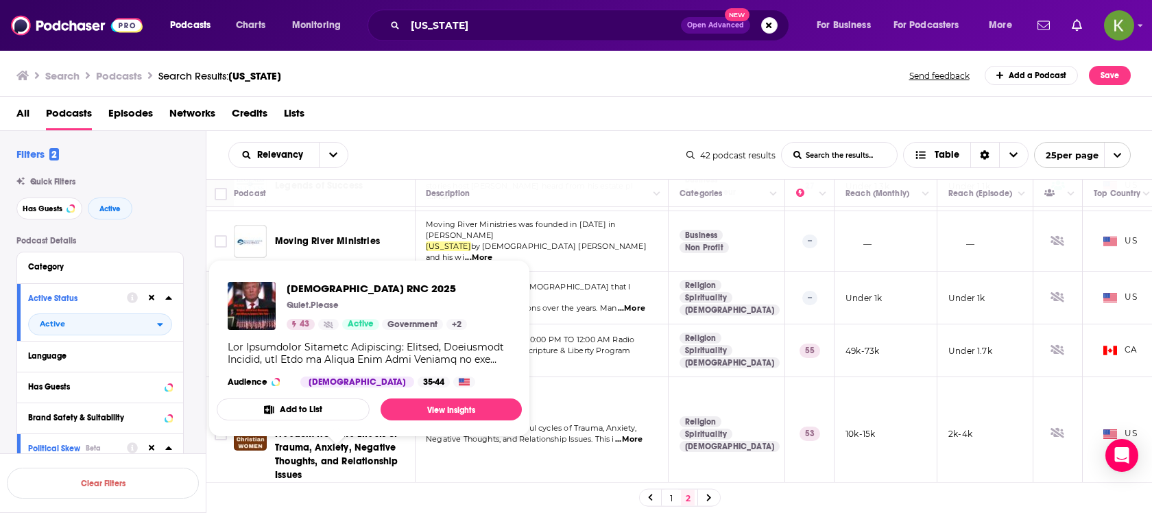
click at [337, 504] on span "[DEMOGRAPHIC_DATA] RNC 2025" at bounding box center [337, 516] width 125 height 25
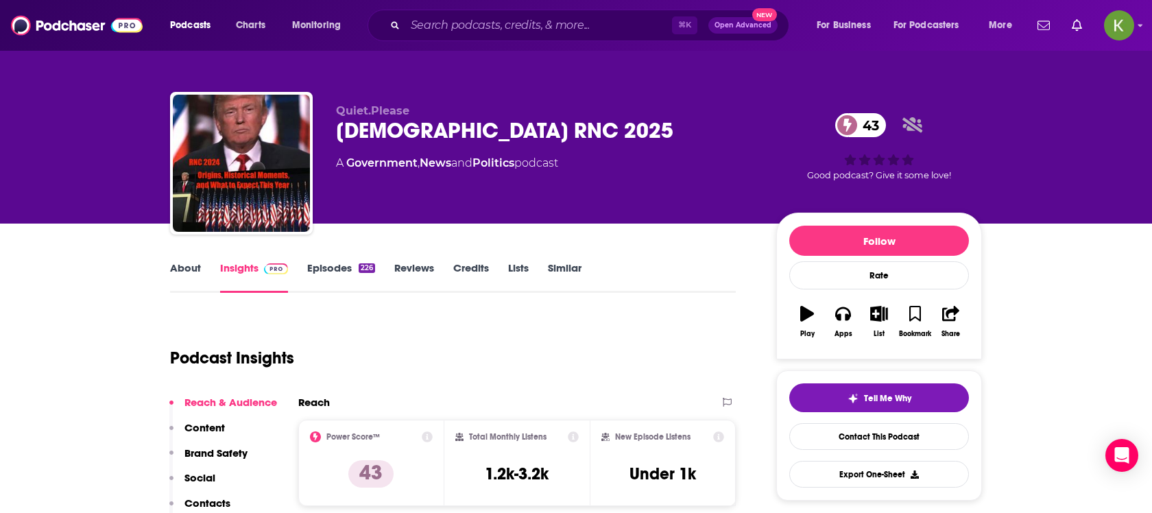
click at [324, 275] on link "Episodes 226" at bounding box center [341, 277] width 68 height 32
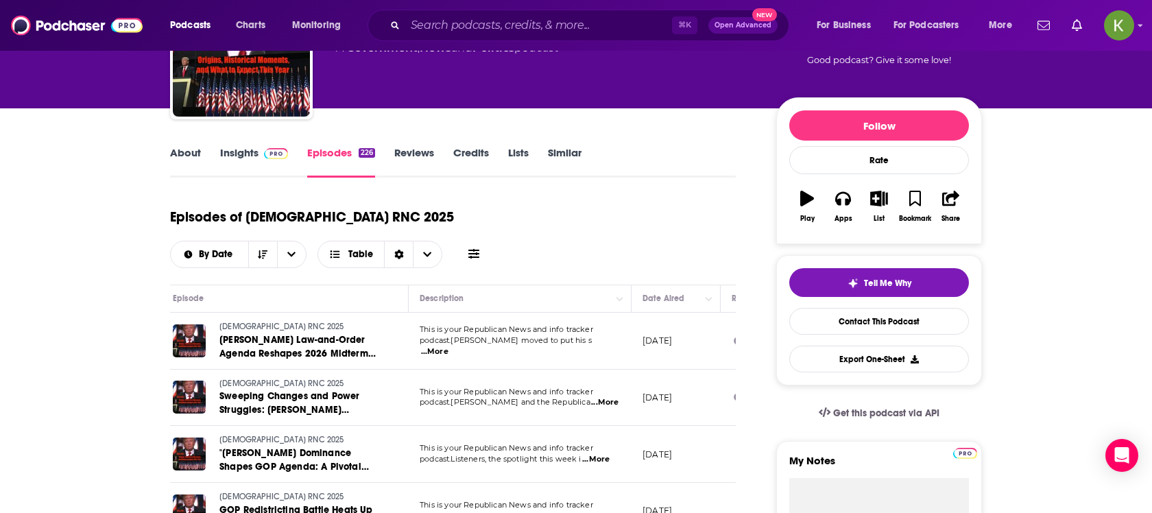
scroll to position [0, 37]
click at [447, 346] on span "...More" at bounding box center [433, 351] width 27 height 11
drag, startPoint x: 531, startPoint y: 312, endPoint x: 566, endPoint y: 323, distance: 36.0
click at [877, 193] on icon "button" at bounding box center [879, 198] width 17 height 15
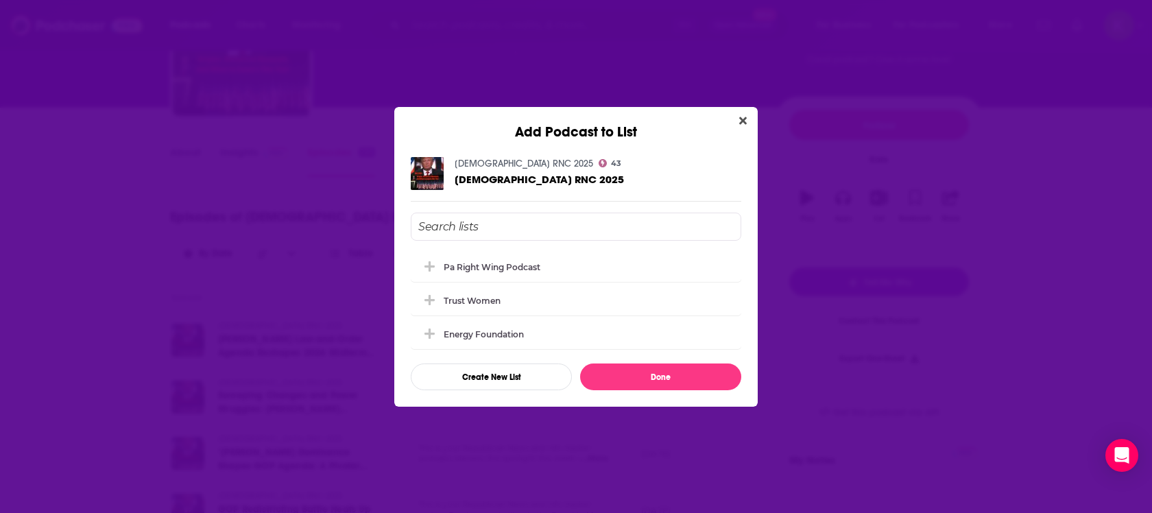
scroll to position [0, 0]
click at [503, 269] on div "pa right wing podcast" at bounding box center [496, 266] width 105 height 10
click at [620, 385] on button "Done" at bounding box center [660, 376] width 161 height 27
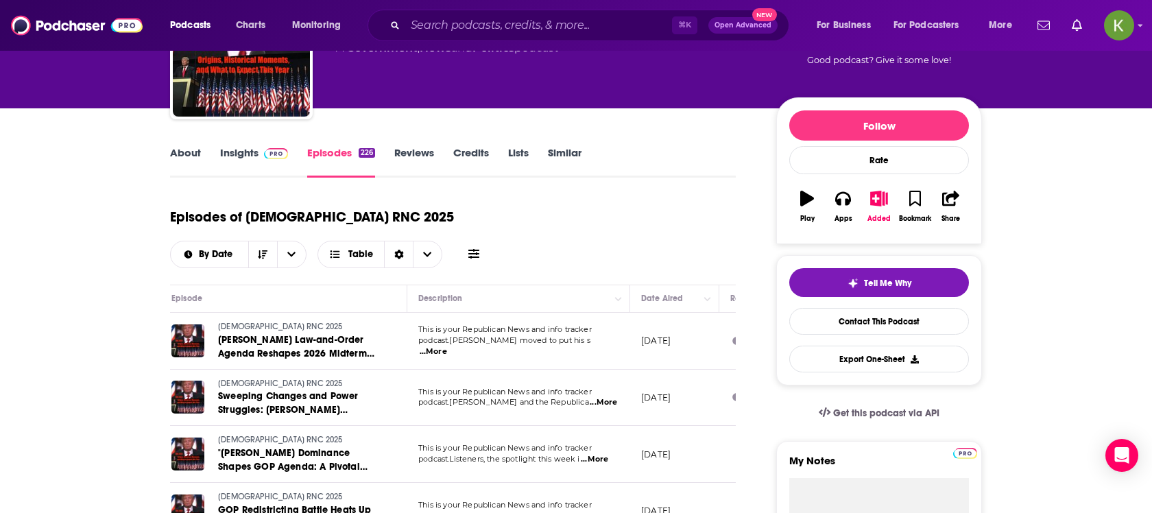
click at [195, 167] on link "About" at bounding box center [185, 162] width 31 height 32
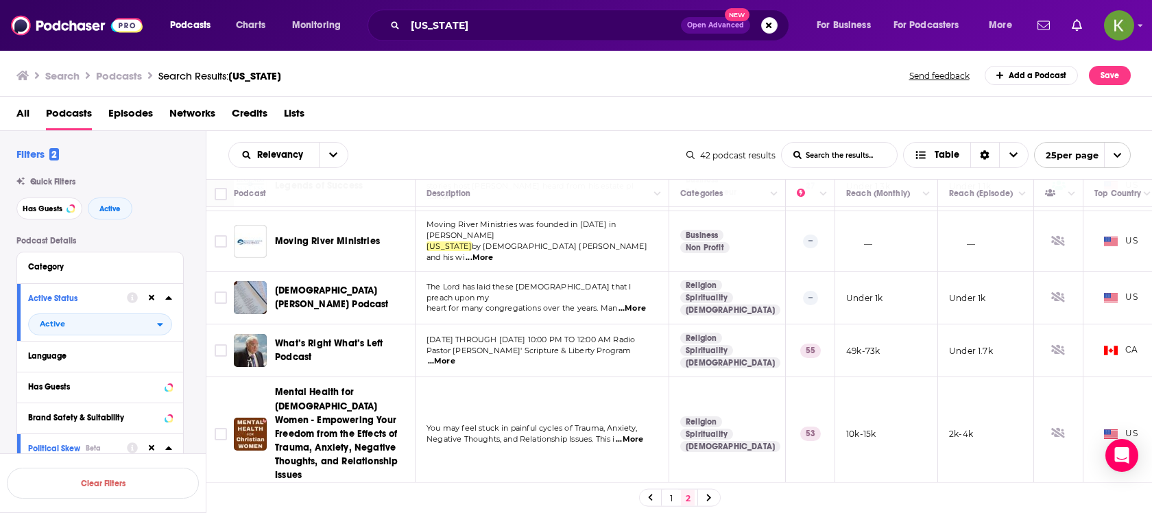
scroll to position [649, 0]
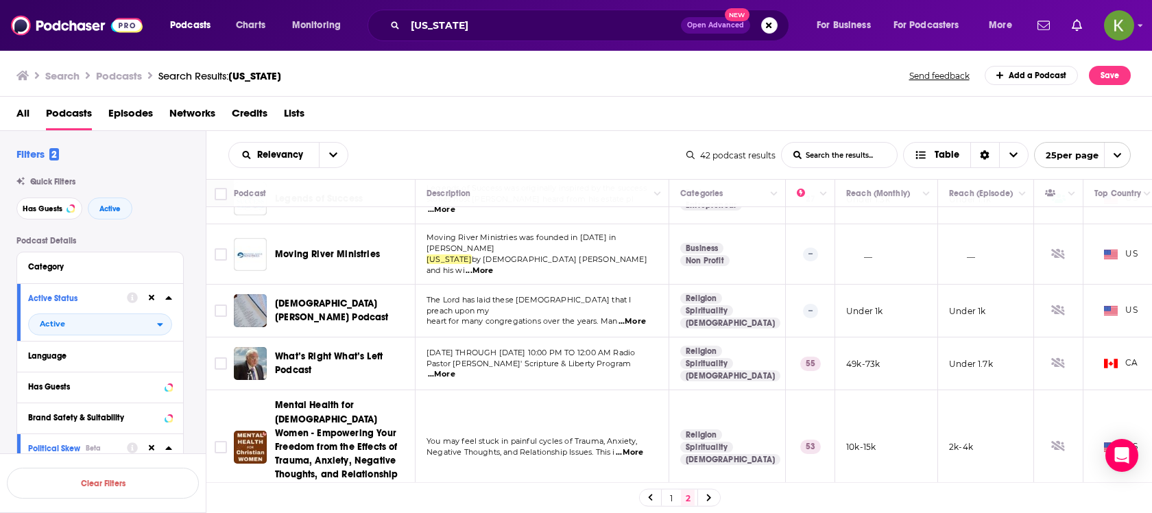
click at [455, 369] on span "...More" at bounding box center [441, 374] width 27 height 11
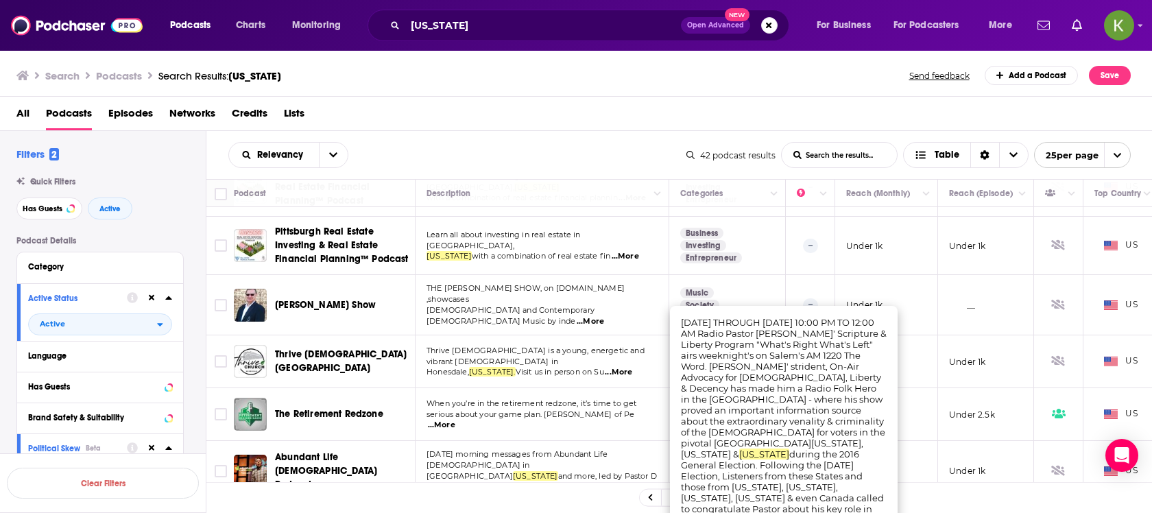
scroll to position [269, 0]
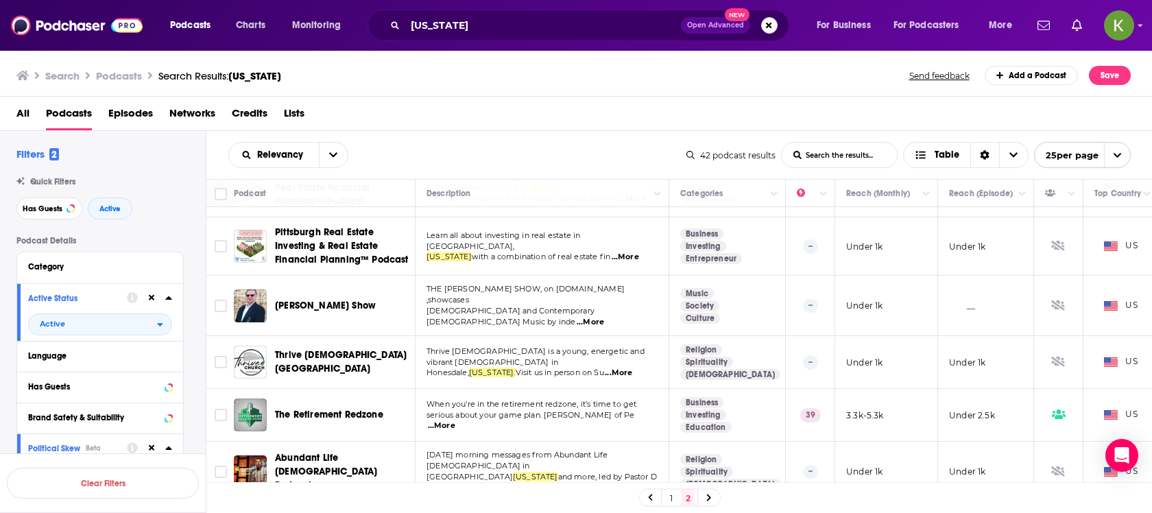
click at [624, 284] on span "THE RON KING SHOW, on www.RKPradio.com ,showcases" at bounding box center [525, 294] width 198 height 21
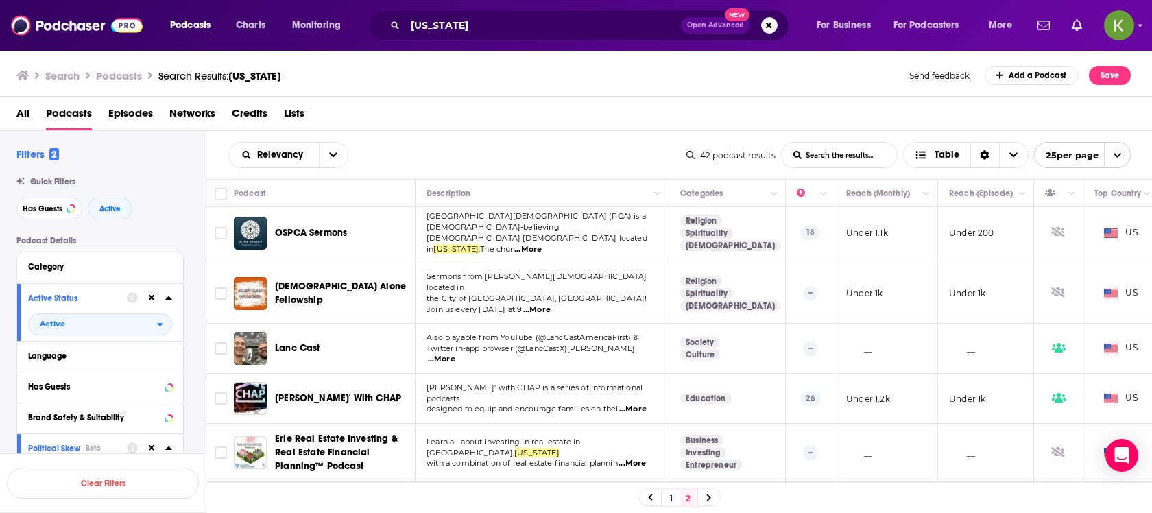
scroll to position [0, 0]
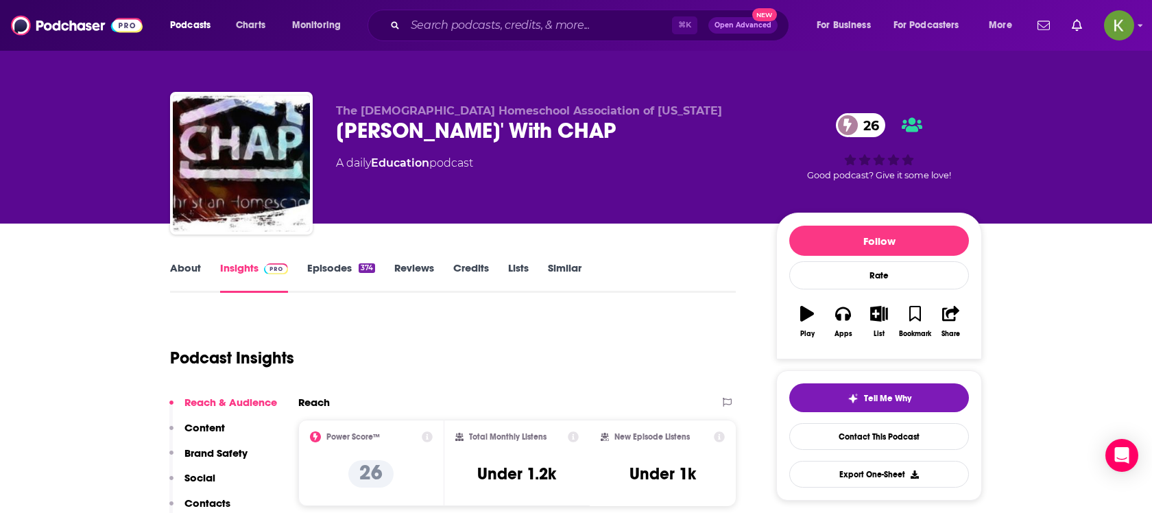
click at [332, 276] on link "Episodes 374" at bounding box center [341, 277] width 68 height 32
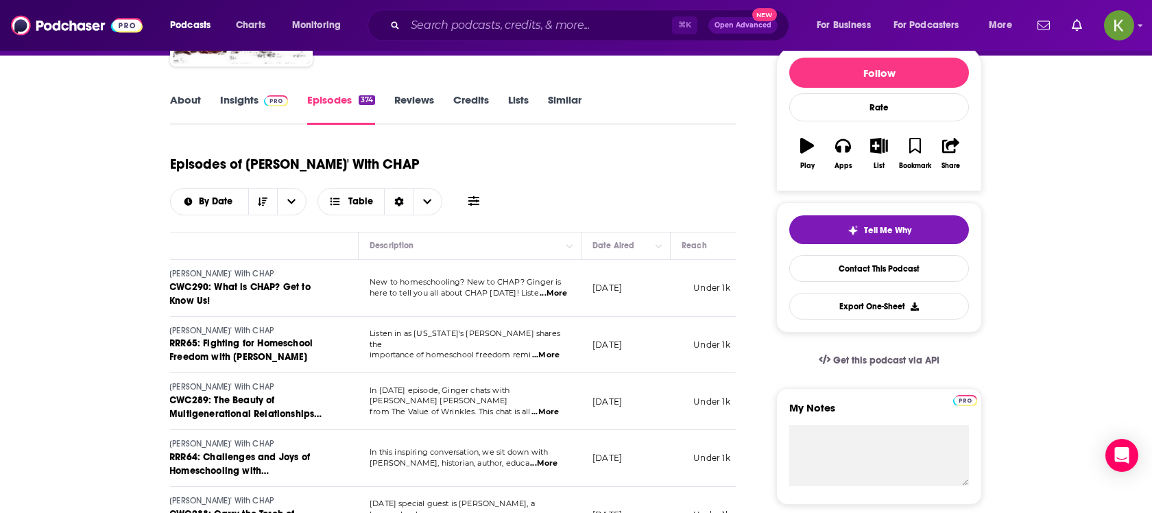
scroll to position [169, 0]
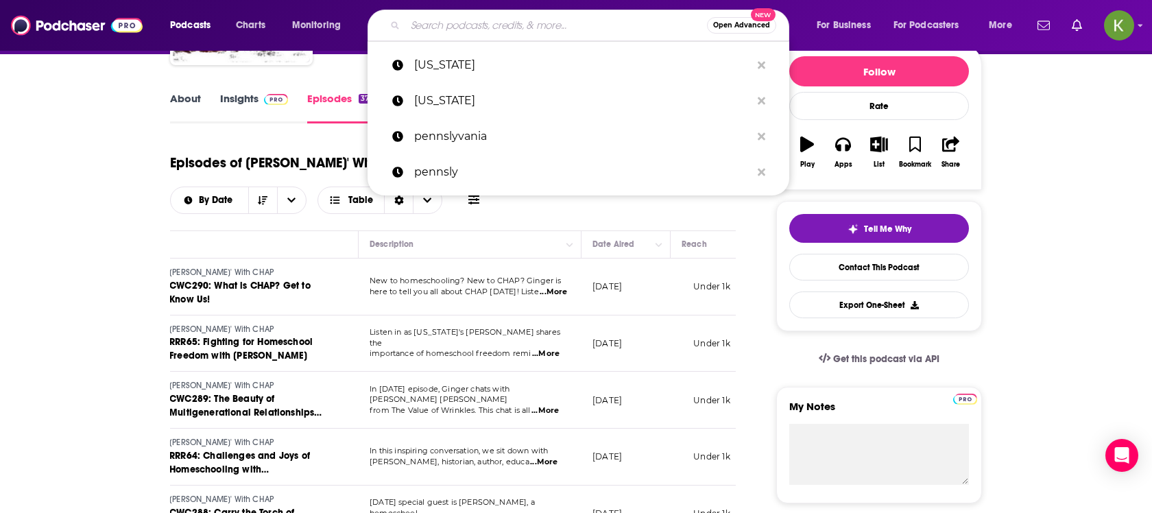
click at [466, 27] on input "Search podcasts, credits, & more..." at bounding box center [556, 25] width 302 height 22
paste input "Community Conversations with Rep. [PERSON_NAME]"
type input "Community Conversations with Rep. [PERSON_NAME]"
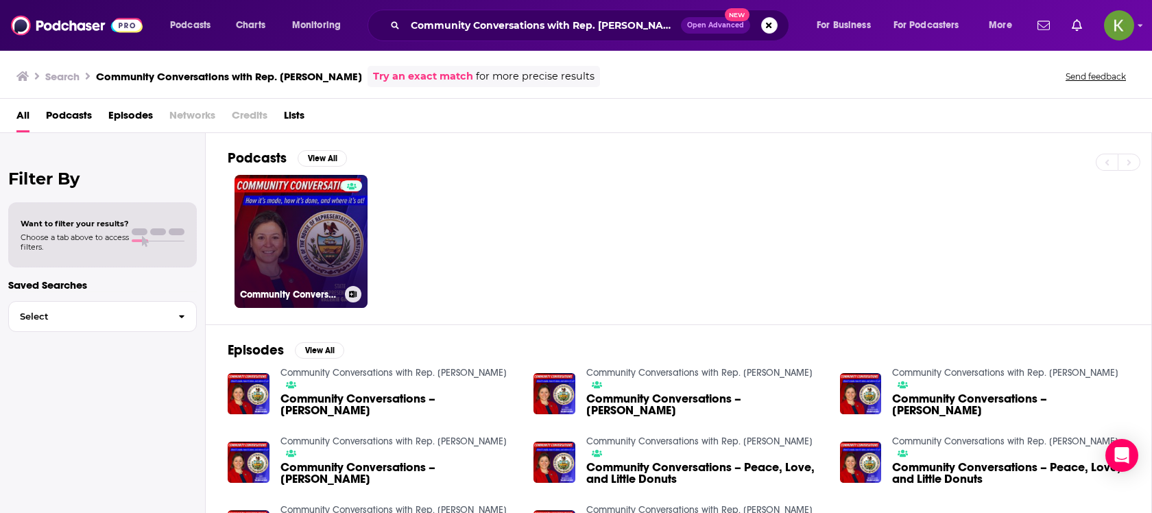
click at [325, 221] on link "Community Conversations with Rep. [PERSON_NAME]" at bounding box center [300, 241] width 133 height 133
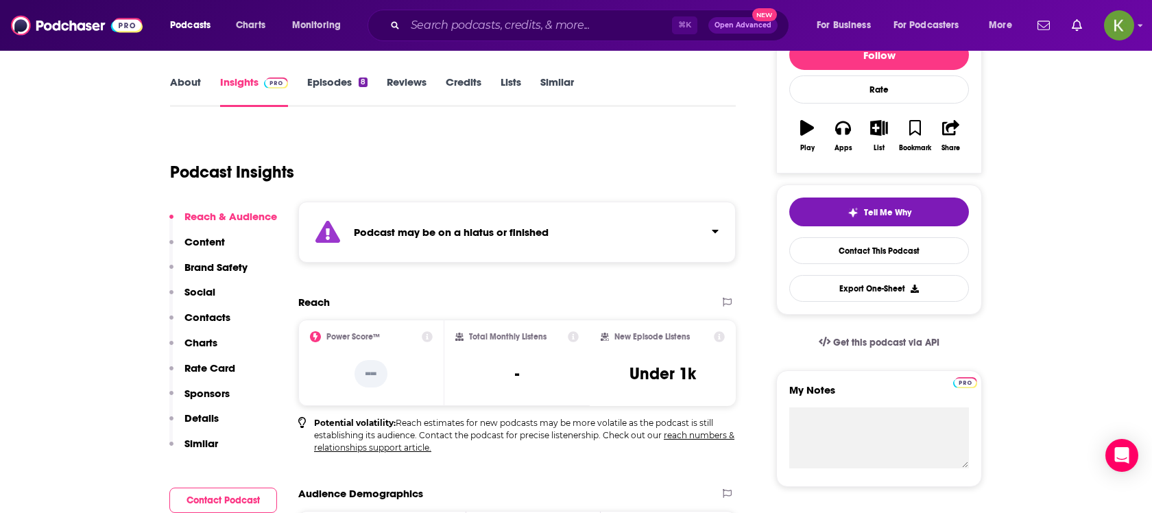
scroll to position [94, 0]
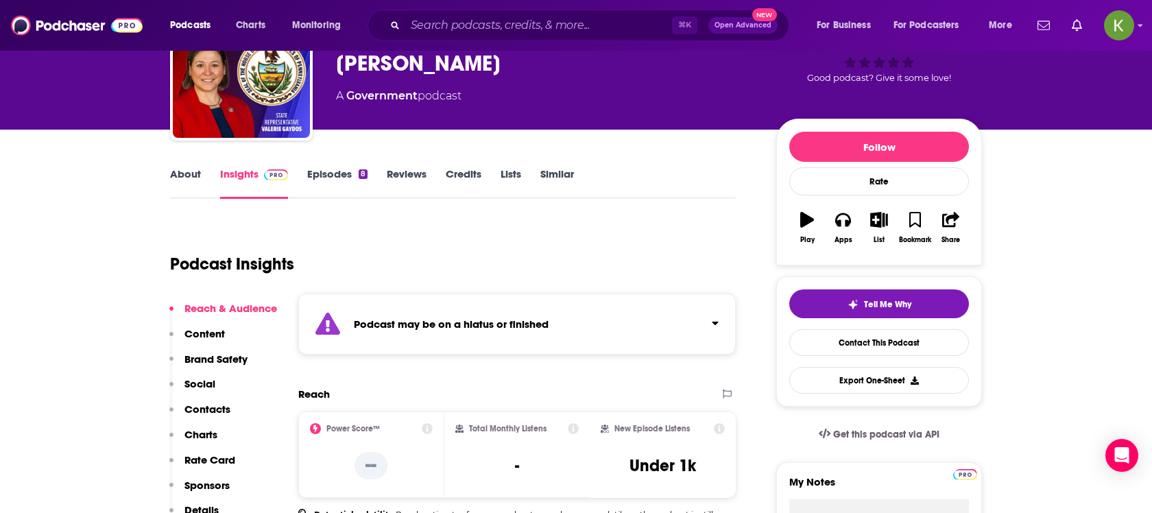
click at [195, 165] on div "About Insights Episodes 8 Reviews Credits Lists Similar" at bounding box center [453, 182] width 566 height 34
click at [186, 178] on link "About" at bounding box center [185, 183] width 31 height 32
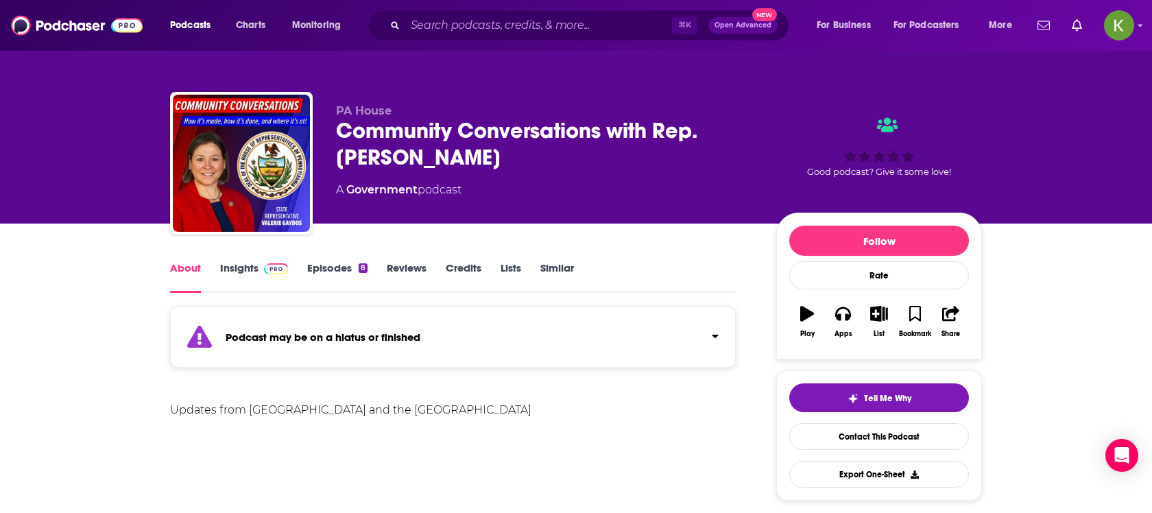
click at [320, 266] on link "Episodes 8" at bounding box center [337, 277] width 60 height 32
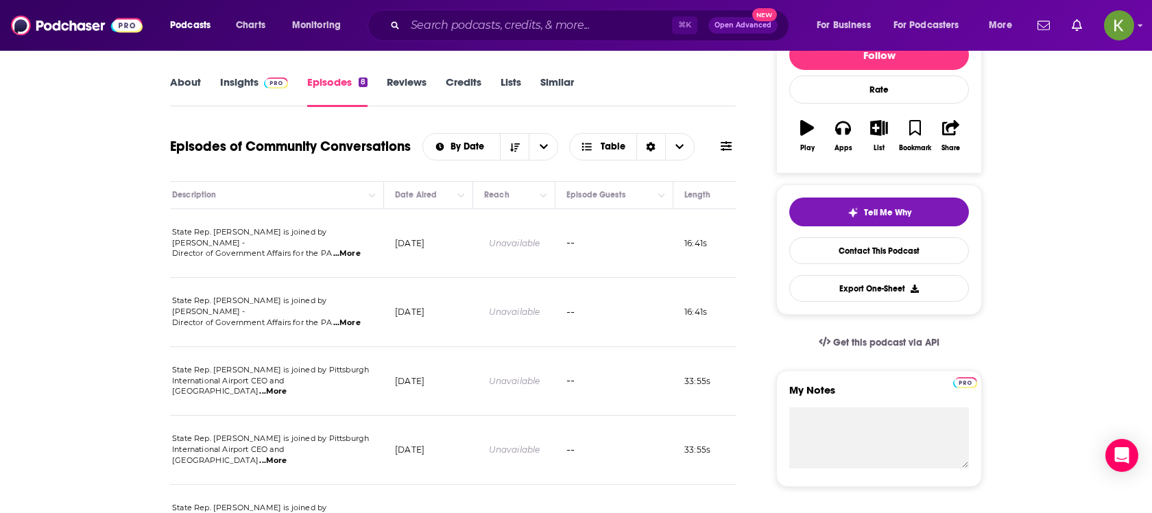
scroll to position [189, 0]
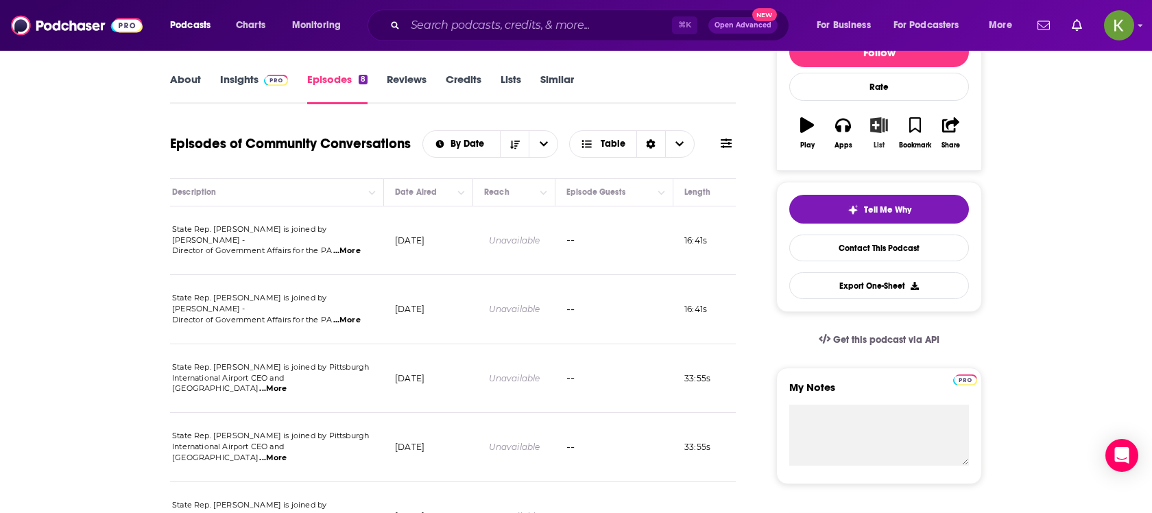
click at [873, 128] on icon "button" at bounding box center [879, 124] width 17 height 15
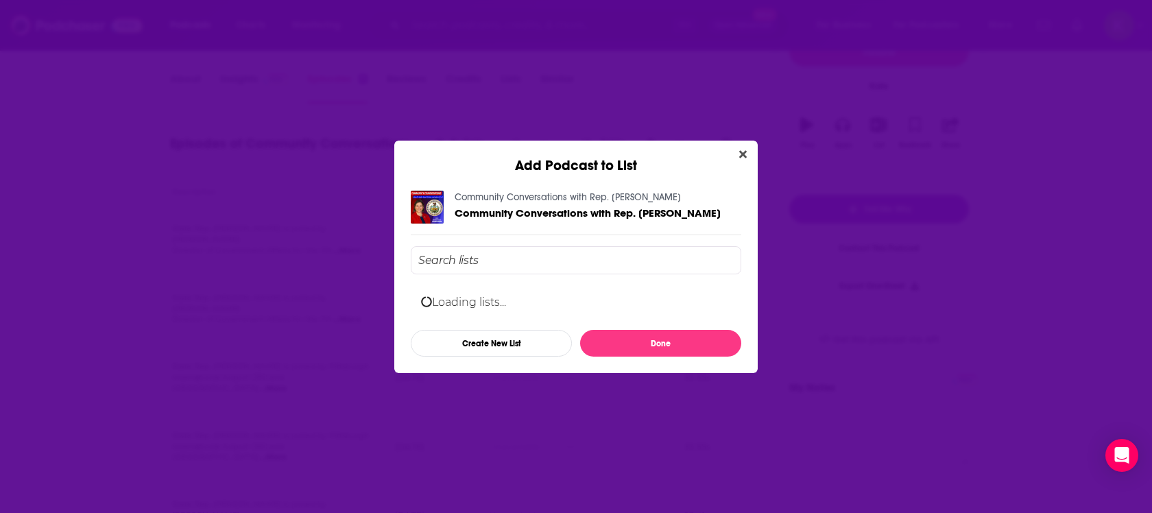
scroll to position [0, 0]
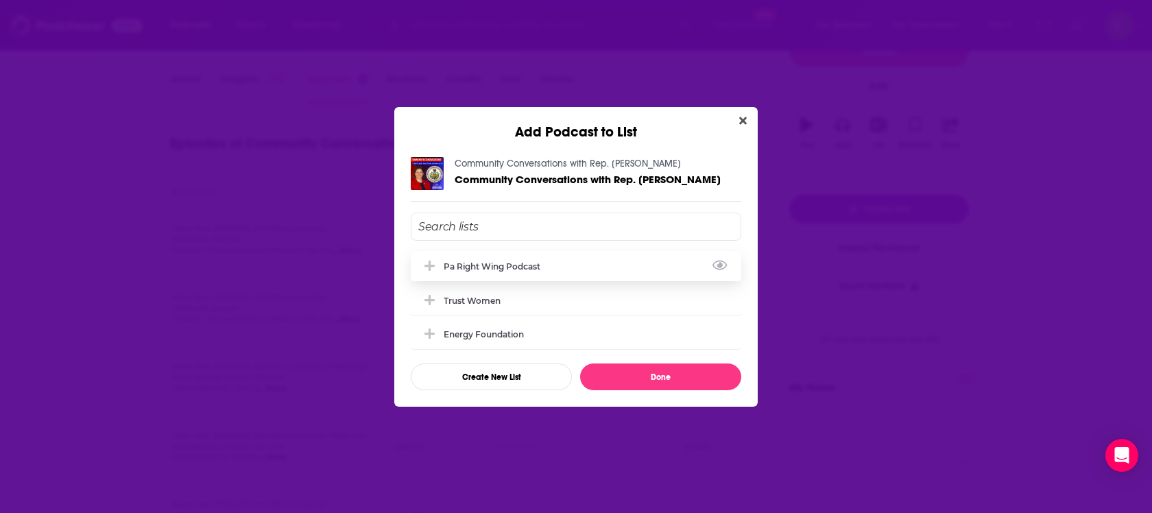
click at [603, 256] on div "pa right wing podcast" at bounding box center [576, 266] width 330 height 30
click at [639, 371] on button "Done" at bounding box center [660, 376] width 161 height 27
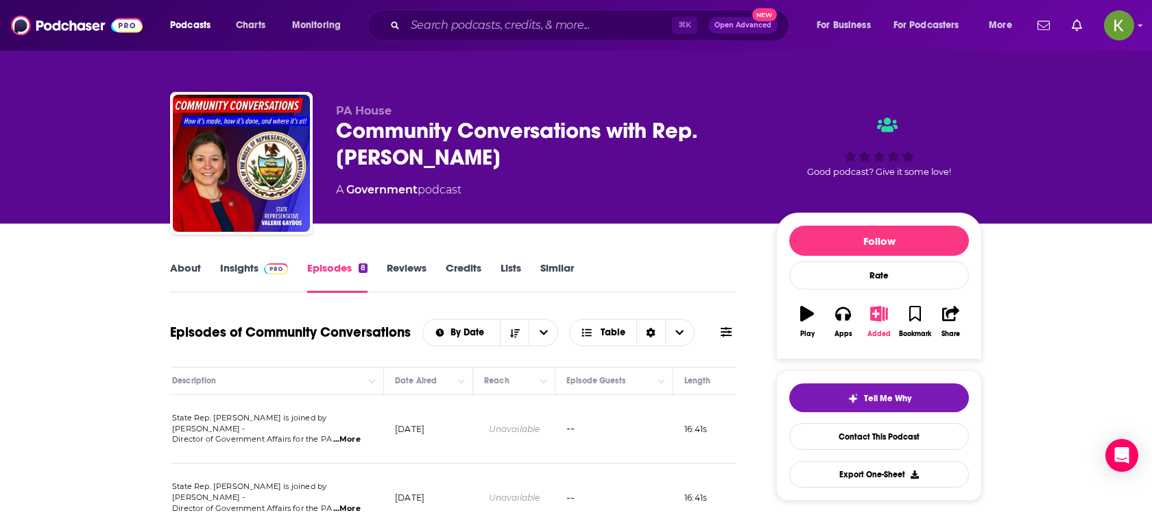
scroll to position [189, 0]
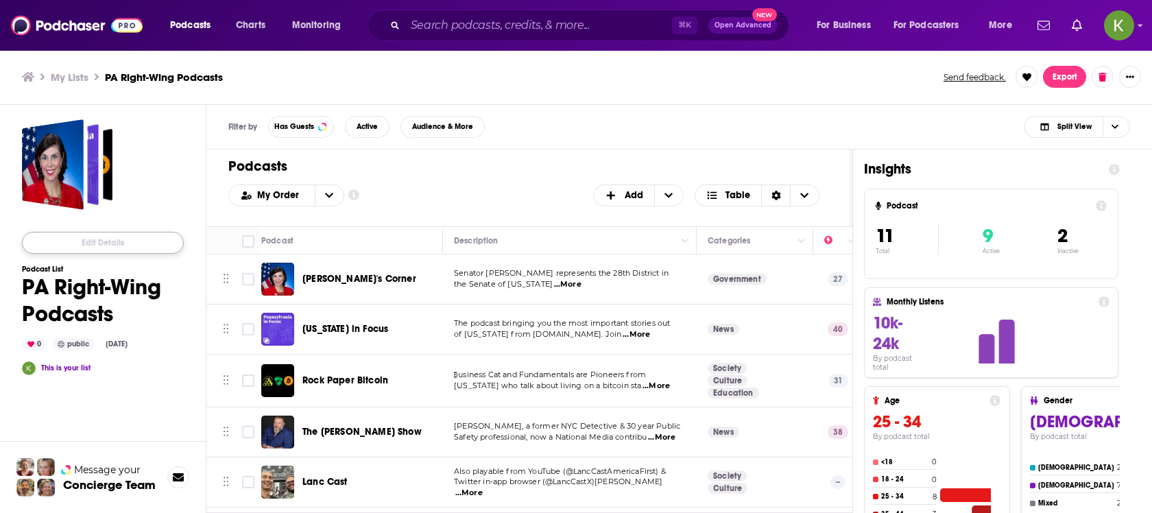
click at [123, 243] on button "Edit Details" at bounding box center [103, 243] width 162 height 22
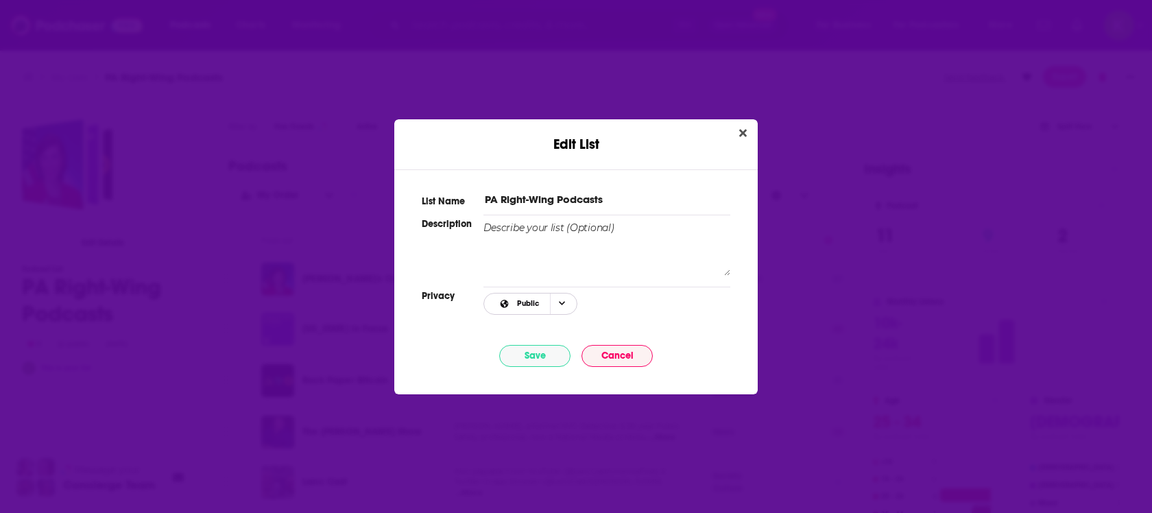
click at [559, 302] on icon "Choose Privacy" at bounding box center [562, 304] width 7 height 4
click at [565, 309] on span "Choose Privacy" at bounding box center [561, 303] width 23 height 21
click at [537, 352] on button "Save" at bounding box center [534, 356] width 71 height 22
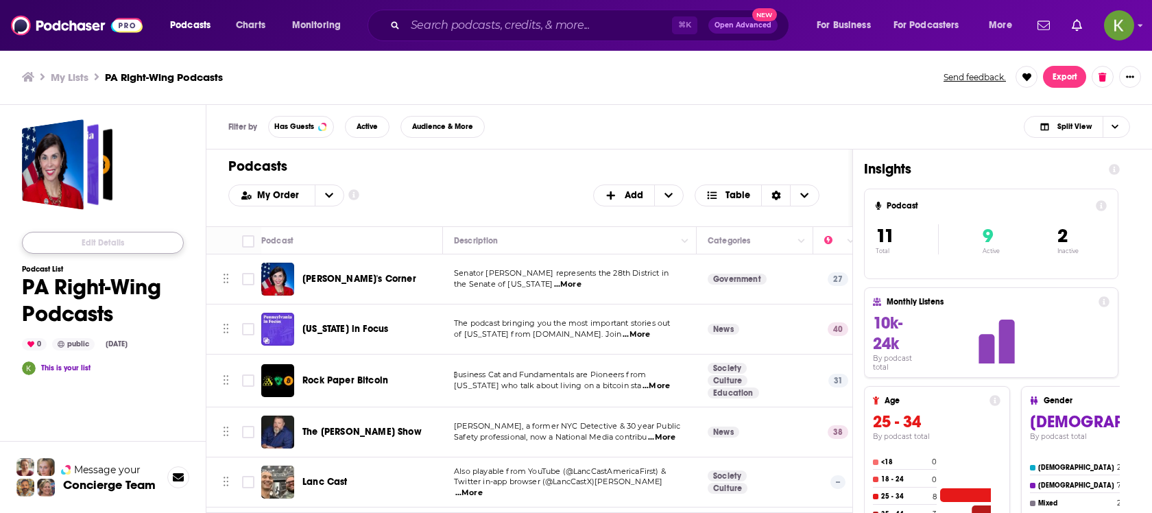
click at [126, 234] on button "Edit Details" at bounding box center [103, 243] width 162 height 22
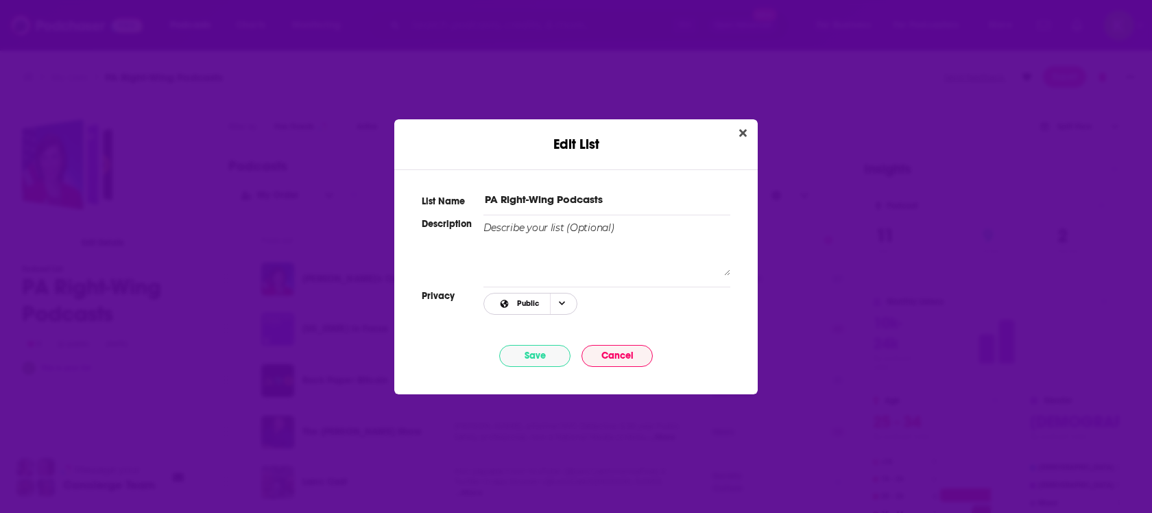
click at [529, 302] on span "Public" at bounding box center [528, 304] width 22 height 8
click at [554, 345] on span "Link Only" at bounding box center [554, 349] width 86 height 8
click at [534, 352] on button "Save" at bounding box center [534, 356] width 71 height 22
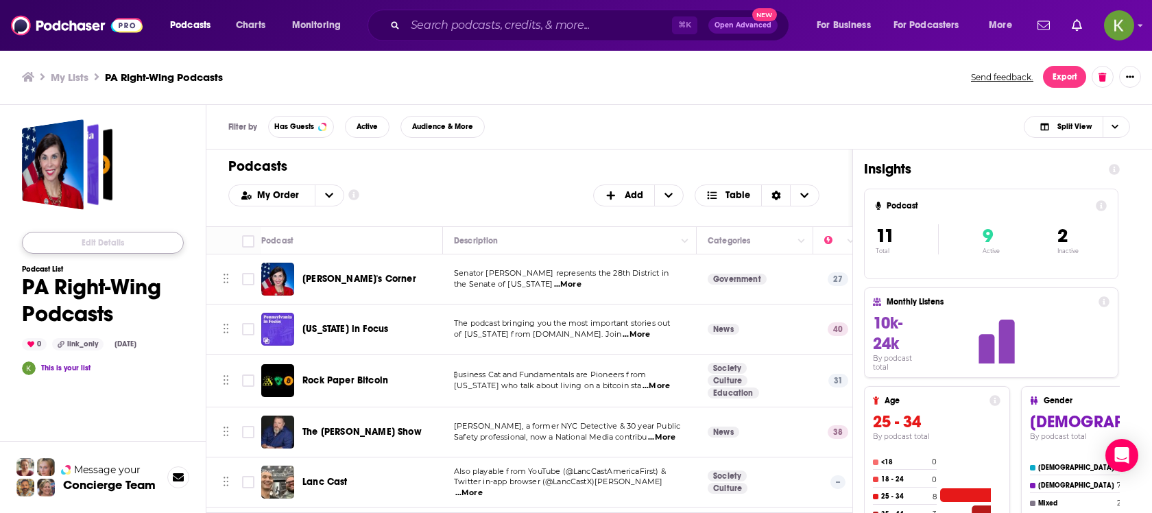
click at [75, 247] on button "Edit Details" at bounding box center [103, 243] width 162 height 22
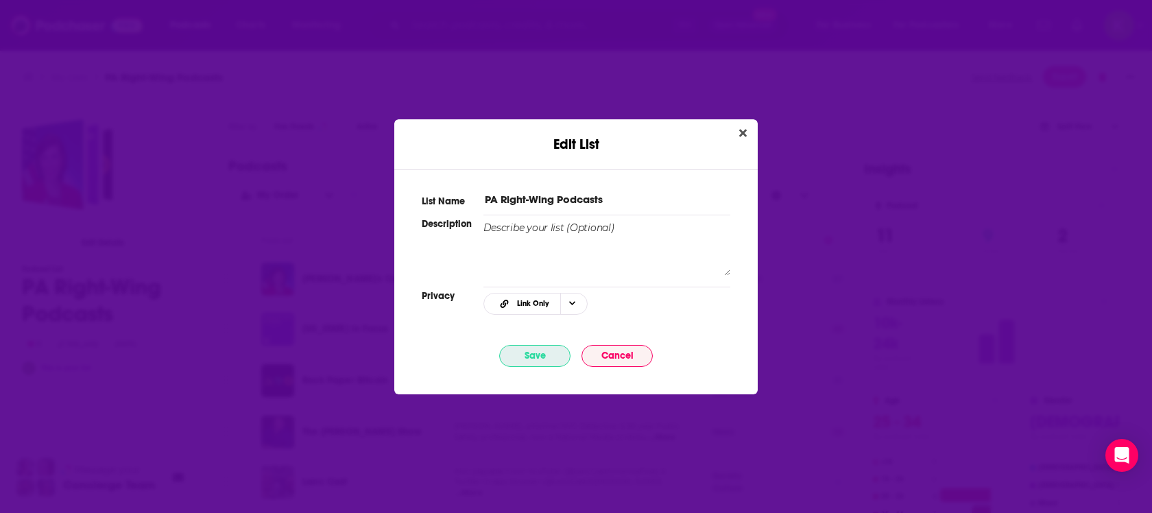
click at [541, 363] on button "Save" at bounding box center [534, 356] width 71 height 22
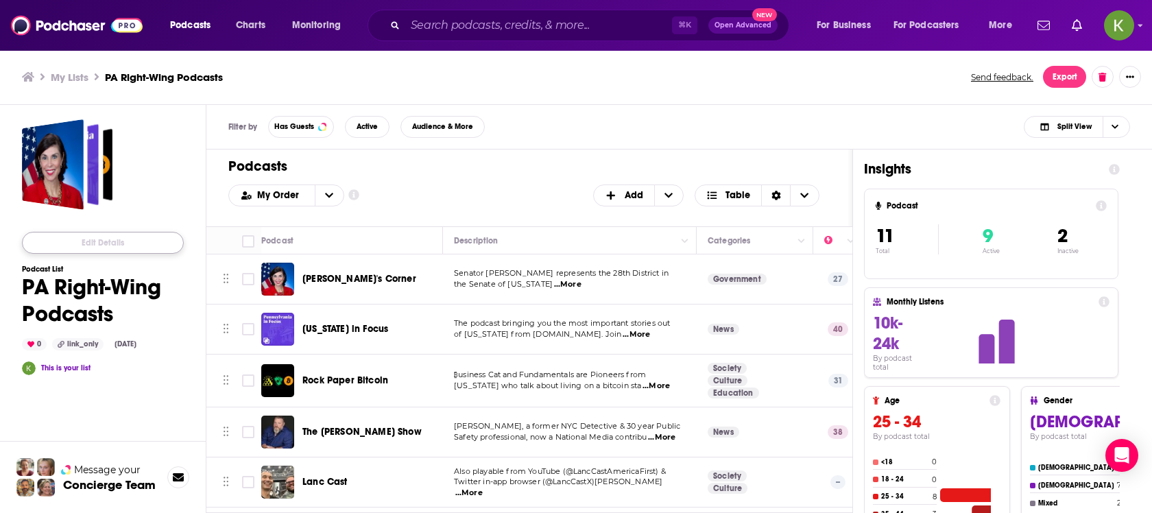
click at [95, 242] on button "Edit Details" at bounding box center [103, 243] width 162 height 22
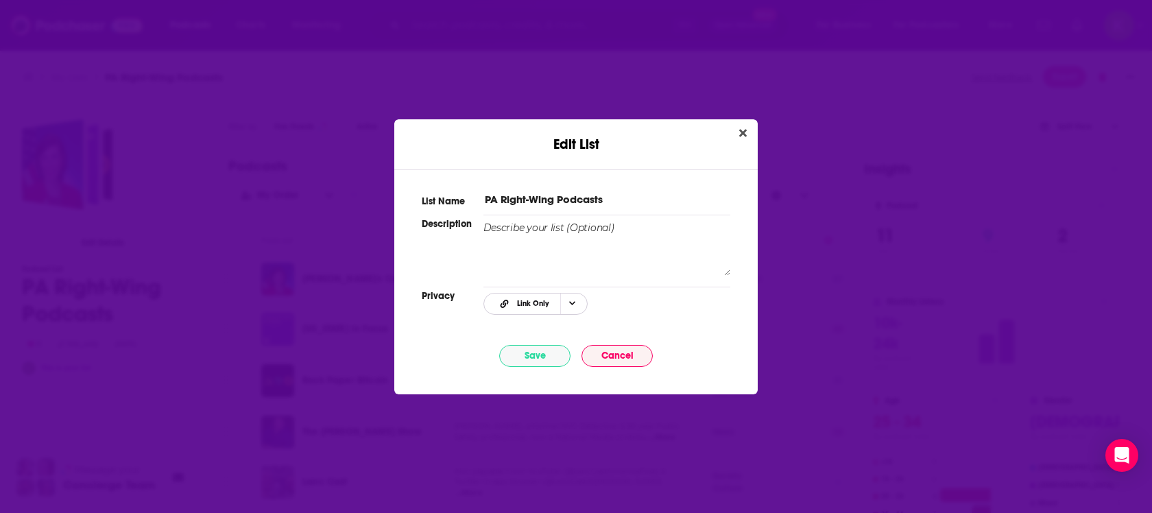
click at [550, 298] on span "Link Only" at bounding box center [523, 303] width 73 height 19
click at [544, 378] on div "Public" at bounding box center [545, 372] width 125 height 23
click at [529, 339] on div "List Name PA Right-Wing Podcasts Description Privacy Public Save Cancel" at bounding box center [575, 273] width 363 height 208
click at [529, 351] on button "Save" at bounding box center [534, 356] width 71 height 22
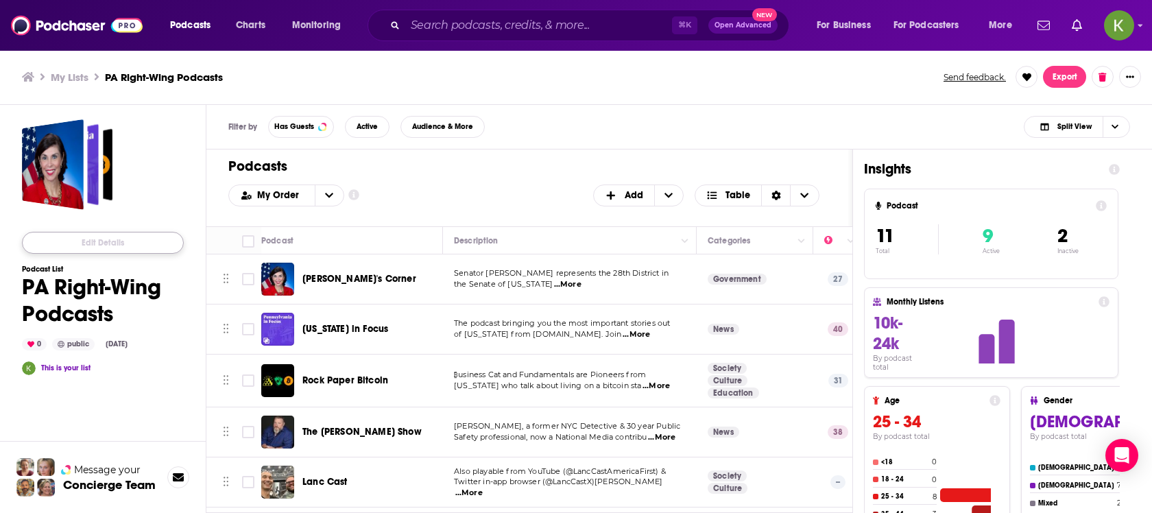
click at [128, 237] on button "Edit Details" at bounding box center [103, 243] width 162 height 22
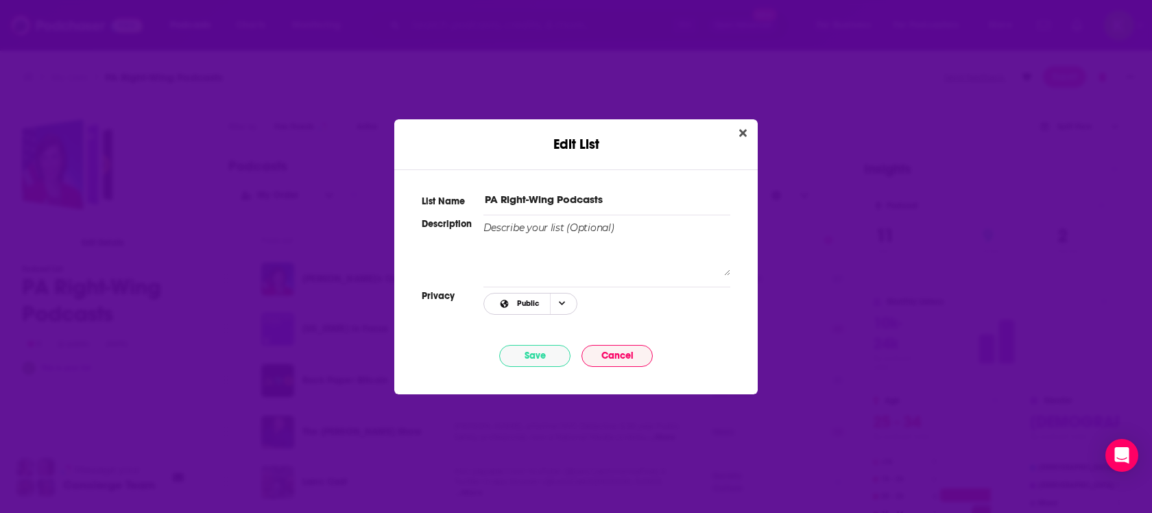
click at [529, 309] on span "Public" at bounding box center [518, 303] width 63 height 19
click at [543, 348] on span "Link Only" at bounding box center [554, 349] width 86 height 8
click at [540, 352] on button "Save" at bounding box center [534, 356] width 71 height 22
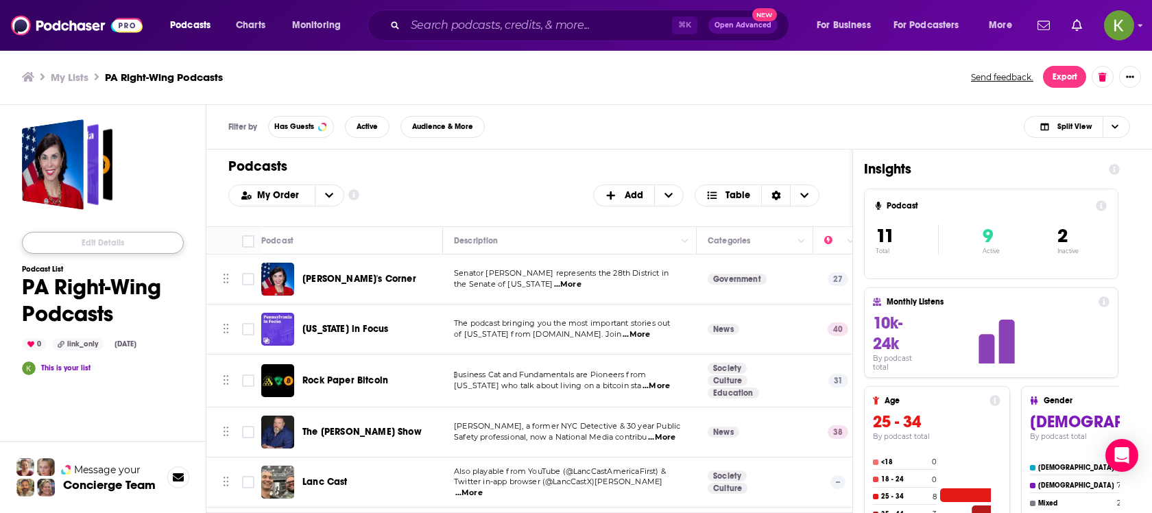
click at [154, 243] on button "Edit Details" at bounding box center [103, 243] width 162 height 22
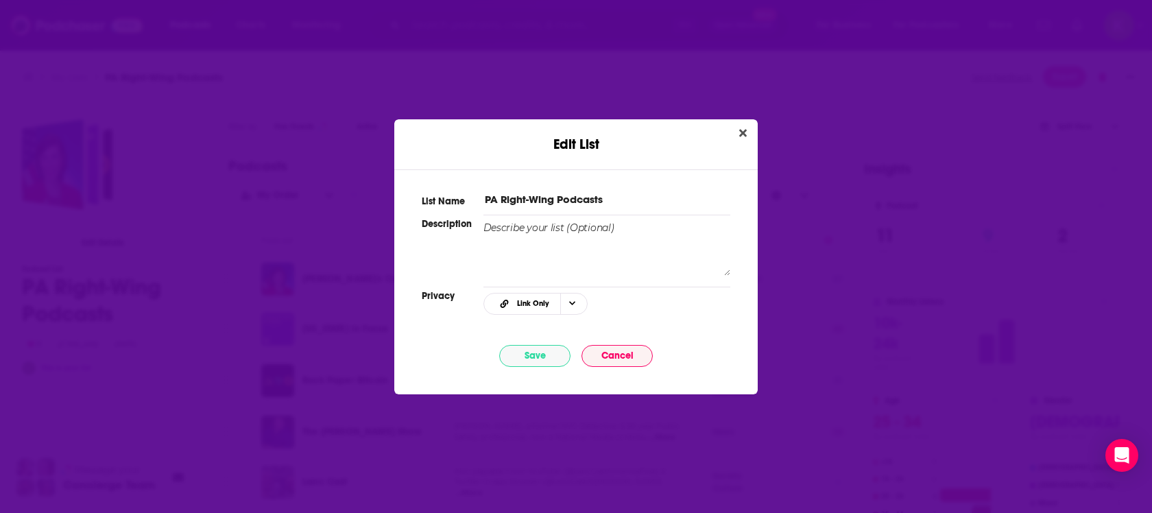
click at [601, 192] on input "PA Right-Wing Podcasts" at bounding box center [606, 199] width 247 height 14
click at [575, 242] on textarea "Edit List" at bounding box center [606, 248] width 247 height 55
click at [569, 306] on icon "Choose Privacy" at bounding box center [572, 304] width 7 height 8
click at [552, 375] on span "Public" at bounding box center [554, 372] width 86 height 8
click at [546, 355] on button "Save" at bounding box center [534, 356] width 71 height 22
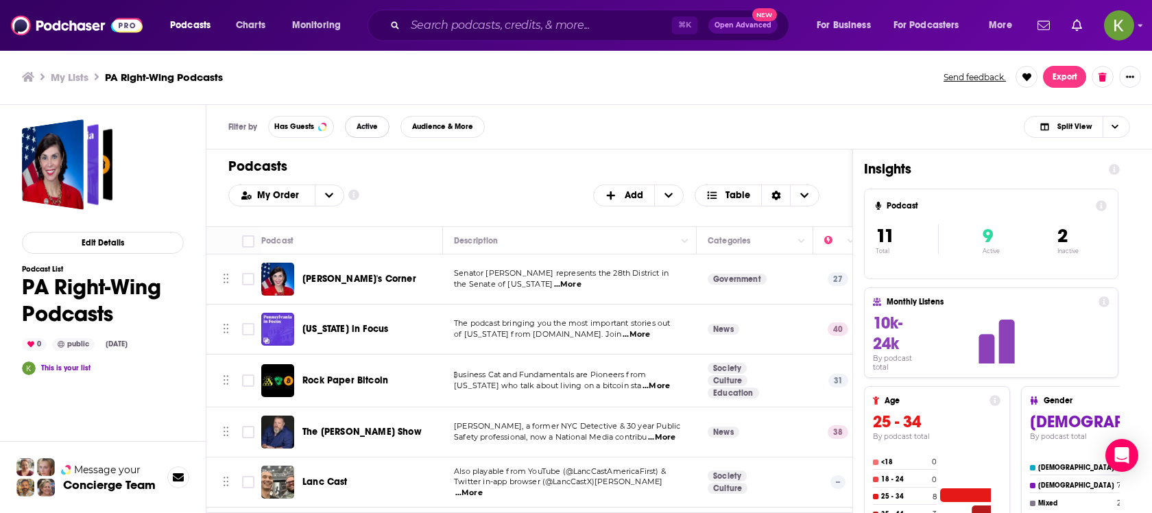
click at [368, 126] on span "Active" at bounding box center [366, 127] width 21 height 8
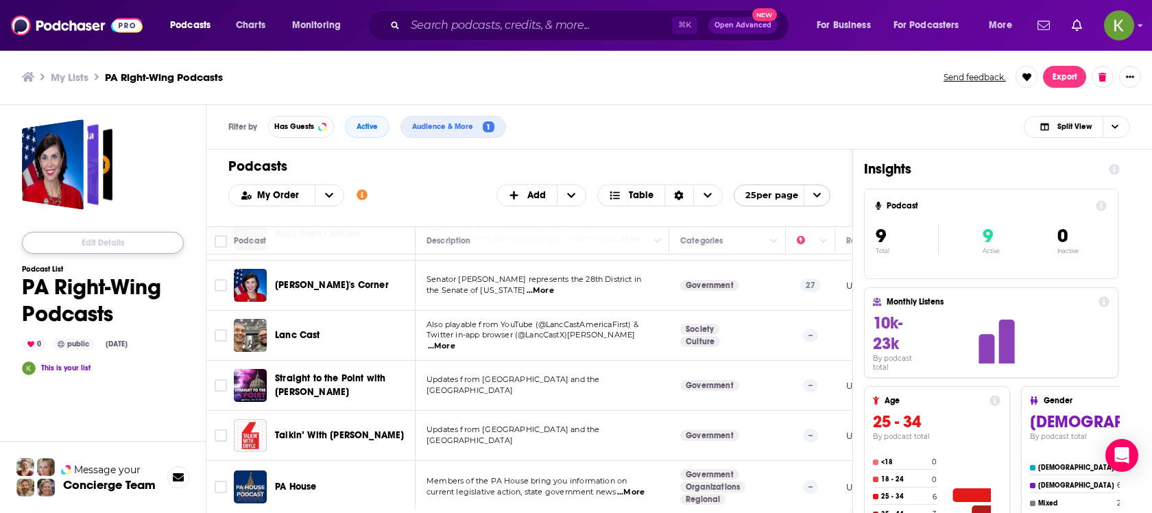
click at [143, 241] on button "Edit Details" at bounding box center [103, 243] width 162 height 22
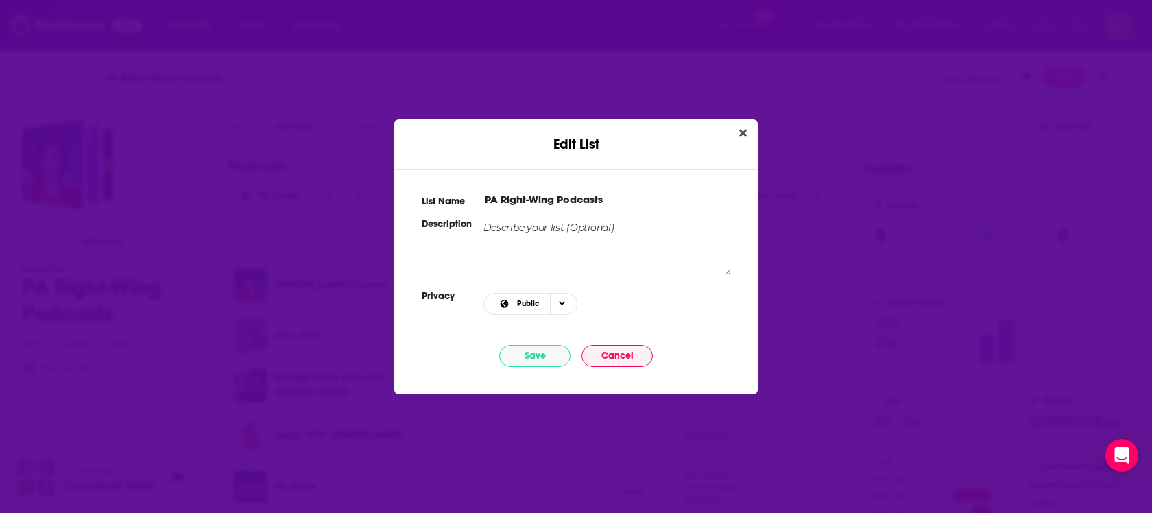
click at [723, 132] on div "Edit List" at bounding box center [575, 136] width 363 height 34
click at [738, 134] on button "Close" at bounding box center [742, 133] width 19 height 17
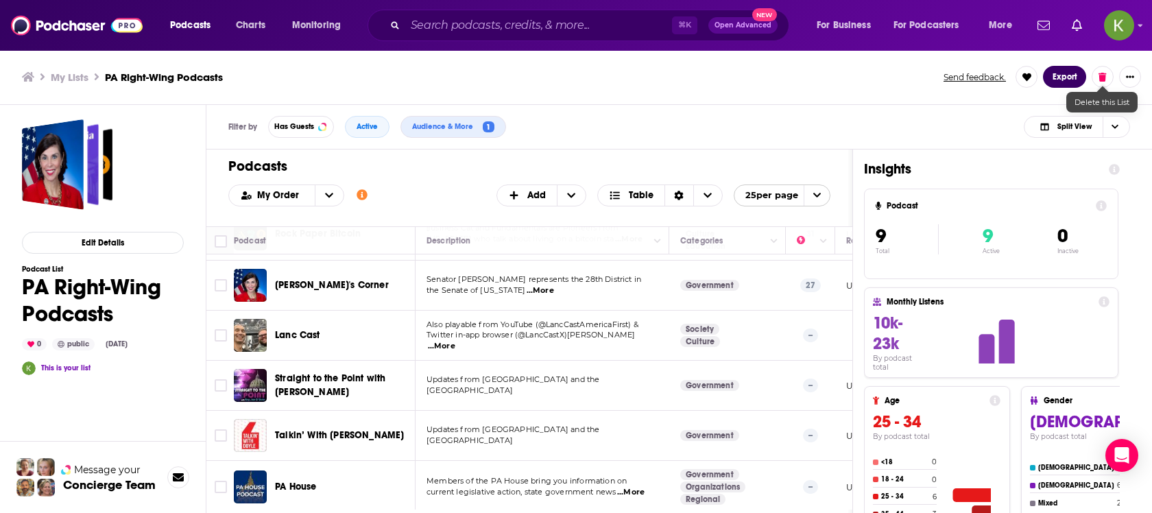
click at [1064, 80] on button "Export" at bounding box center [1064, 77] width 43 height 22
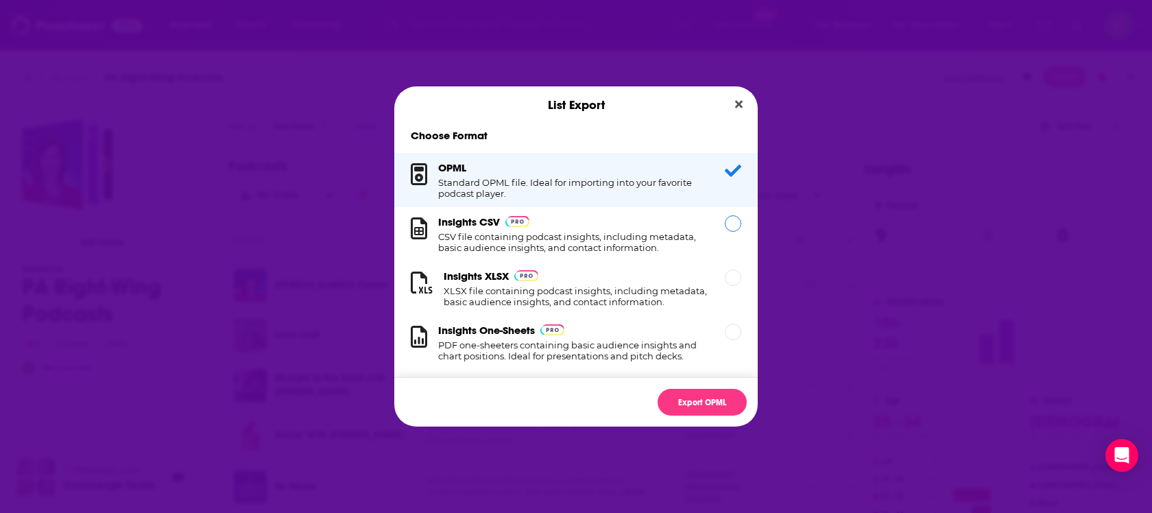
scroll to position [13, 0]
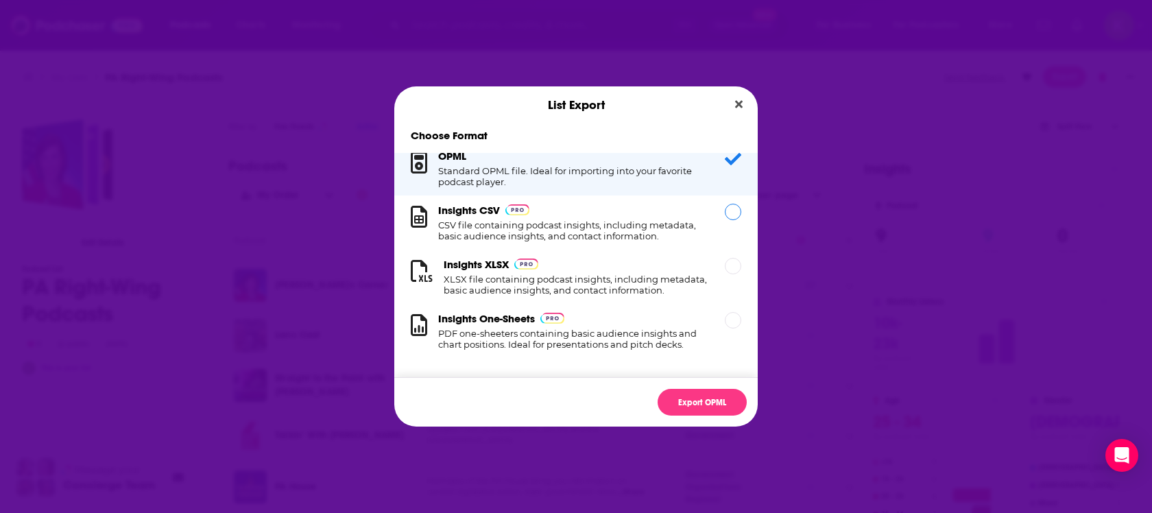
click at [690, 232] on h1 "CSV file containing podcast insights, including metadata, basic audience insigh…" at bounding box center [573, 230] width 270 height 22
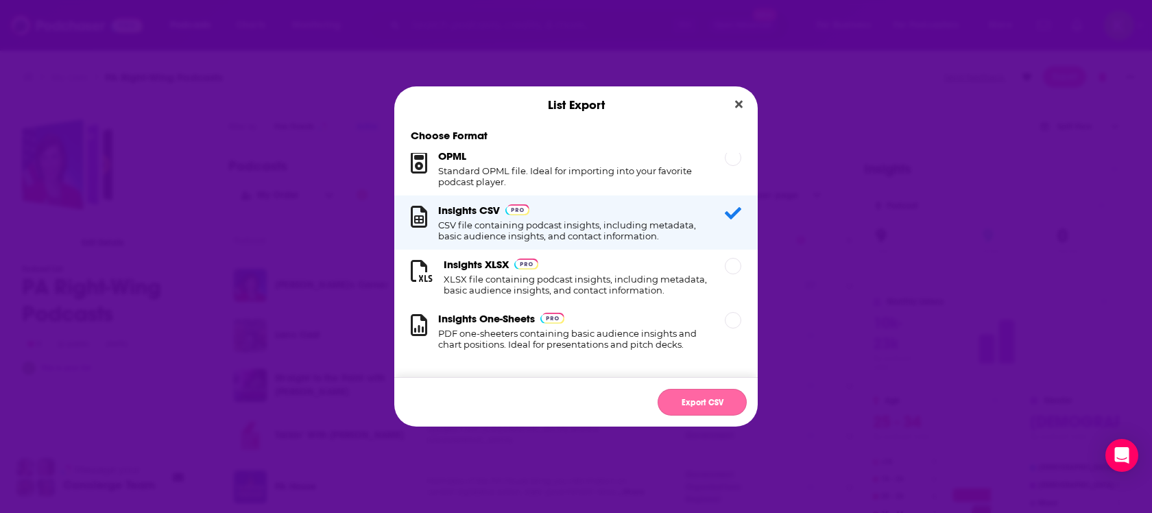
click at [689, 402] on button "Export CSV" at bounding box center [701, 402] width 89 height 27
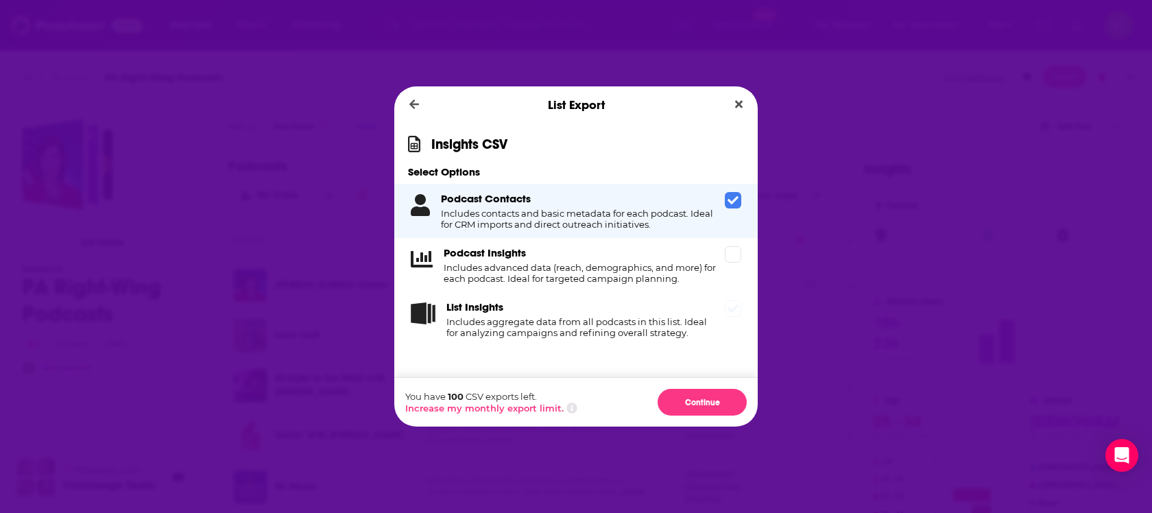
click at [672, 335] on h4 "Includes aggregate data from all podcasts in this list. Ideal for analyzing cam…" at bounding box center [582, 327] width 273 height 22
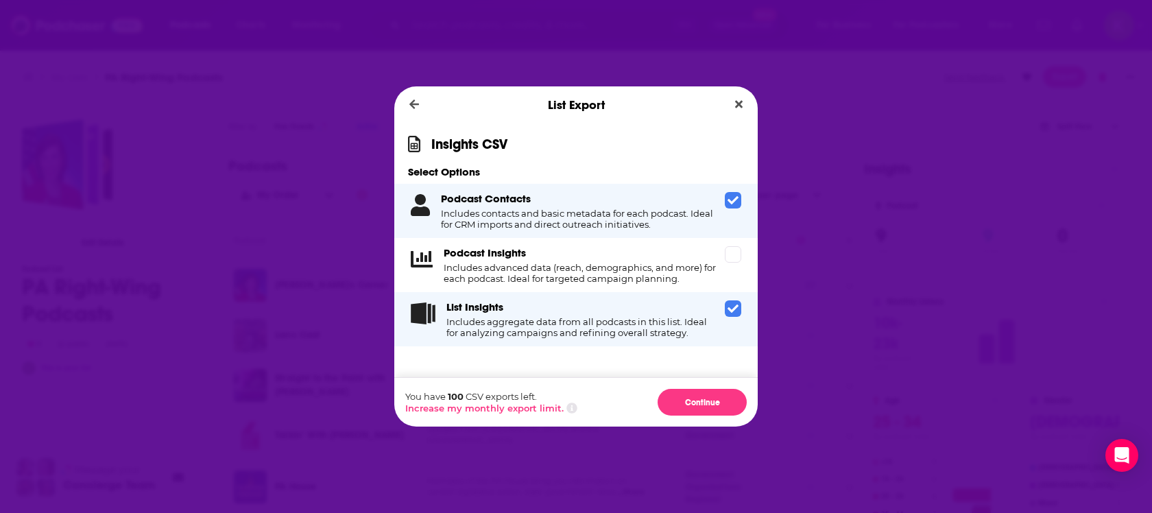
click at [692, 198] on div "Podcast Contacts Includes contacts and basic metadata for each podcast. Ideal f…" at bounding box center [580, 211] width 278 height 38
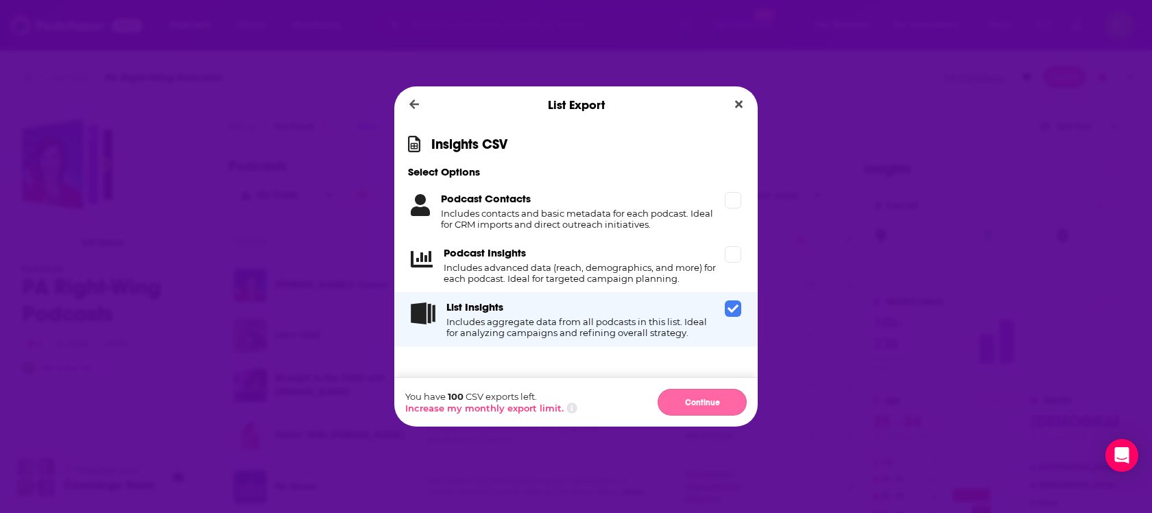
click at [689, 411] on button "Continue" at bounding box center [701, 402] width 89 height 27
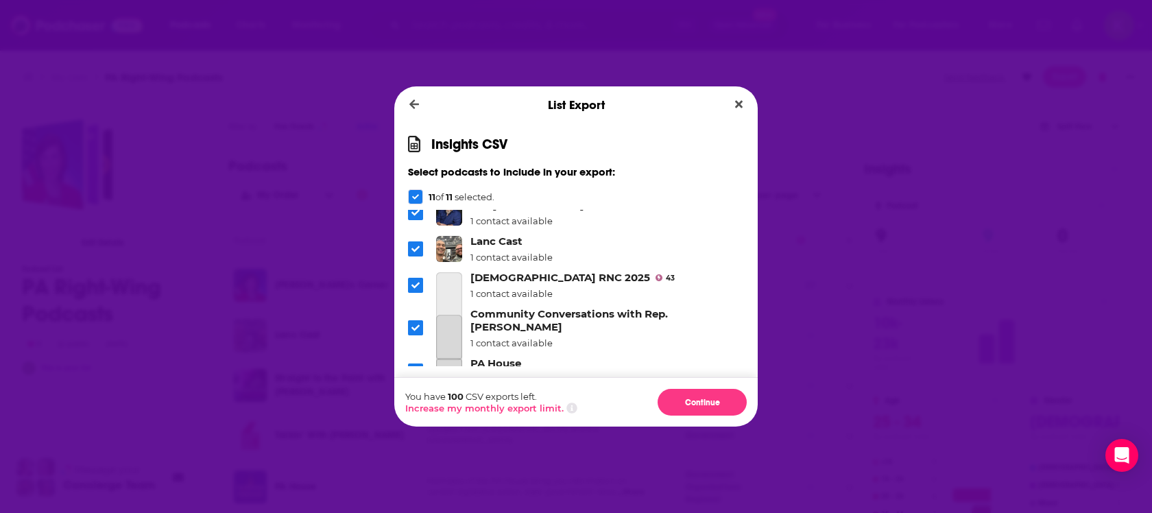
scroll to position [175, 0]
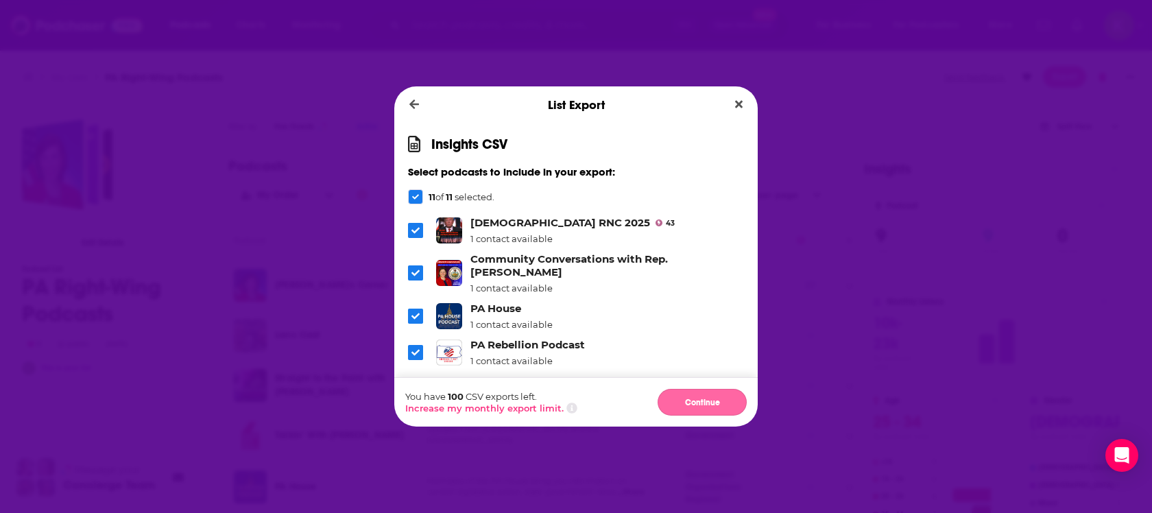
click at [689, 396] on button "Continue" at bounding box center [701, 402] width 89 height 27
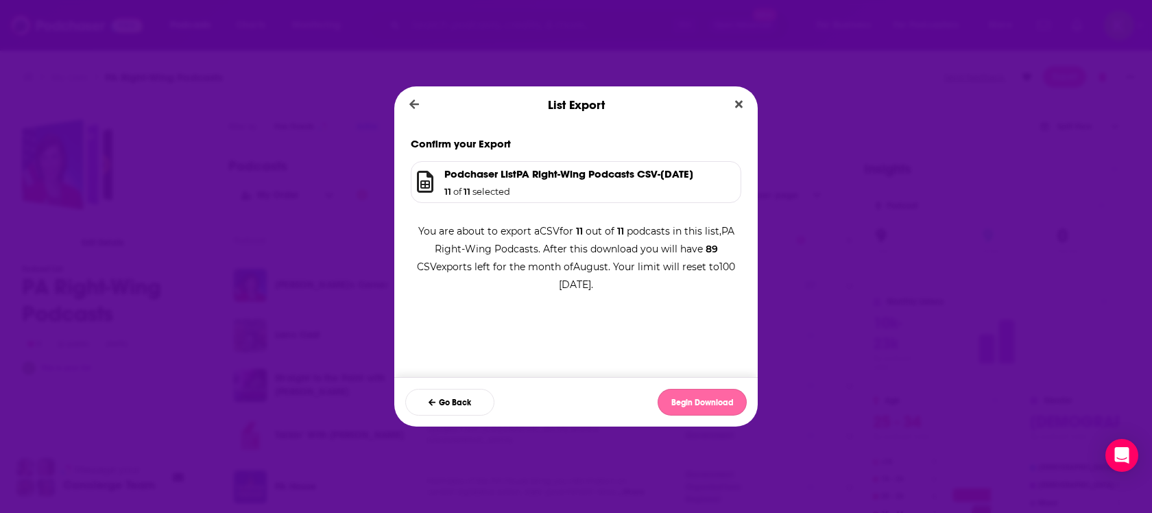
click at [724, 397] on button "Begin Download" at bounding box center [701, 402] width 89 height 27
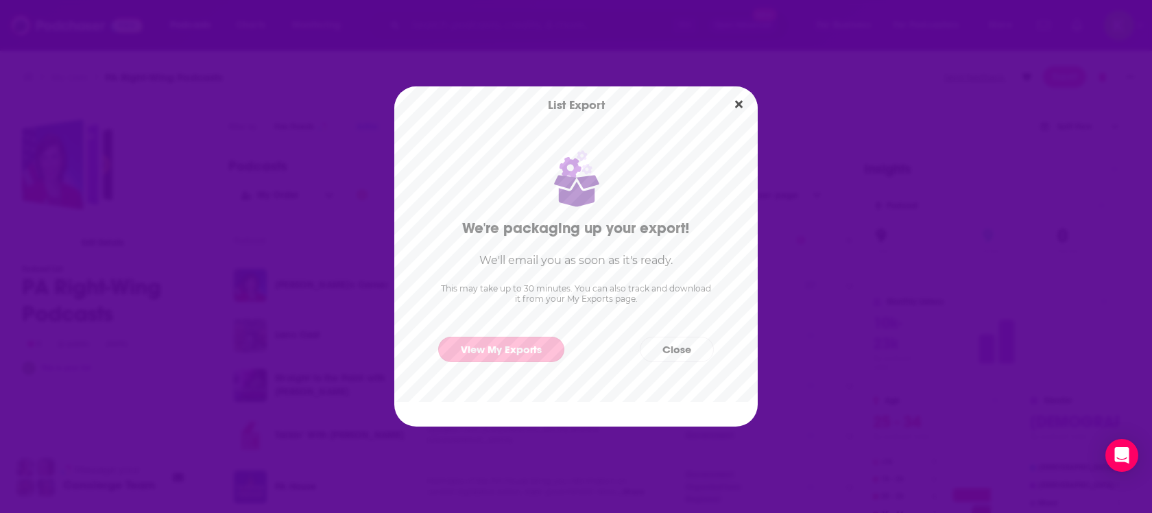
click at [522, 343] on link "View My Exports" at bounding box center [501, 349] width 126 height 25
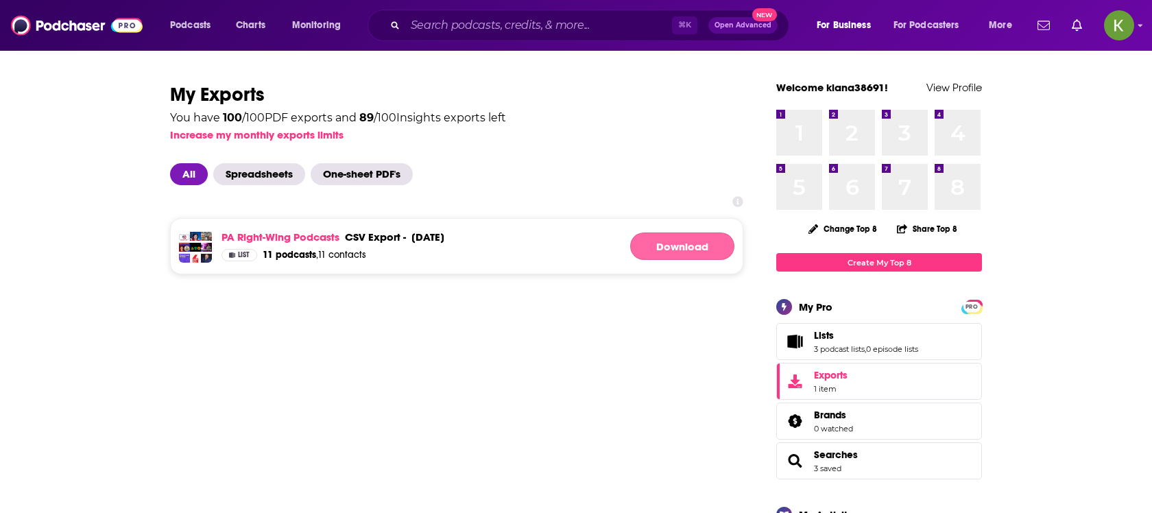
click at [681, 250] on link "Download" at bounding box center [682, 245] width 104 height 27
click at [328, 234] on link "PA Right-Wing Podcasts" at bounding box center [280, 236] width 118 height 13
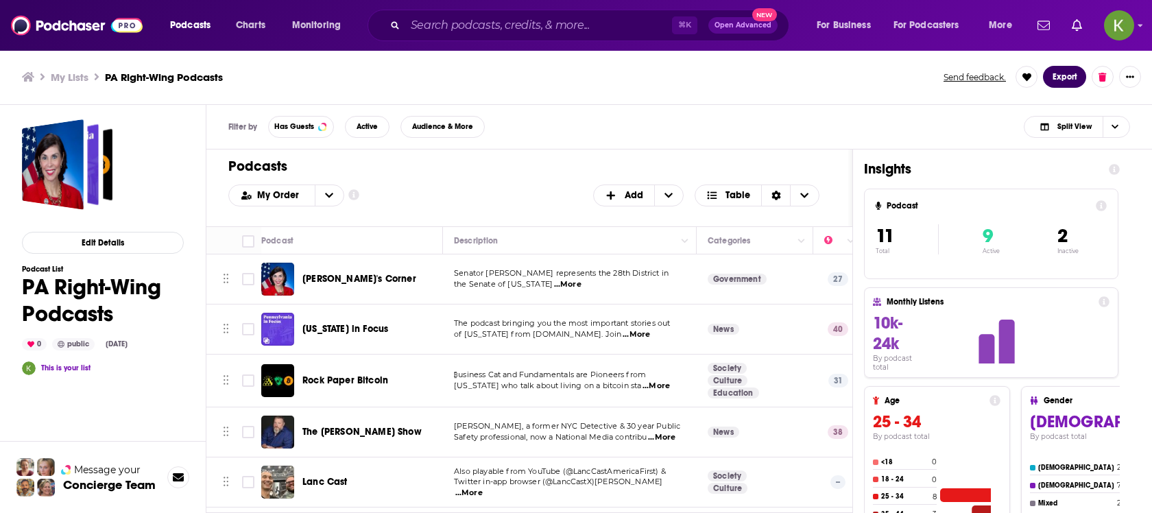
click at [1066, 73] on button "Export" at bounding box center [1064, 77] width 43 height 22
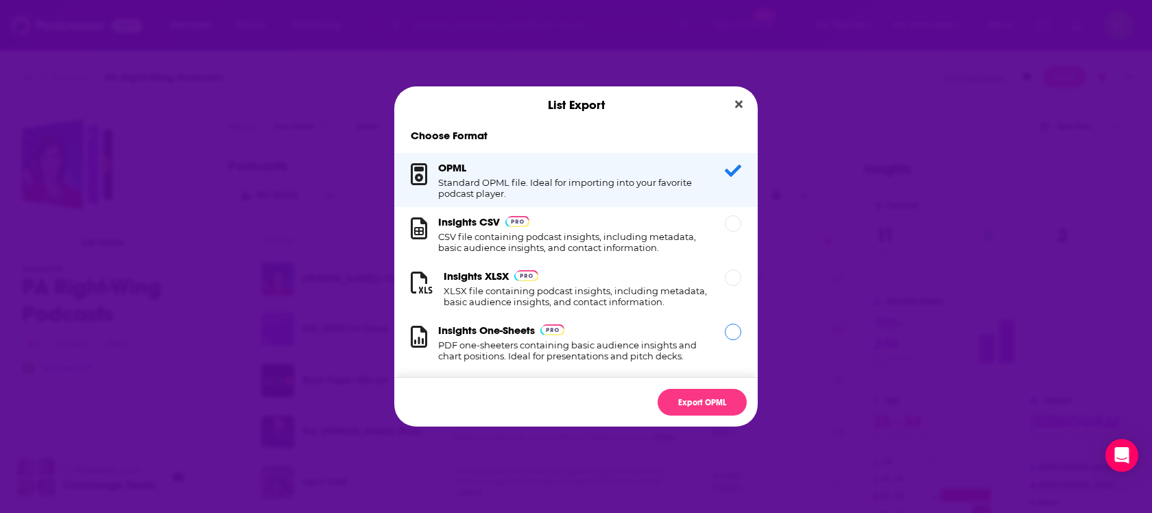
click at [625, 332] on div "Insights One-Sheets PDF one-sheeters containing basic audience insights and cha…" at bounding box center [573, 343] width 270 height 38
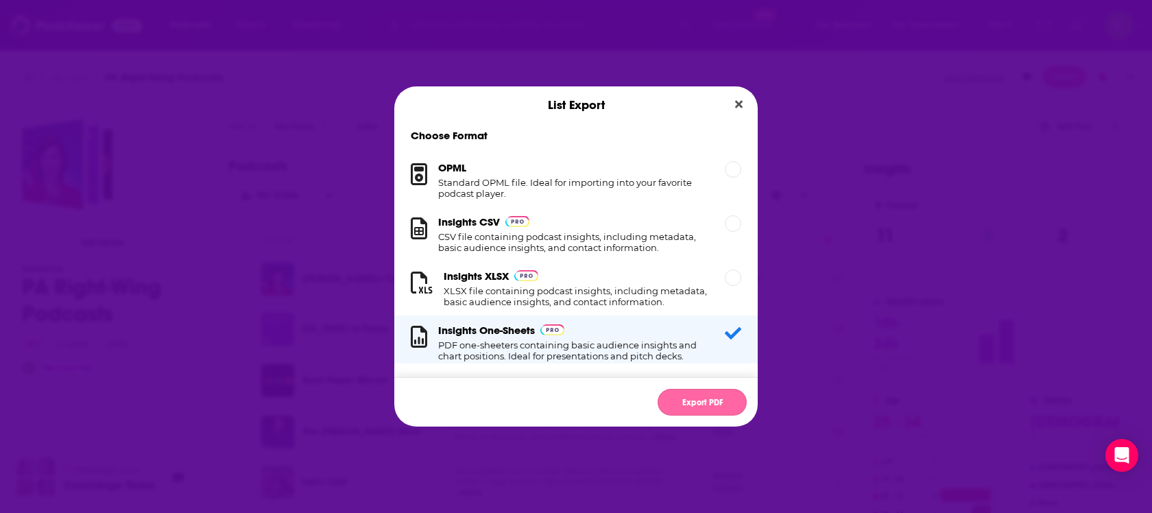
click at [691, 411] on button "Export PDF" at bounding box center [701, 402] width 89 height 27
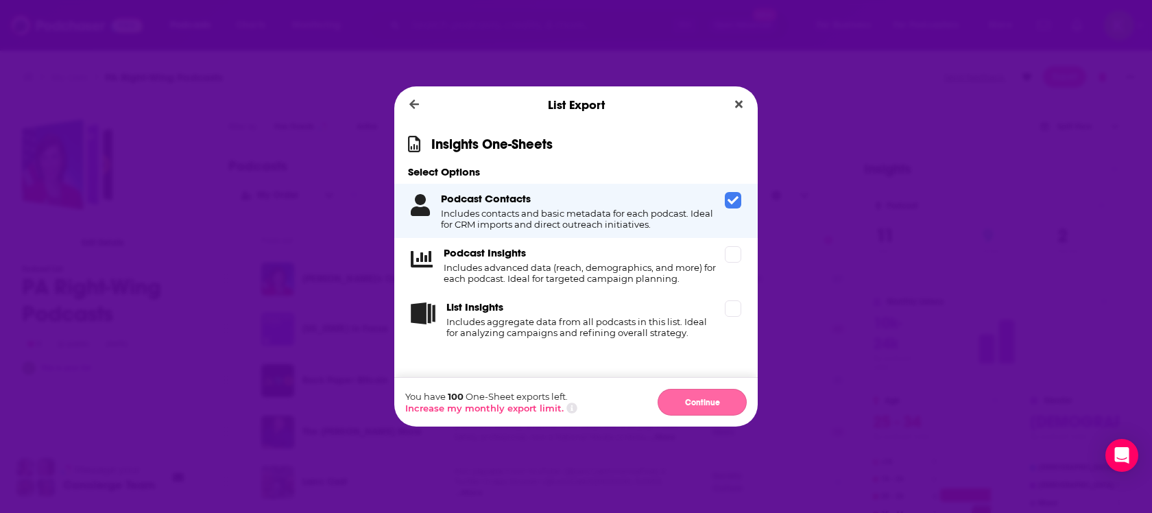
click at [703, 402] on button "Continue" at bounding box center [701, 402] width 89 height 27
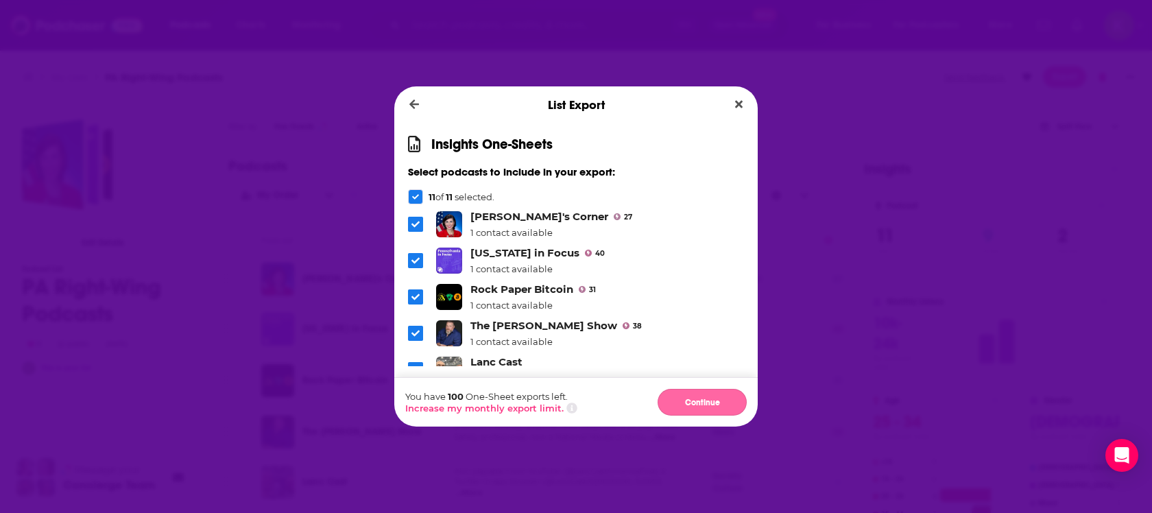
click at [702, 400] on button "Continue" at bounding box center [701, 402] width 89 height 27
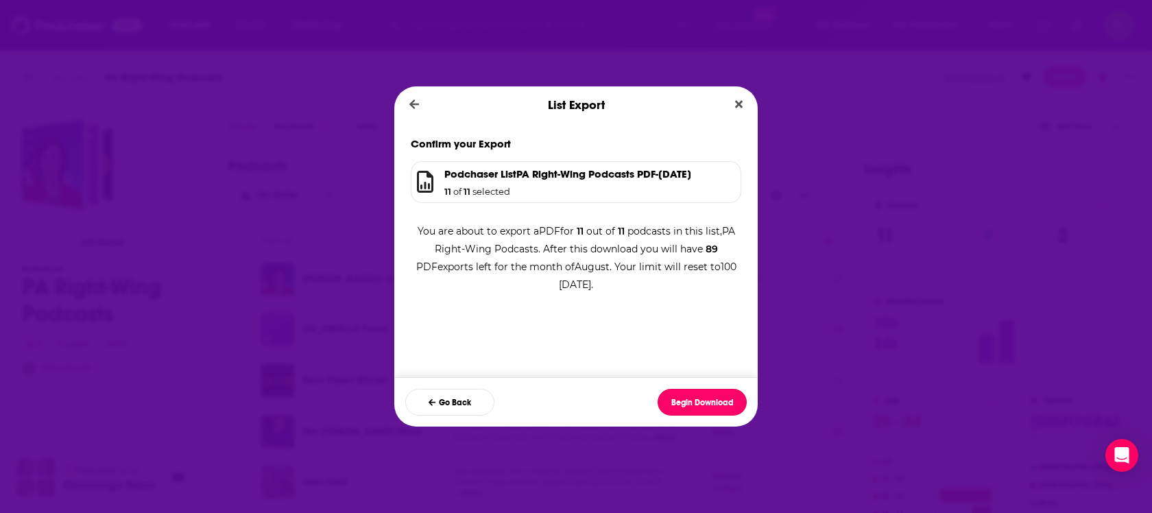
click at [702, 400] on button "Begin Download" at bounding box center [701, 402] width 89 height 27
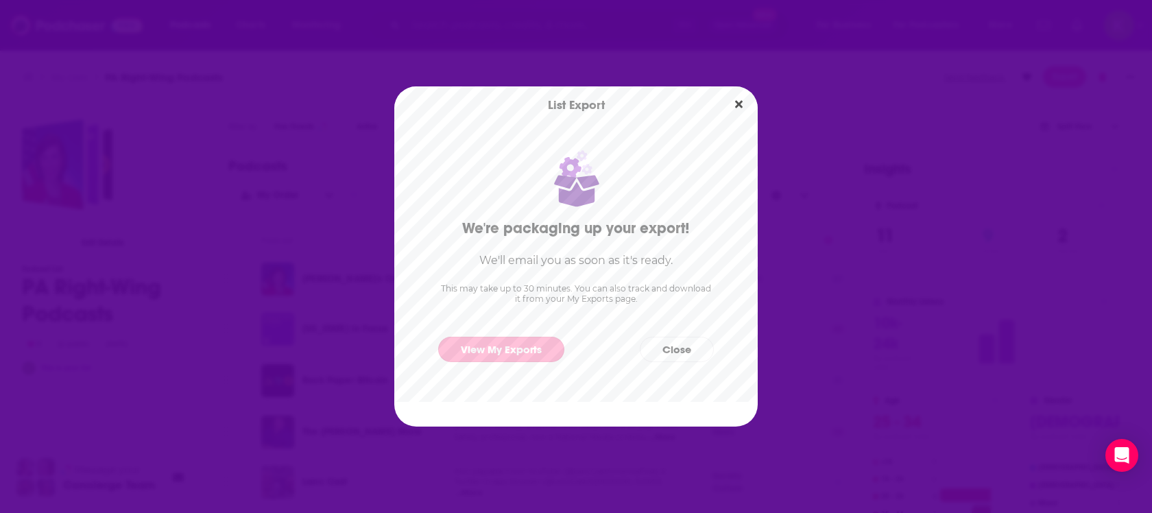
click at [524, 352] on link "View My Exports" at bounding box center [501, 349] width 126 height 25
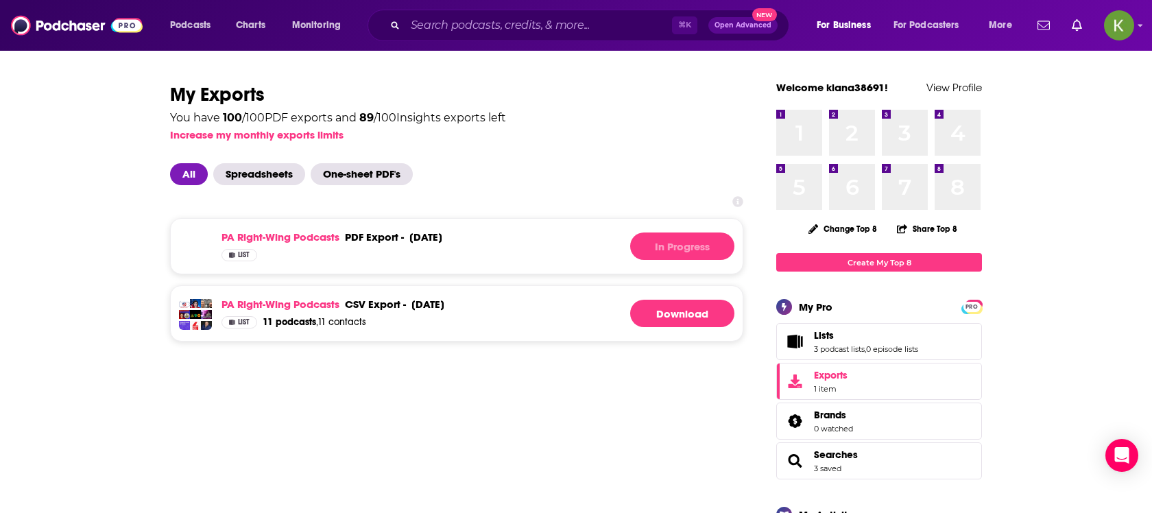
click at [837, 337] on link "Lists" at bounding box center [866, 335] width 104 height 12
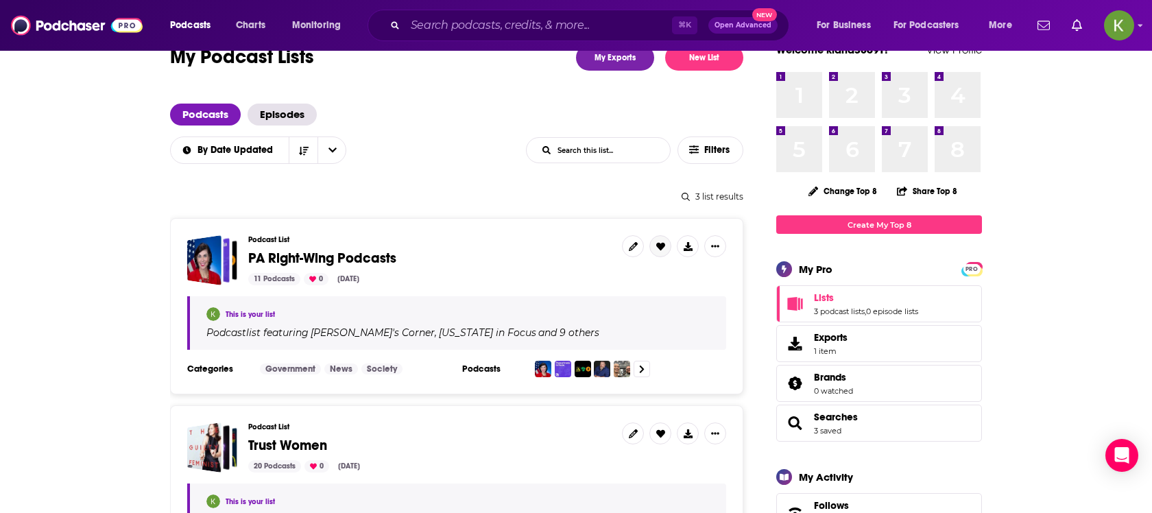
scroll to position [56, 0]
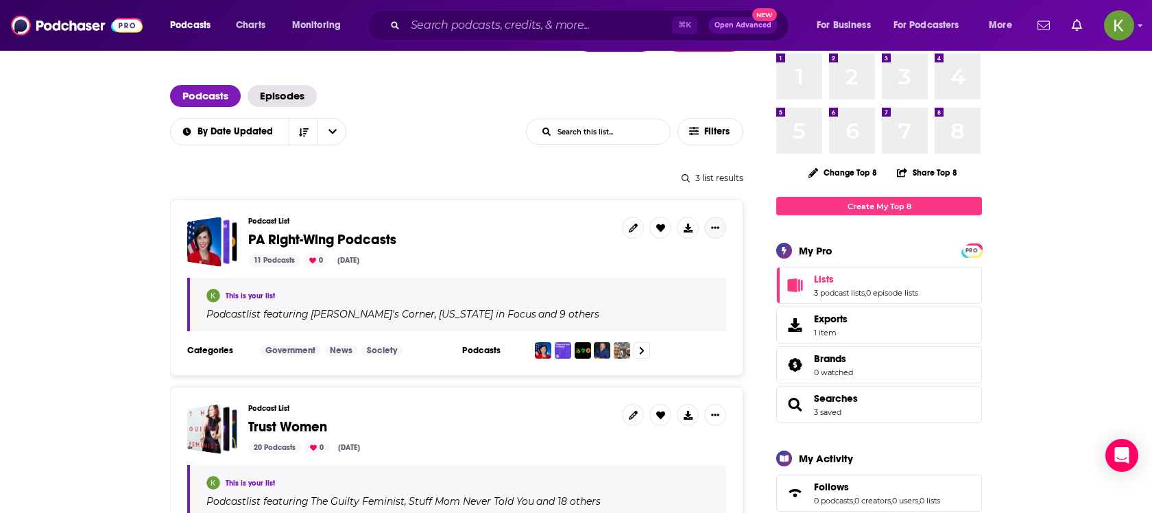
click at [716, 223] on icon "Show More Button" at bounding box center [715, 227] width 8 height 8
click at [666, 337] on button "Share" at bounding box center [669, 335] width 132 height 25
click at [725, 284] on icon "Show additional menu" at bounding box center [720, 281] width 27 height 11
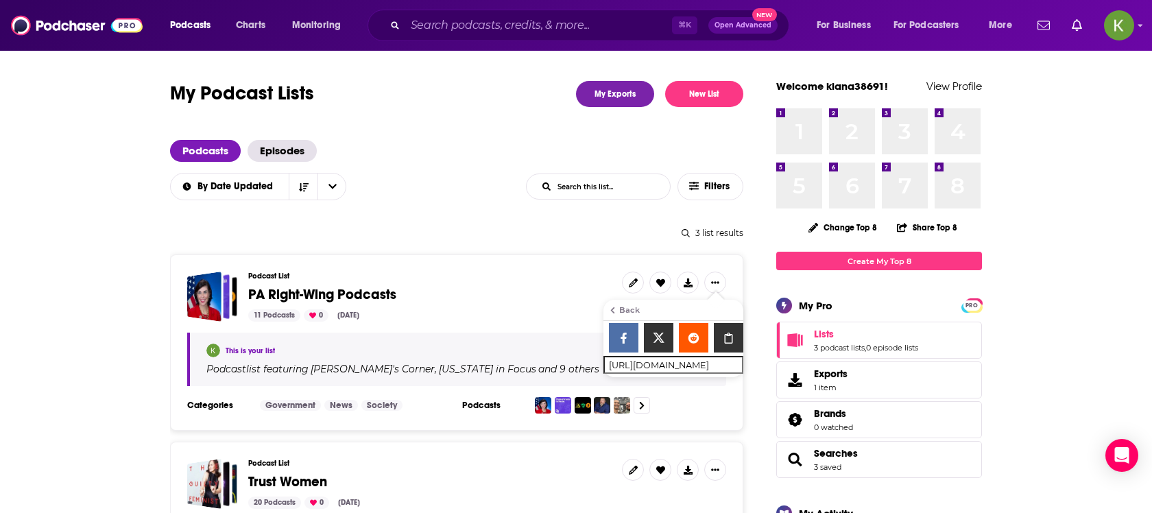
scroll to position [0, 0]
